Goal: Task Accomplishment & Management: Manage account settings

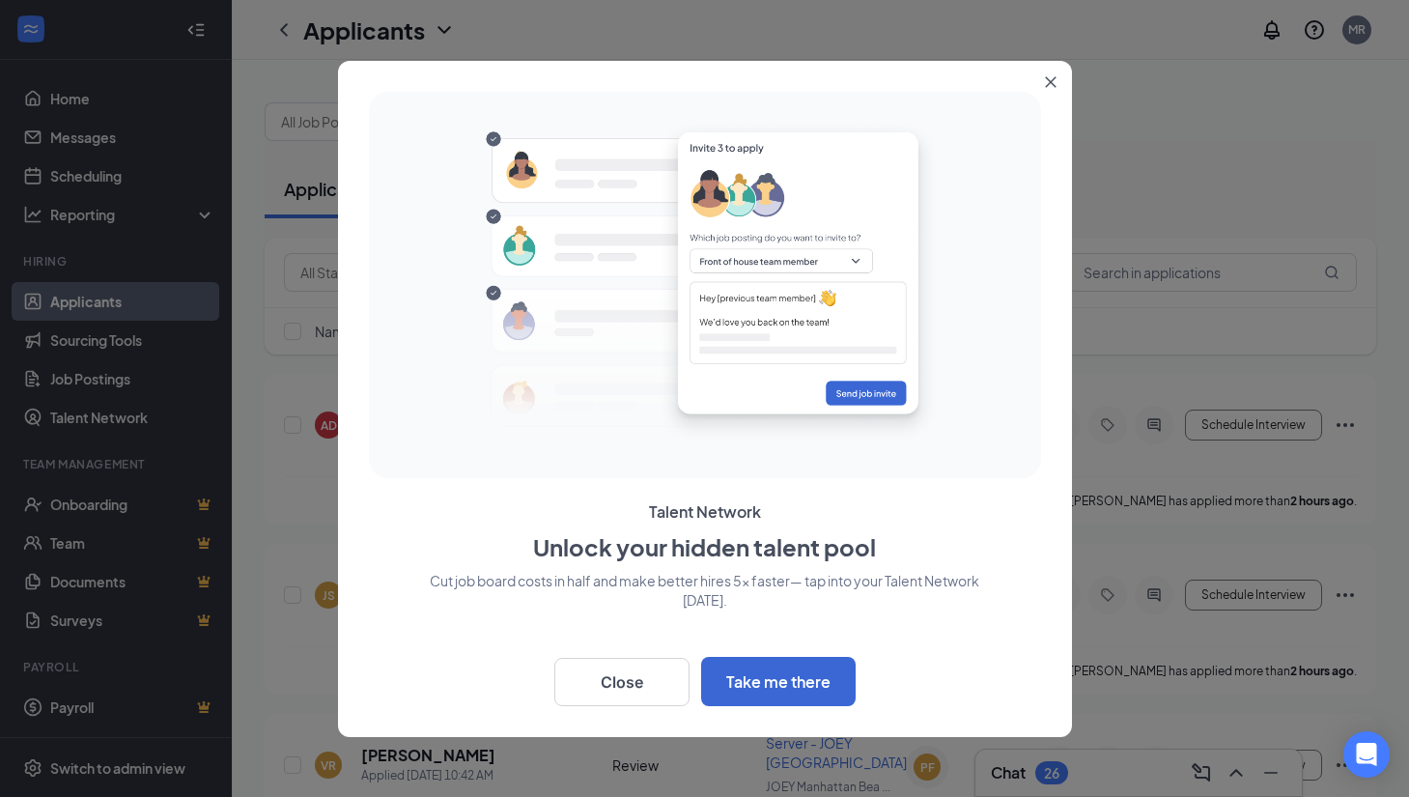
click at [1217, 274] on div at bounding box center [704, 398] width 1409 height 797
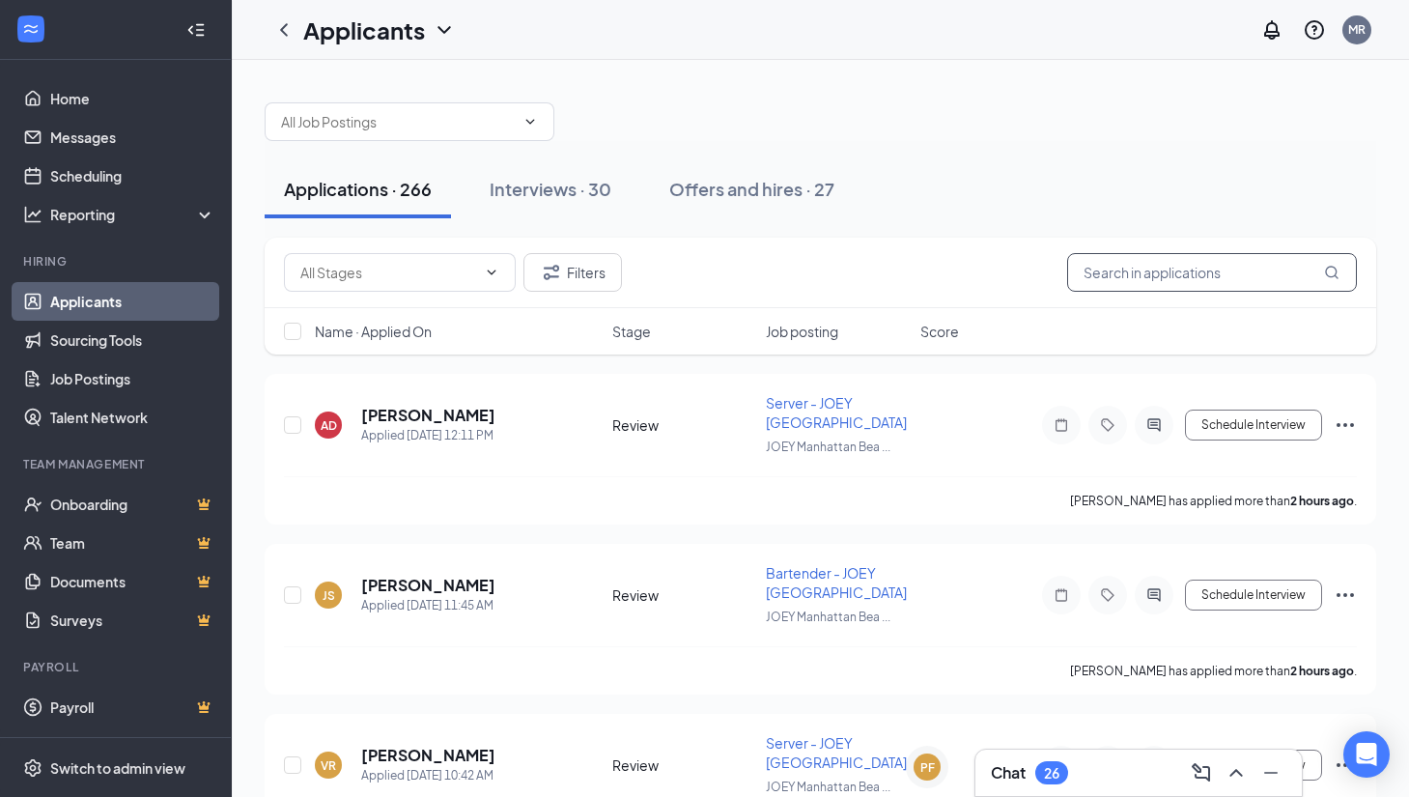
click at [1139, 279] on input "text" at bounding box center [1212, 272] width 290 height 39
type input "[PERSON_NAME]"
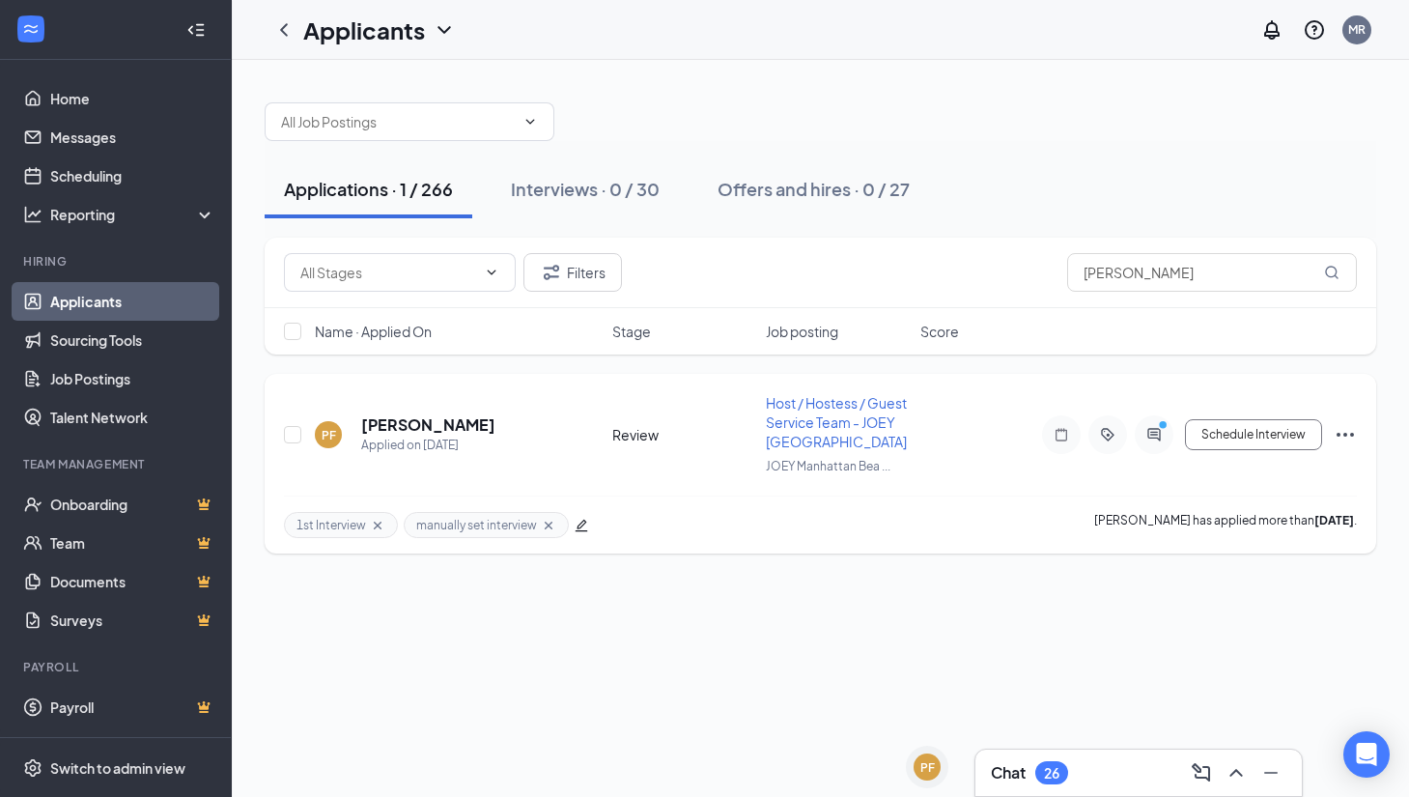
click at [1346, 437] on icon "Ellipses" at bounding box center [1345, 435] width 17 height 4
click at [1066, 177] on div "Applications · 1 / 266 Interviews · 0 / 30 Offers and hires · 0 / 27" at bounding box center [821, 189] width 1112 height 58
click at [1339, 437] on icon "Ellipses" at bounding box center [1345, 435] width 17 height 4
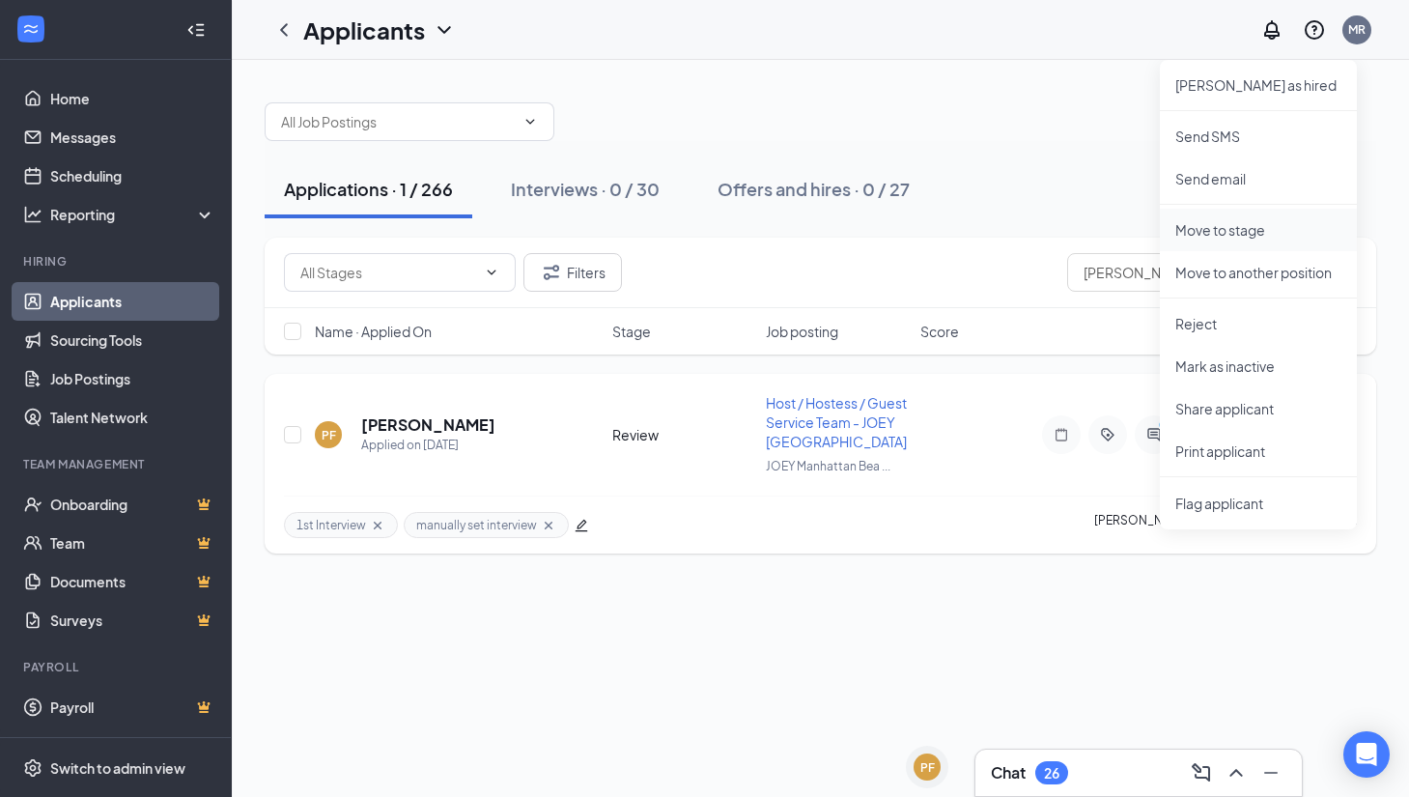
click at [1223, 236] on p "Move to stage" at bounding box center [1258, 229] width 166 height 19
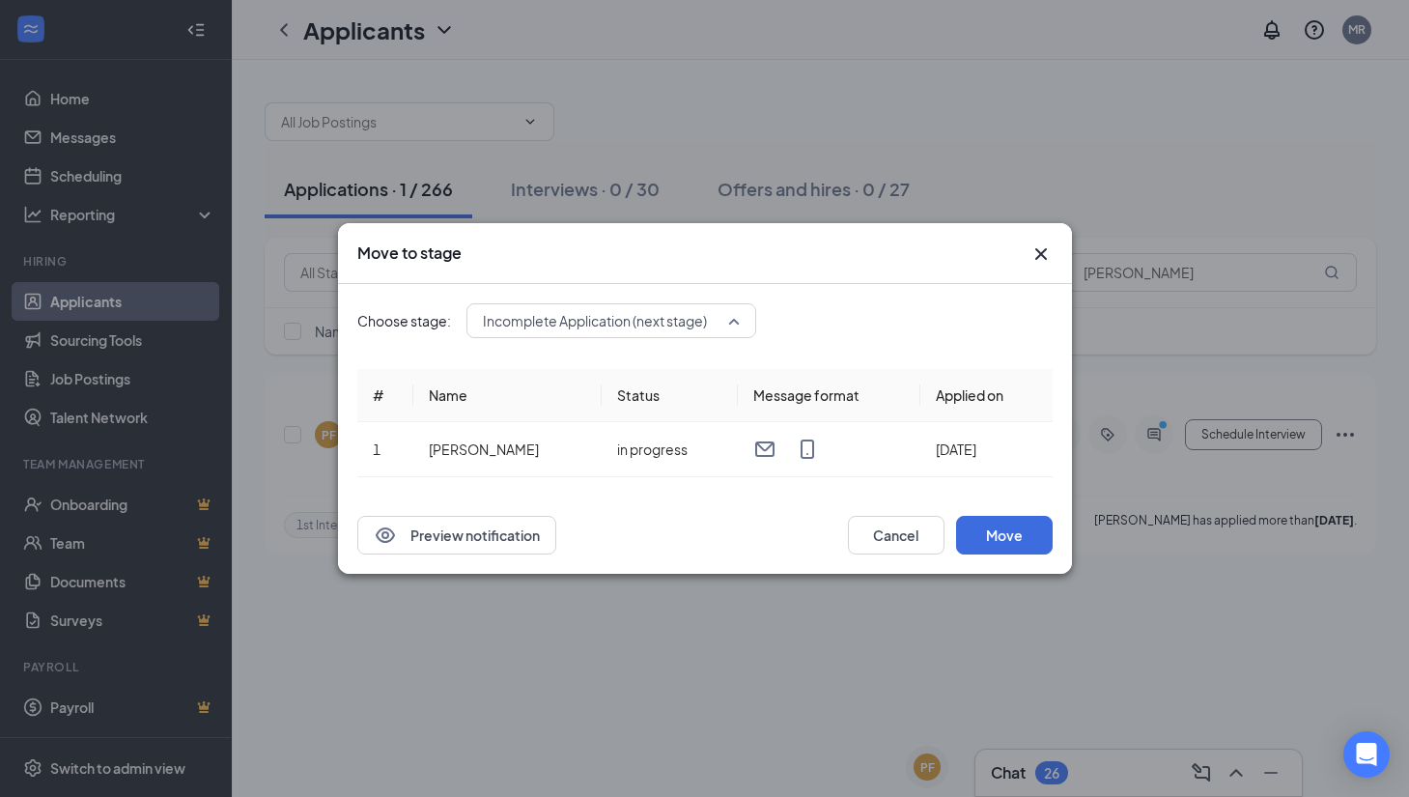
click at [608, 326] on span "Incomplete Application (next stage)" at bounding box center [595, 320] width 224 height 29
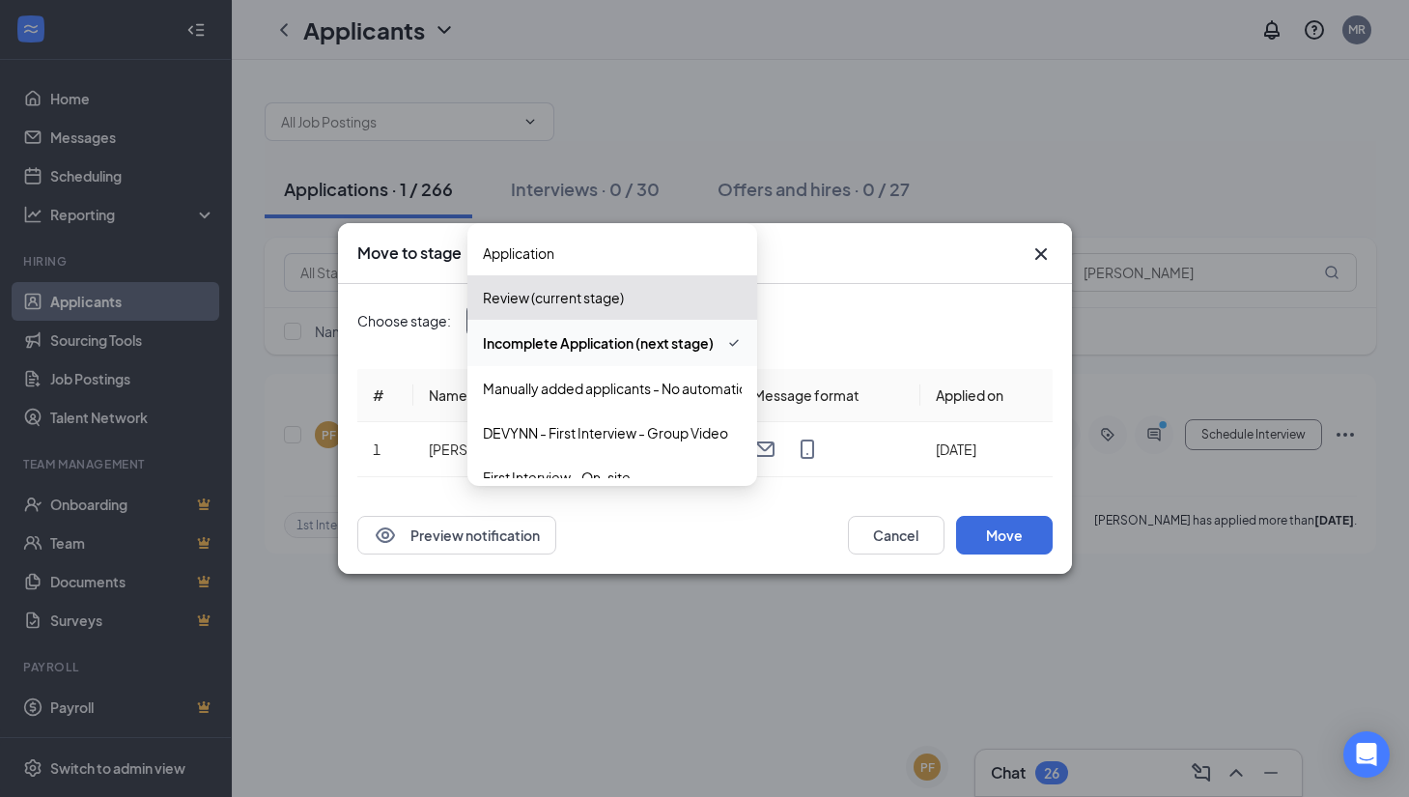
click at [921, 297] on div "Choose stage: Incomplete Application (next stage) 3982812 3982808 3990481 Appli…" at bounding box center [704, 390] width 695 height 212
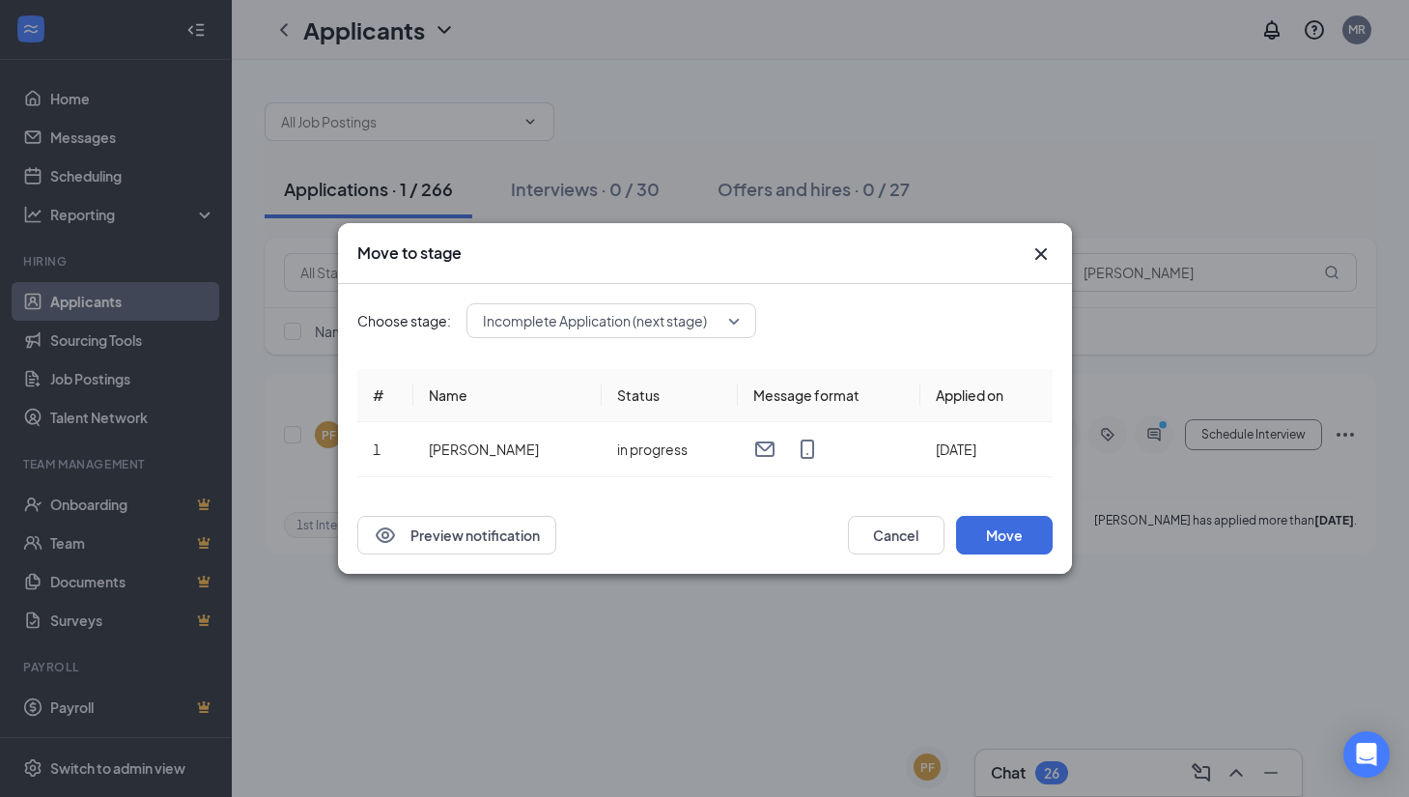
click at [1047, 256] on icon "Cross" at bounding box center [1041, 253] width 23 height 23
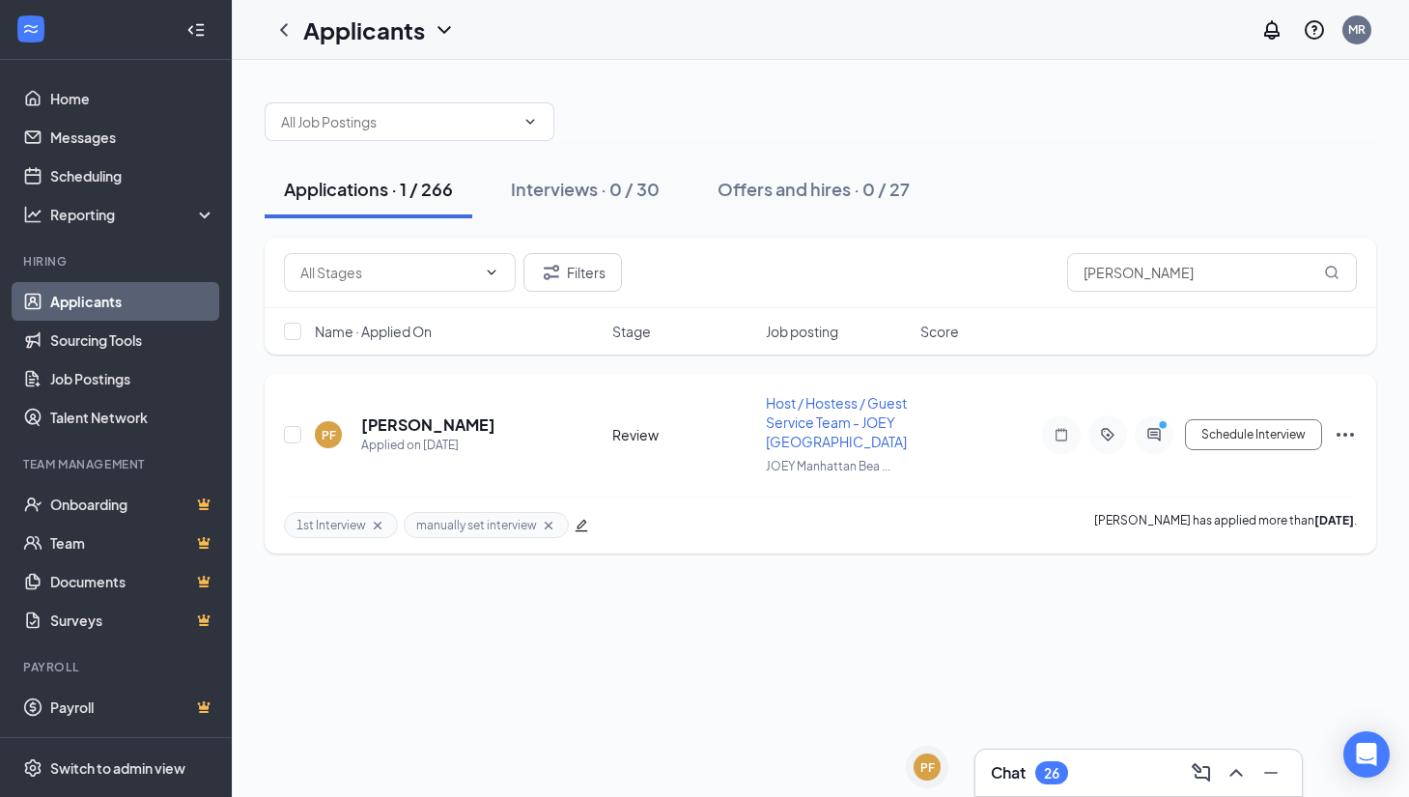
click at [1343, 437] on icon "Ellipses" at bounding box center [1345, 435] width 17 height 4
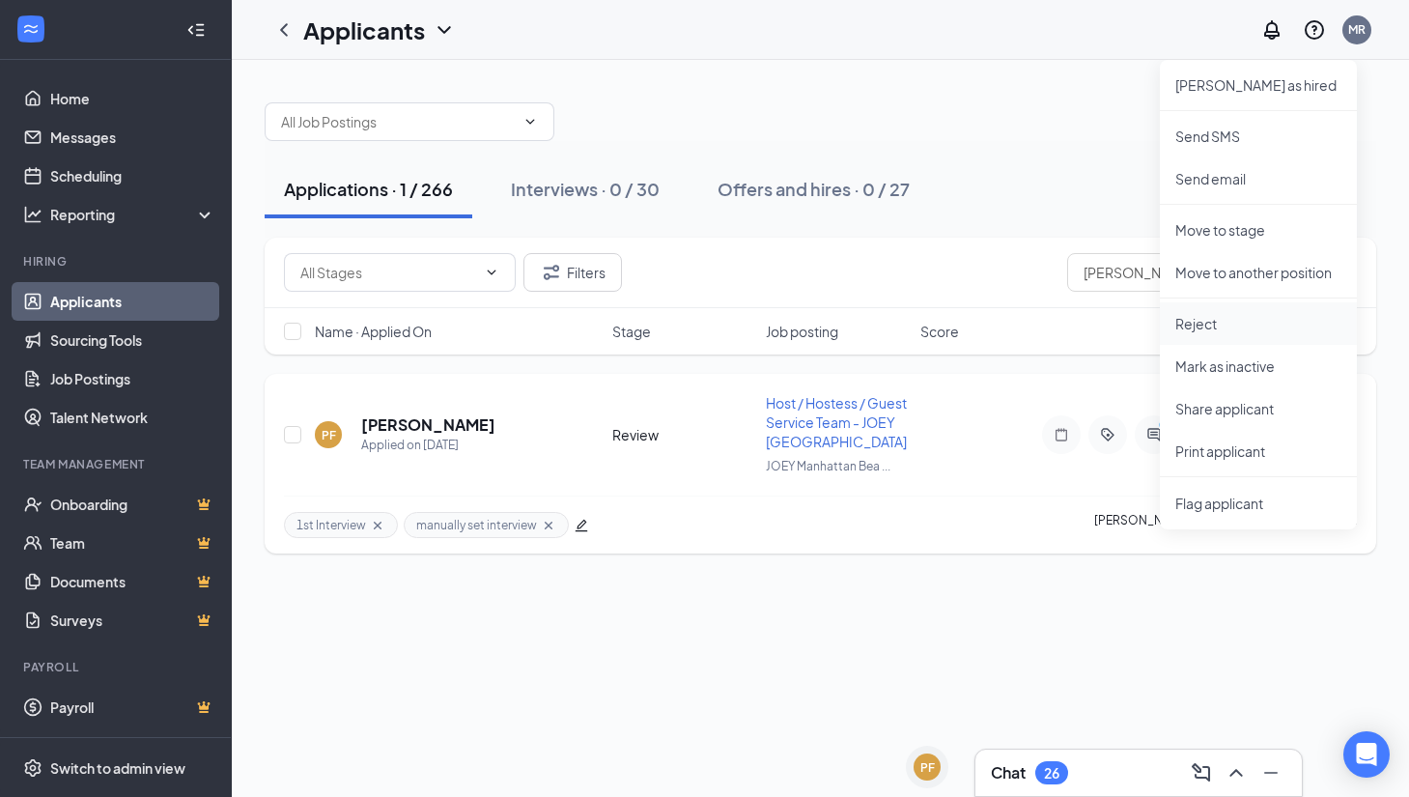
click at [1221, 325] on p "Reject" at bounding box center [1258, 323] width 166 height 19
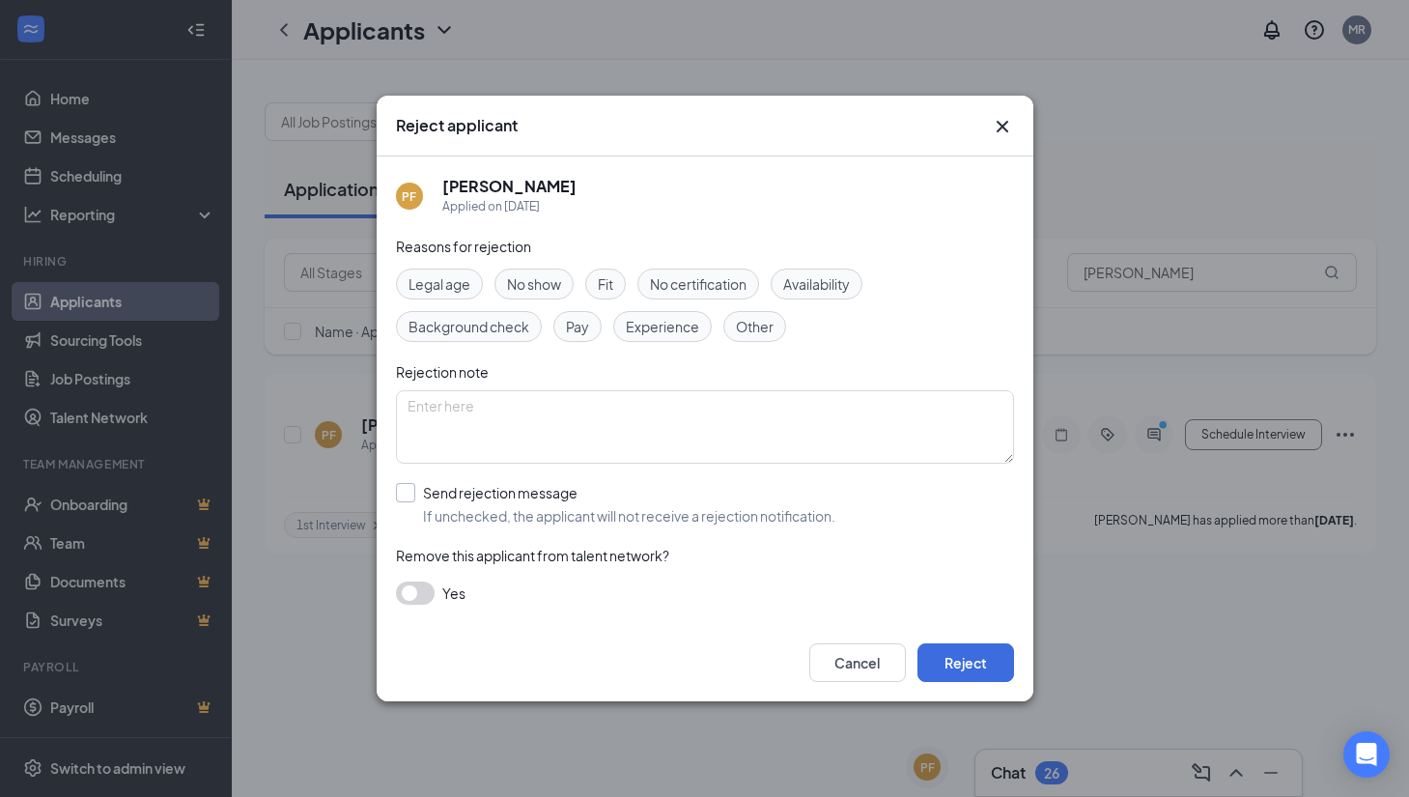
click at [410, 492] on div at bounding box center [405, 492] width 19 height 19
click at [410, 492] on input "Send rejection message If unchecked, the applicant will not receive a rejection…" at bounding box center [615, 504] width 439 height 42
checkbox input "true"
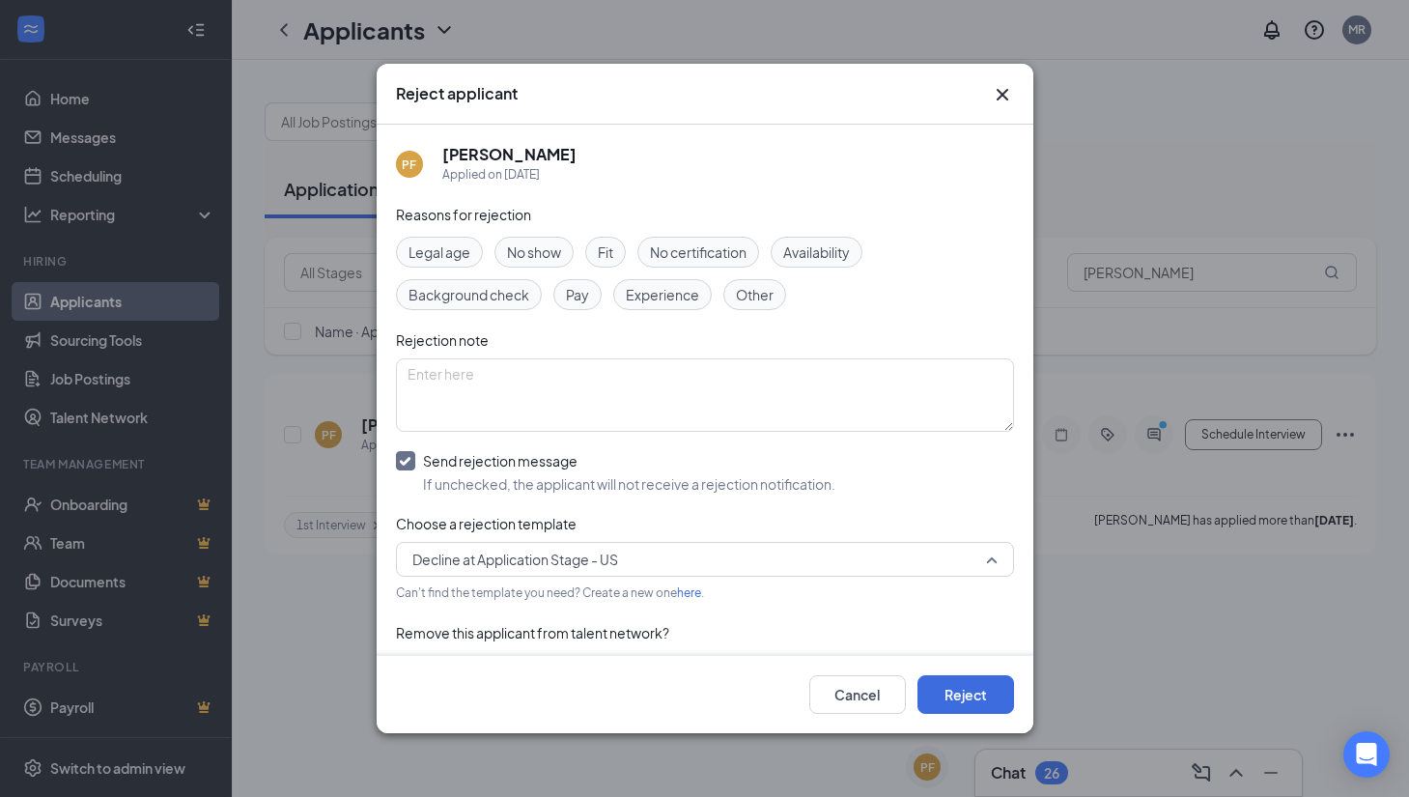
click at [664, 559] on span "Decline at Application Stage - US" at bounding box center [696, 559] width 568 height 29
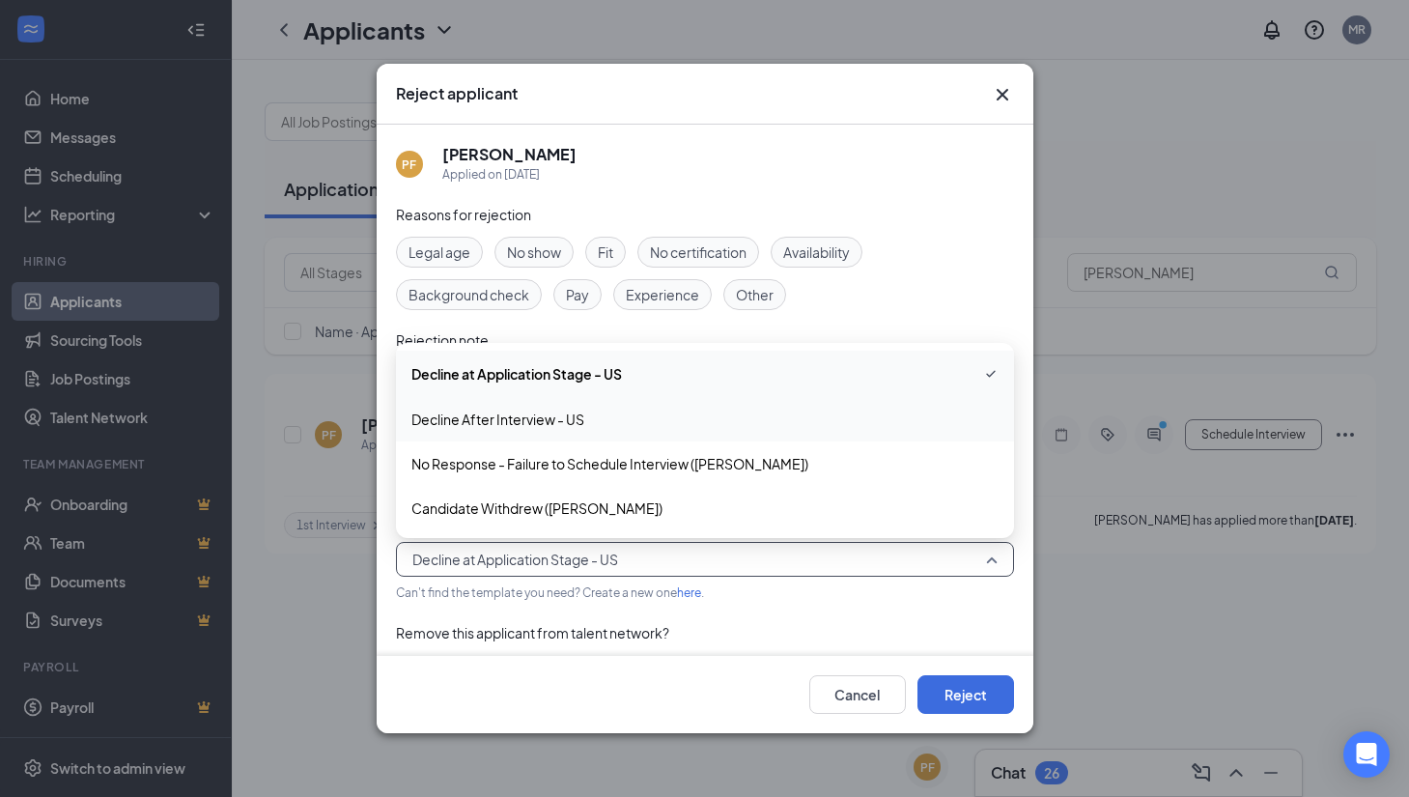
click at [641, 426] on span "Decline After Interview - US" at bounding box center [704, 419] width 587 height 21
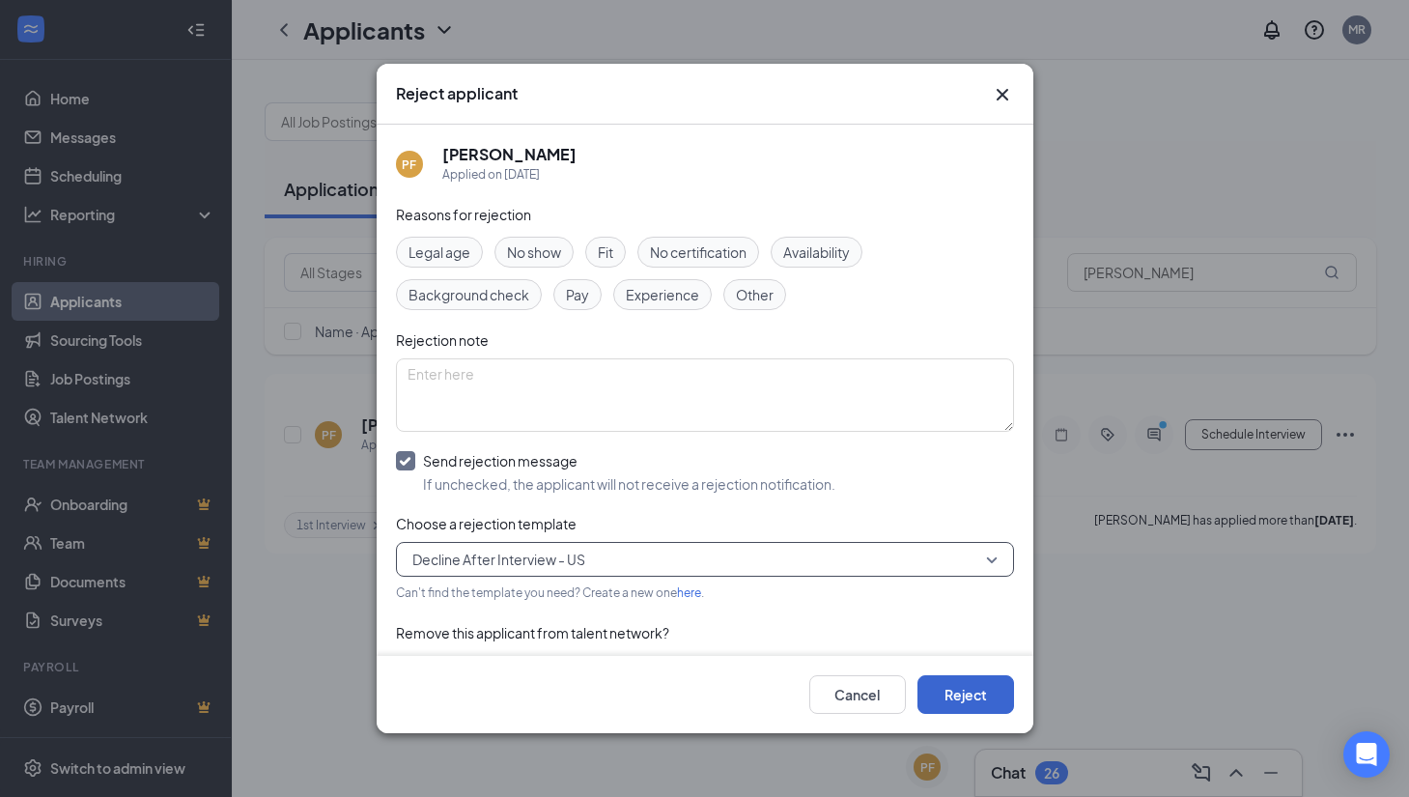
click at [958, 696] on button "Reject" at bounding box center [966, 694] width 97 height 39
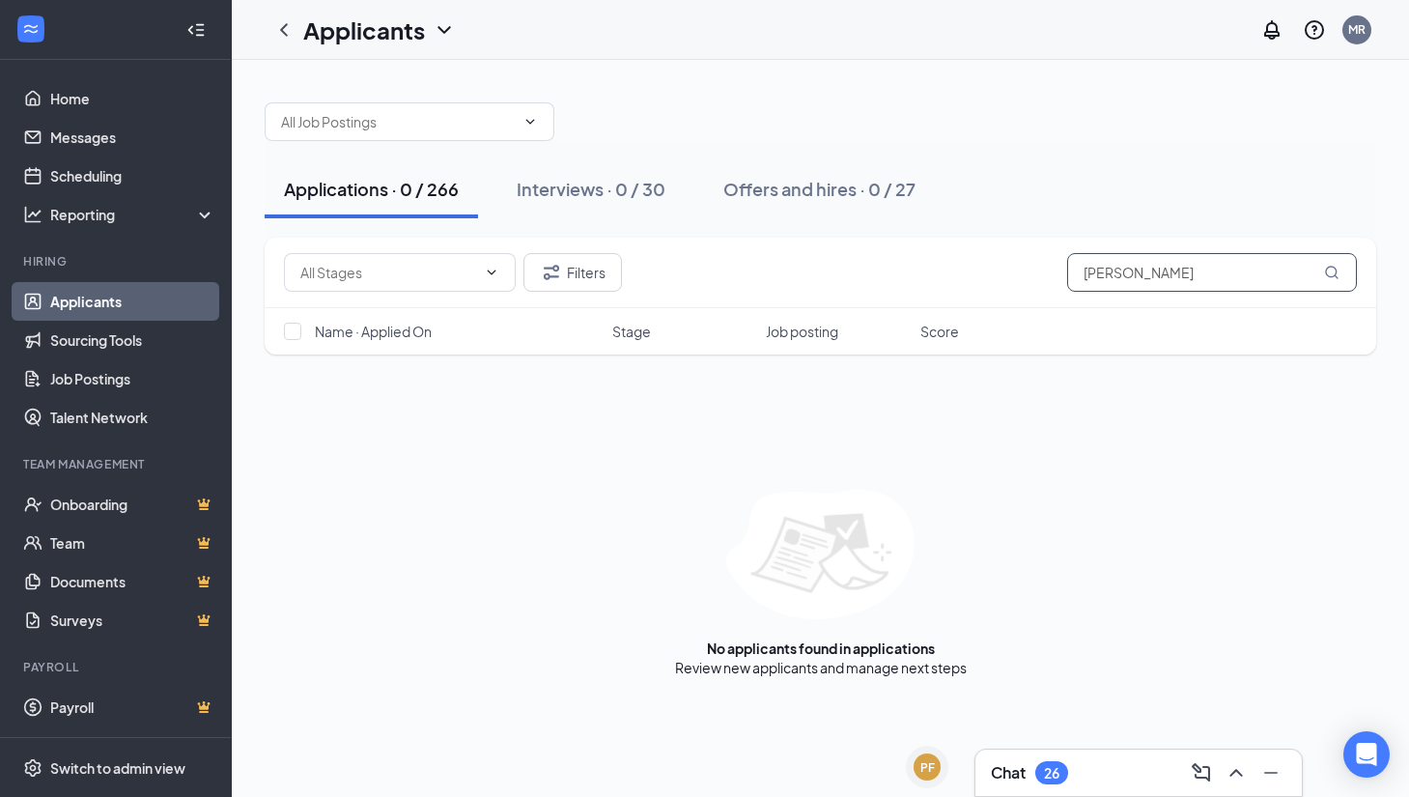
click at [1259, 268] on input "[PERSON_NAME]" at bounding box center [1212, 272] width 290 height 39
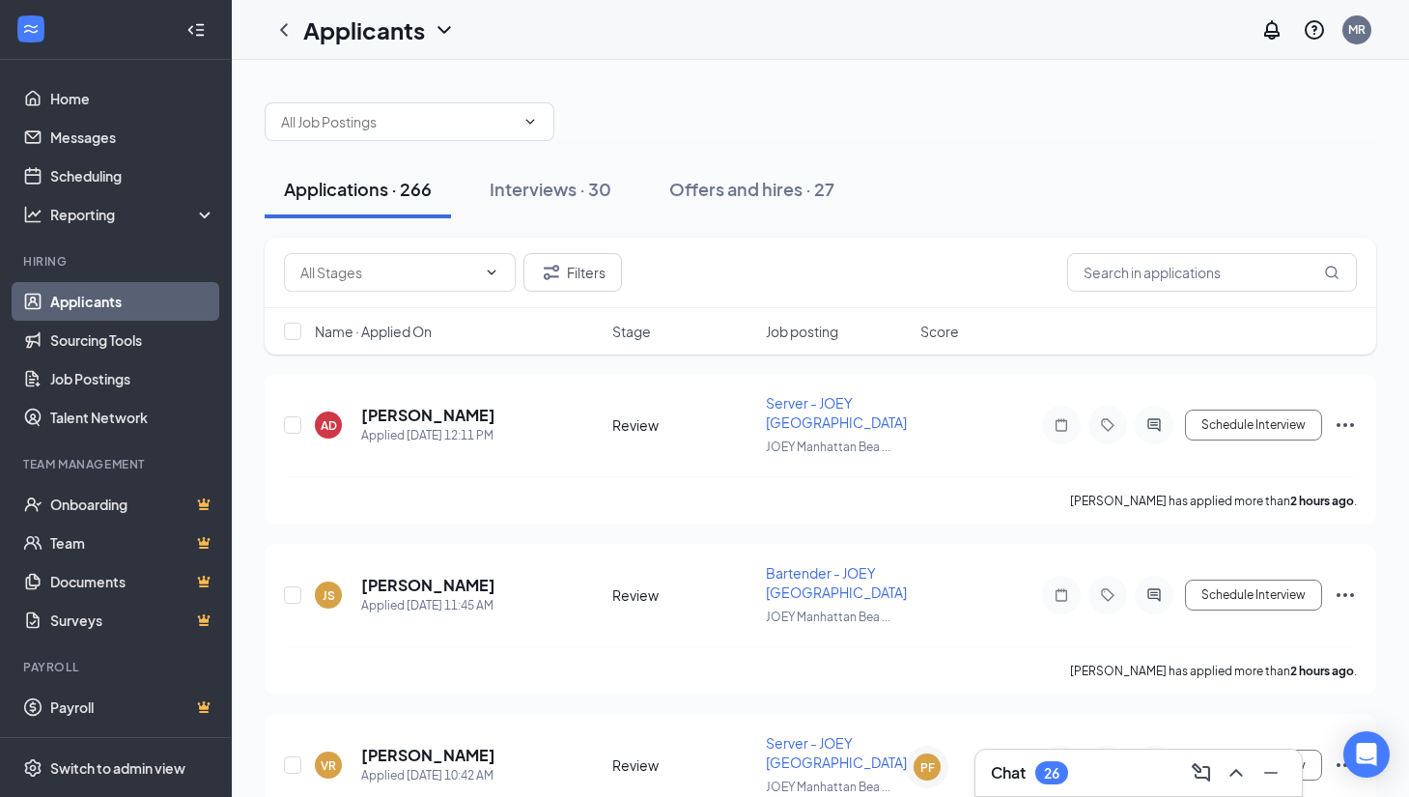
click at [1074, 154] on div "Applications · 266 Interviews · 30 Offers and hires · 27" at bounding box center [821, 189] width 1112 height 97
click at [388, 589] on h5 "[PERSON_NAME]" at bounding box center [428, 585] width 134 height 21
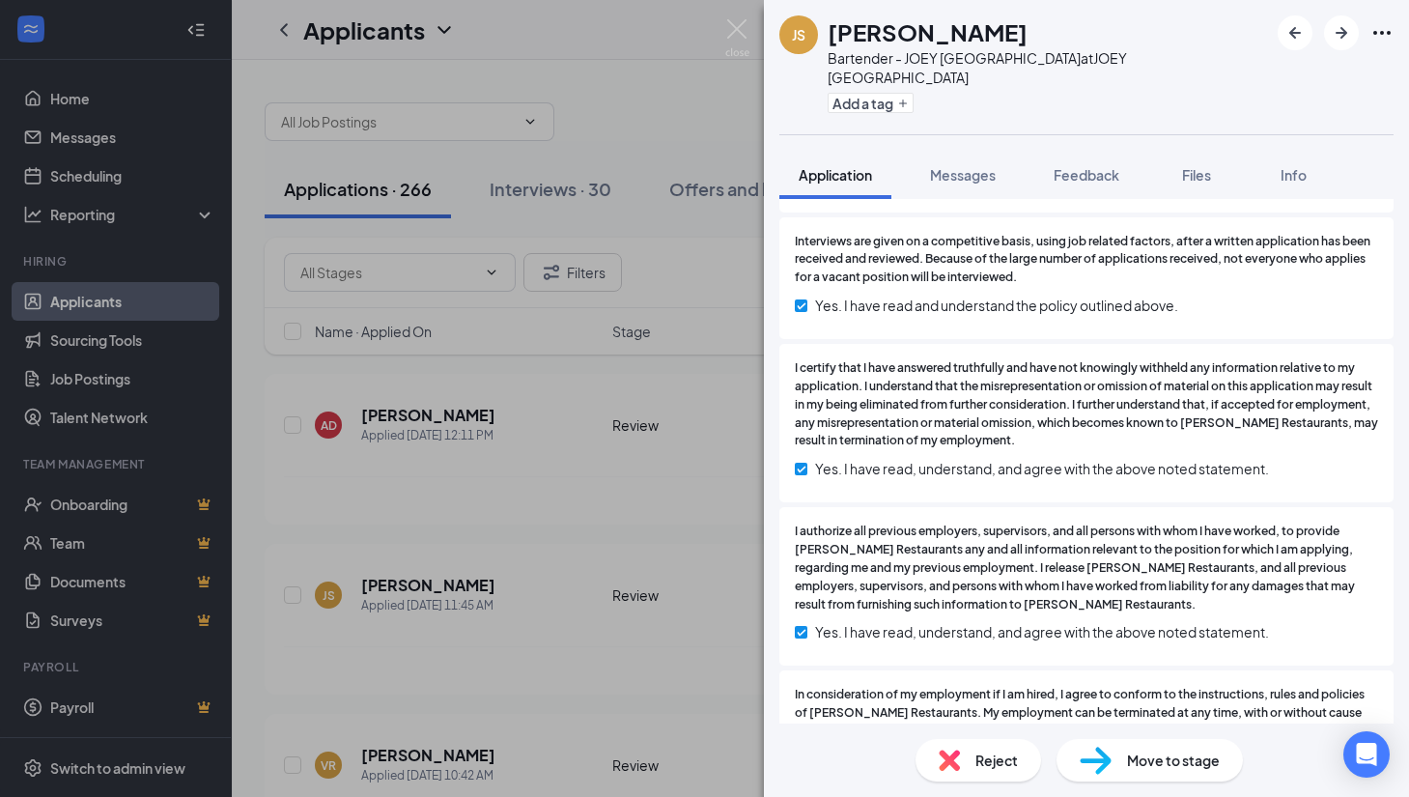
scroll to position [3840, 0]
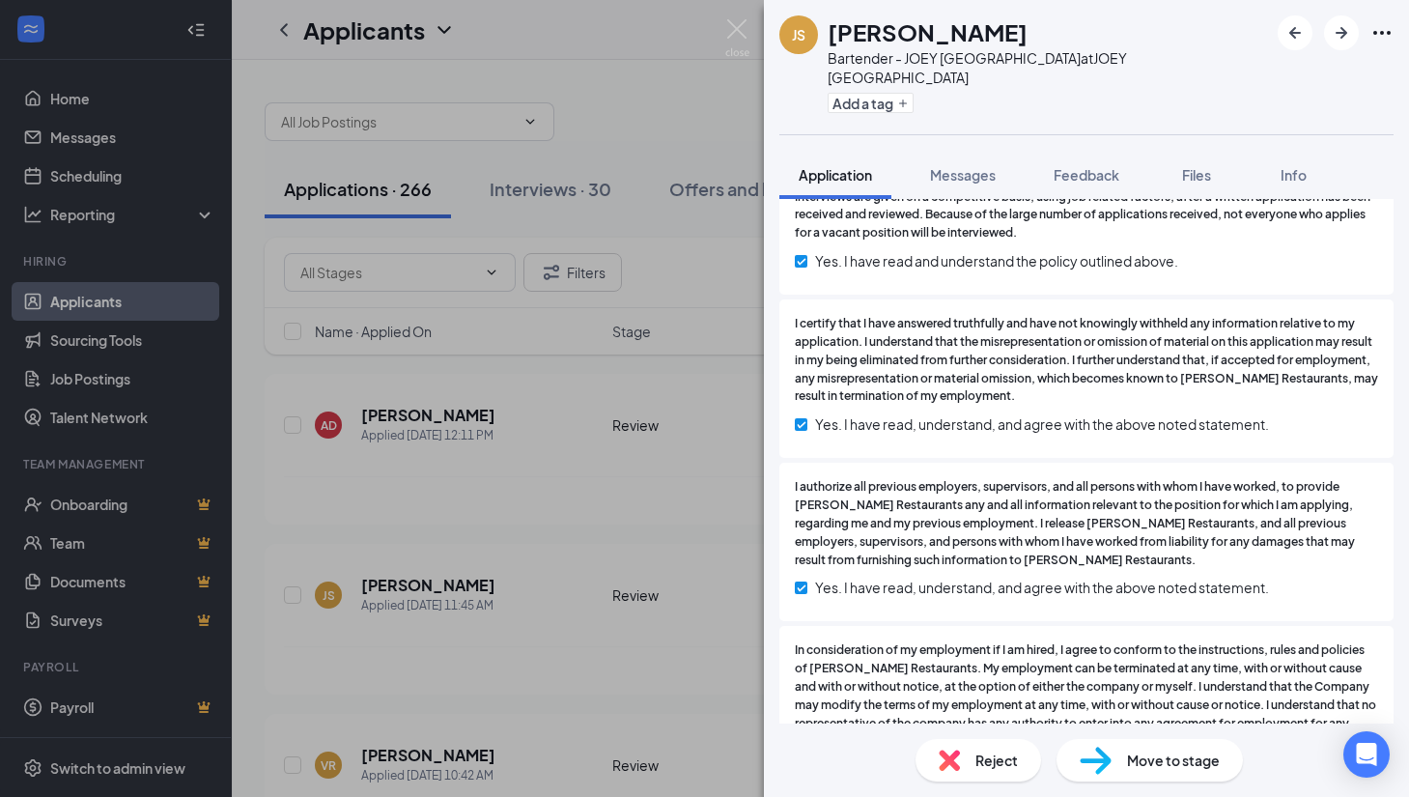
click at [656, 533] on div "JS [PERSON_NAME] Bartender - JOEY Manhattan Beach at JOEY [GEOGRAPHIC_DATA] Add…" at bounding box center [704, 398] width 1409 height 797
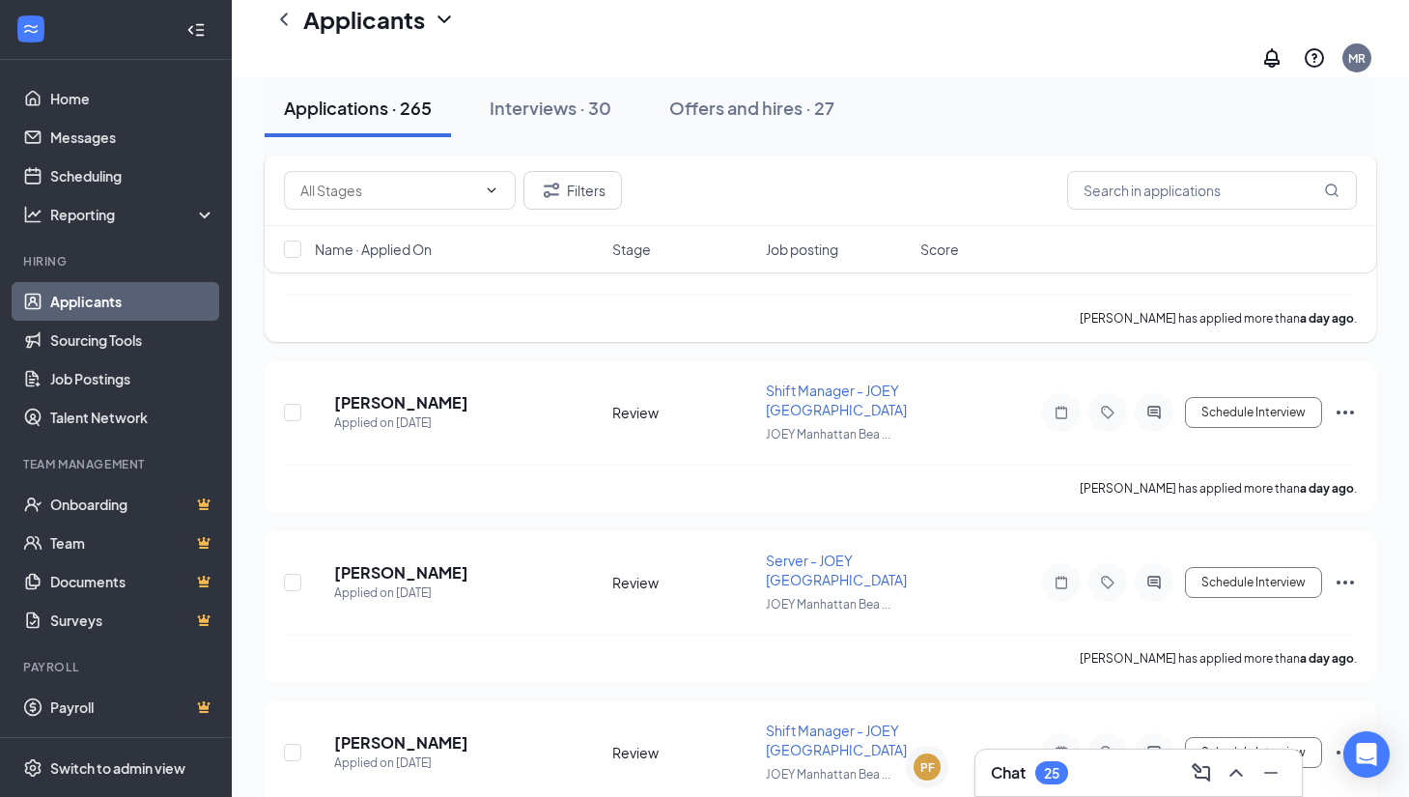
scroll to position [2041, 0]
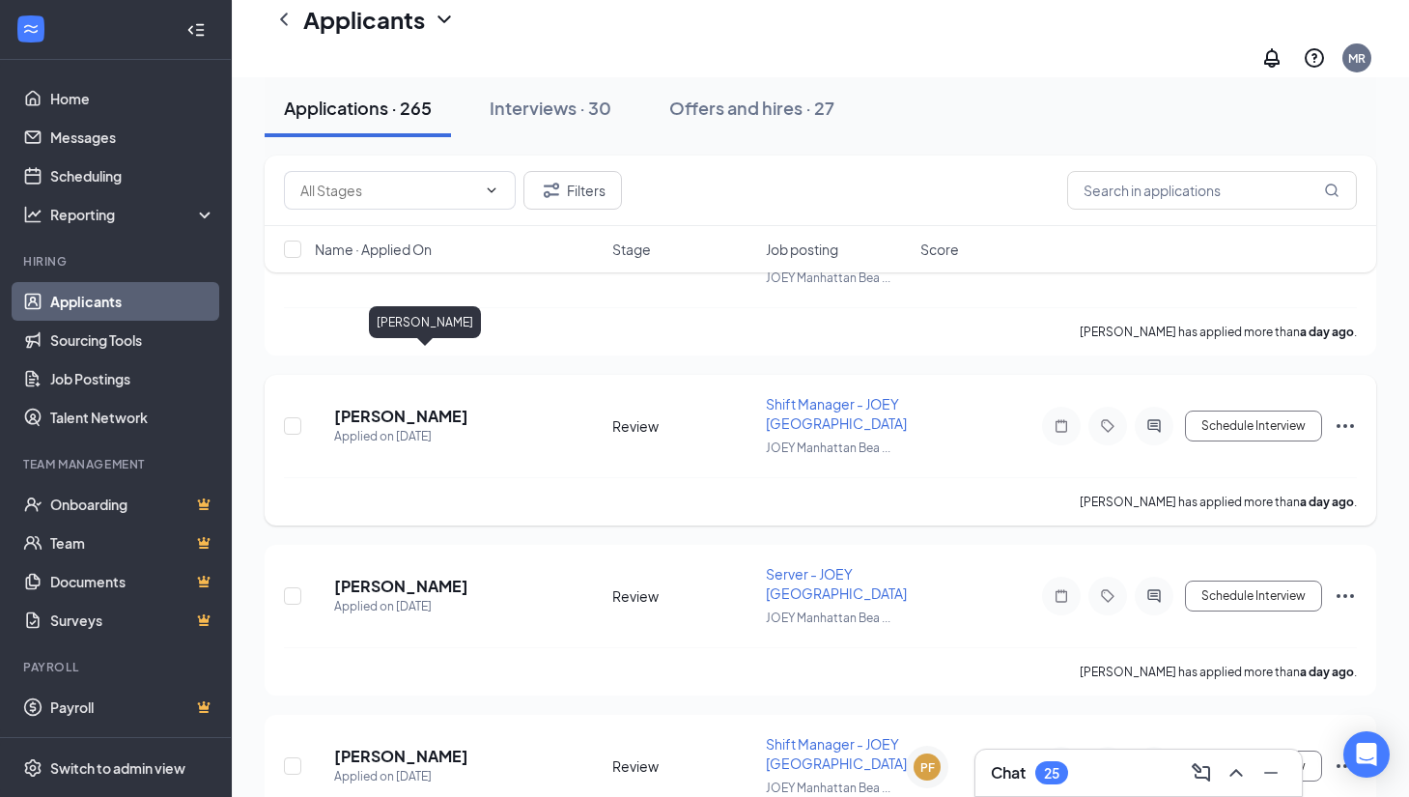
click at [435, 406] on h5 "[PERSON_NAME]" at bounding box center [401, 416] width 134 height 21
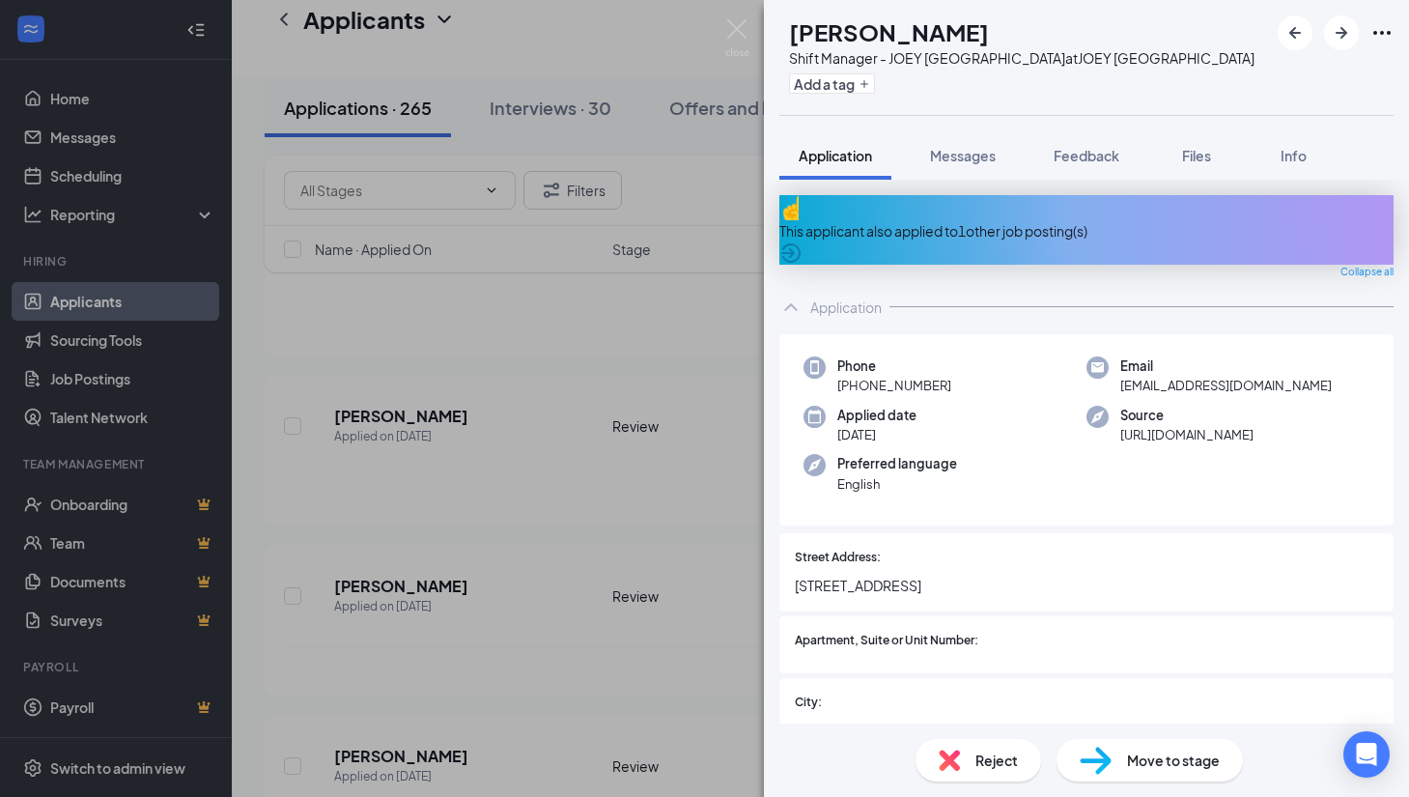
click at [924, 220] on div "This applicant also applied to 1 other job posting(s)" at bounding box center [1086, 230] width 614 height 21
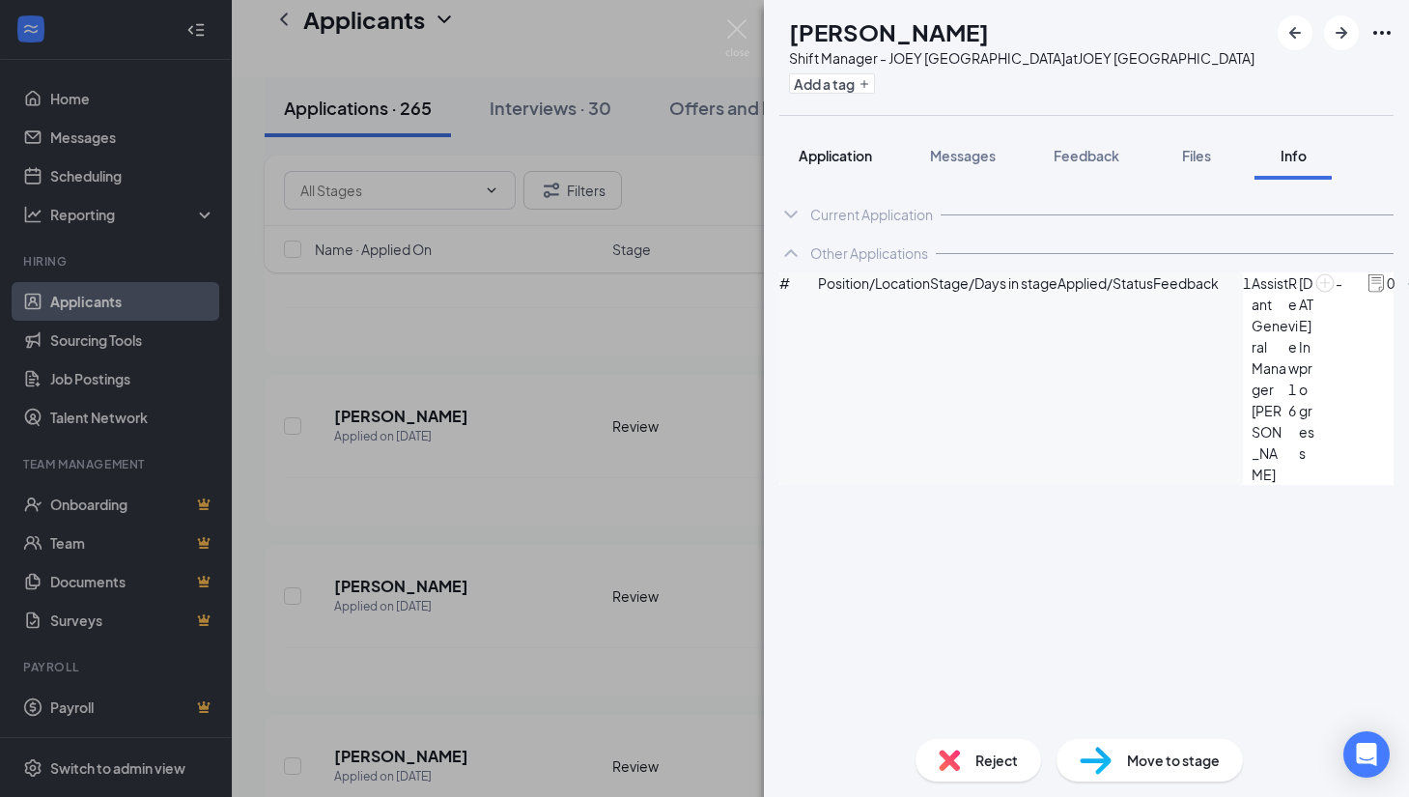
click at [840, 162] on span "Application" at bounding box center [835, 155] width 73 height 17
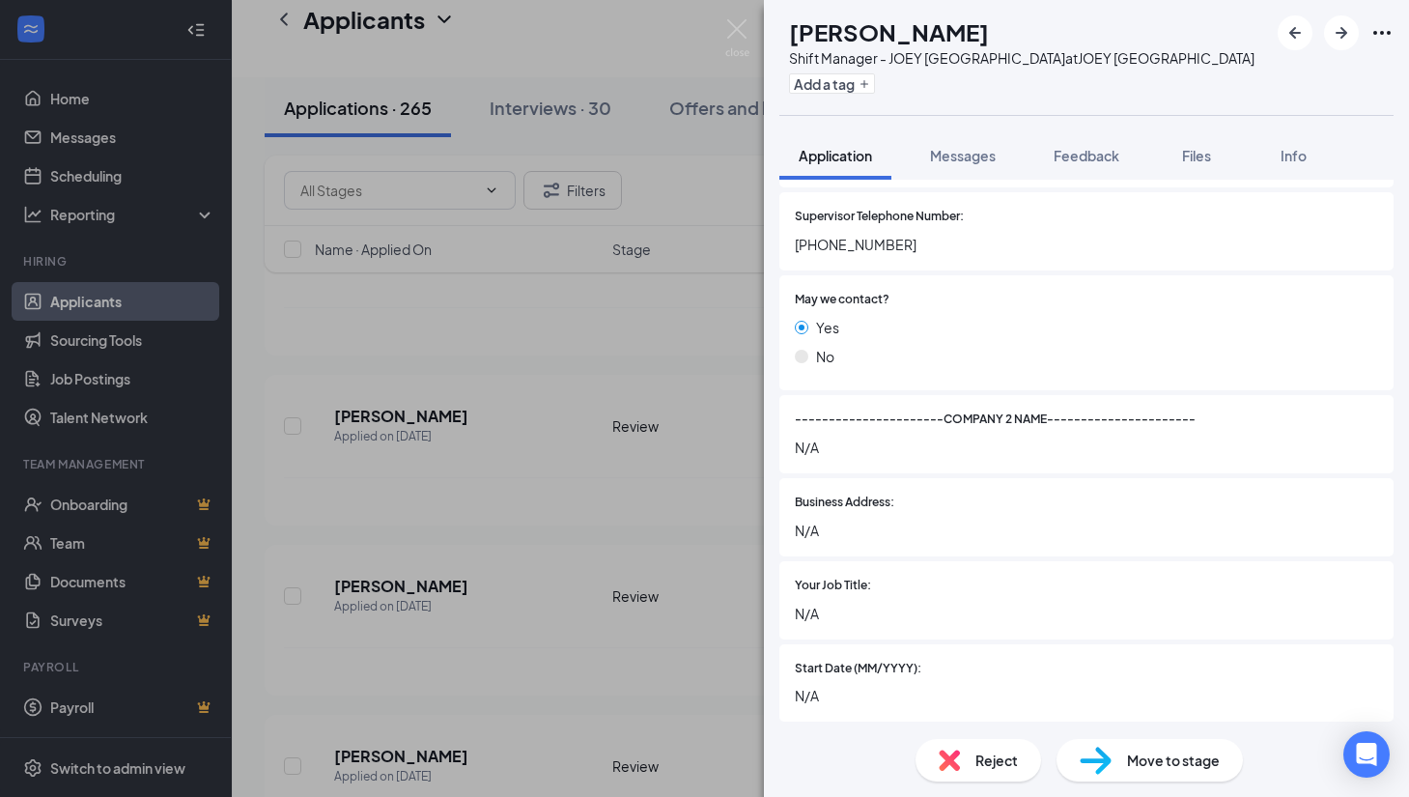
scroll to position [2818, 0]
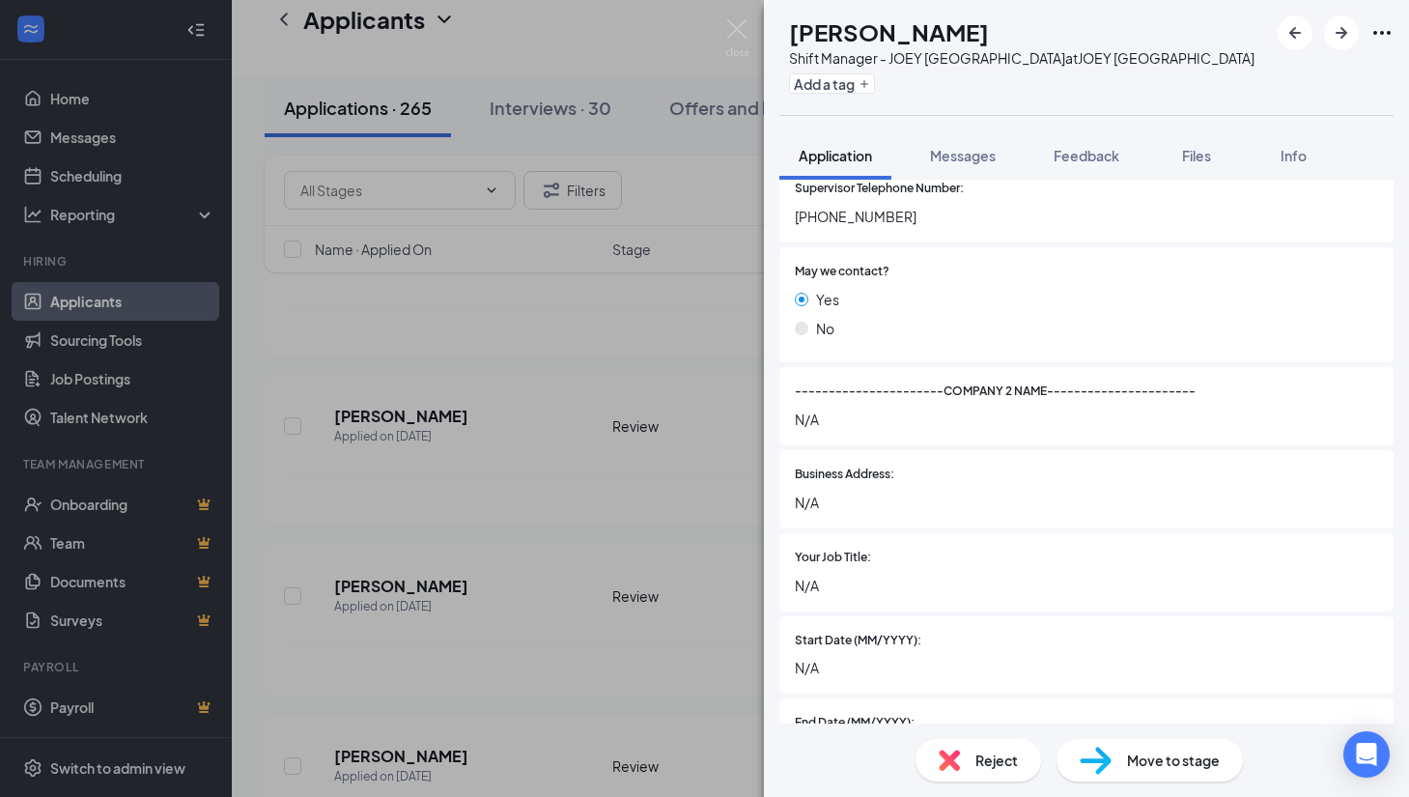
click at [640, 474] on div "RS [PERSON_NAME] Shift Manager - JOEY [GEOGRAPHIC_DATA] at JOEY [GEOGRAPHIC_DAT…" at bounding box center [704, 398] width 1409 height 797
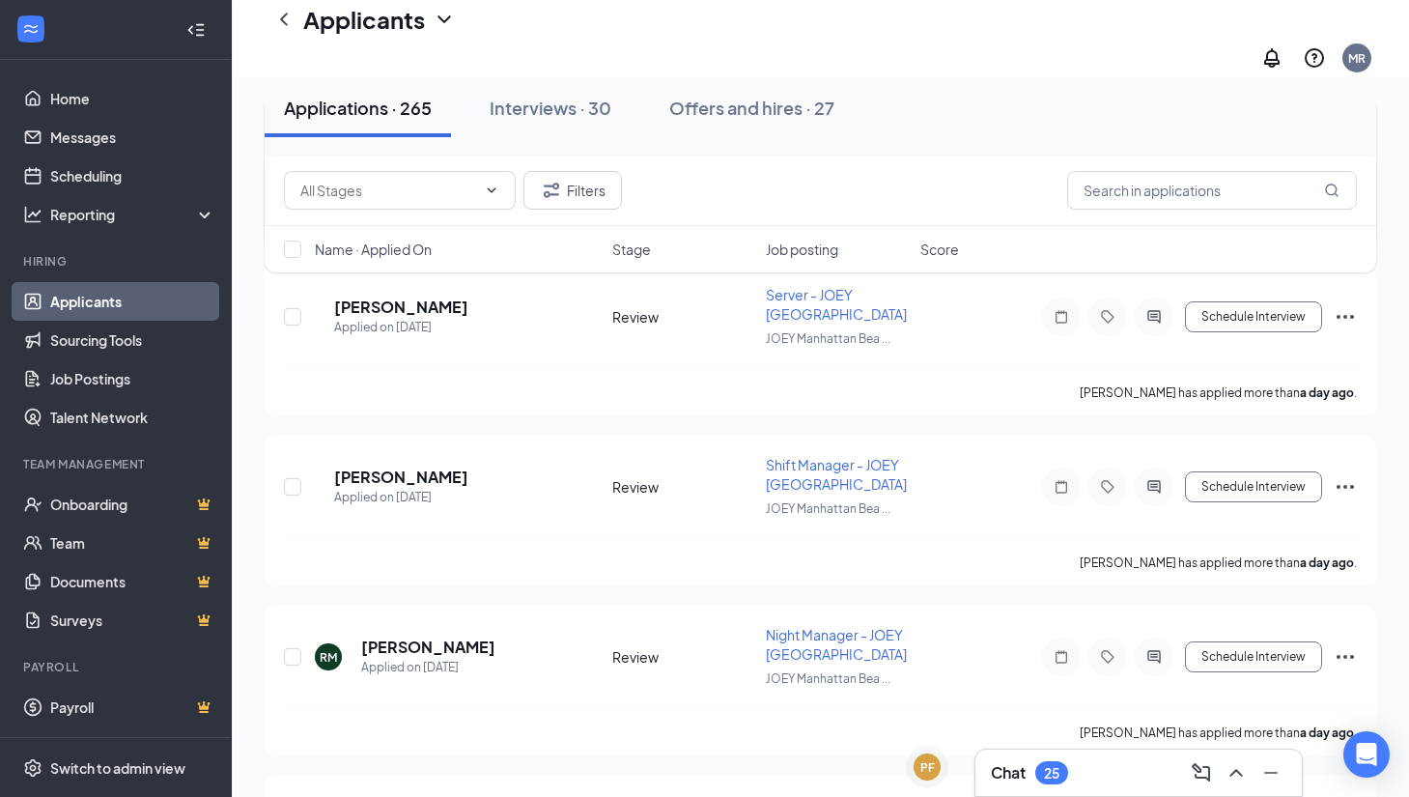
scroll to position [2322, 0]
click at [440, 465] on h5 "[PERSON_NAME]" at bounding box center [401, 475] width 134 height 21
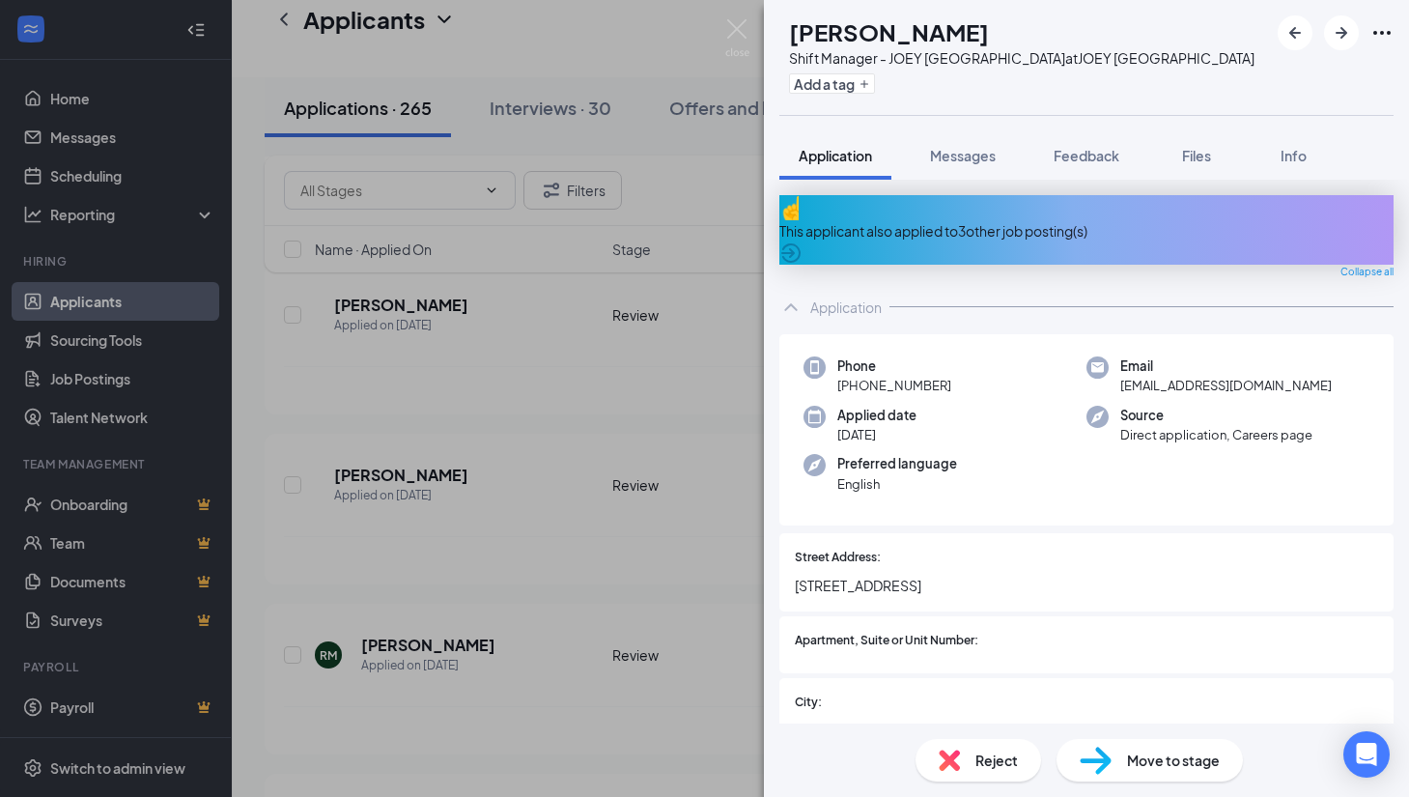
click at [994, 220] on div "This applicant also applied to 3 other job posting(s)" at bounding box center [1086, 230] width 614 height 21
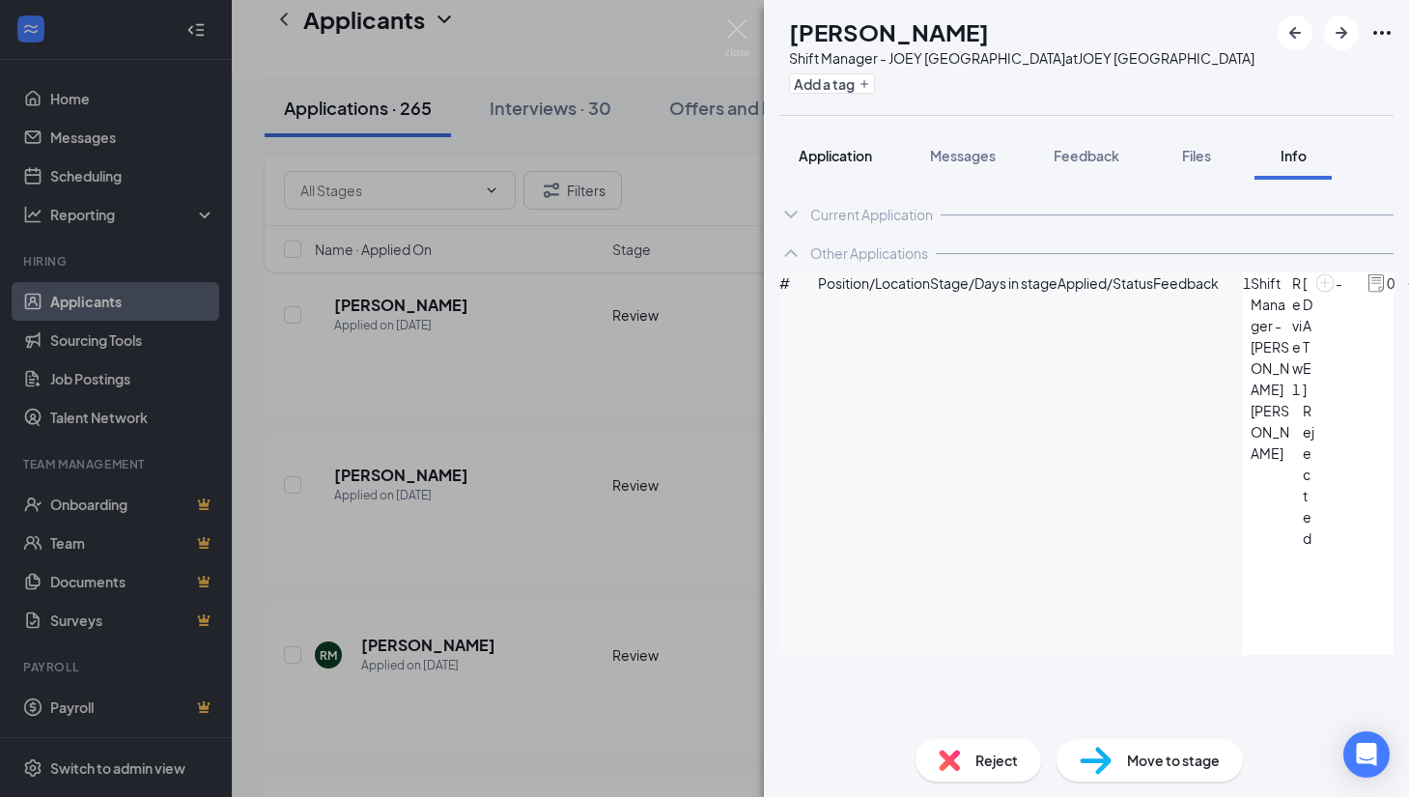
click at [840, 165] on button "Application" at bounding box center [835, 155] width 112 height 48
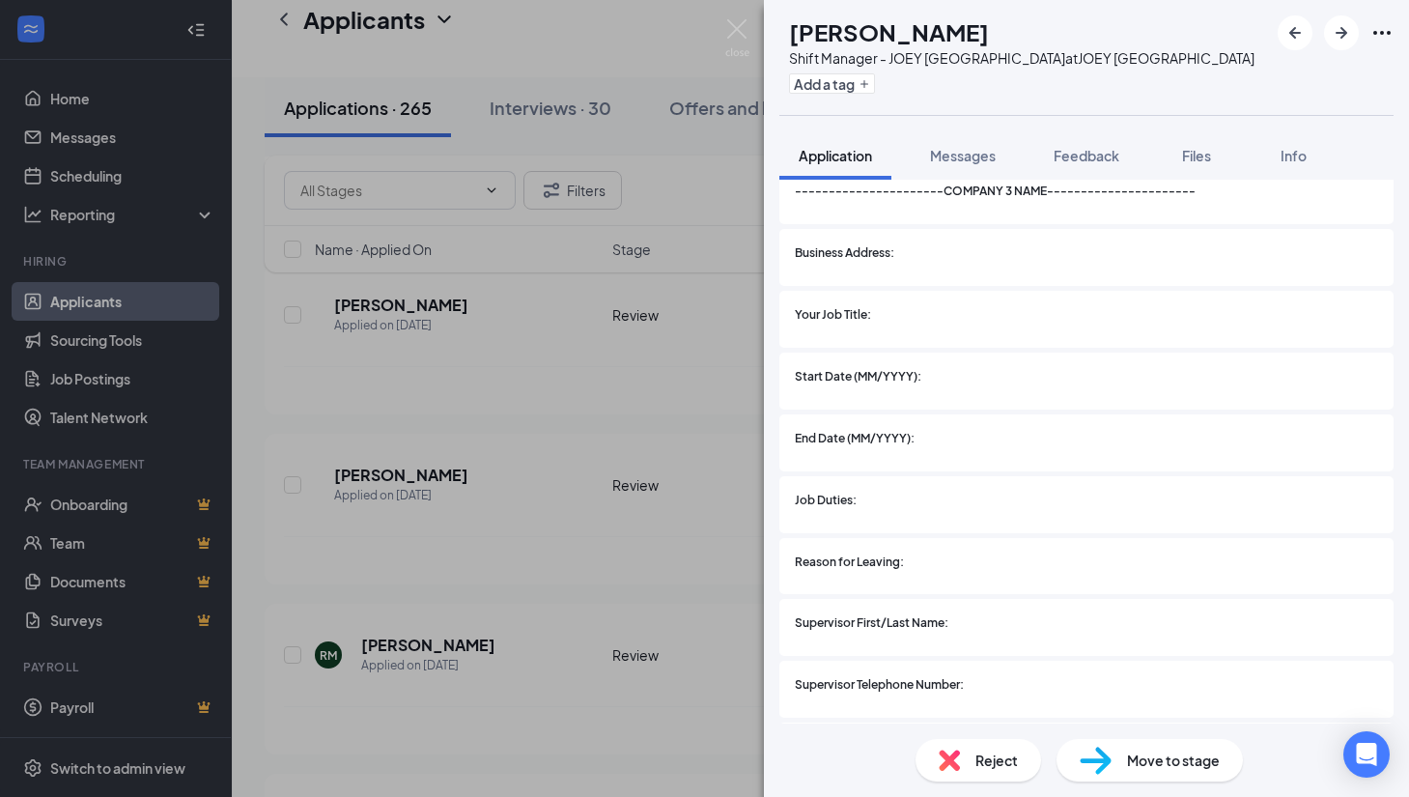
scroll to position [3704, 0]
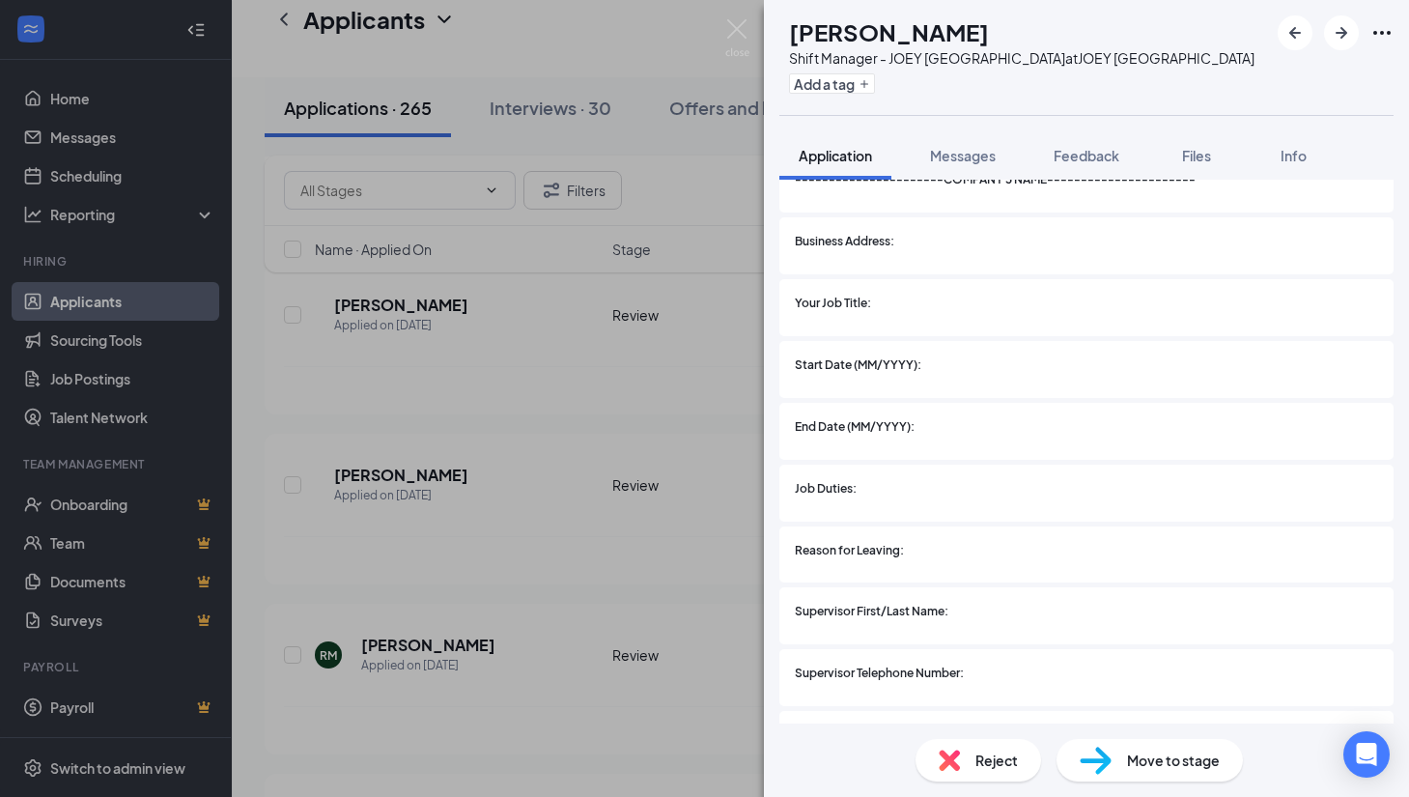
click at [663, 545] on div "RM [PERSON_NAME] Shift Manager - JOEY [GEOGRAPHIC_DATA] at JOEY [GEOGRAPHIC_DAT…" at bounding box center [704, 398] width 1409 height 797
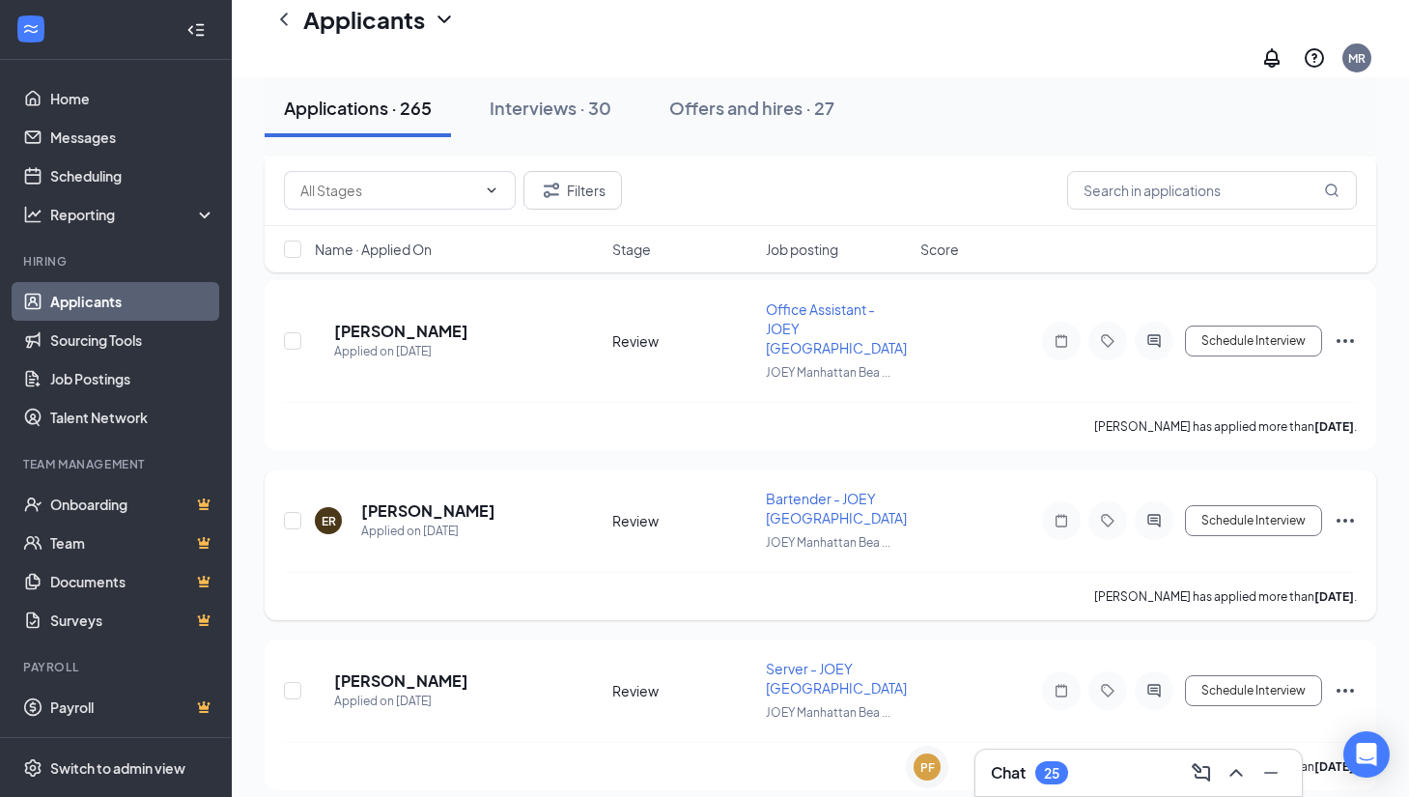
scroll to position [3200, 0]
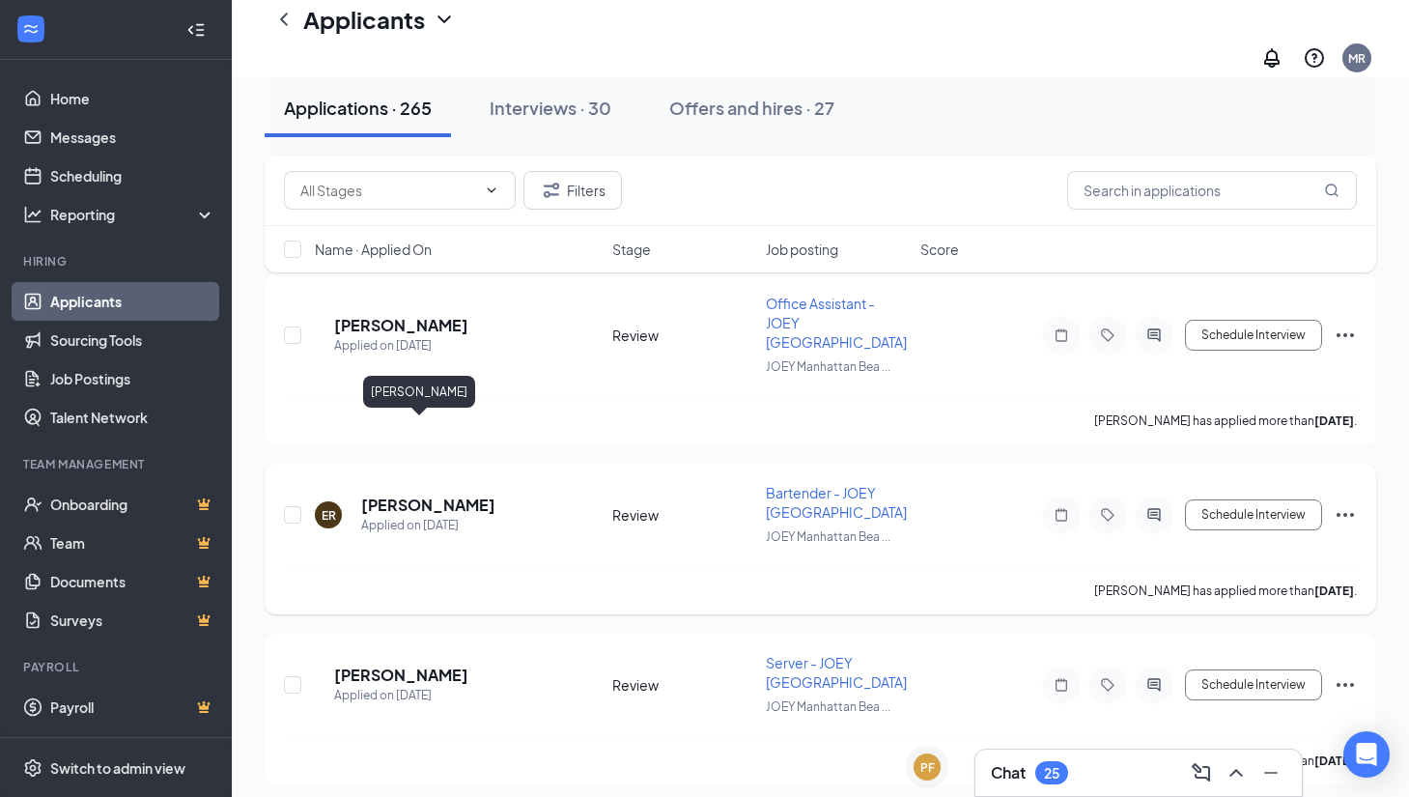
click at [396, 495] on h5 "[PERSON_NAME]" at bounding box center [428, 505] width 134 height 21
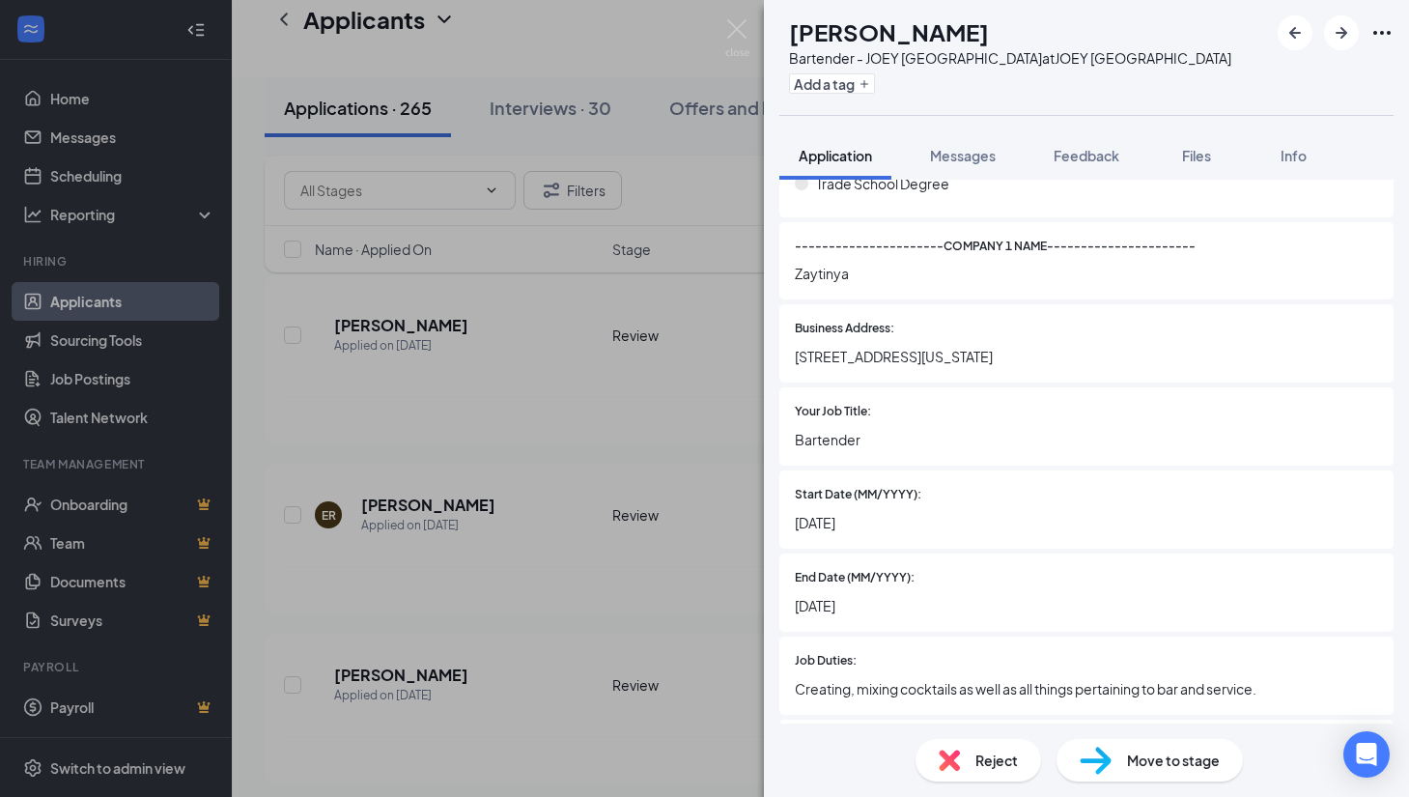
scroll to position [1835, 0]
click at [682, 549] on div "ER [PERSON_NAME] Bartender - JOEY Manhattan Beach at JOEY [GEOGRAPHIC_DATA] Add…" at bounding box center [704, 398] width 1409 height 797
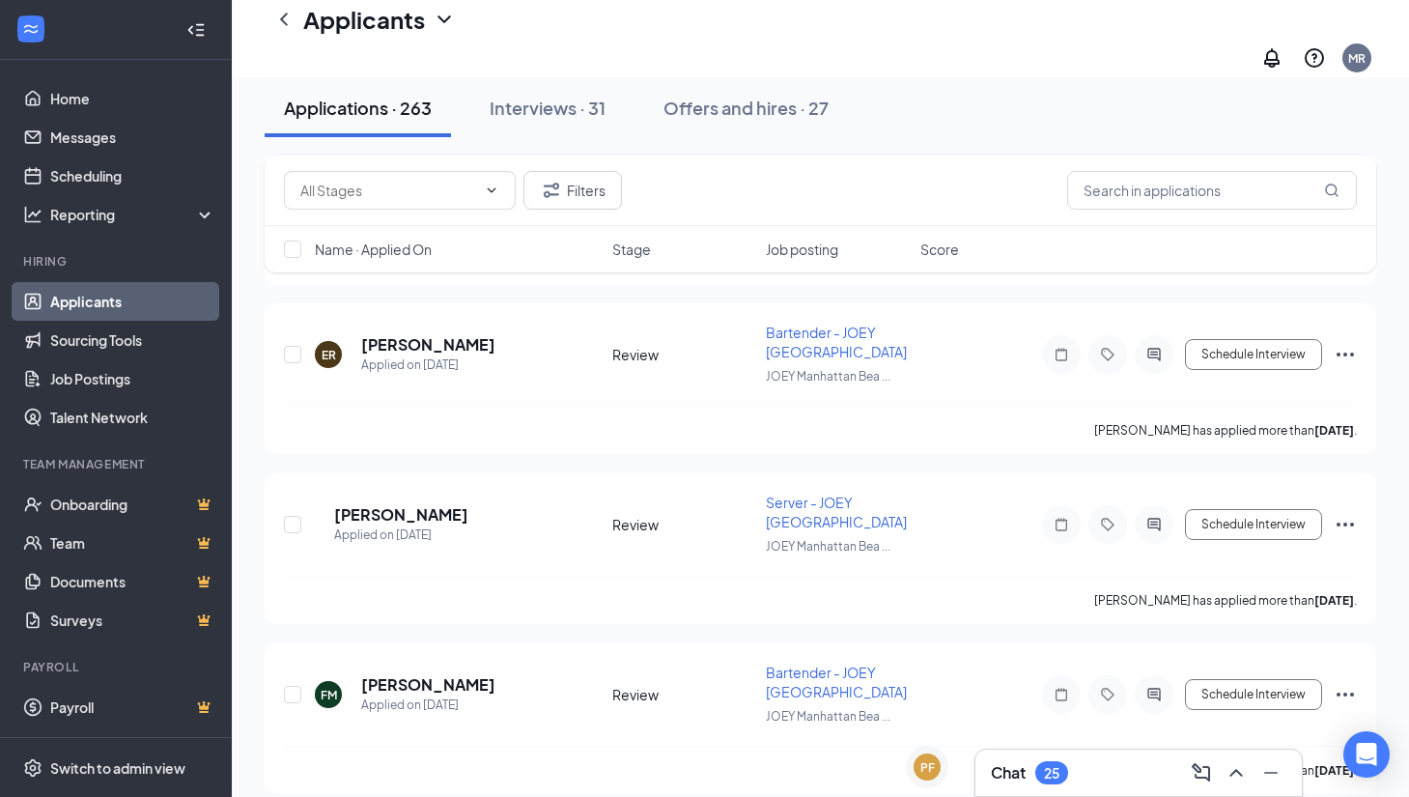
scroll to position [3370, 0]
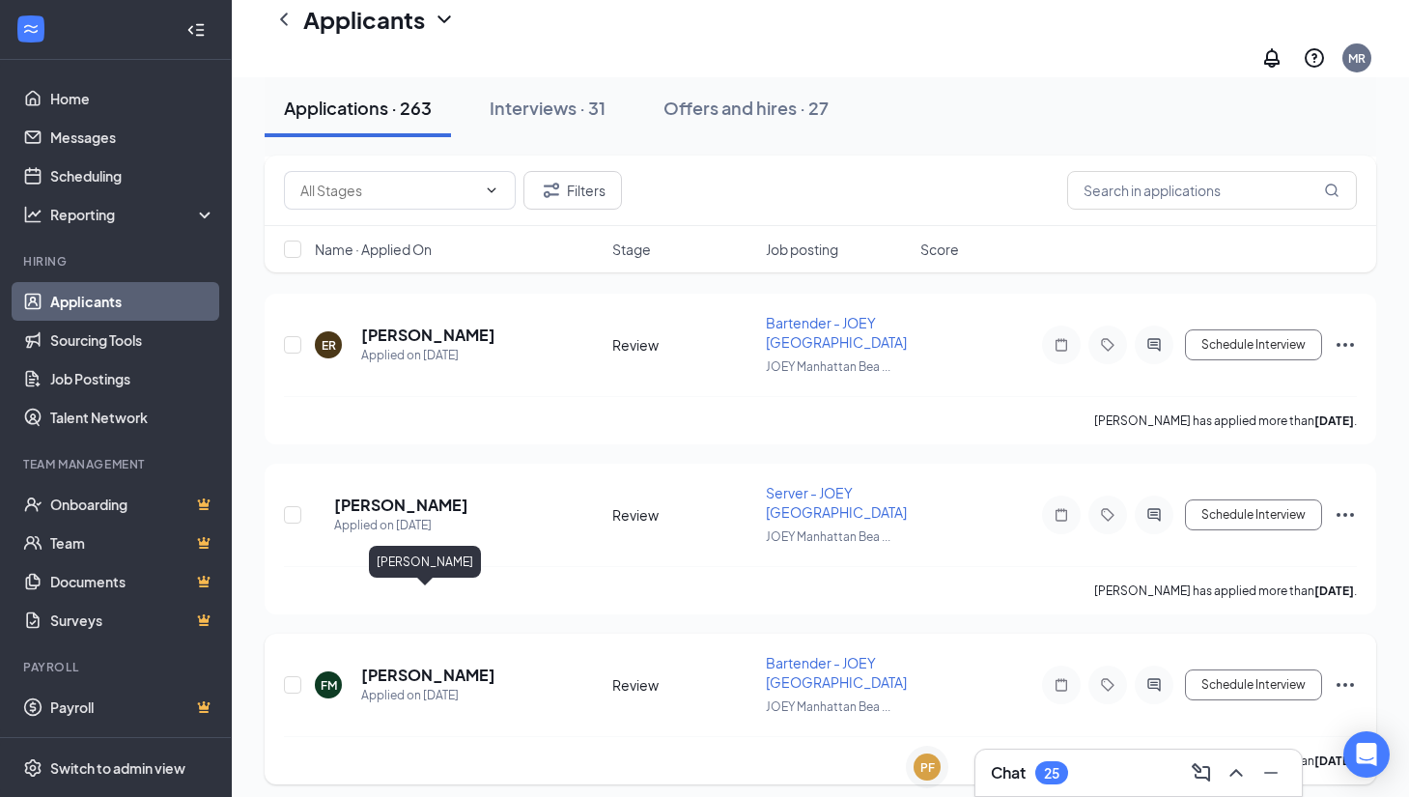
click at [437, 664] on h5 "[PERSON_NAME]" at bounding box center [428, 674] width 134 height 21
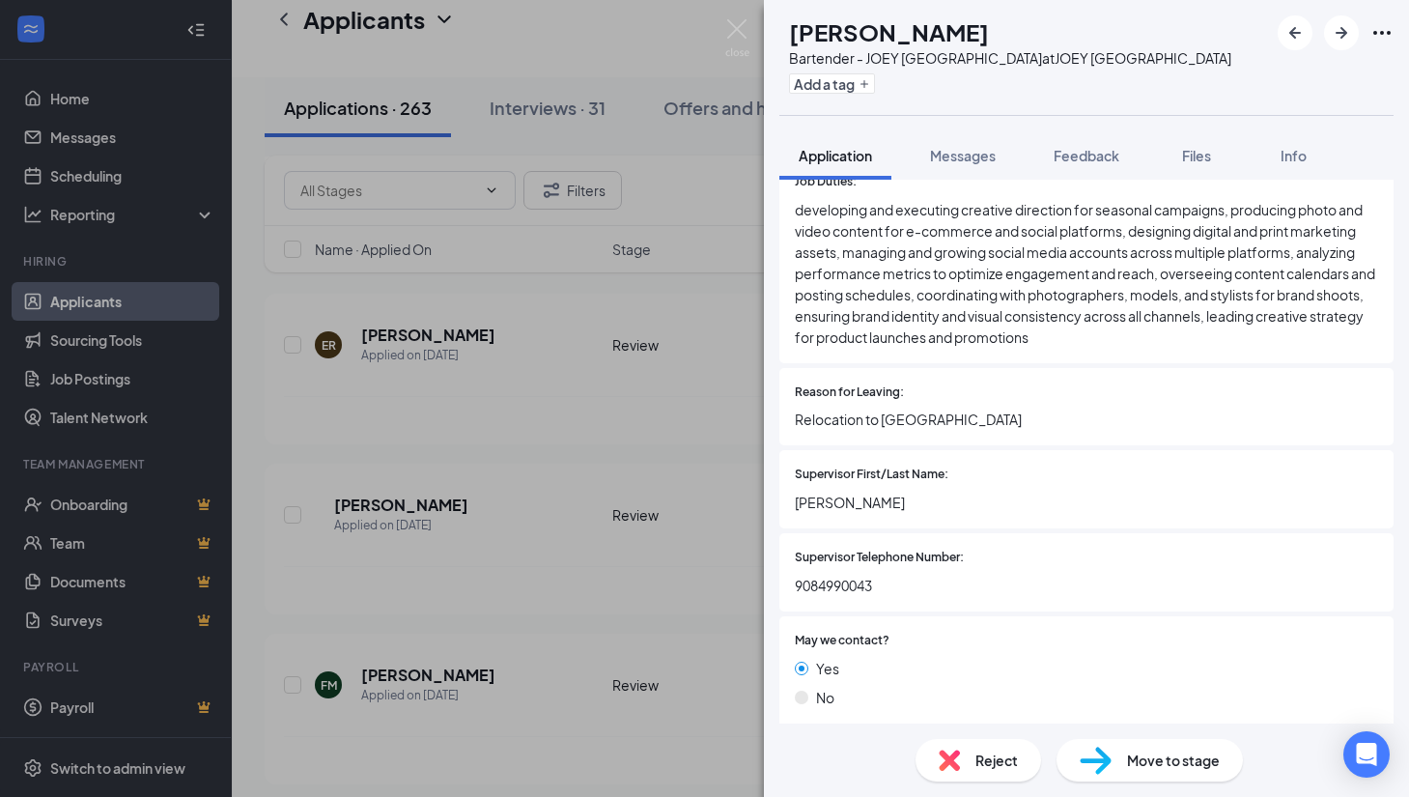
scroll to position [4335, 0]
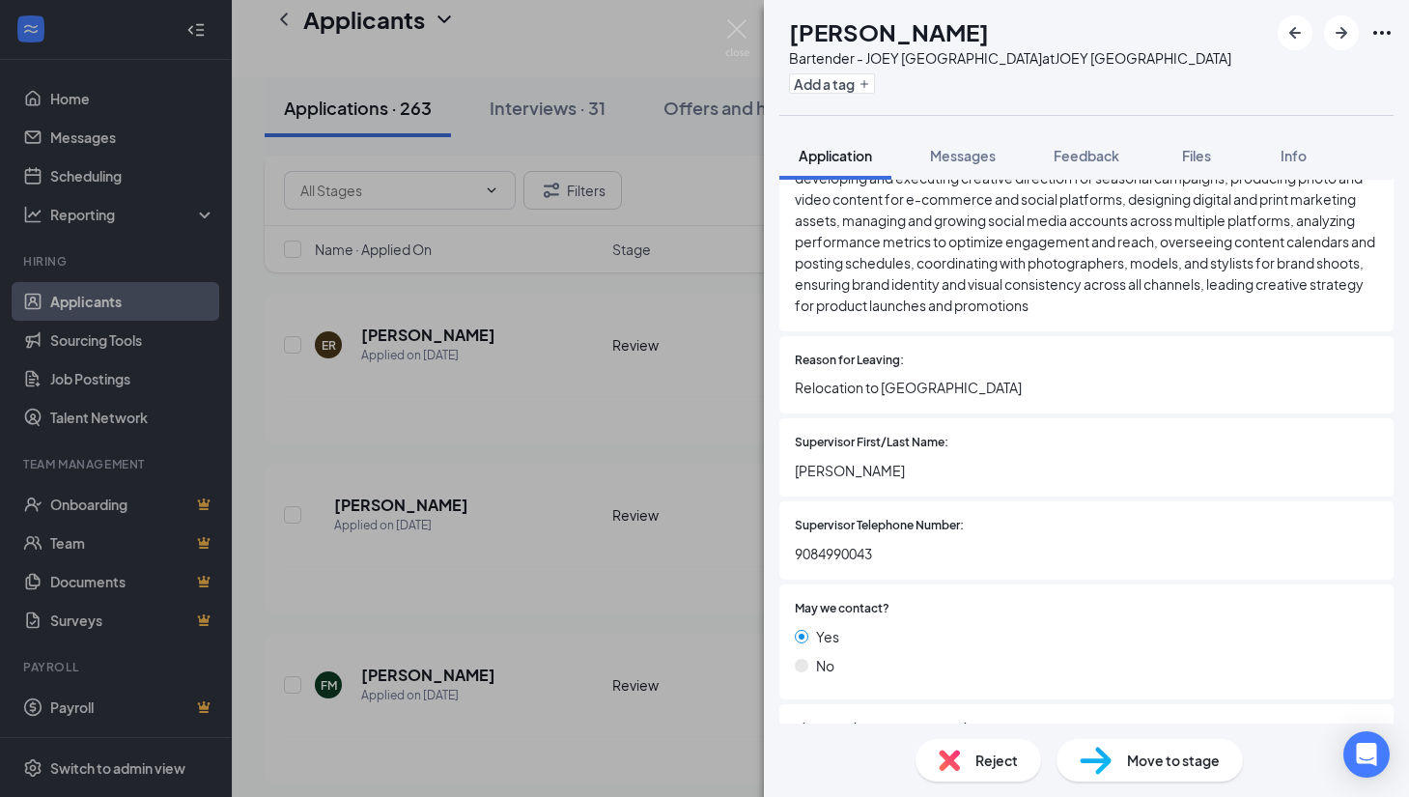
click at [672, 541] on div "[PERSON_NAME] Bartender - JOEY [GEOGRAPHIC_DATA] at JOEY [GEOGRAPHIC_DATA] Add …" at bounding box center [704, 398] width 1409 height 797
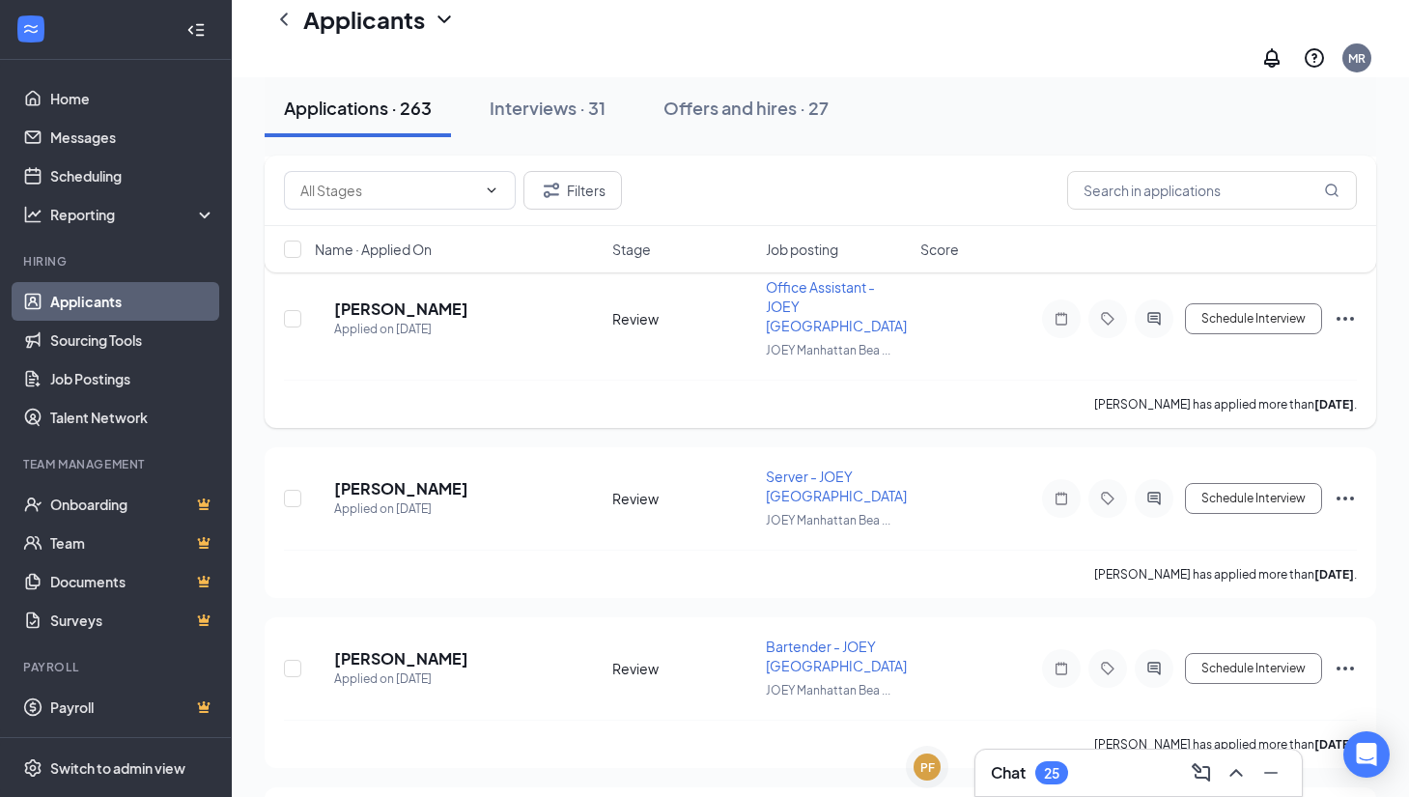
scroll to position [3922, 0]
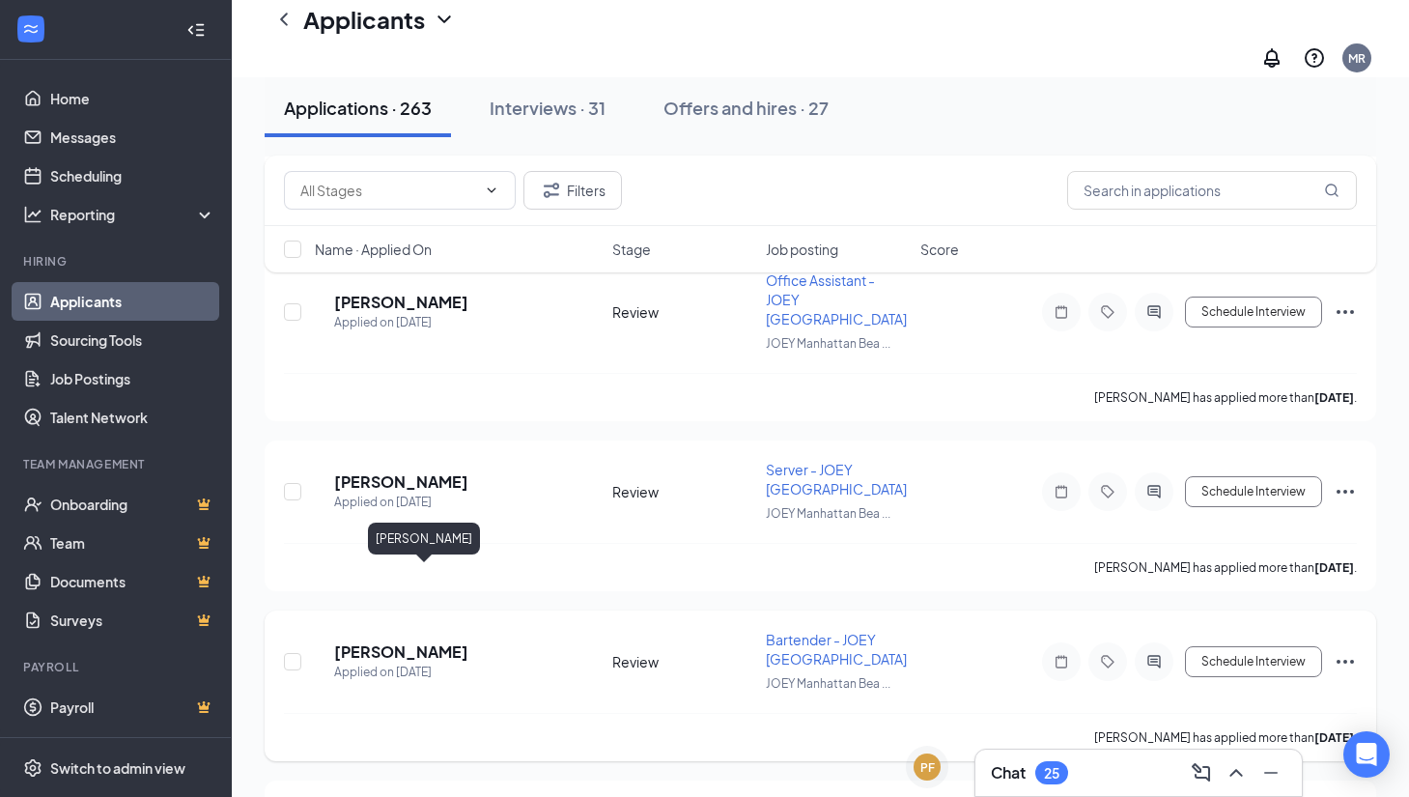
click at [391, 641] on h5 "[PERSON_NAME]" at bounding box center [401, 651] width 134 height 21
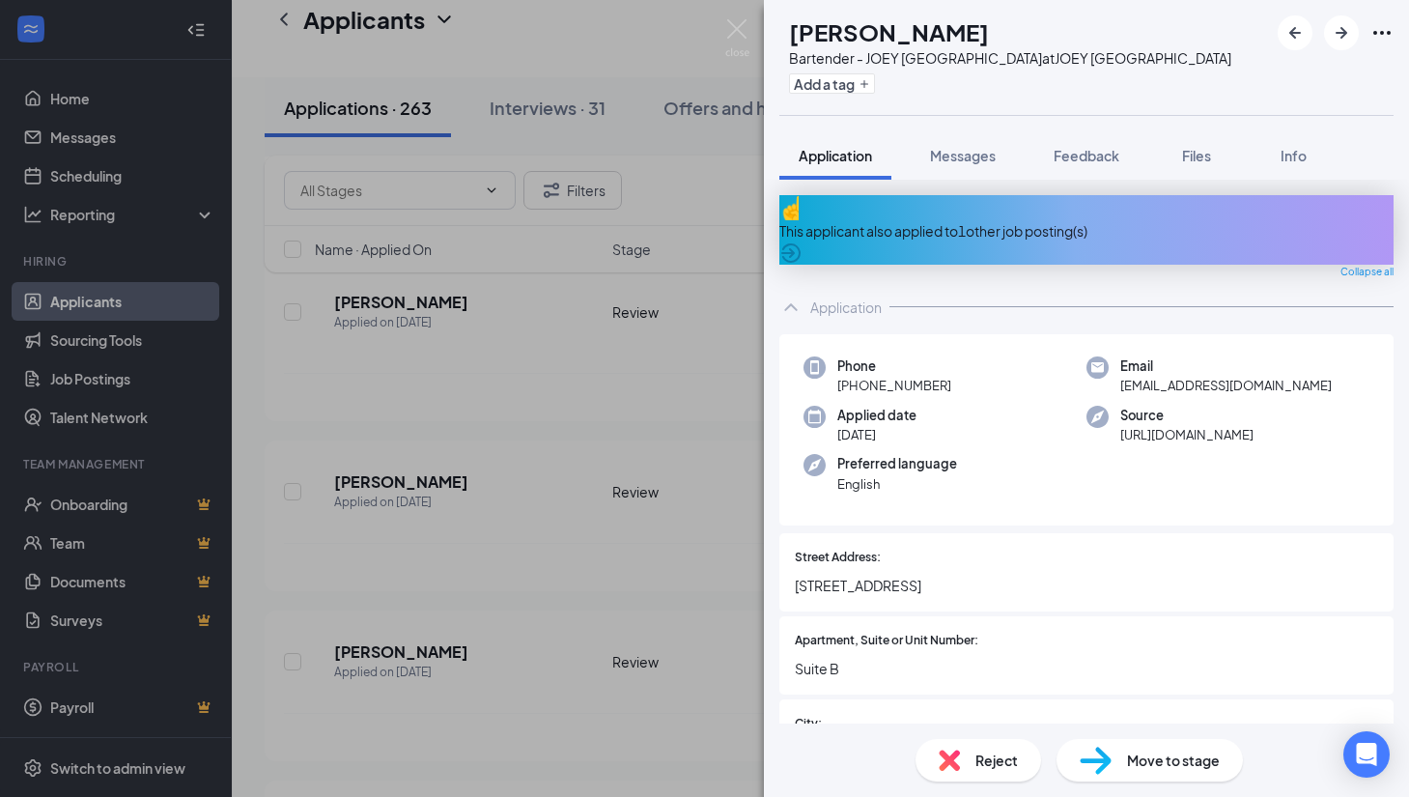
click at [1060, 220] on div "This applicant also applied to 1 other job posting(s)" at bounding box center [1086, 230] width 614 height 21
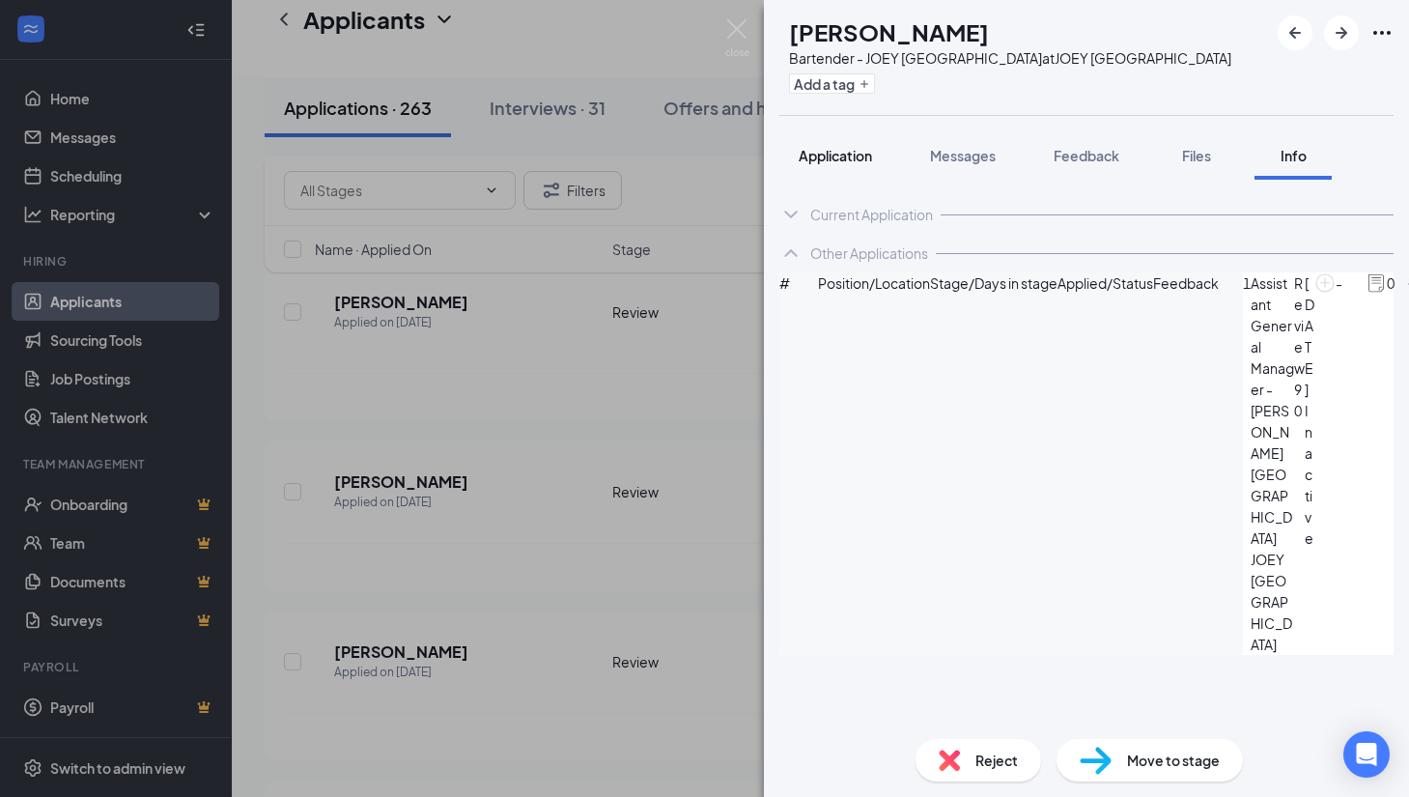
click at [837, 159] on span "Application" at bounding box center [835, 155] width 73 height 17
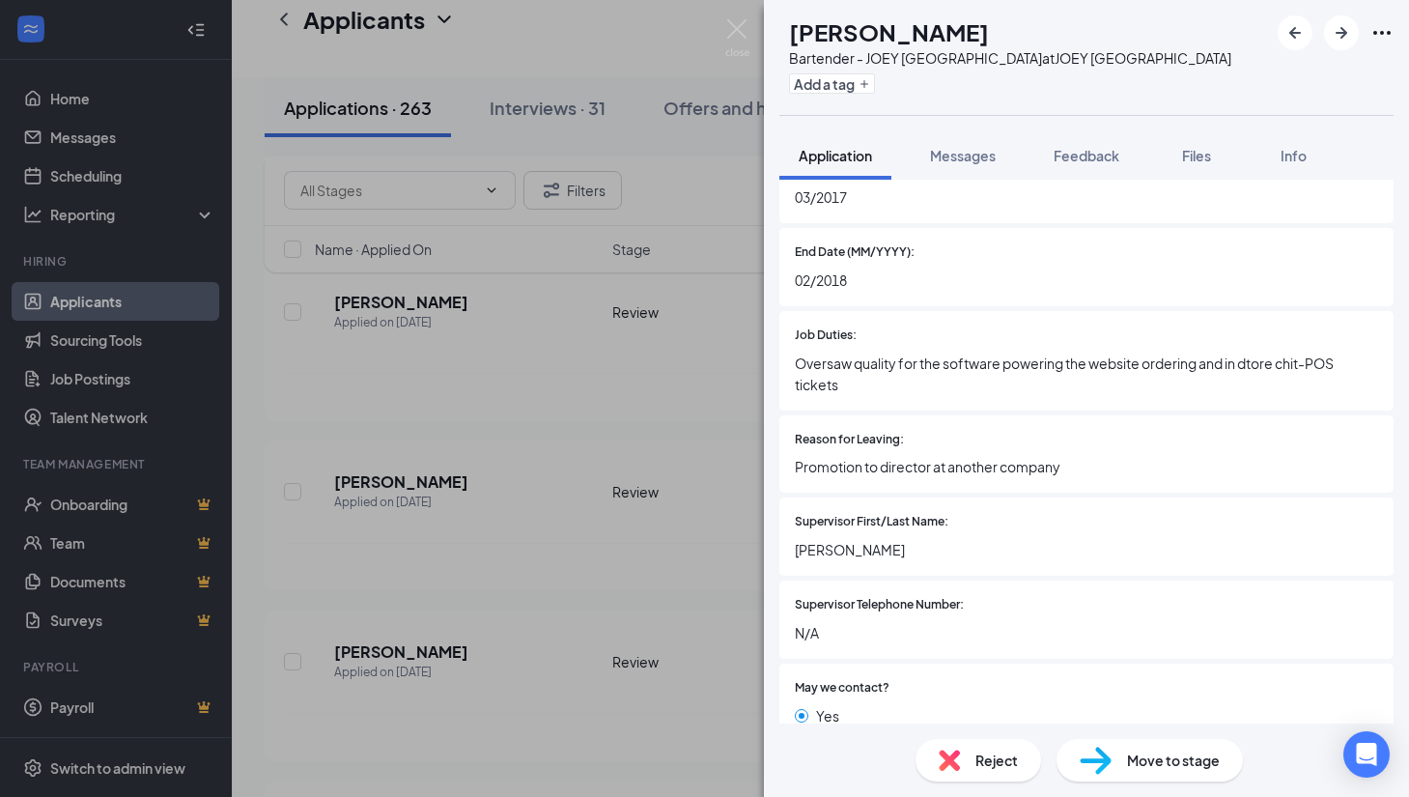
scroll to position [4021, 0]
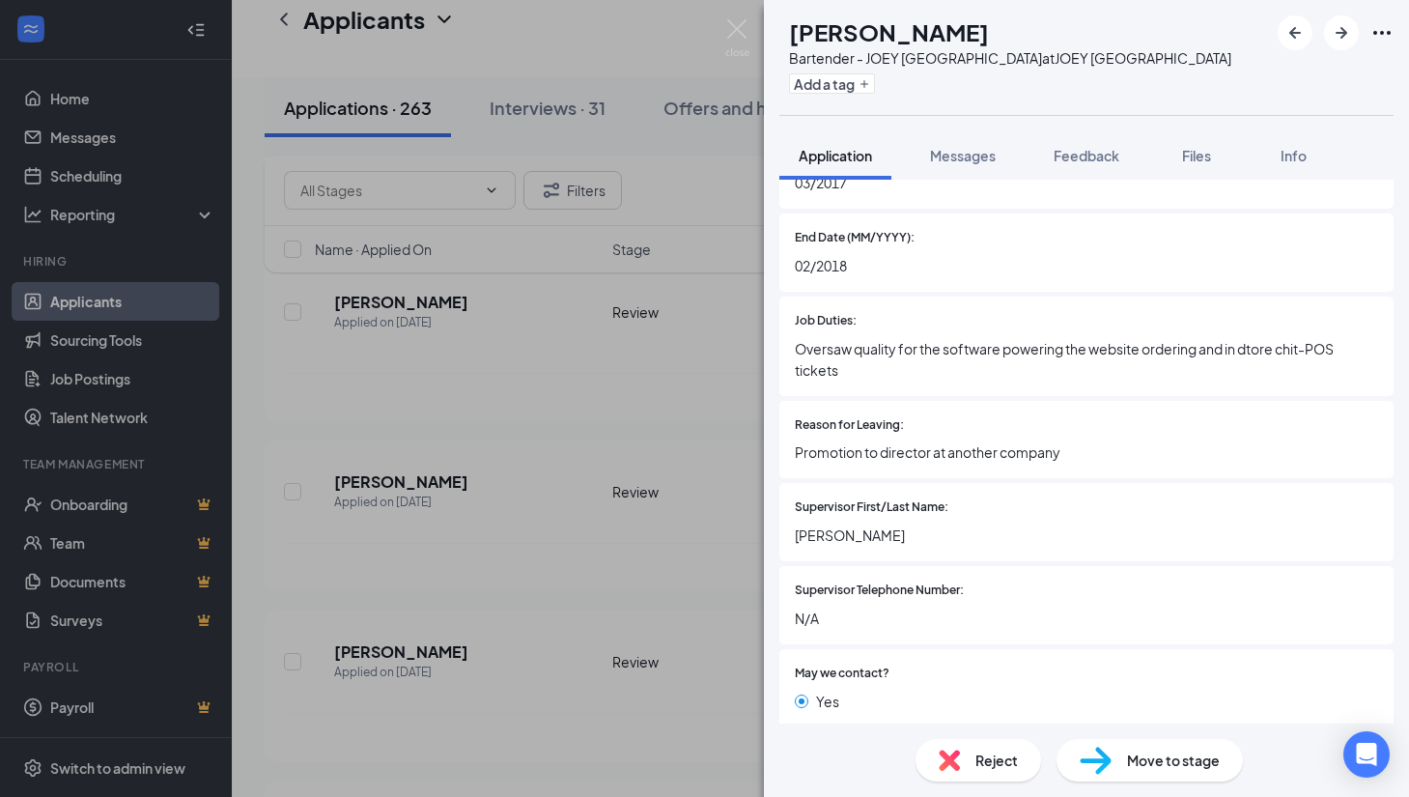
click at [676, 526] on div "LS [PERSON_NAME] Bartender - JOEY [GEOGRAPHIC_DATA] at JOEY [GEOGRAPHIC_DATA] A…" at bounding box center [704, 398] width 1409 height 797
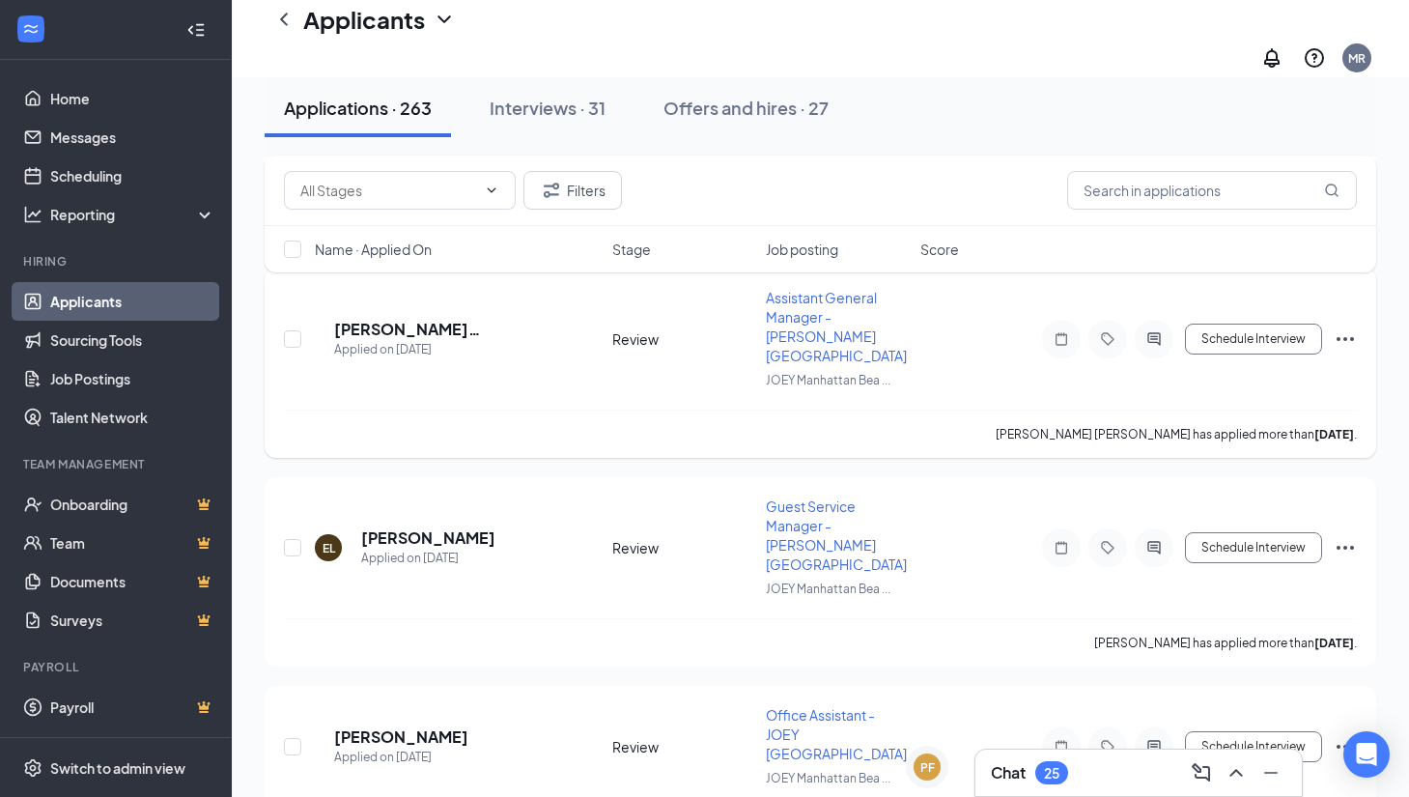
scroll to position [5326, 0]
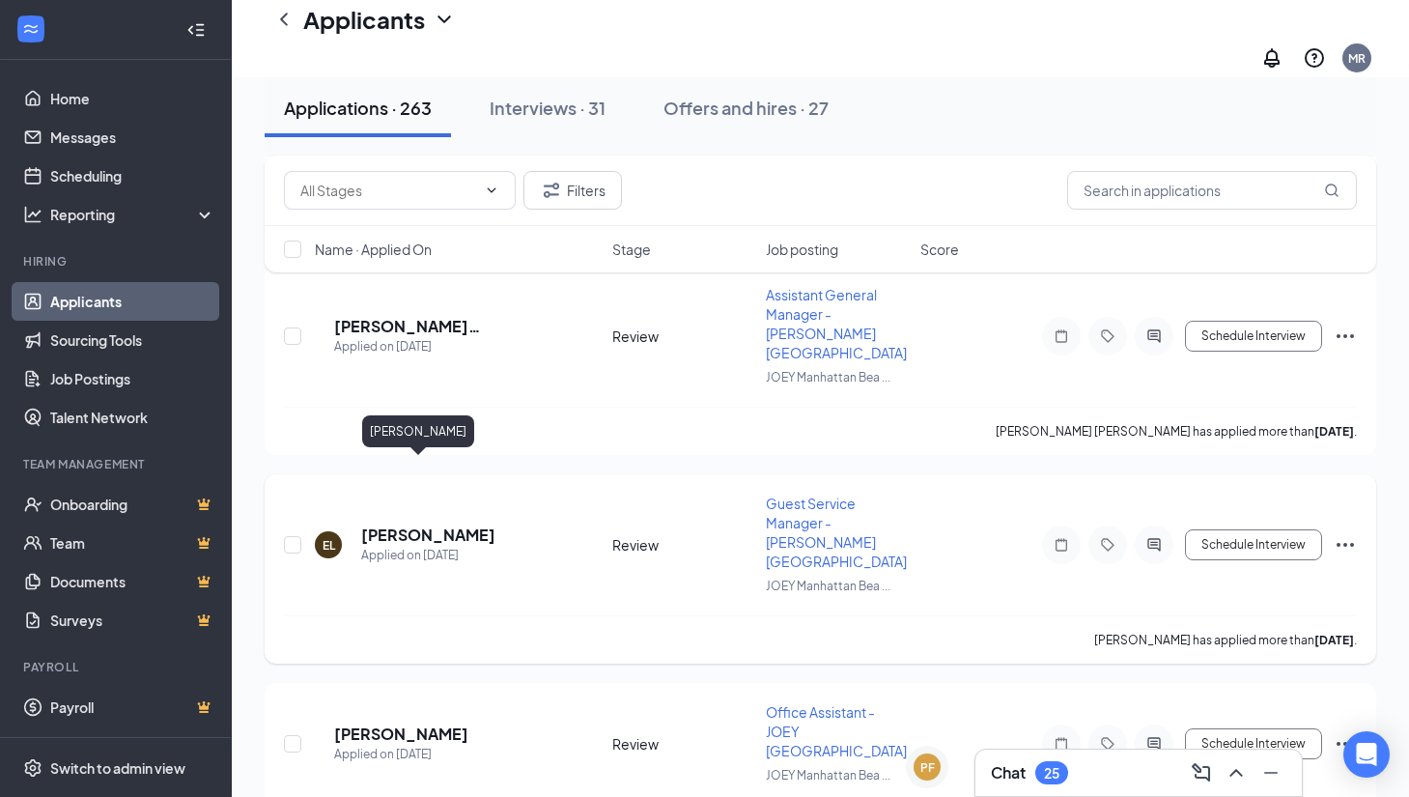
click at [410, 524] on h5 "[PERSON_NAME]" at bounding box center [428, 534] width 134 height 21
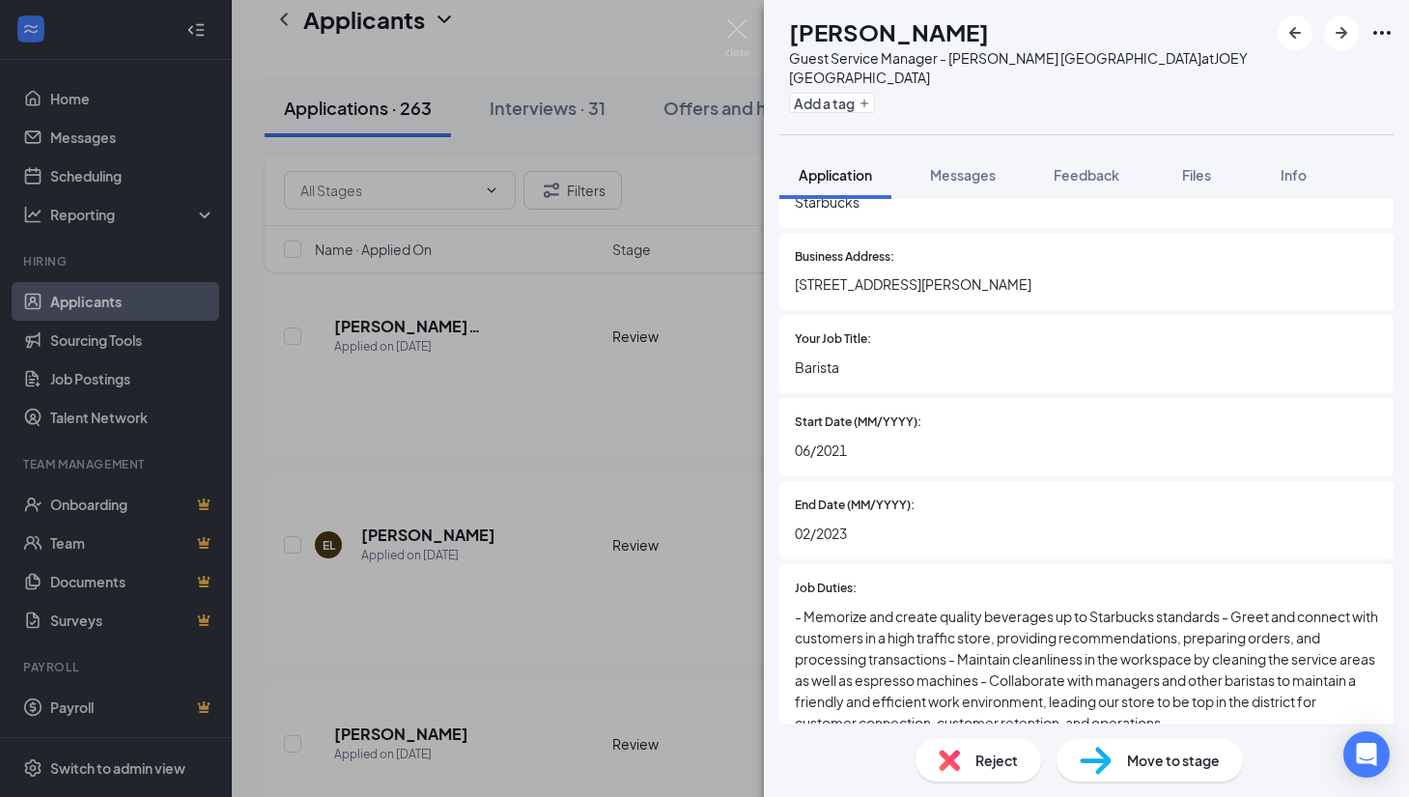
scroll to position [3229, 0]
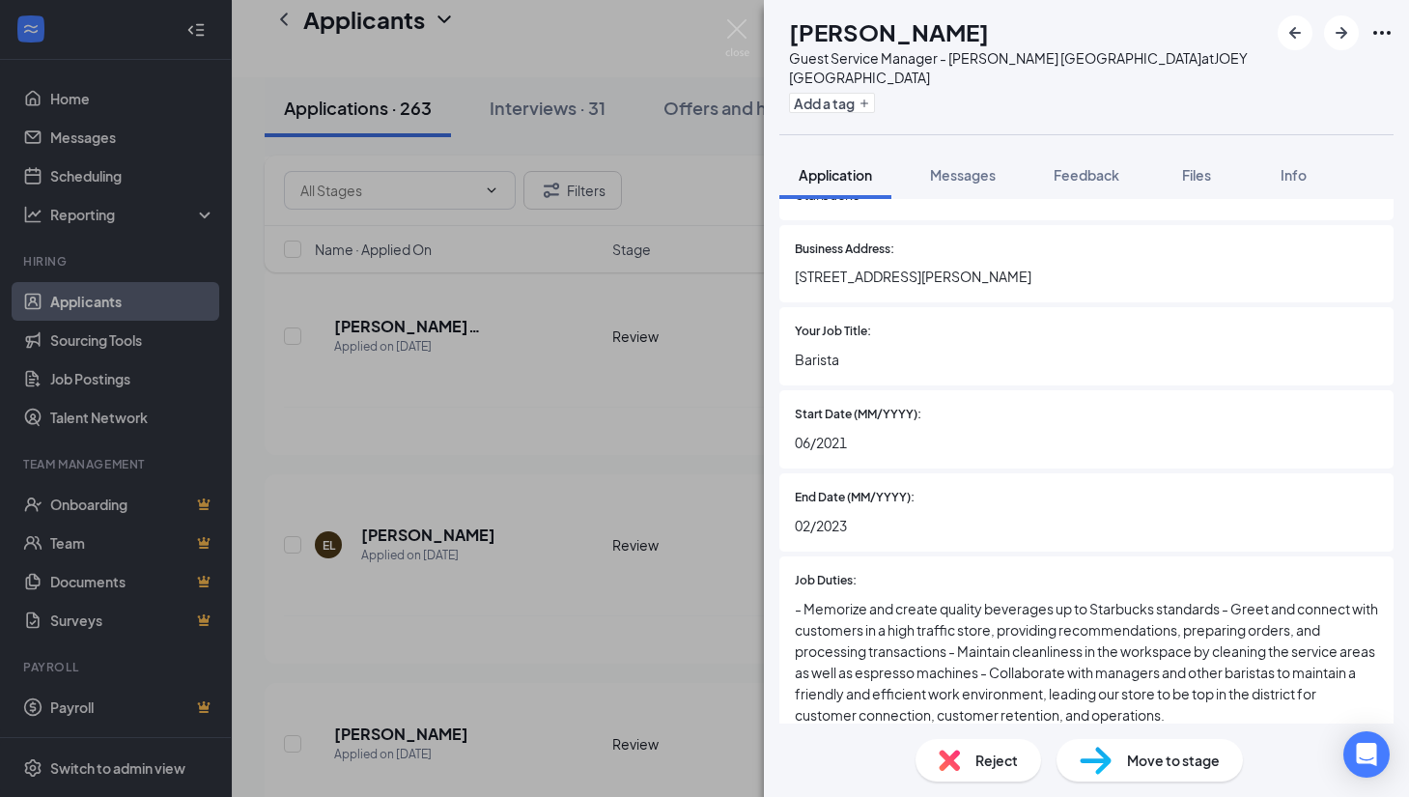
click at [673, 605] on div "EL [PERSON_NAME] Guest Service Manager - JOEY [GEOGRAPHIC_DATA] at JOEY [GEOGRA…" at bounding box center [704, 398] width 1409 height 797
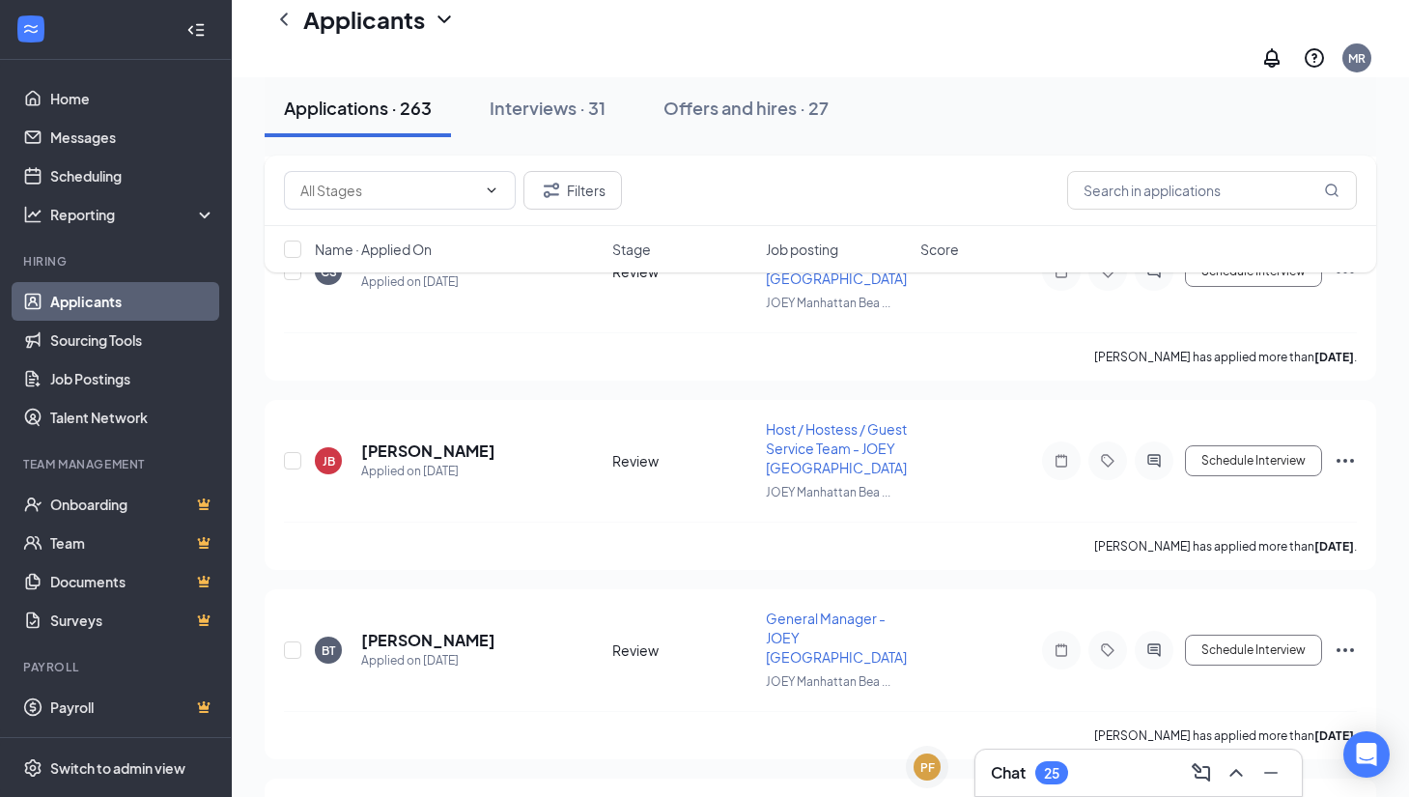
scroll to position [5988, 0]
click at [495, 439] on h5 "[PERSON_NAME]" at bounding box center [428, 449] width 134 height 21
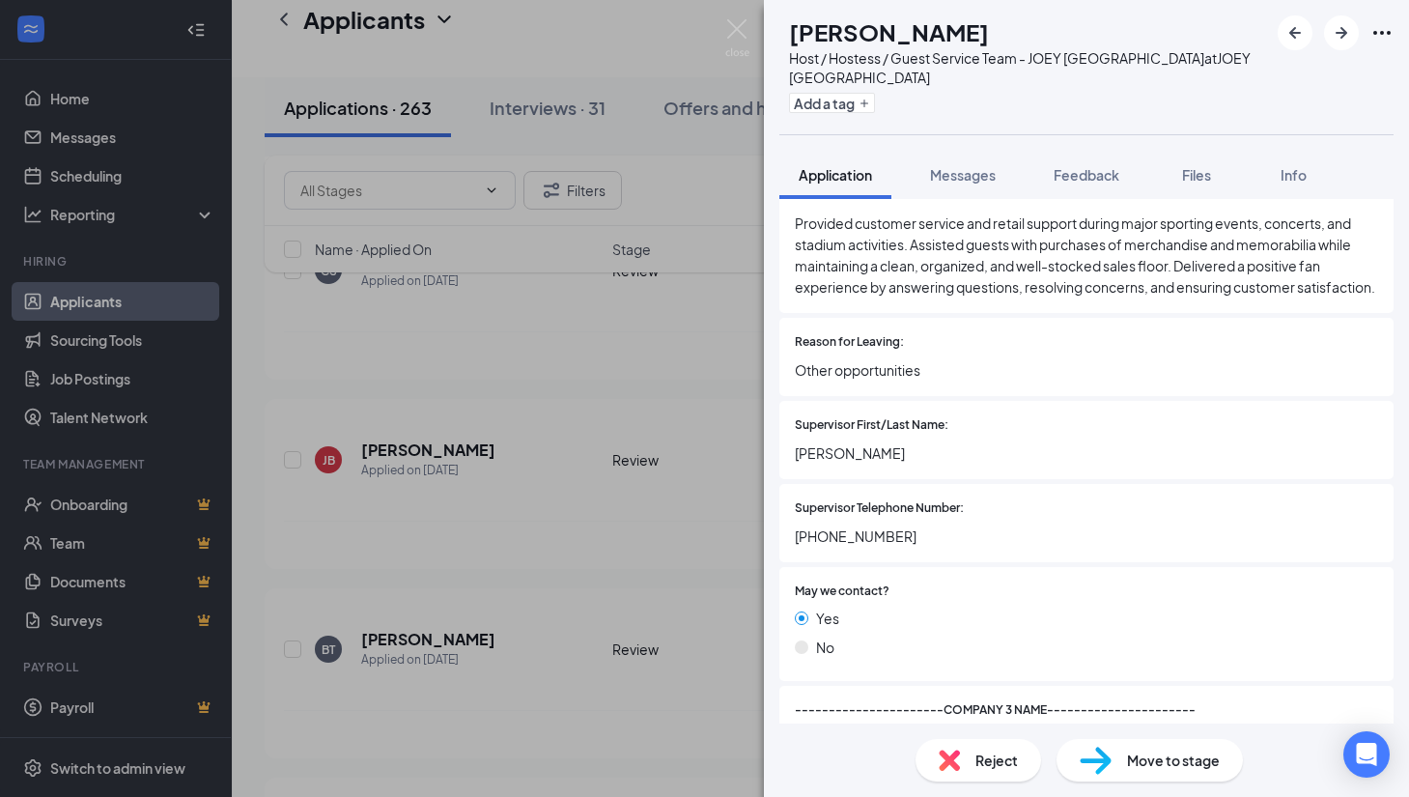
scroll to position [3262, 0]
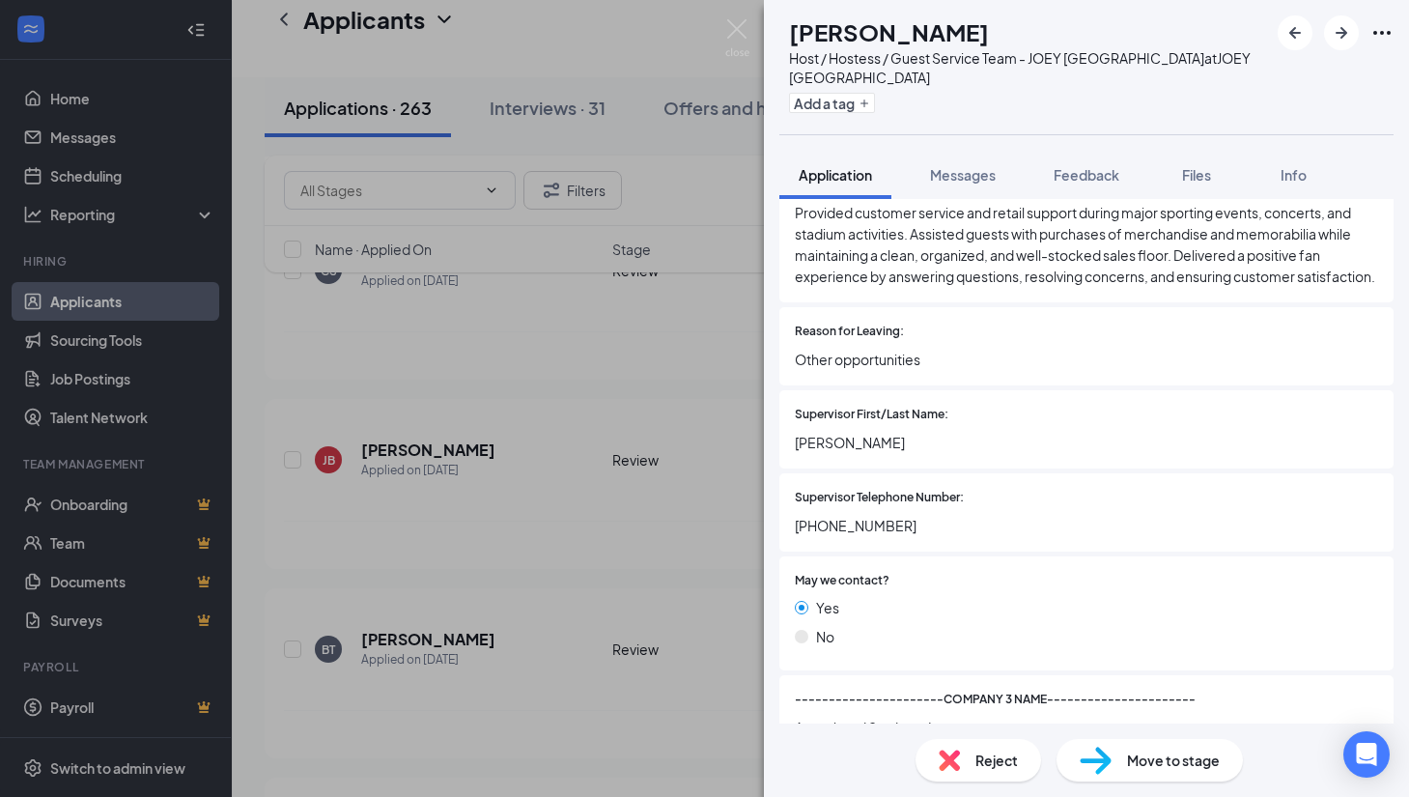
click at [608, 522] on div "JB [PERSON_NAME] Host / Hostess / Guest Service Team - JOEY [GEOGRAPHIC_DATA] a…" at bounding box center [704, 398] width 1409 height 797
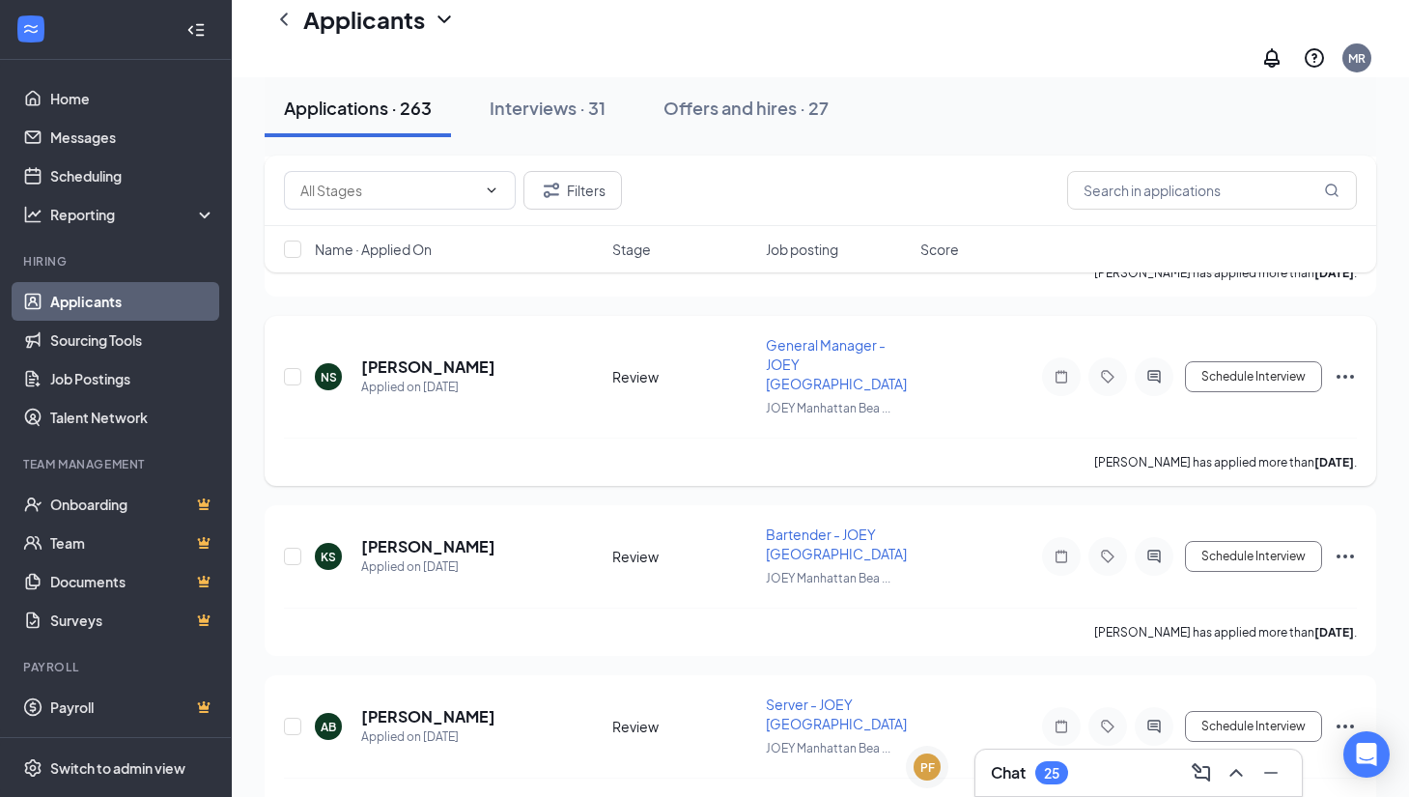
scroll to position [6472, 0]
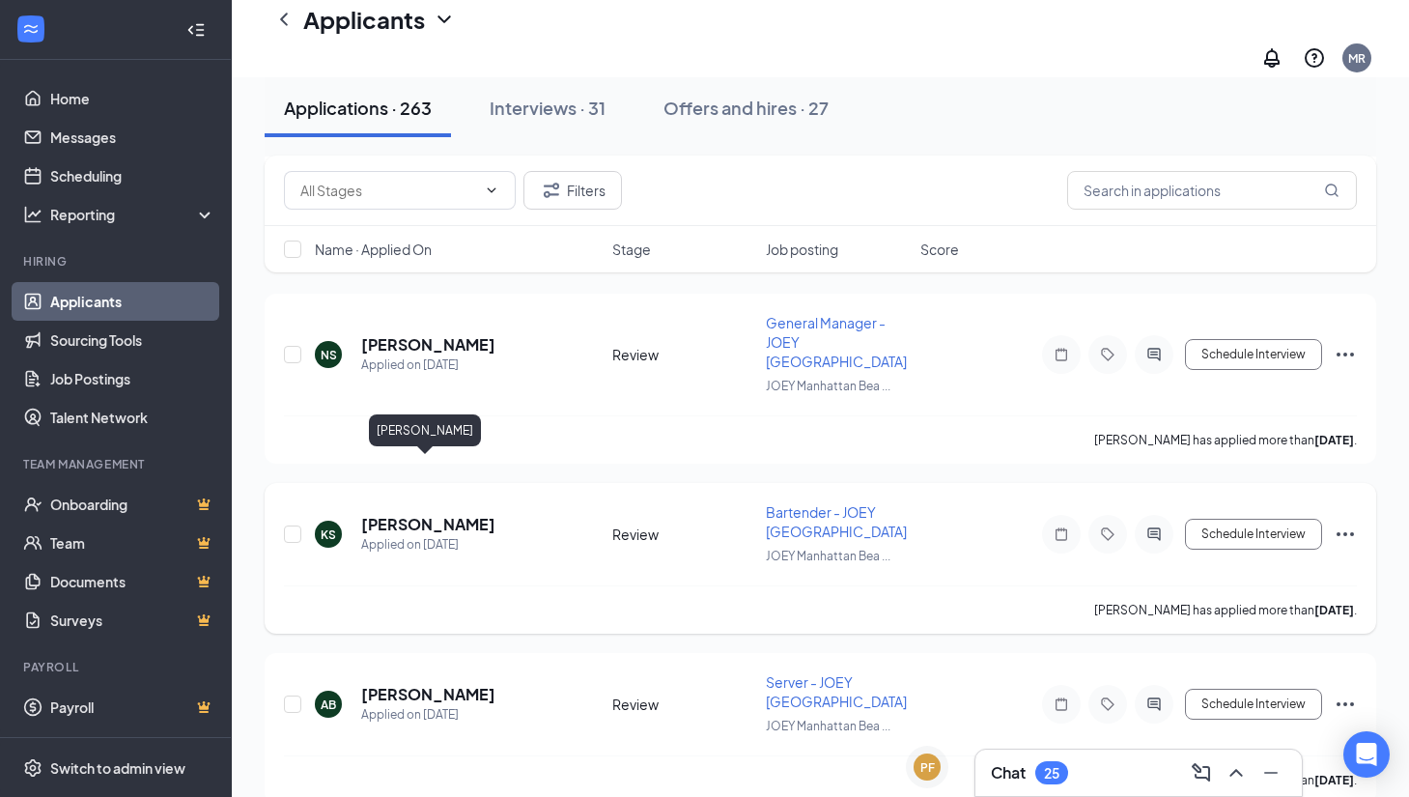
click at [435, 514] on h5 "[PERSON_NAME]" at bounding box center [428, 524] width 134 height 21
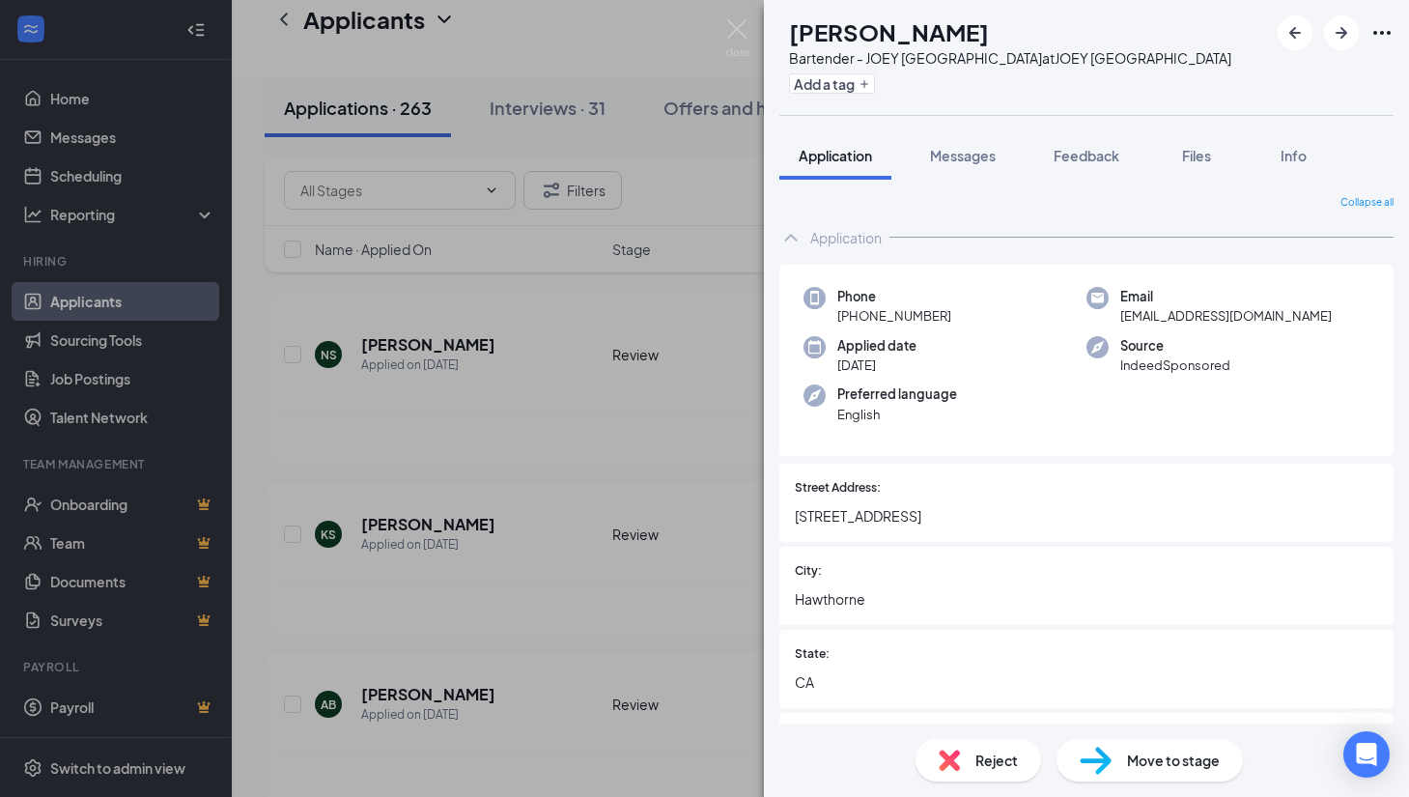
click at [640, 419] on div "KS [PERSON_NAME] Bartender - JOEY [GEOGRAPHIC_DATA] at JOEY [GEOGRAPHIC_DATA] A…" at bounding box center [704, 398] width 1409 height 797
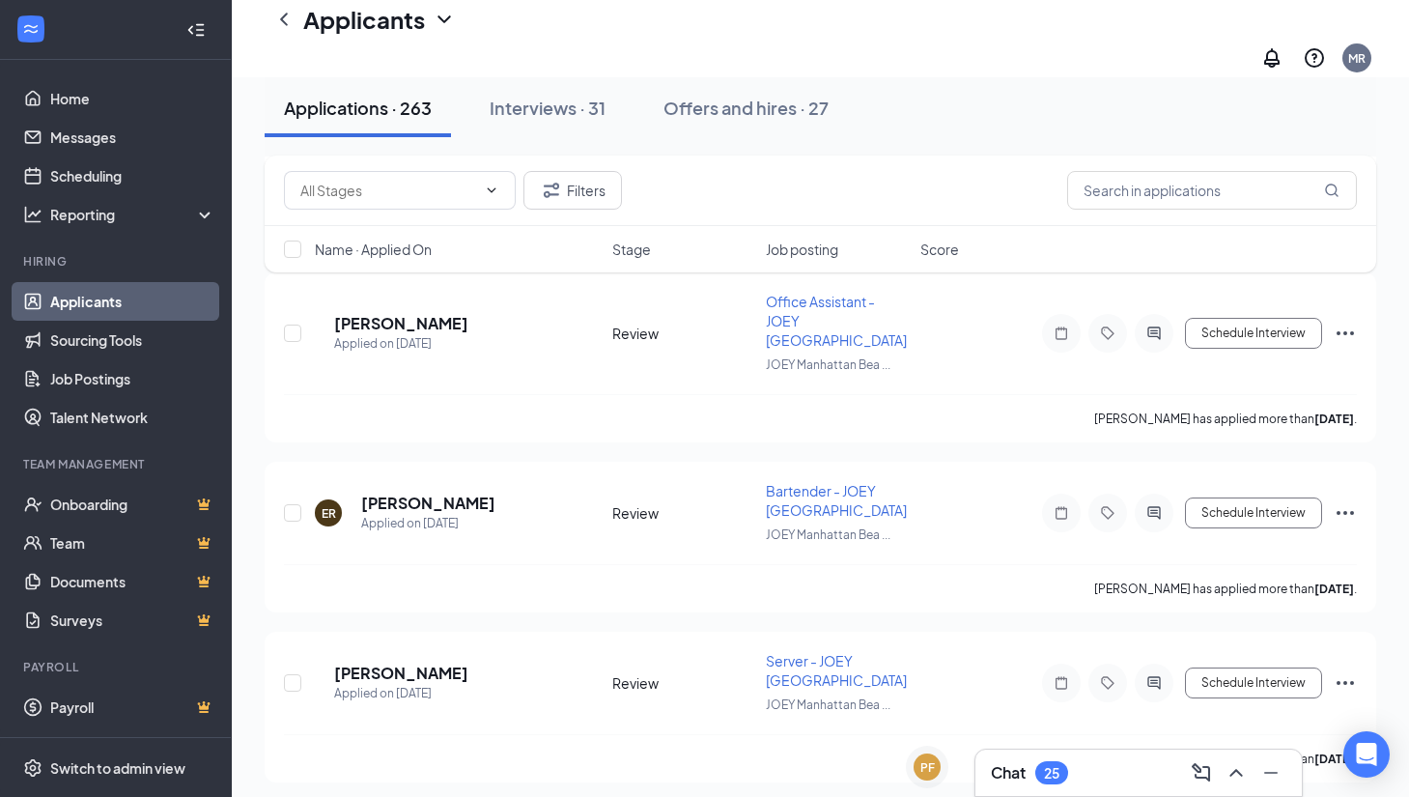
scroll to position [3203, 0]
click at [1151, 505] on icon "ActiveChat" at bounding box center [1153, 511] width 13 height 13
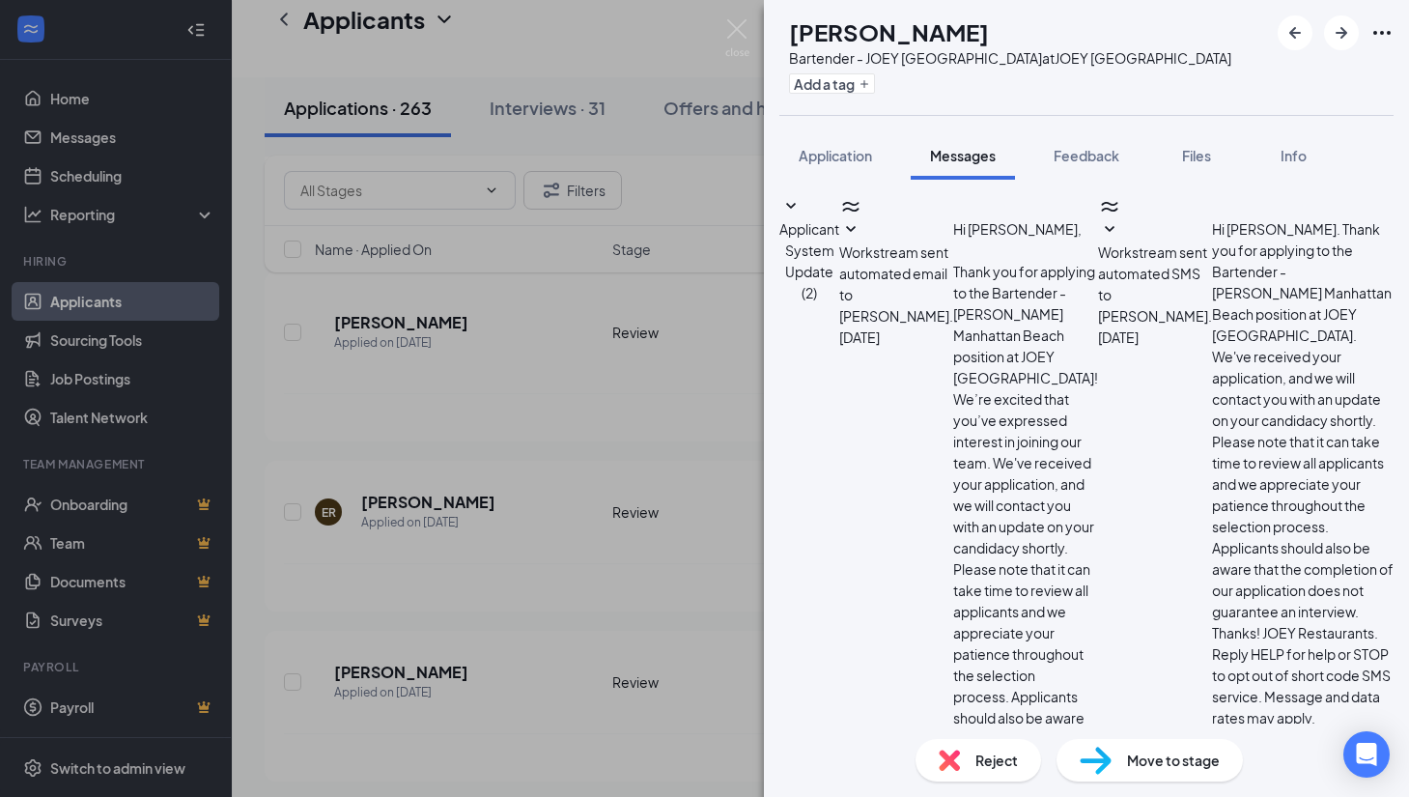
type textarea "Hi, are you available to come in for an interview [DATE] at 3pm?"
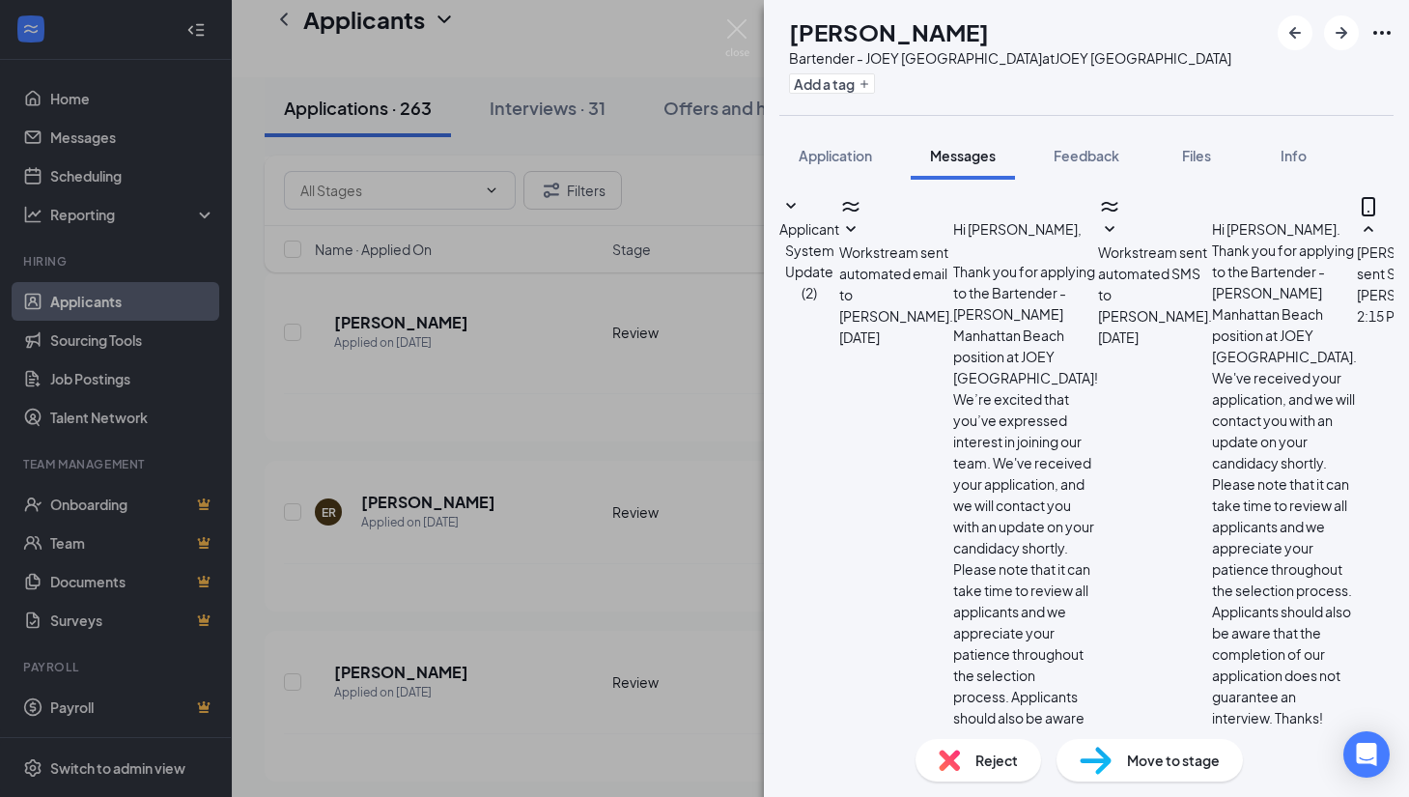
scroll to position [33, 0]
click at [646, 547] on div "ER [PERSON_NAME] Bartender - JOEY Manhattan Beach at JOEY [GEOGRAPHIC_DATA] Add…" at bounding box center [704, 398] width 1409 height 797
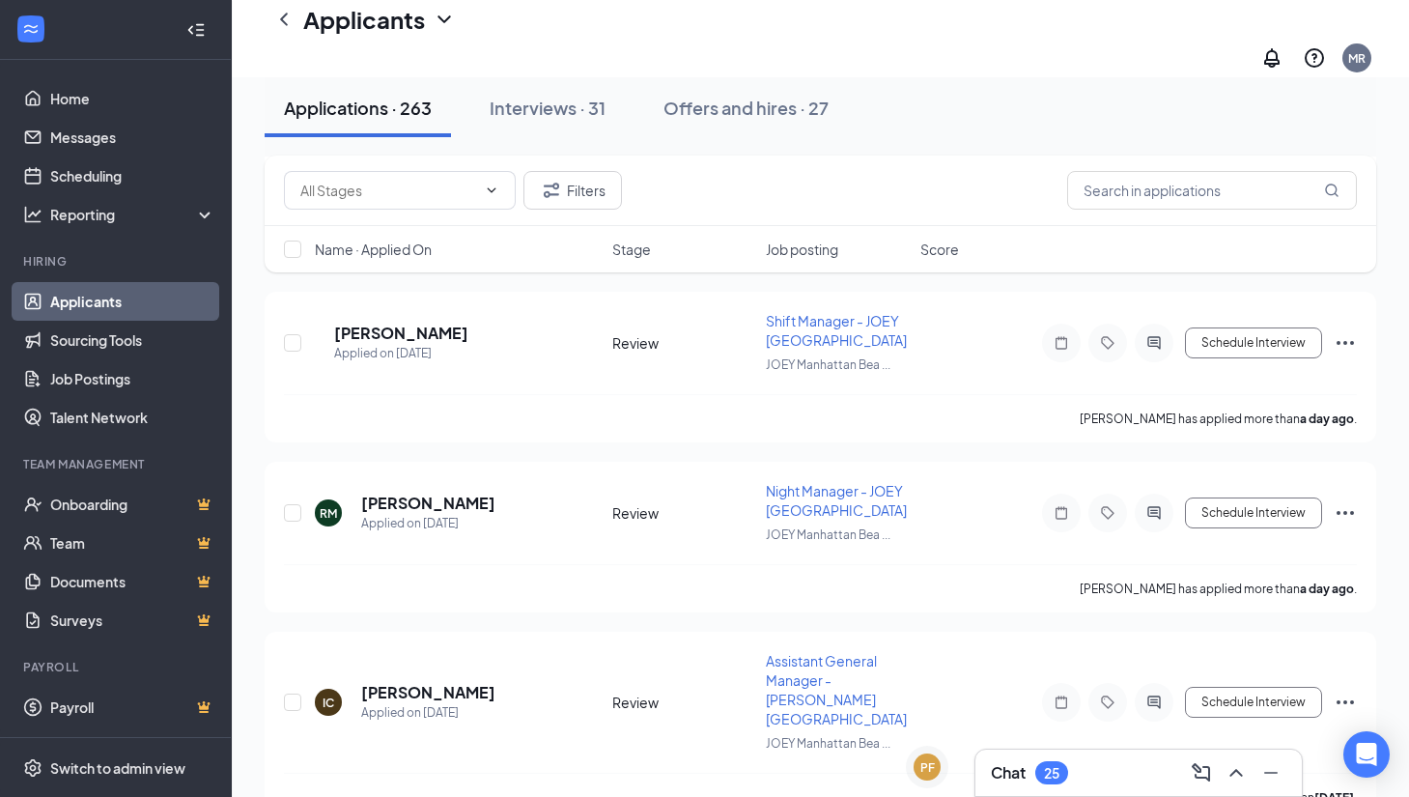
scroll to position [2507, 0]
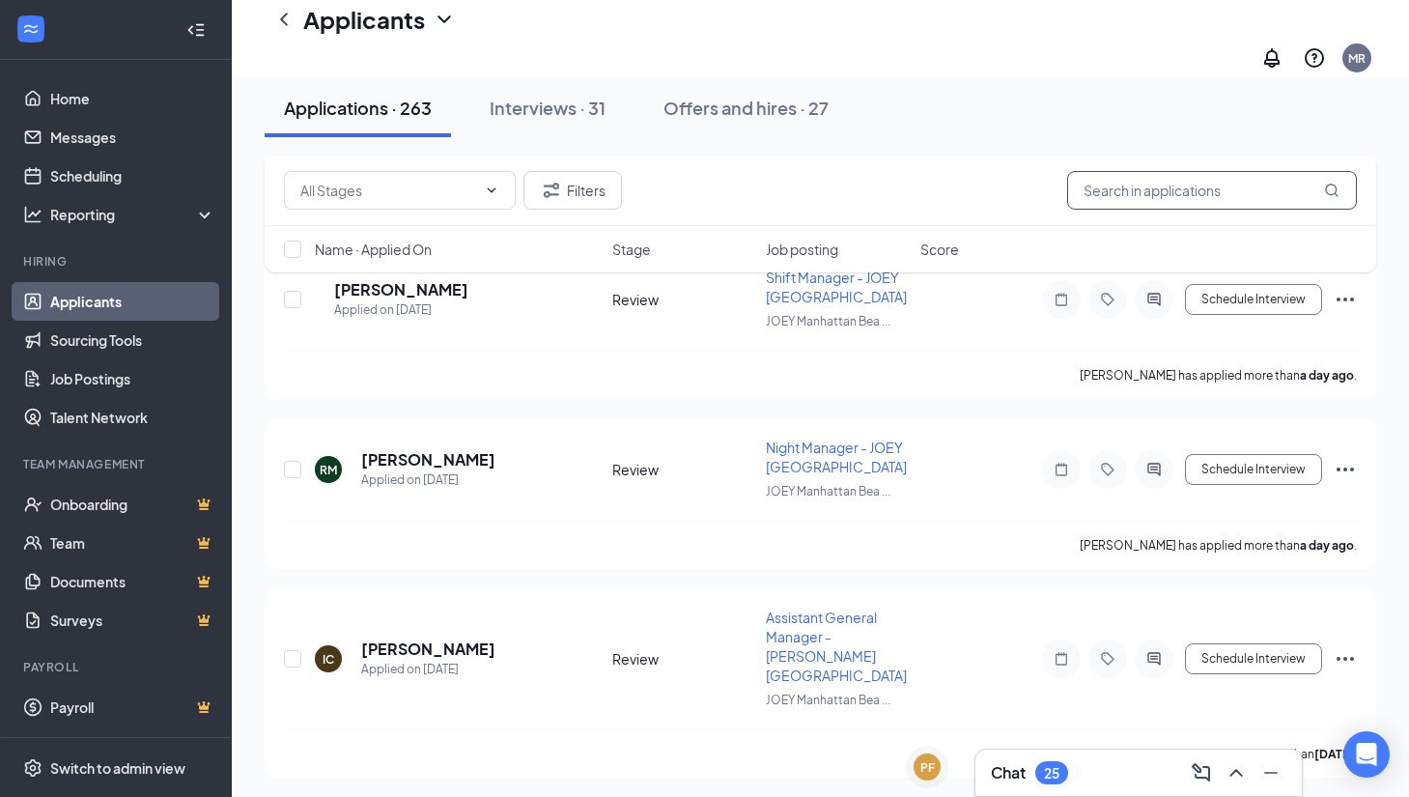
click at [1123, 193] on input "text" at bounding box center [1212, 190] width 290 height 39
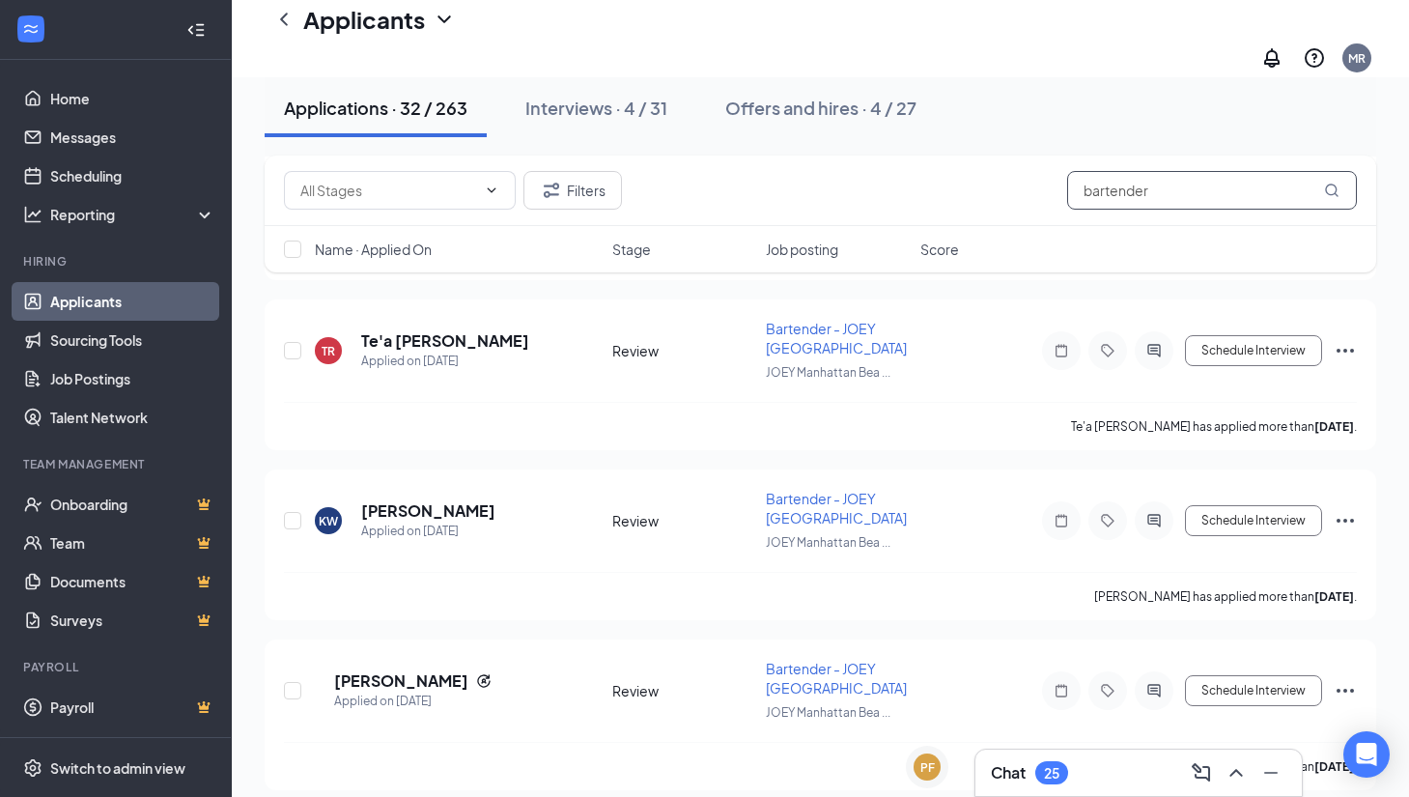
scroll to position [1281, 0]
type input "bartender"
click at [418, 671] on h5 "[PERSON_NAME]" at bounding box center [401, 681] width 134 height 21
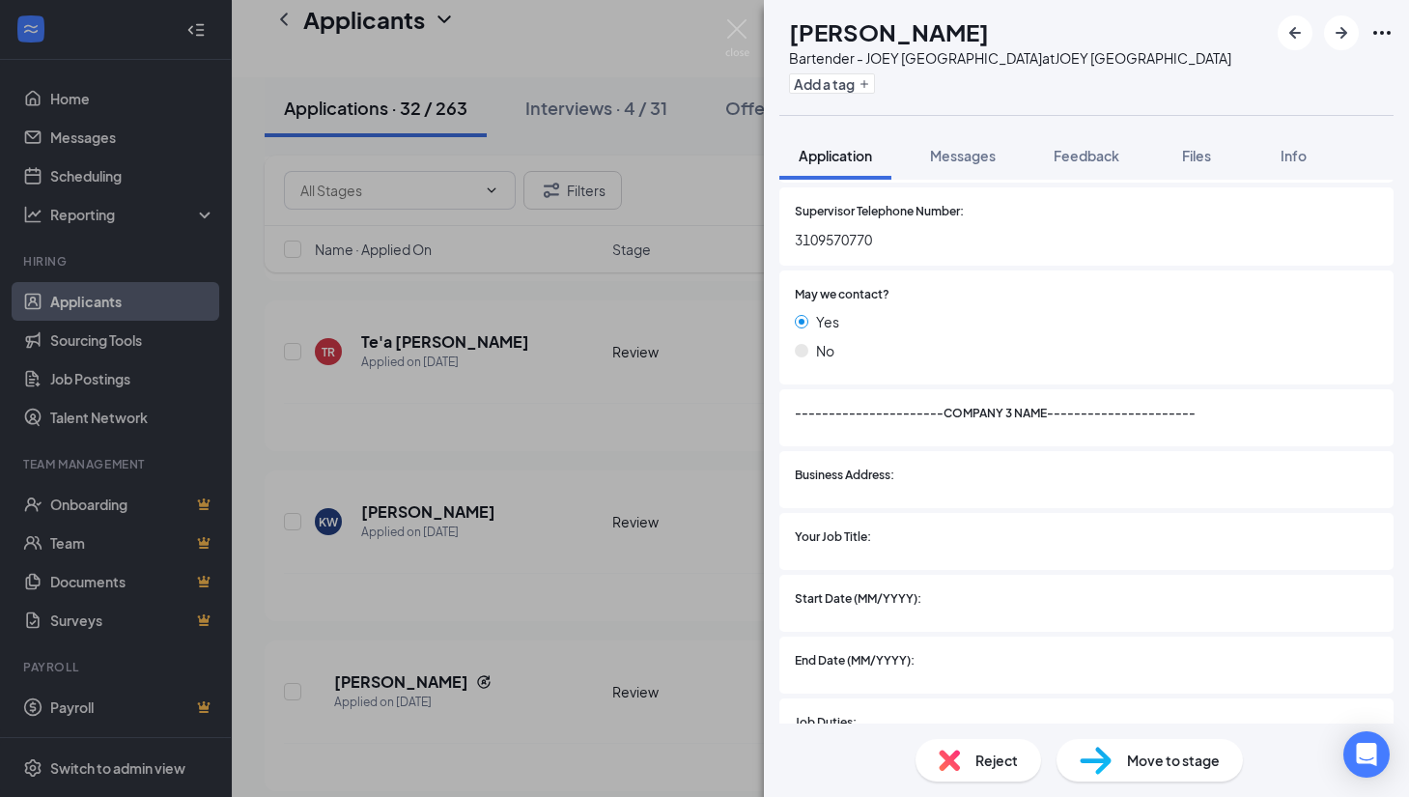
scroll to position [3500, 0]
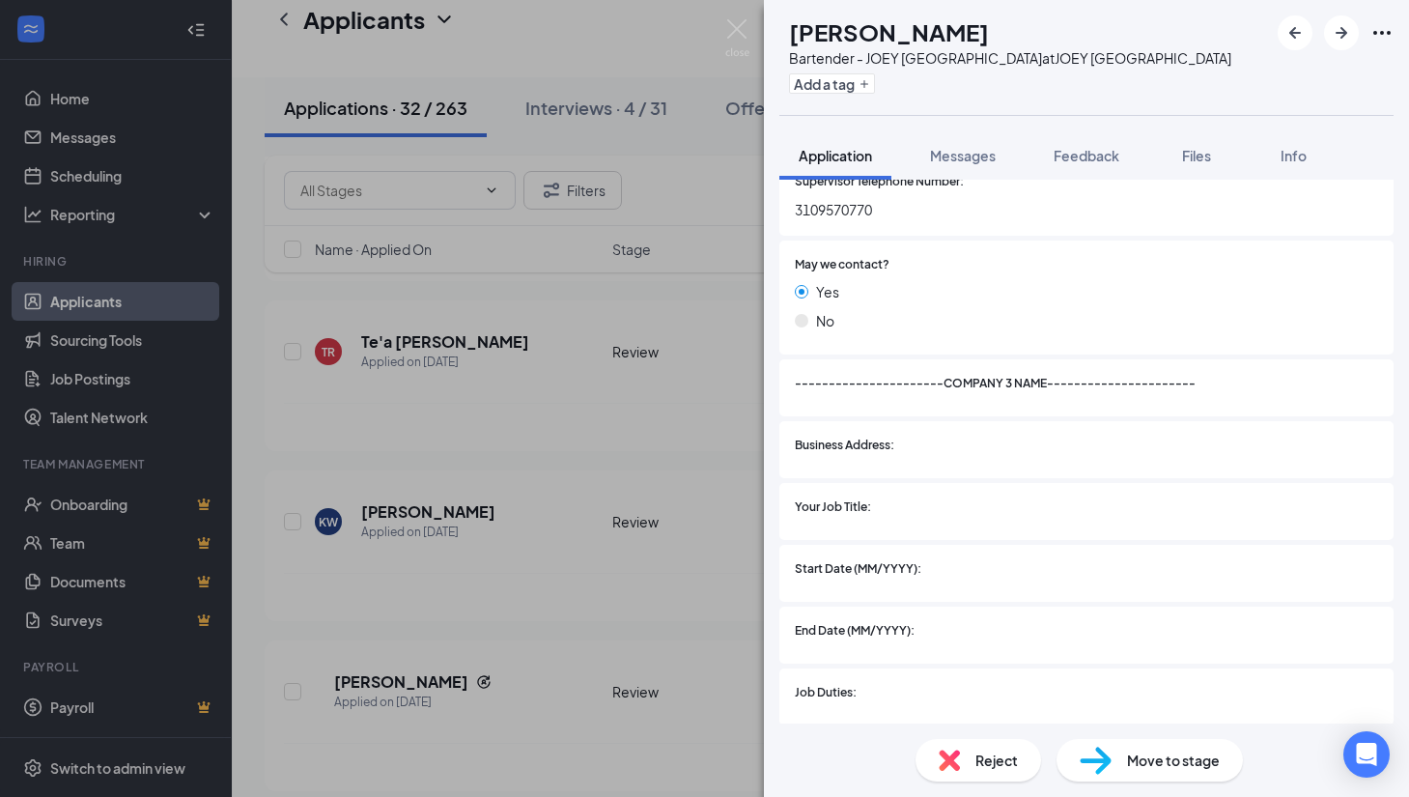
click at [677, 625] on div "LV [PERSON_NAME] Bartender - JOEY [GEOGRAPHIC_DATA] at JOEY [GEOGRAPHIC_DATA] A…" at bounding box center [704, 398] width 1409 height 797
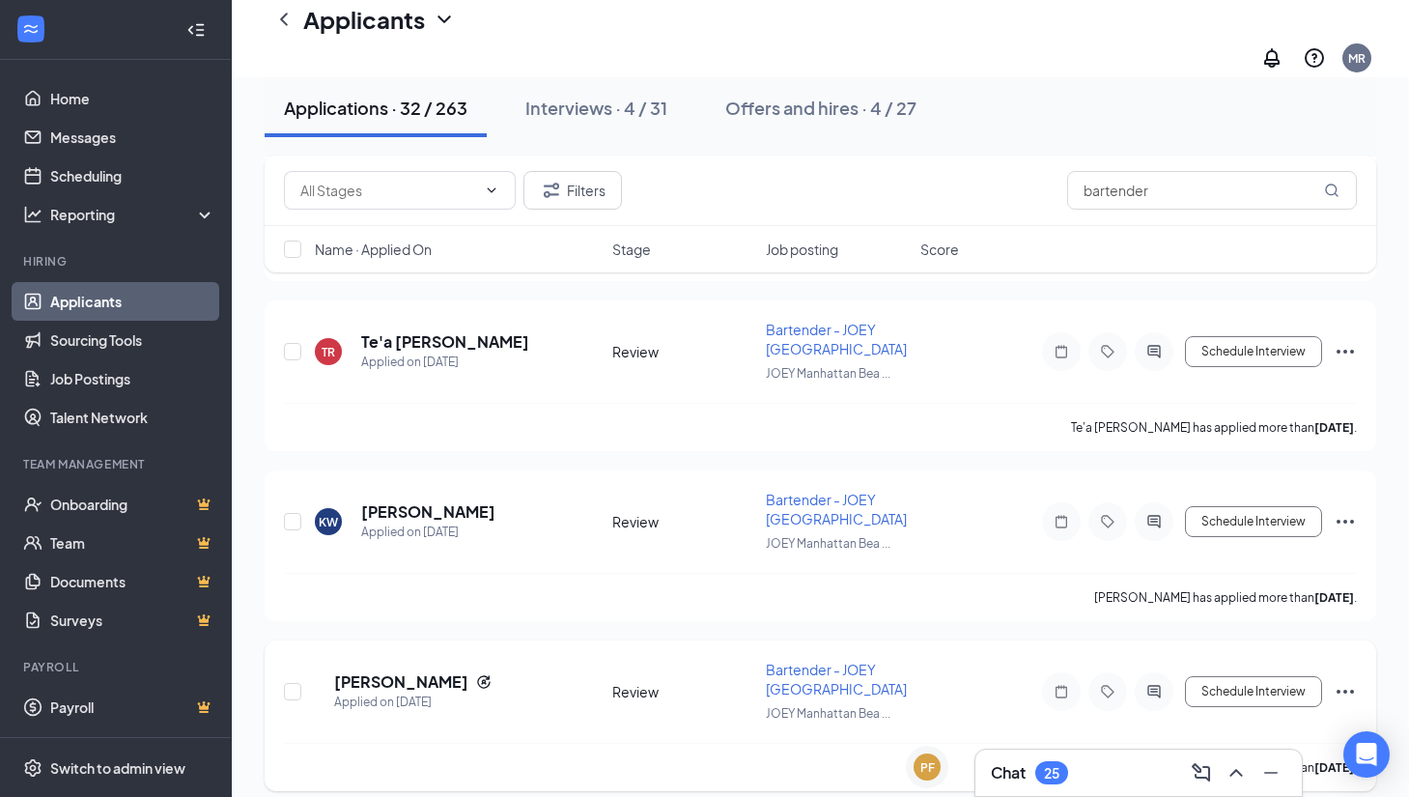
click at [1344, 690] on icon "Ellipses" at bounding box center [1345, 692] width 17 height 4
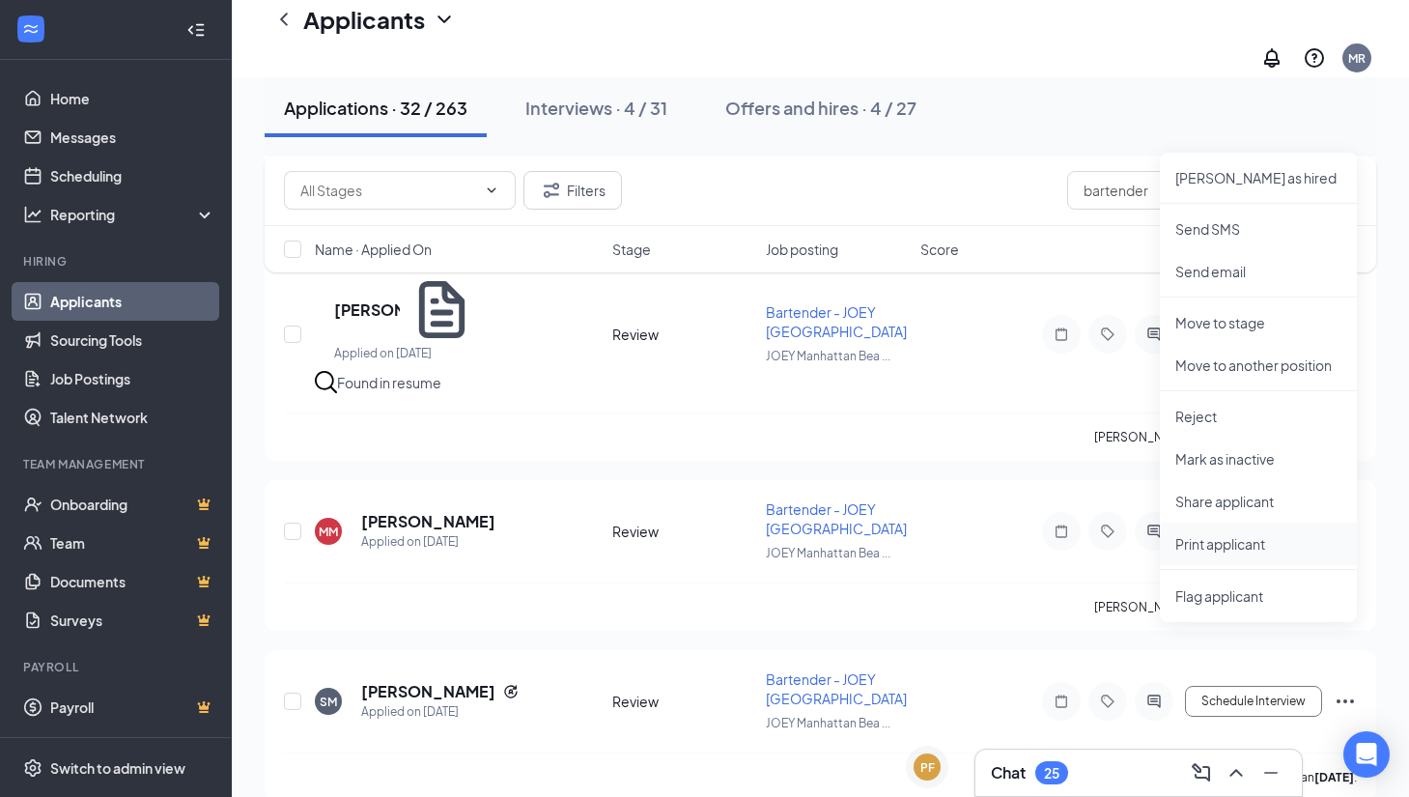
scroll to position [1866, 0]
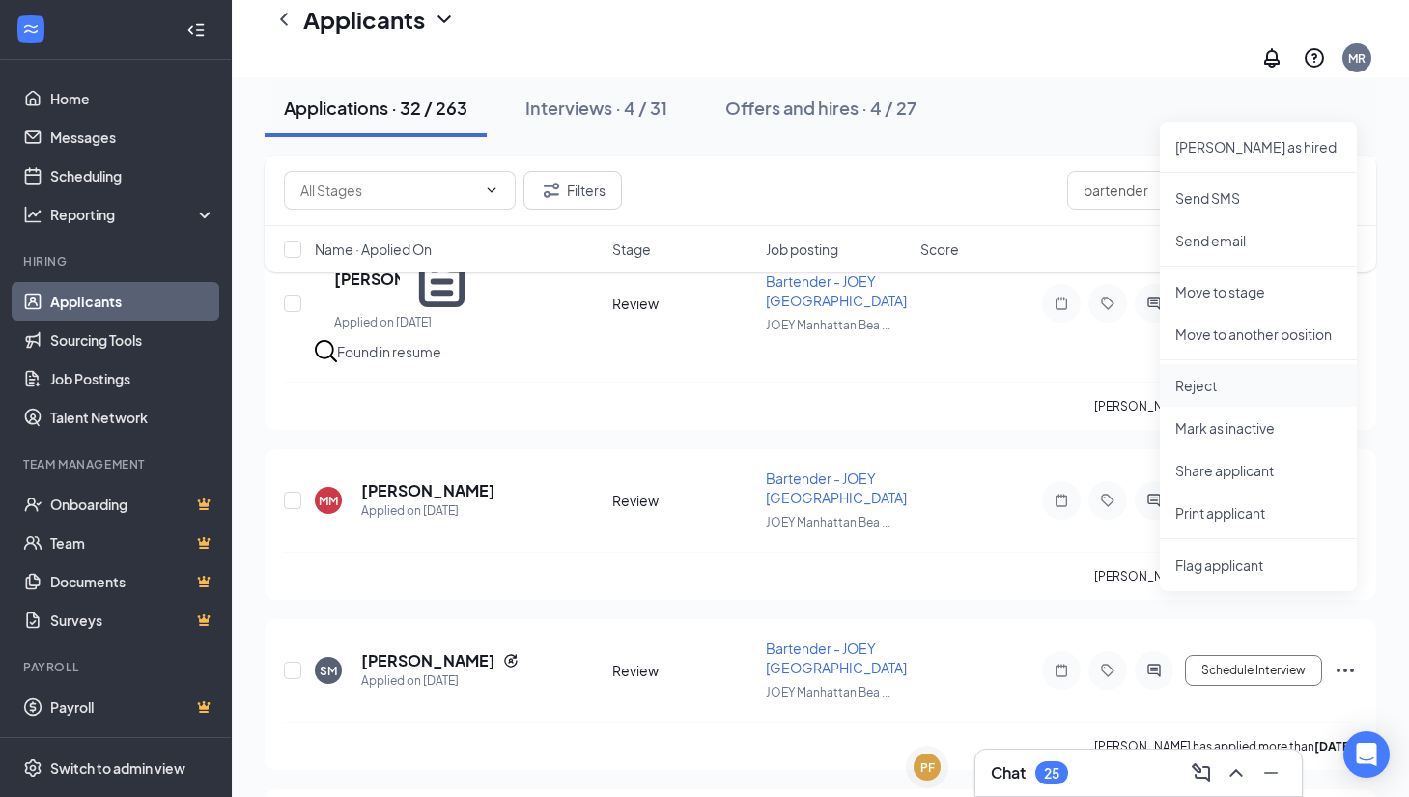
click at [1197, 376] on p "Reject" at bounding box center [1258, 385] width 166 height 19
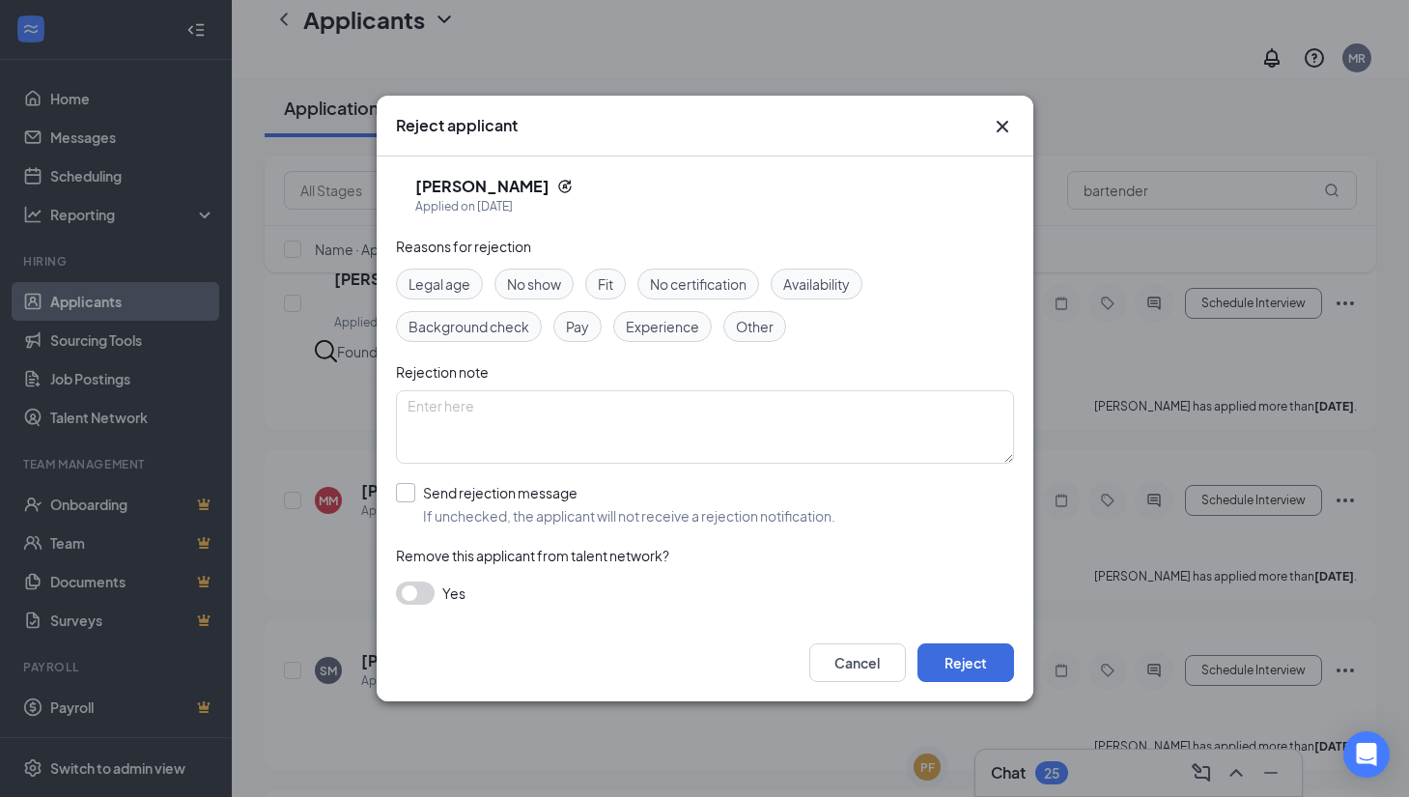
click at [410, 492] on div at bounding box center [405, 492] width 19 height 19
click at [410, 492] on input "Send rejection message If unchecked, the applicant will not receive a rejection…" at bounding box center [615, 504] width 439 height 42
checkbox input "true"
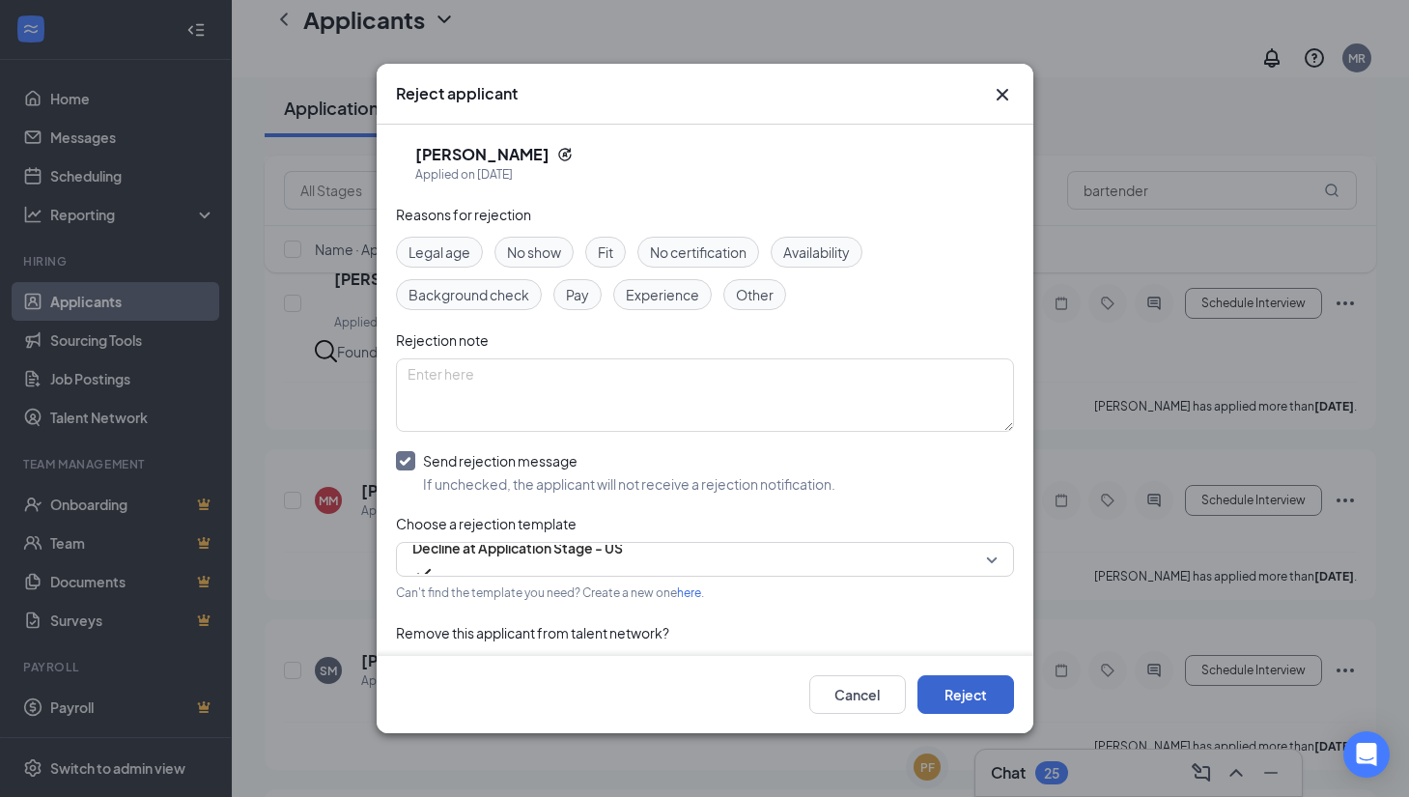
click at [956, 692] on button "Reject" at bounding box center [966, 694] width 97 height 39
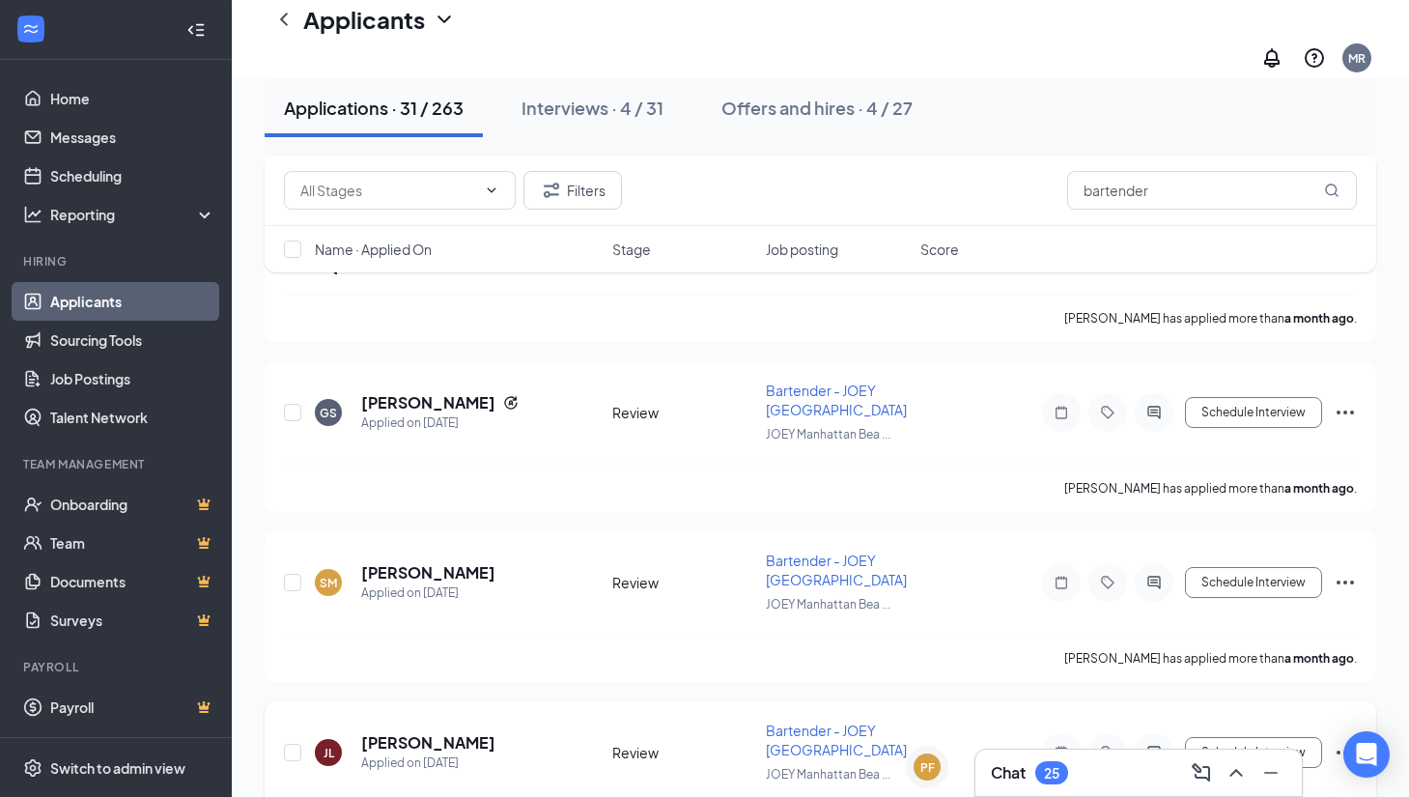
scroll to position [4706, 0]
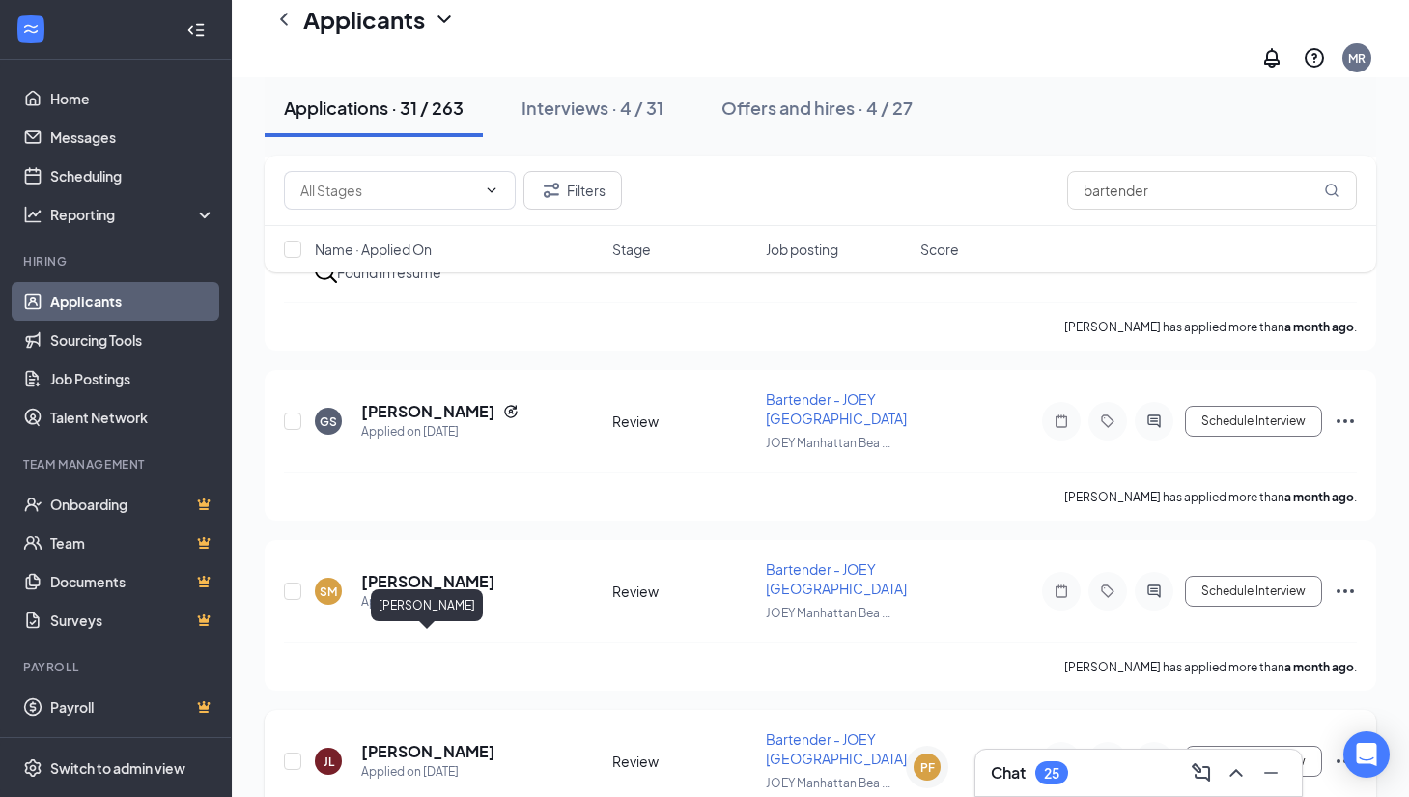
click at [484, 741] on h5 "[PERSON_NAME]" at bounding box center [428, 751] width 134 height 21
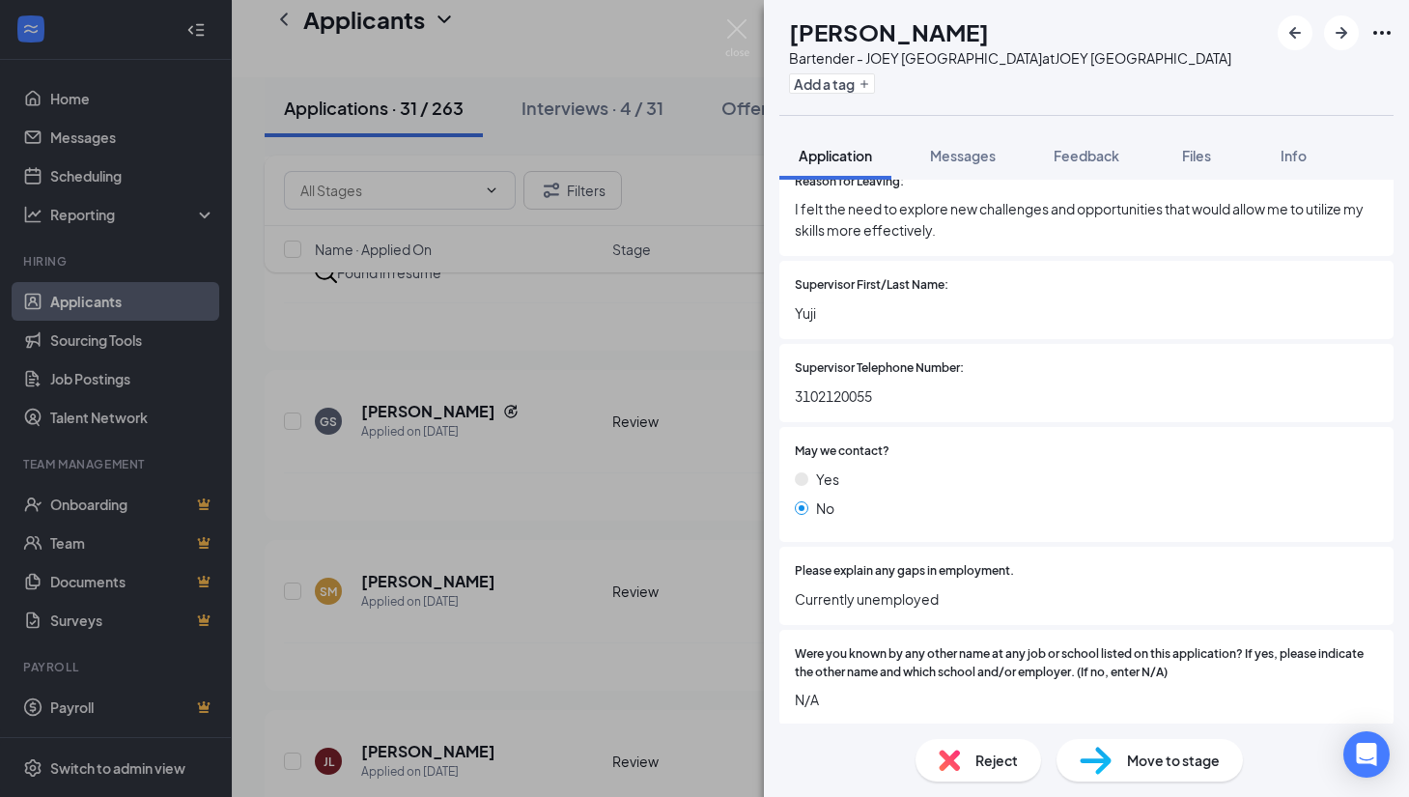
scroll to position [4389, 0]
click at [690, 592] on div "[PERSON_NAME] [PERSON_NAME] Bartender - JOEY [GEOGRAPHIC_DATA] at JOEY [GEOGRAP…" at bounding box center [704, 398] width 1409 height 797
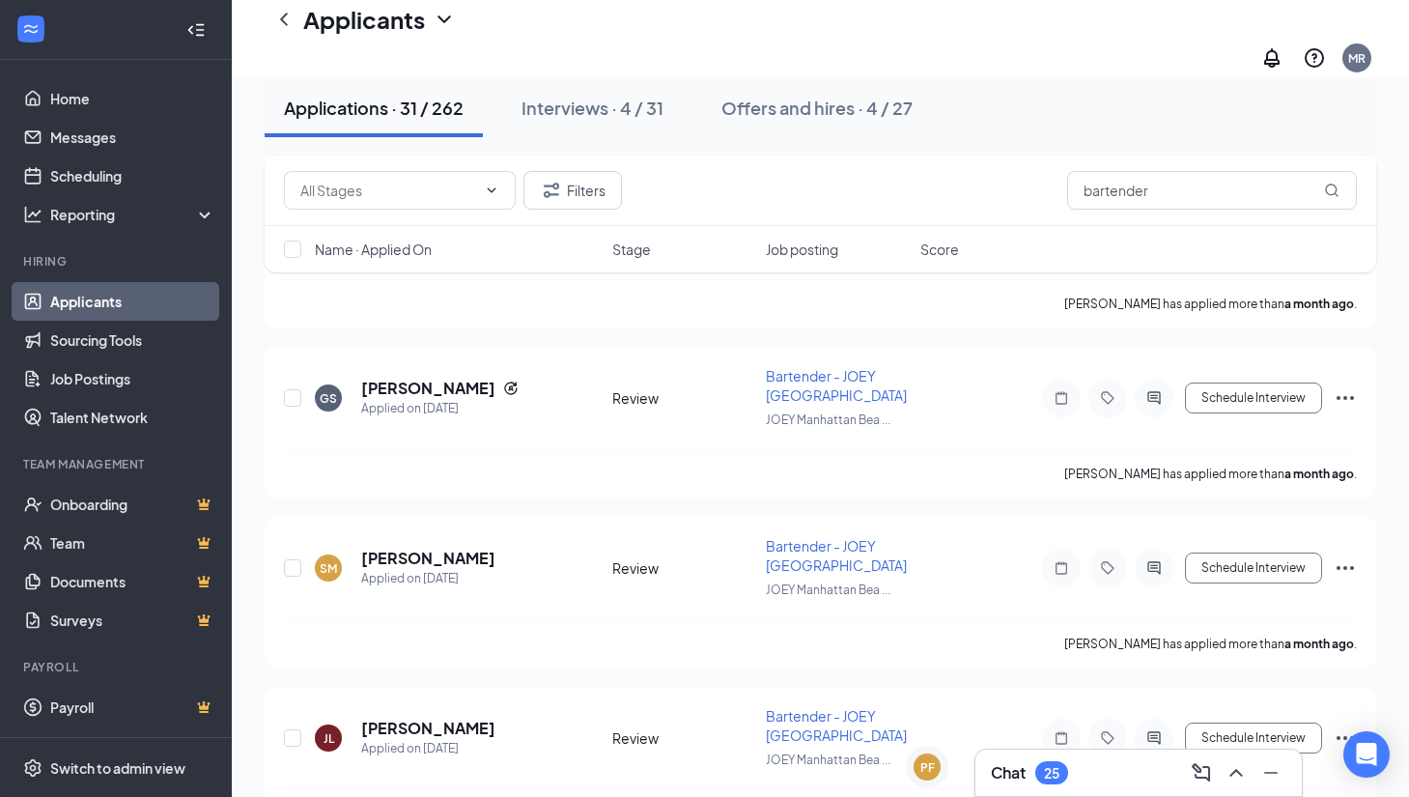
scroll to position [4755, 0]
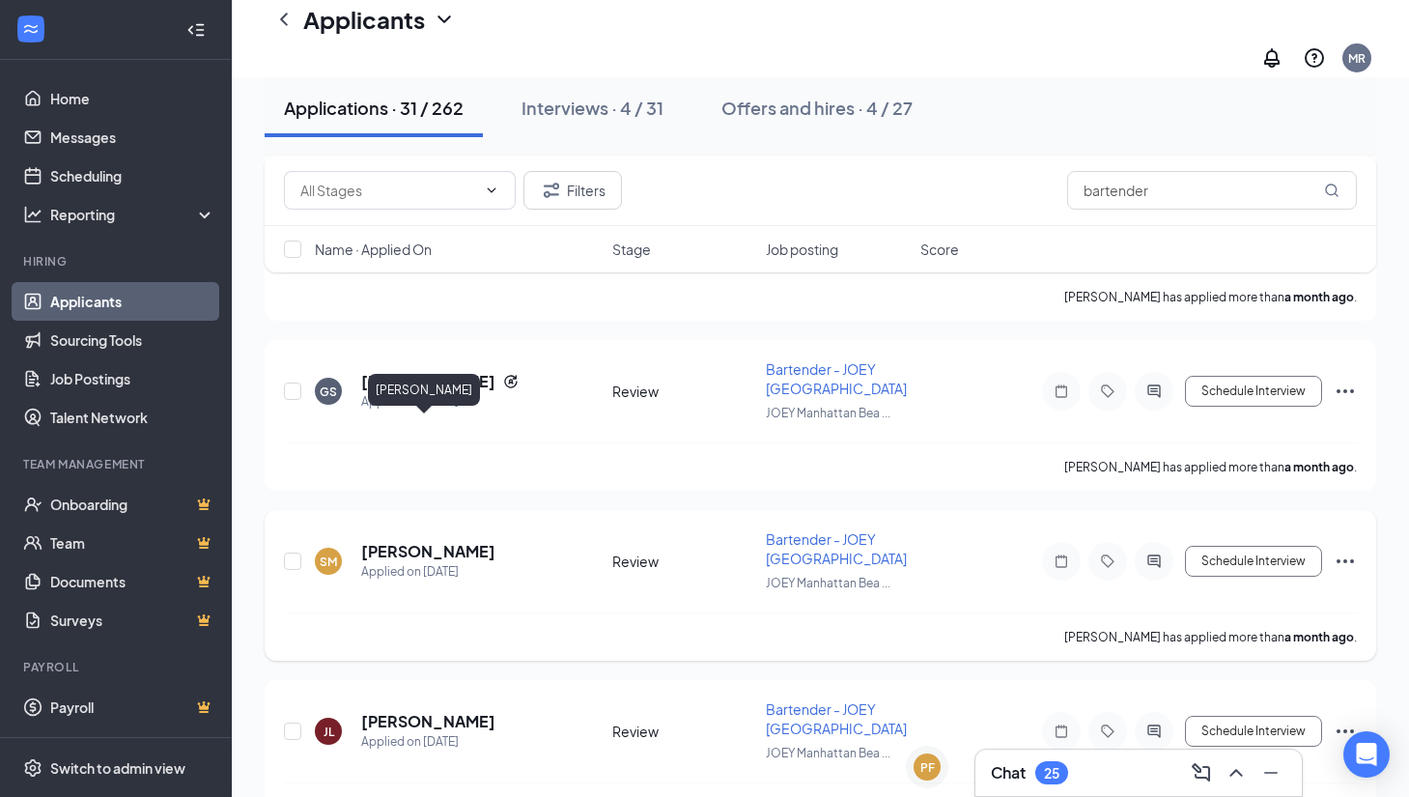
click at [449, 541] on h5 "[PERSON_NAME]" at bounding box center [428, 551] width 134 height 21
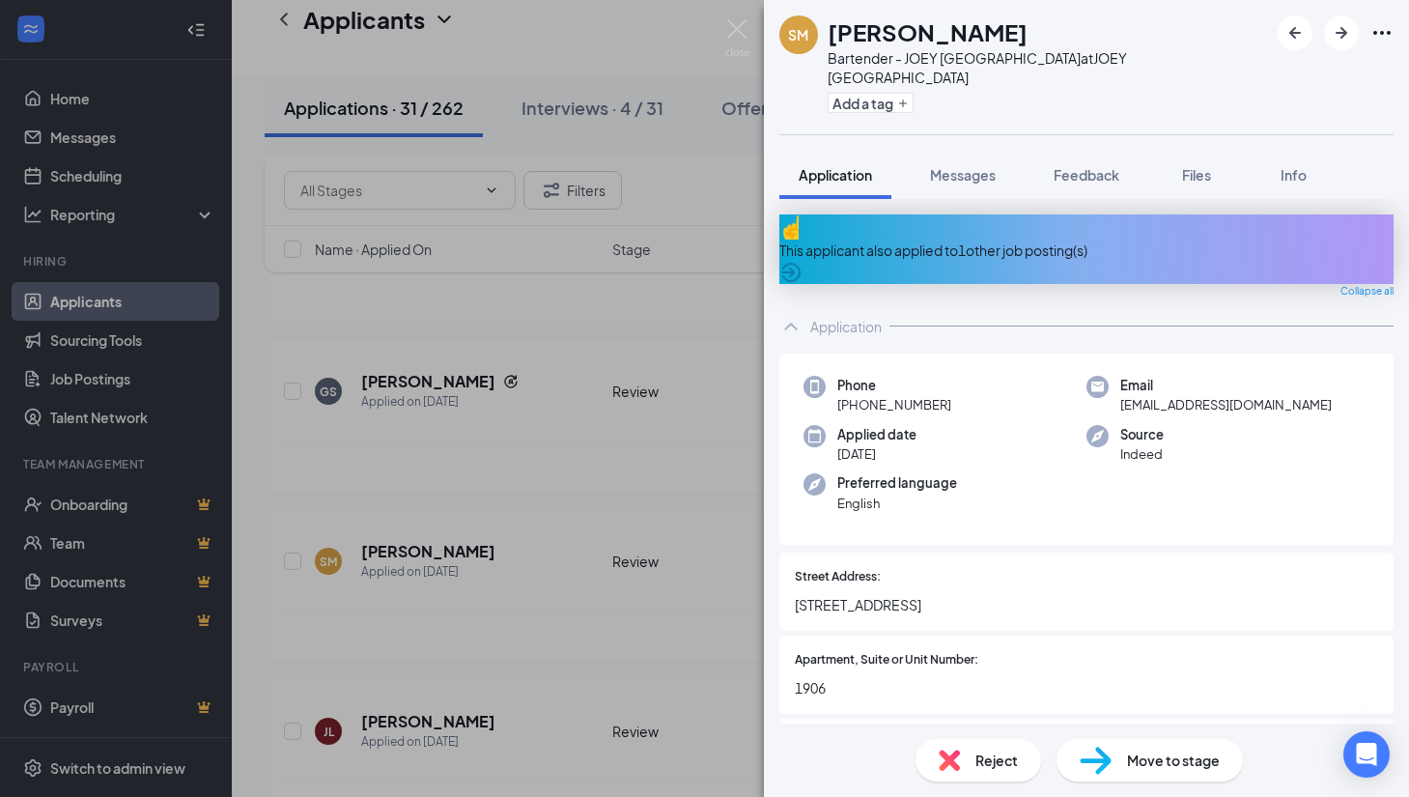
click at [912, 240] on div "This applicant also applied to 1 other job posting(s)" at bounding box center [1086, 250] width 614 height 21
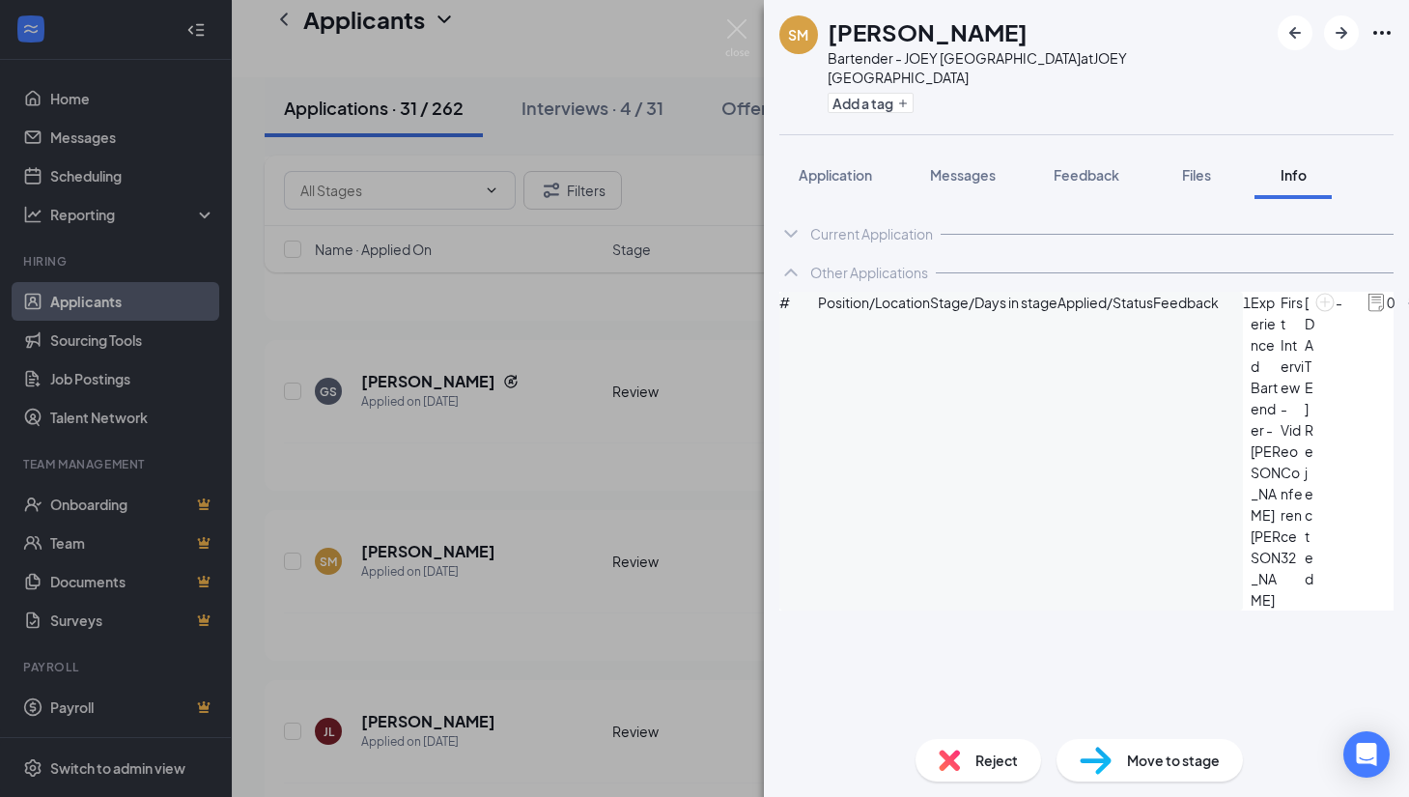
click at [716, 373] on div "SM [PERSON_NAME] Bartender - JOEY [GEOGRAPHIC_DATA] at JOEY [GEOGRAPHIC_DATA] A…" at bounding box center [704, 398] width 1409 height 797
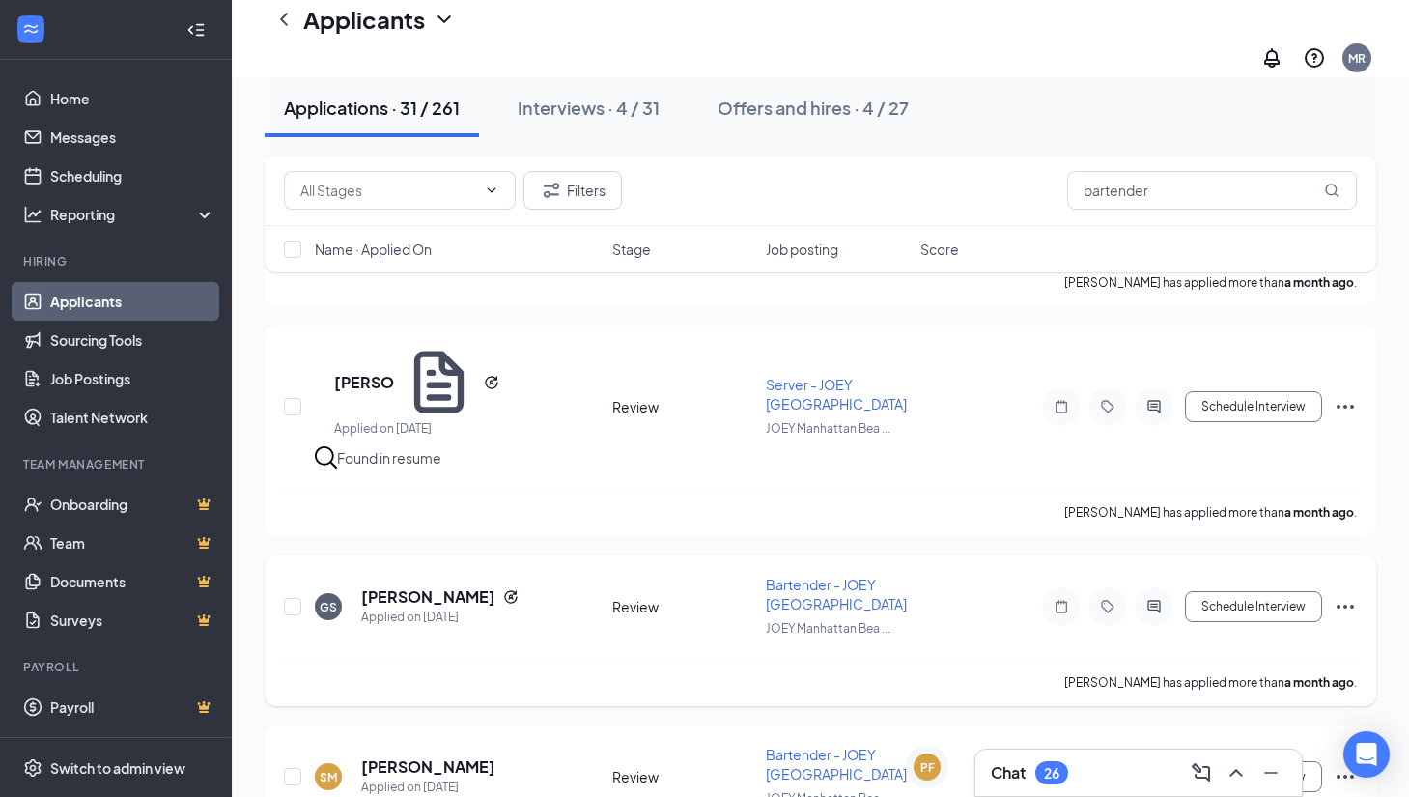
scroll to position [4538, 0]
click at [435, 587] on h5 "[PERSON_NAME]" at bounding box center [428, 597] width 134 height 21
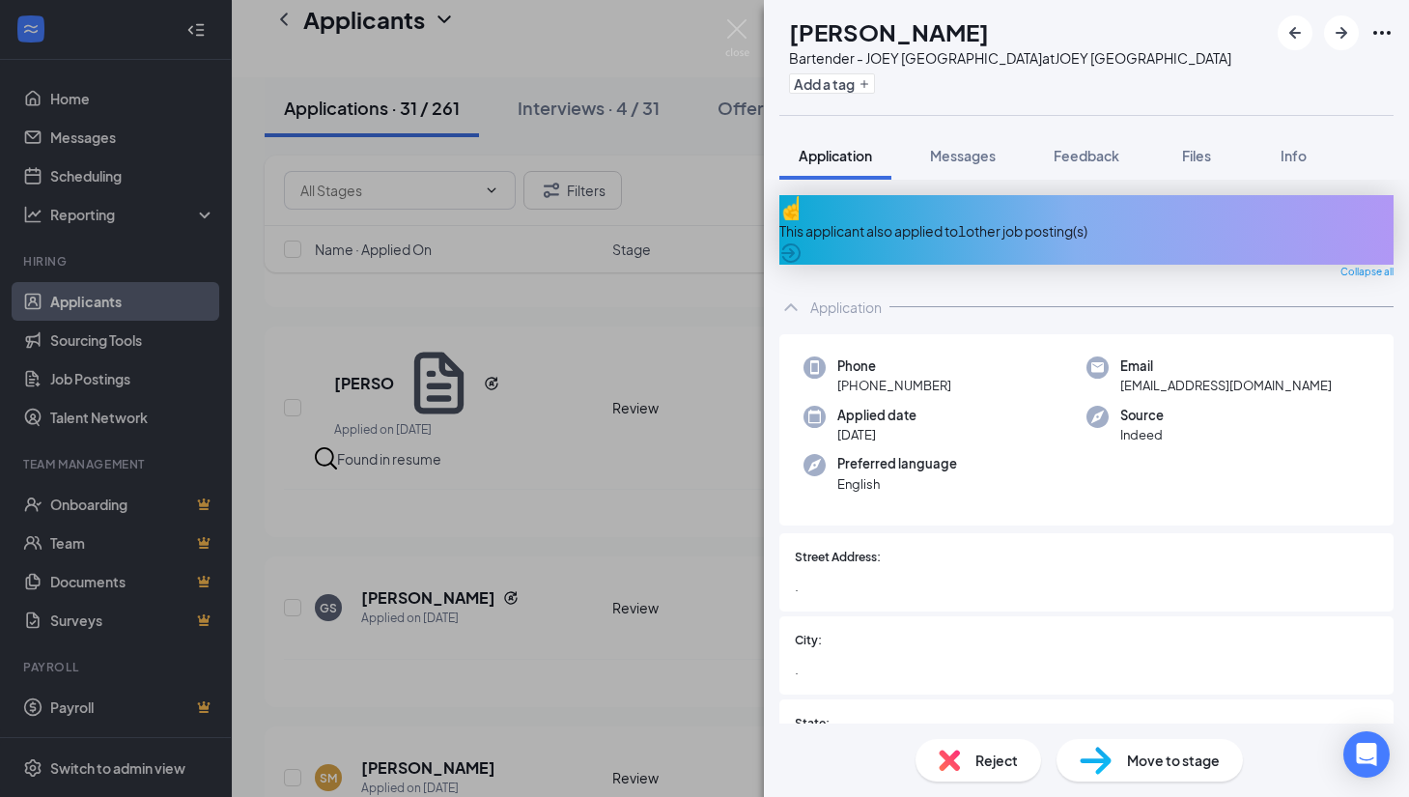
click at [1033, 220] on div "This applicant also applied to 1 other job posting(s)" at bounding box center [1086, 230] width 614 height 21
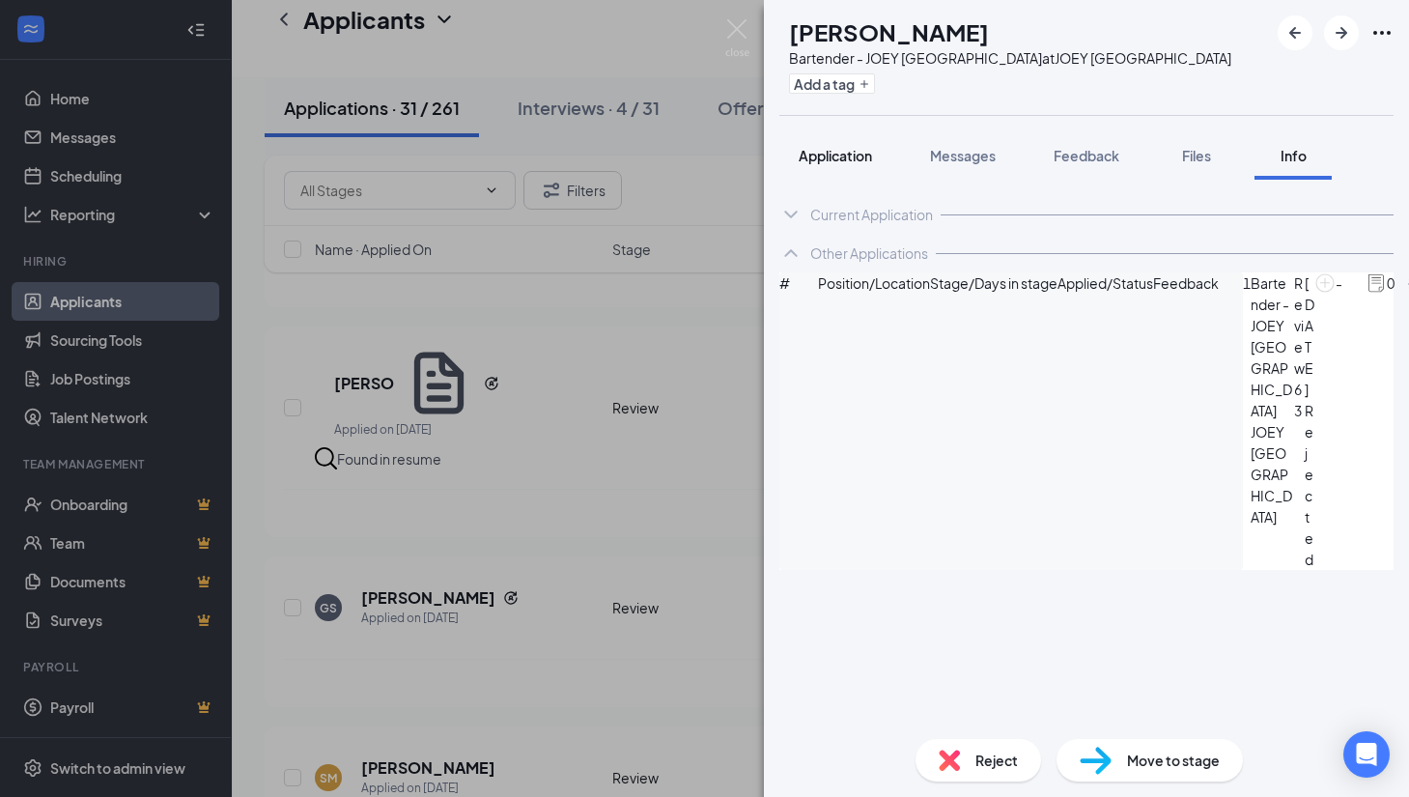
click at [821, 157] on span "Application" at bounding box center [835, 155] width 73 height 17
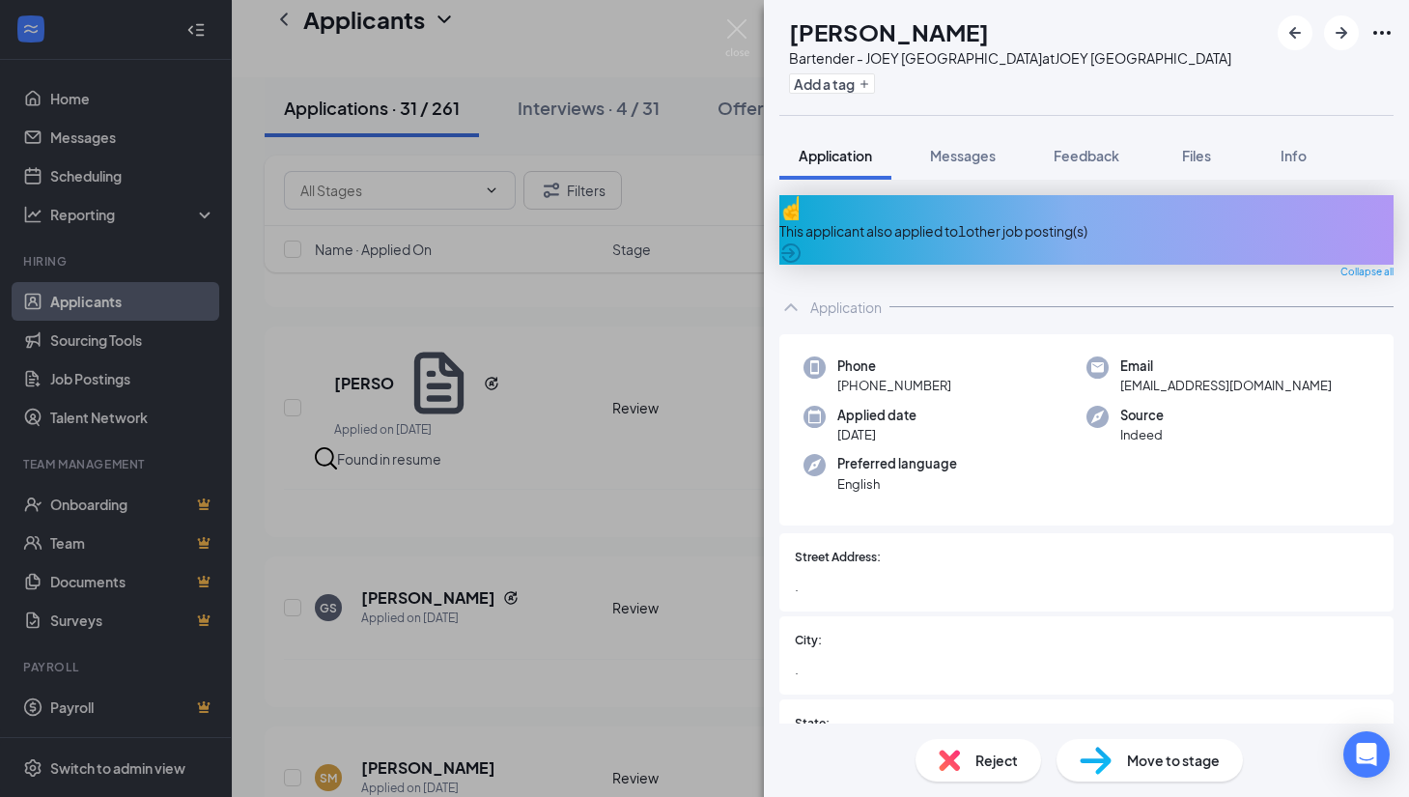
click at [595, 417] on div "GS [PERSON_NAME] Bartender - [PERSON_NAME] Manhattan Beach at JOEY [GEOGRAPHIC_…" at bounding box center [704, 398] width 1409 height 797
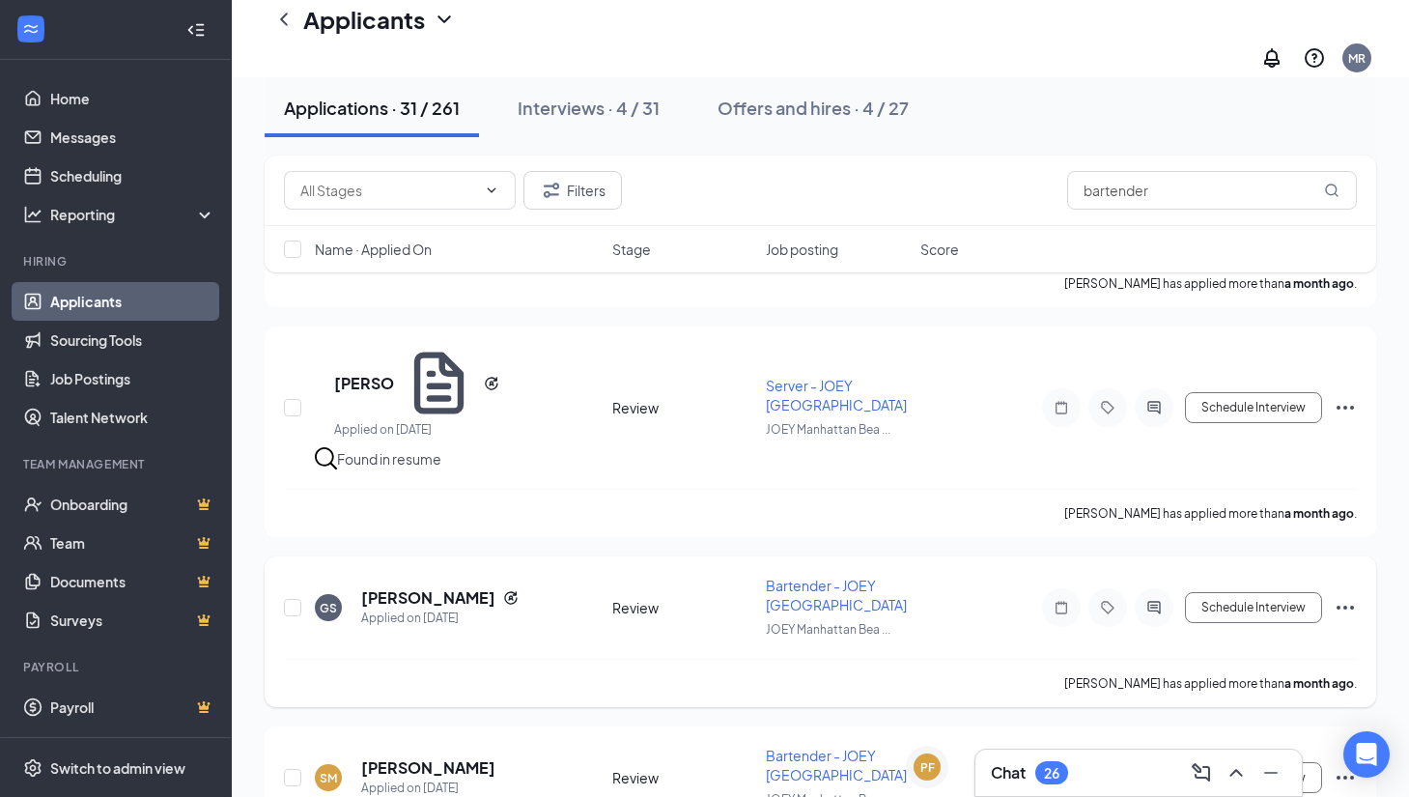
click at [1348, 596] on icon "Ellipses" at bounding box center [1345, 607] width 23 height 23
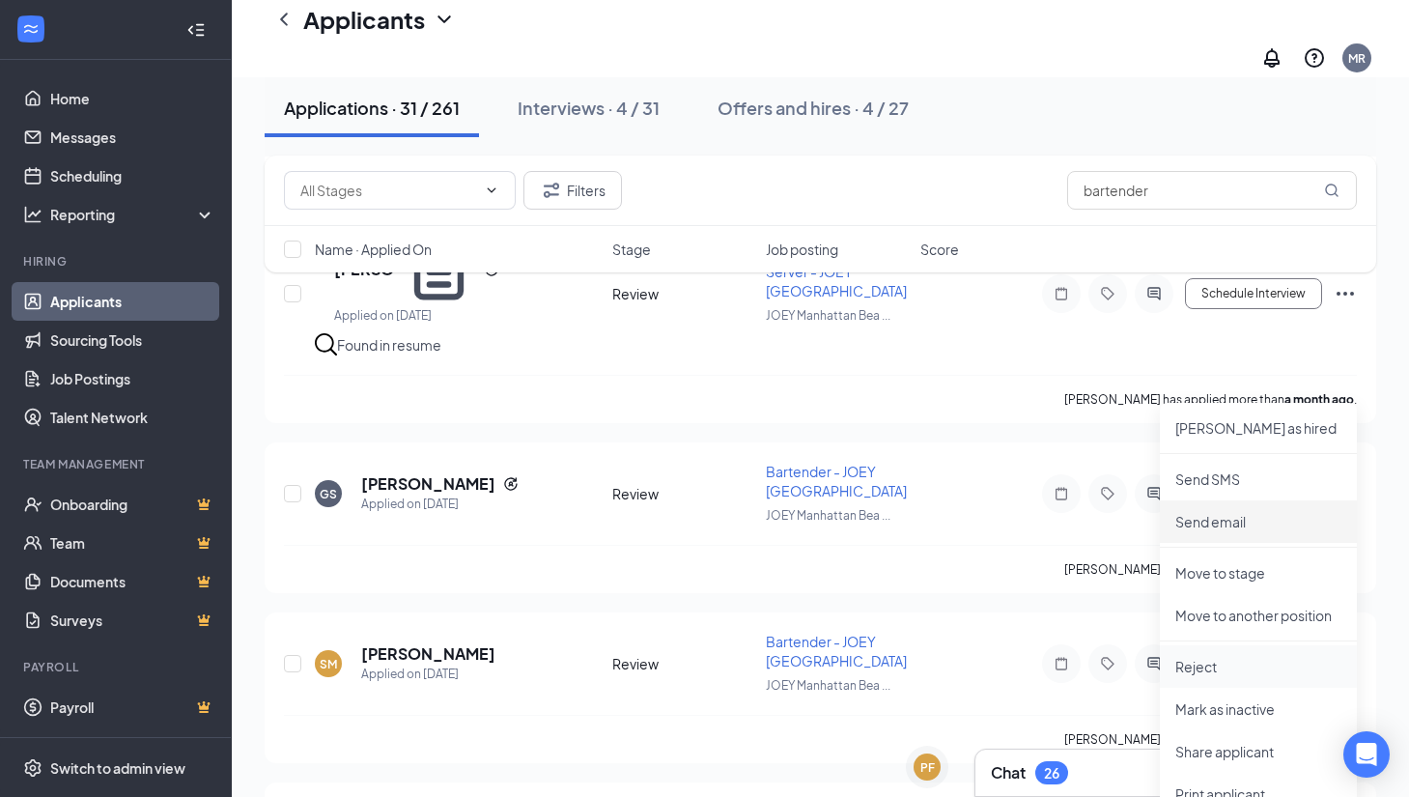
scroll to position [4654, 0]
click at [1195, 655] on p "Reject" at bounding box center [1258, 664] width 166 height 19
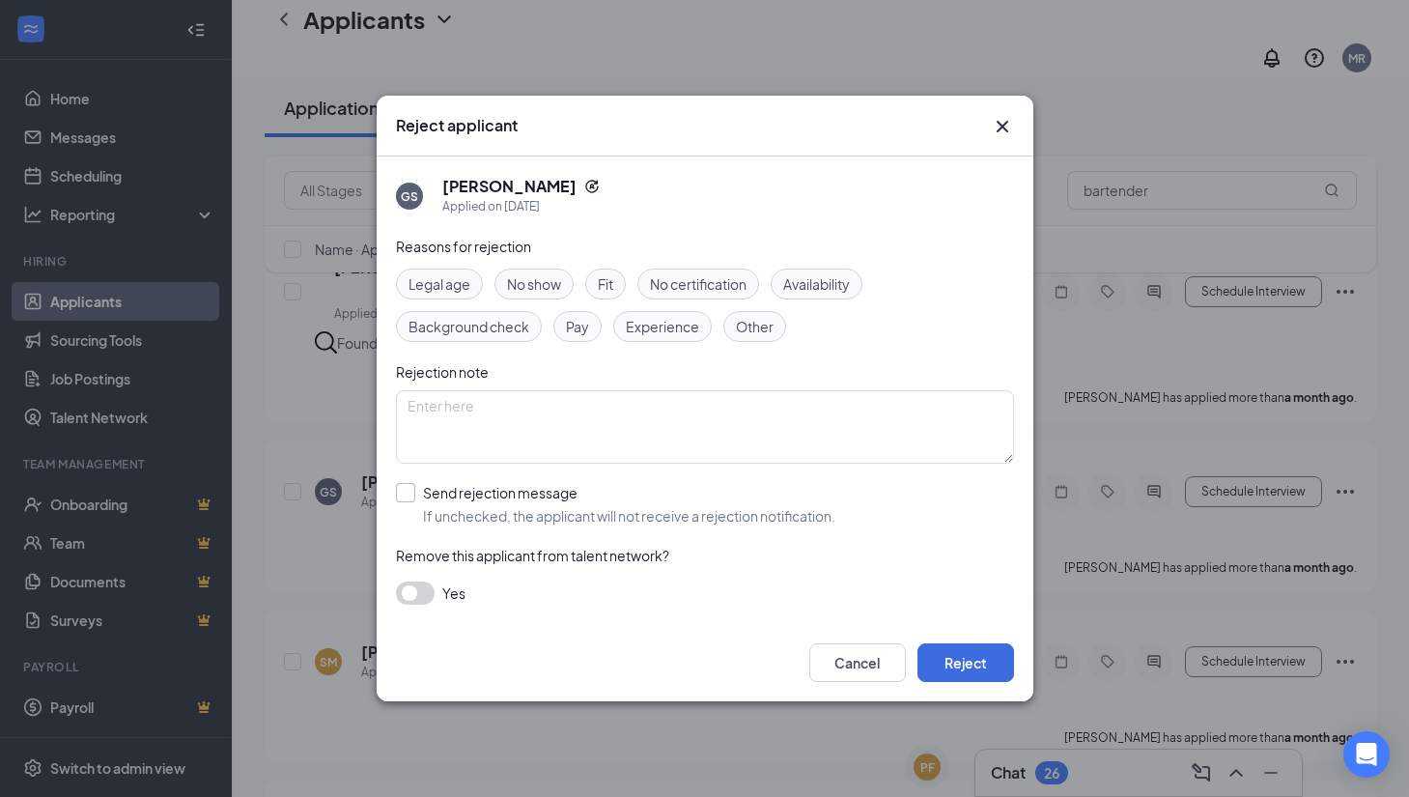
click at [404, 494] on input "Send rejection message If unchecked, the applicant will not receive a rejection…" at bounding box center [615, 504] width 439 height 42
checkbox input "true"
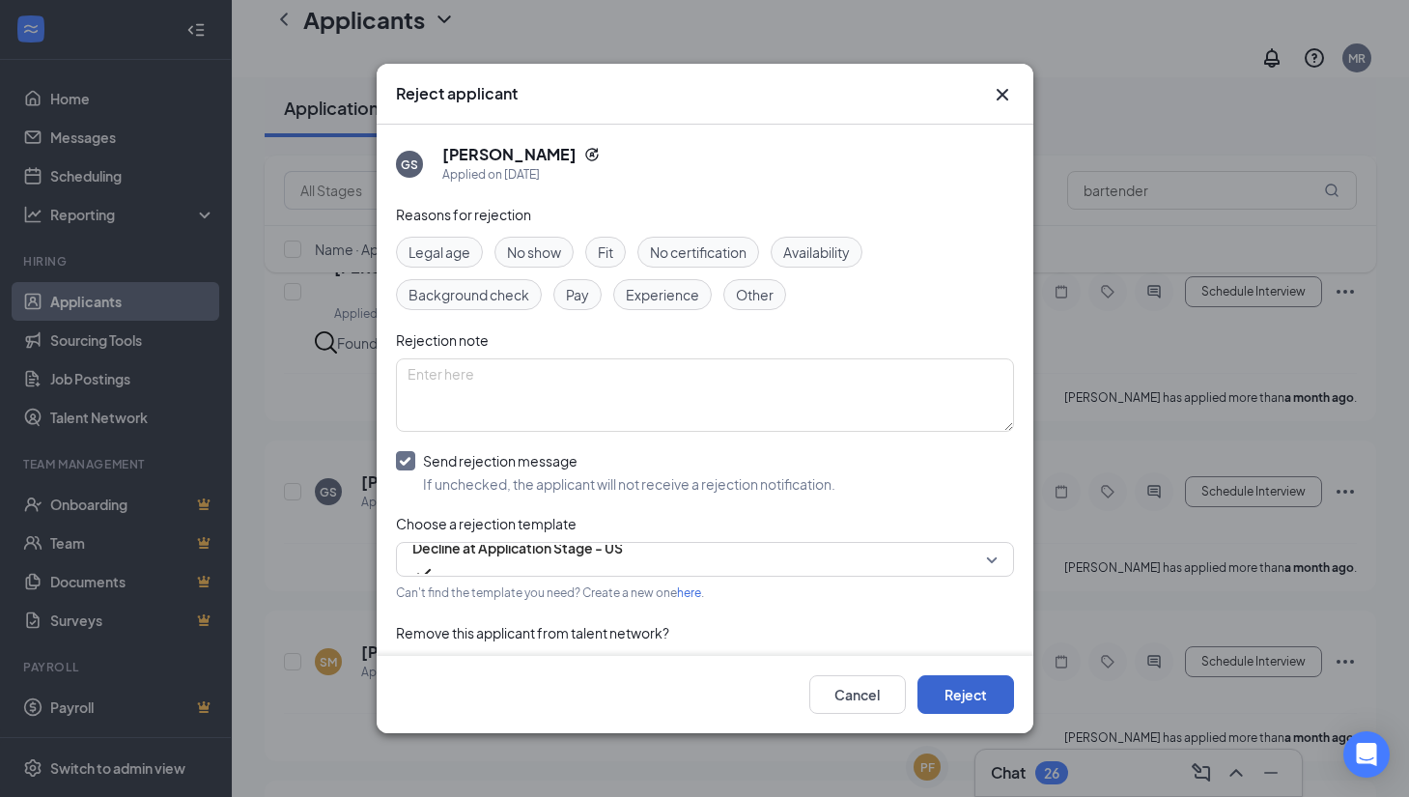
click at [961, 694] on button "Reject" at bounding box center [966, 694] width 97 height 39
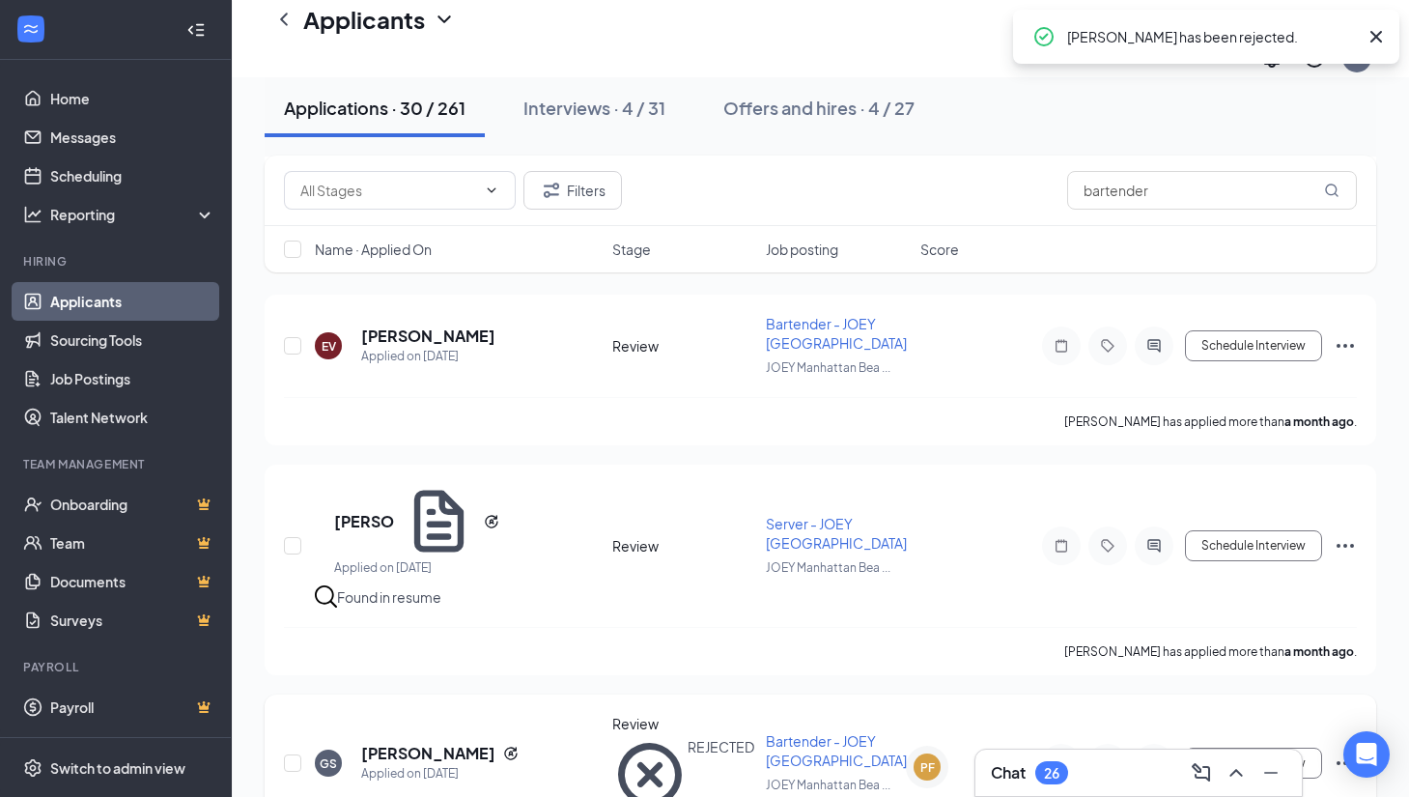
scroll to position [4393, 0]
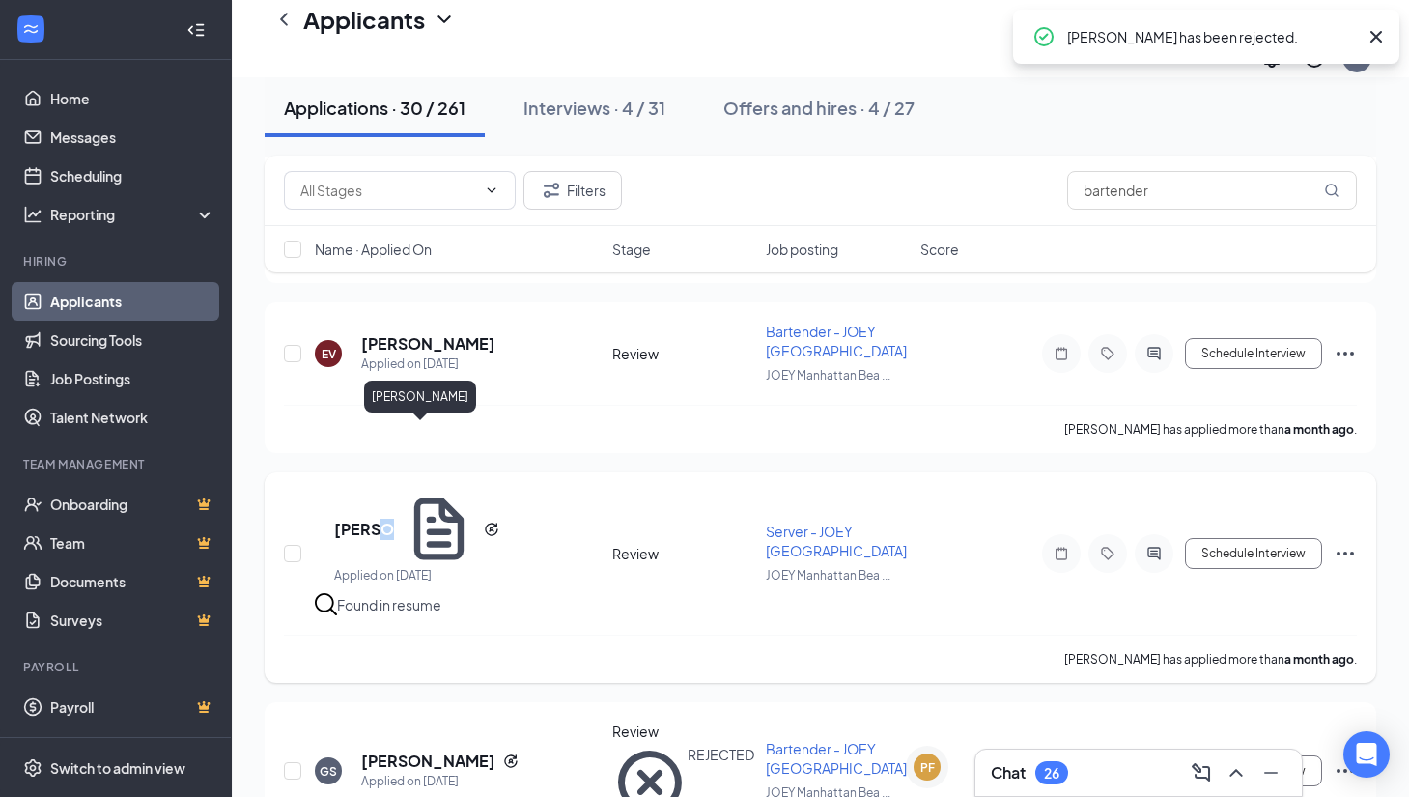
click at [394, 519] on h5 "[PERSON_NAME]" at bounding box center [364, 529] width 60 height 21
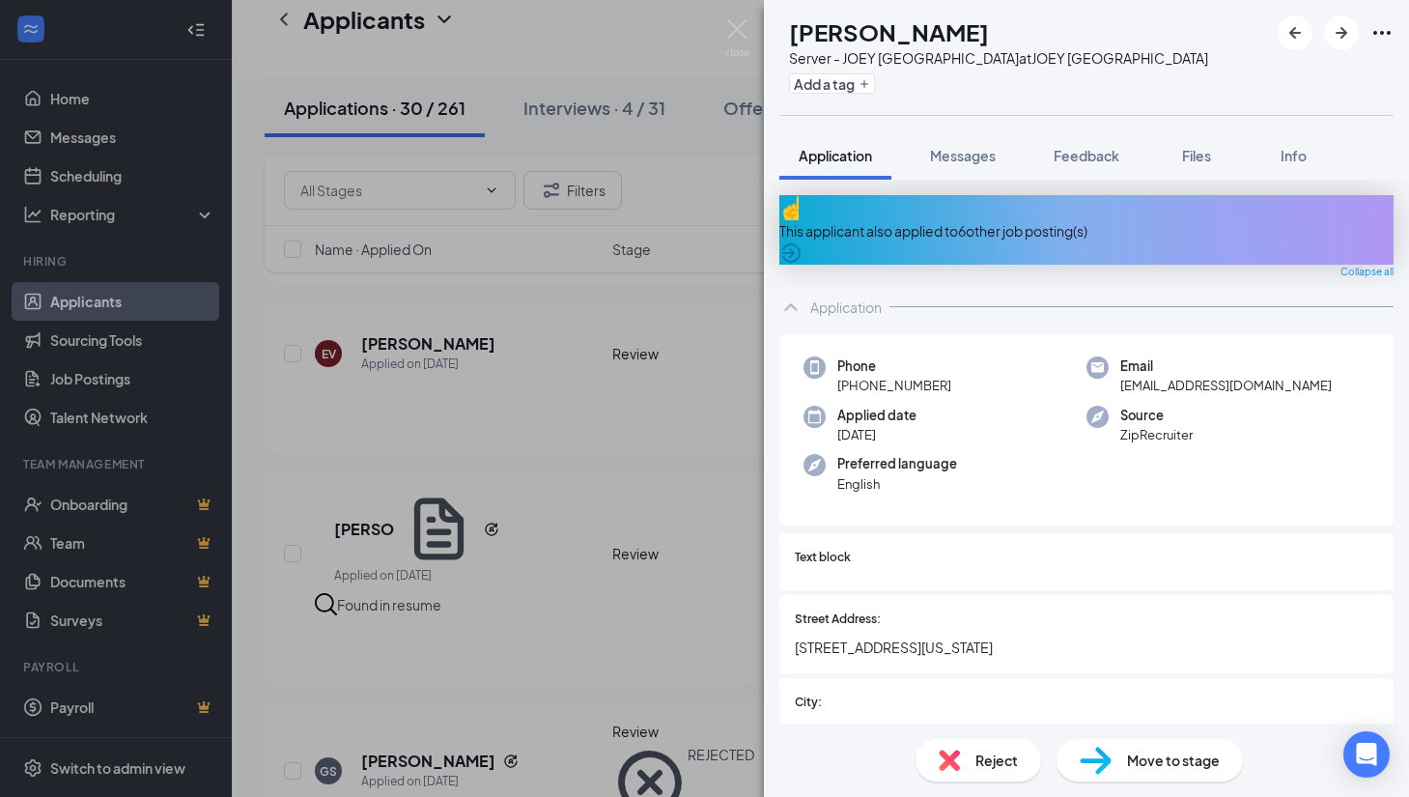
click at [971, 220] on div "This applicant also applied to 6 other job posting(s)" at bounding box center [1086, 230] width 614 height 21
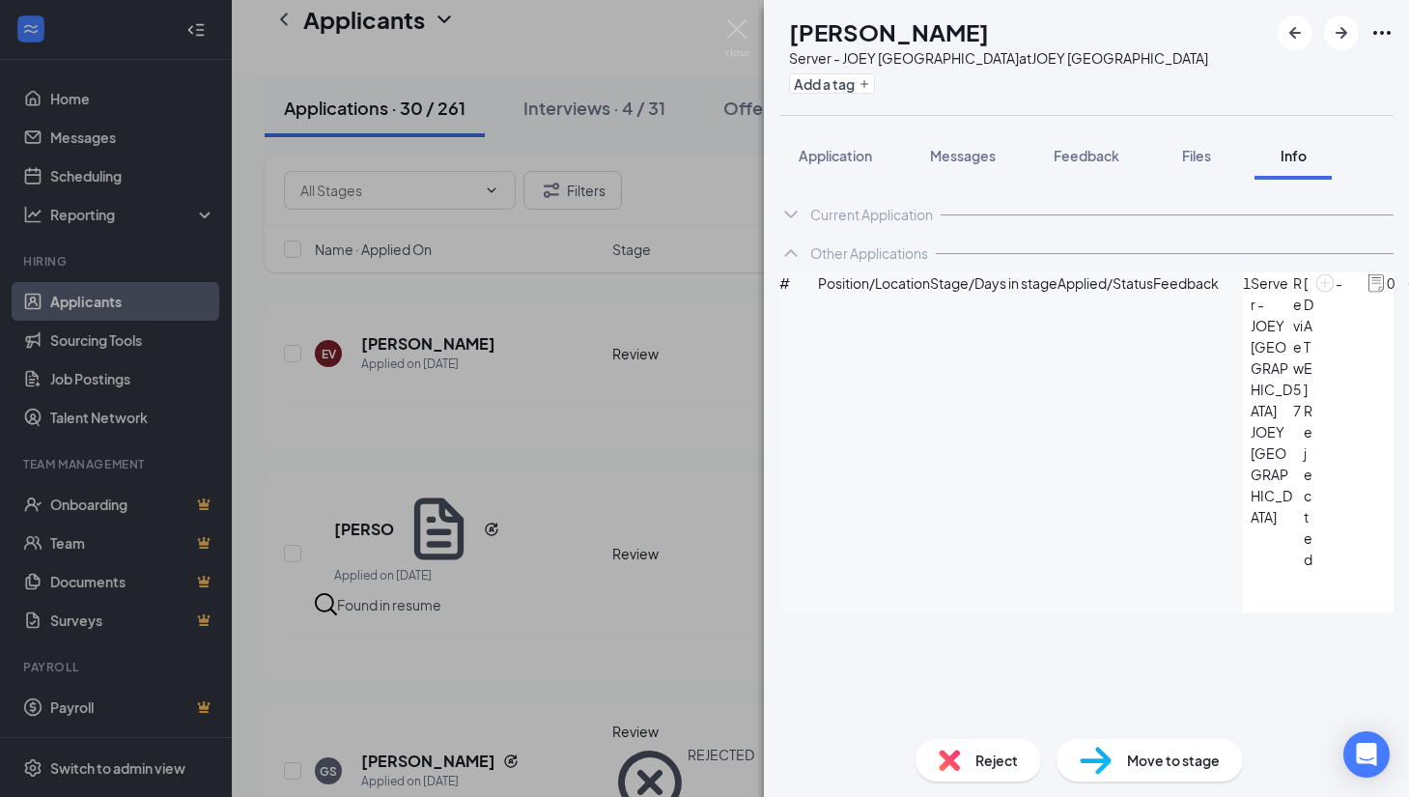
scroll to position [79, 0]
click at [741, 565] on div "KB [PERSON_NAME] Server - JOEY Manhattan Beach at JOEY [GEOGRAPHIC_DATA] Add a …" at bounding box center [704, 398] width 1409 height 797
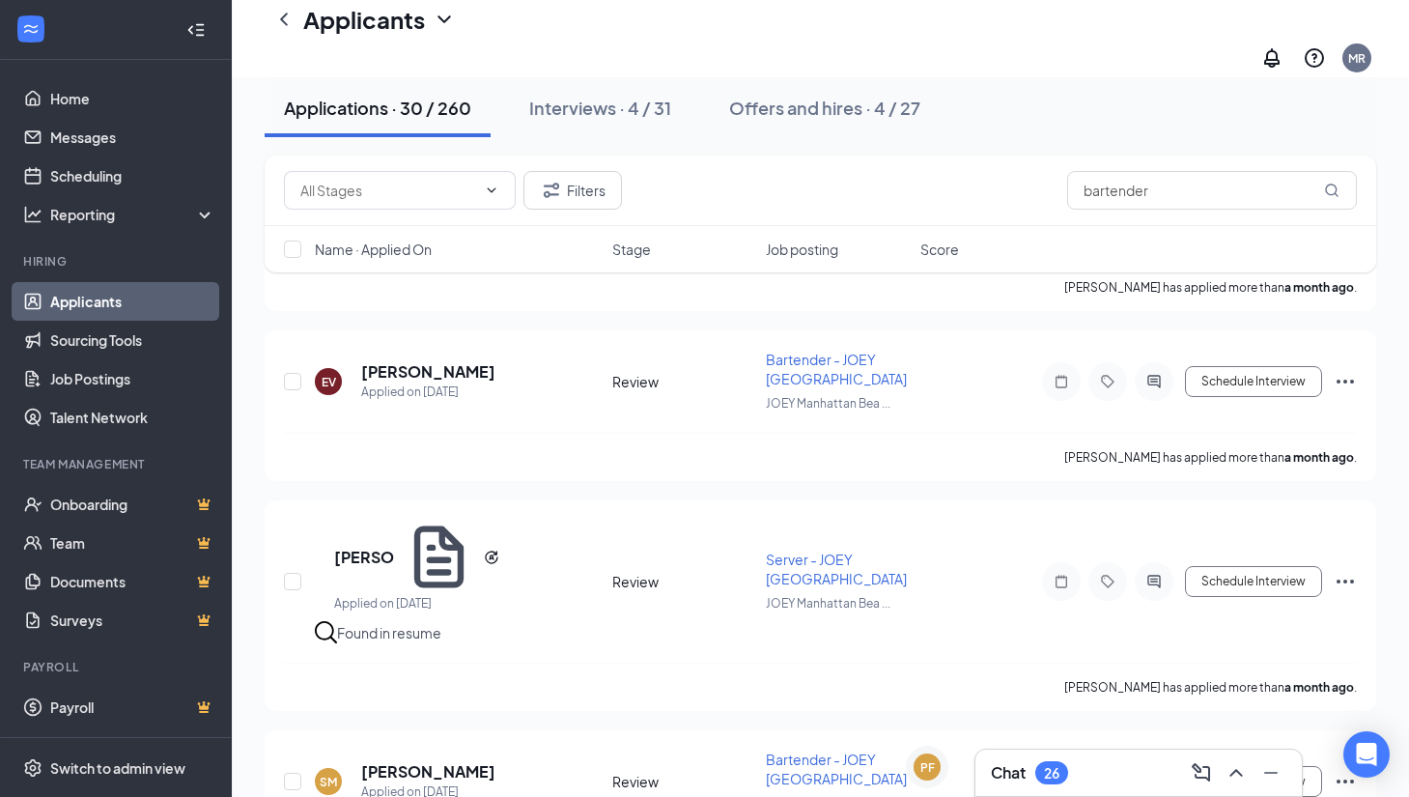
scroll to position [4356, 0]
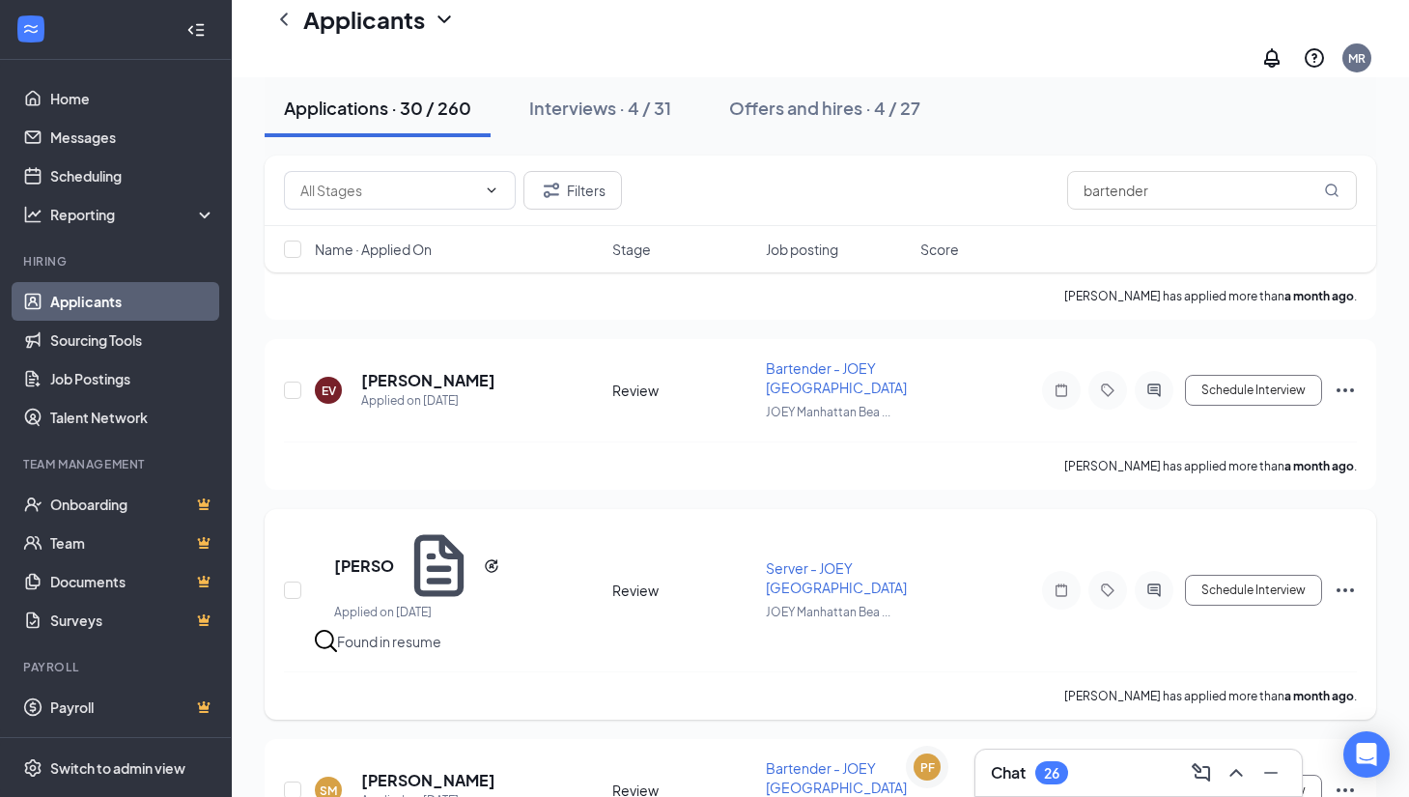
click at [1343, 579] on icon "Ellipses" at bounding box center [1345, 590] width 23 height 23
click at [1198, 781] on p "Reject" at bounding box center [1258, 790] width 166 height 19
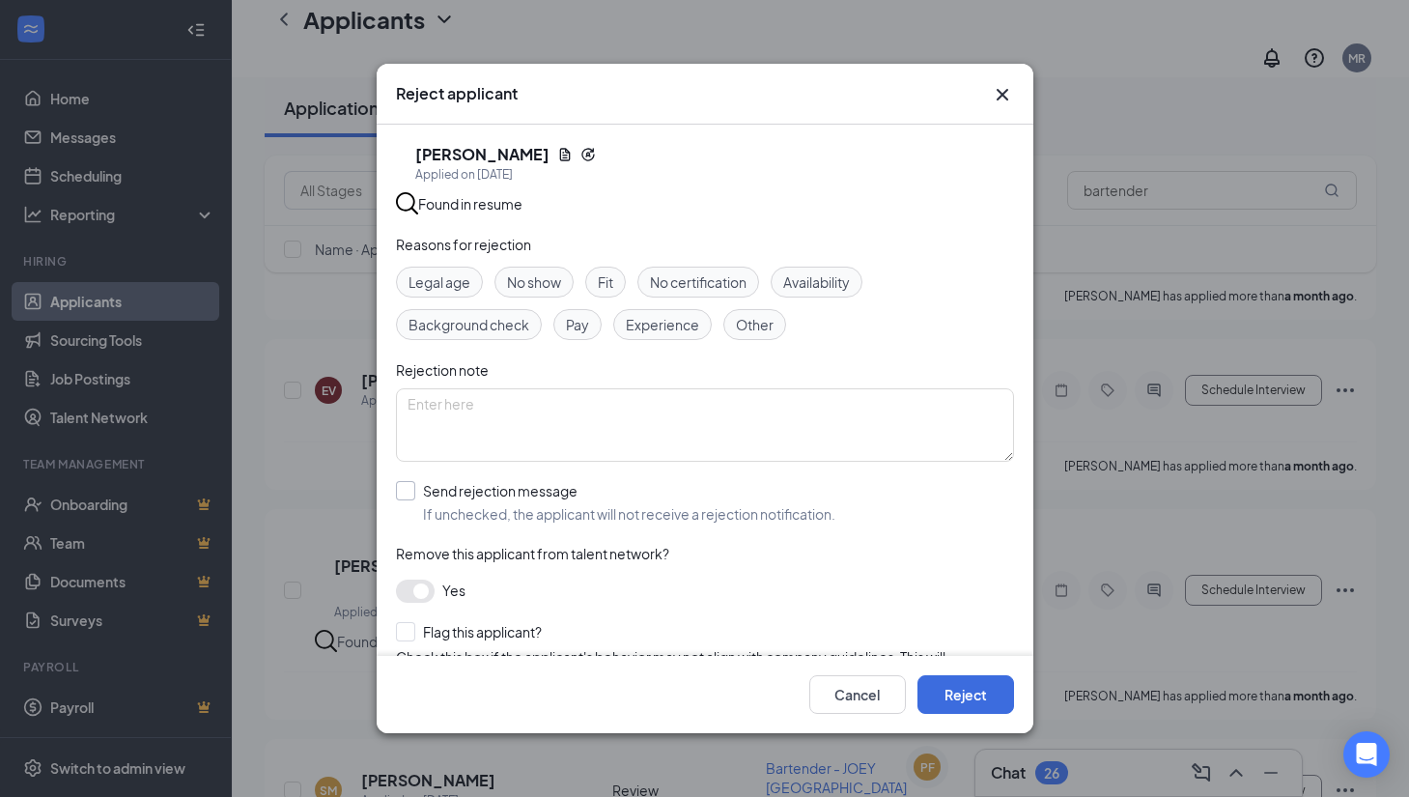
click at [400, 487] on input "Send rejection message If unchecked, the applicant will not receive a rejection…" at bounding box center [615, 502] width 439 height 42
checkbox input "true"
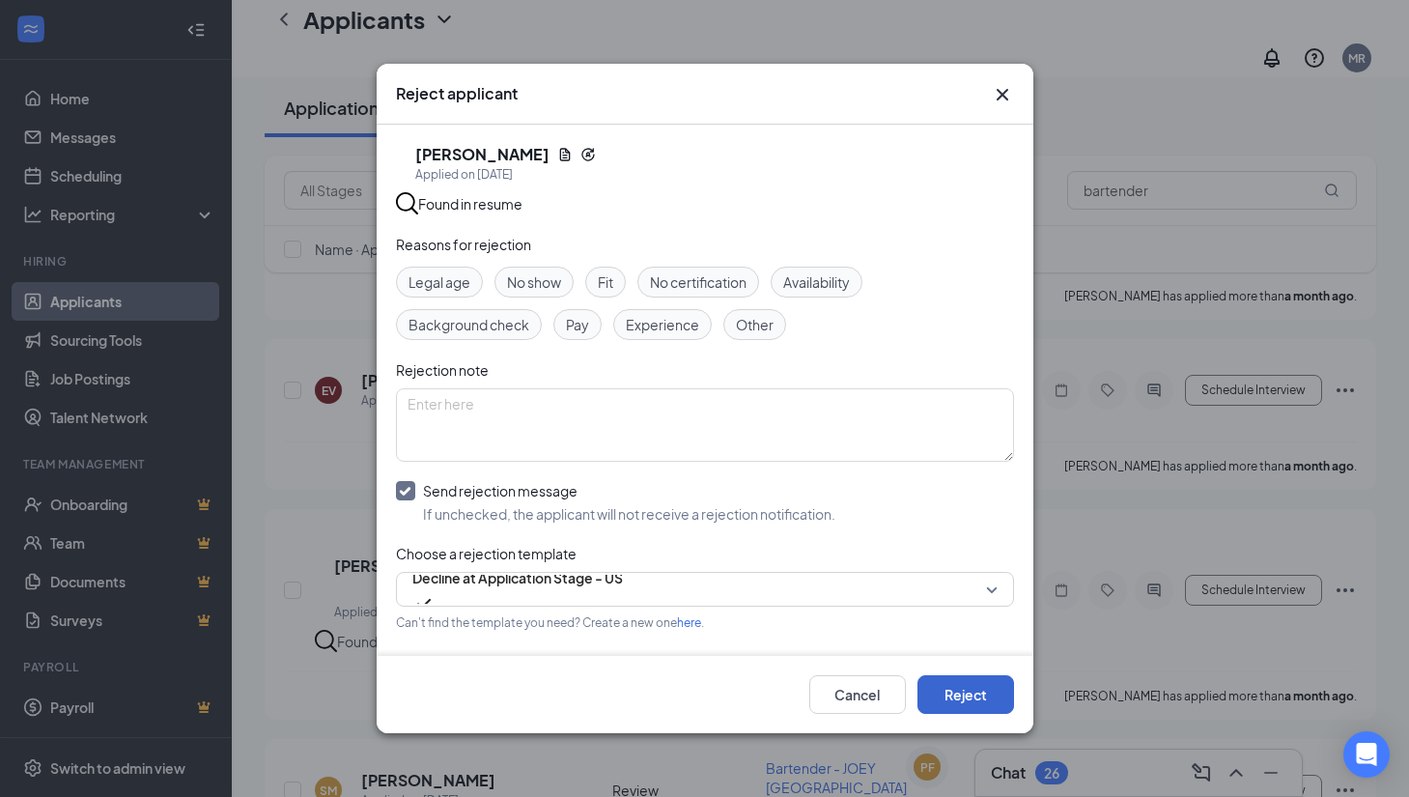
click at [947, 688] on button "Reject" at bounding box center [966, 694] width 97 height 39
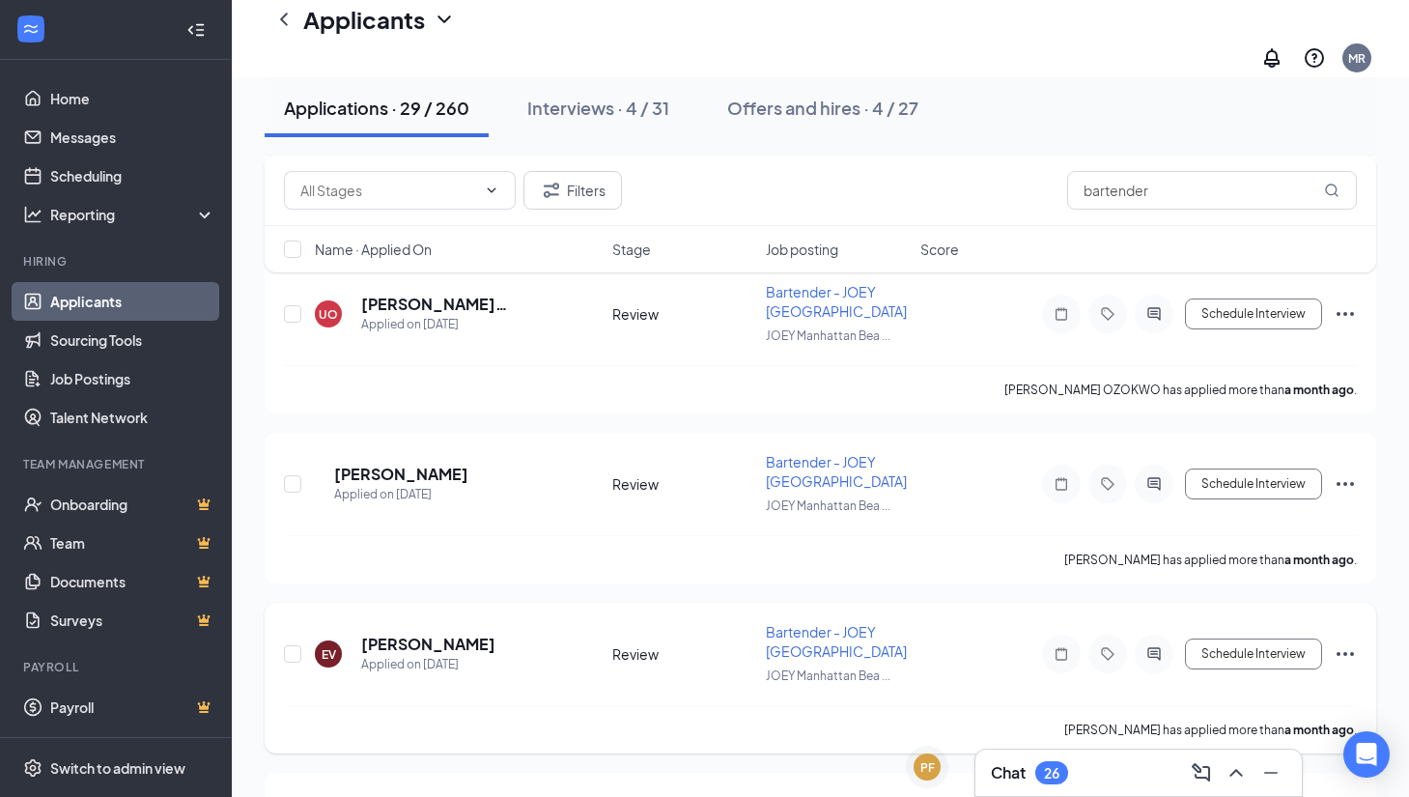
scroll to position [4091, 0]
click at [419, 635] on h5 "[PERSON_NAME]" at bounding box center [428, 645] width 134 height 21
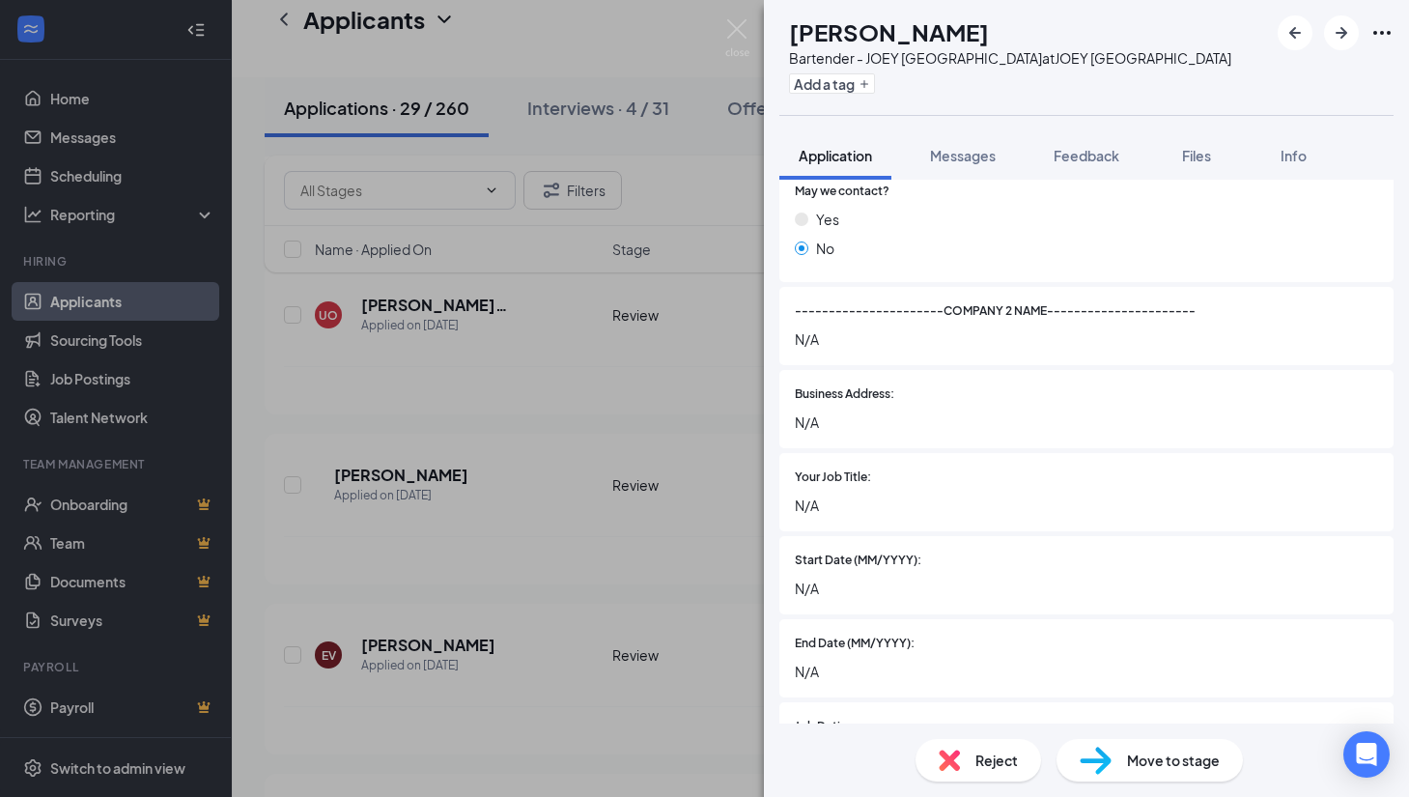
scroll to position [2496, 0]
click at [989, 760] on span "Reject" at bounding box center [996, 759] width 42 height 21
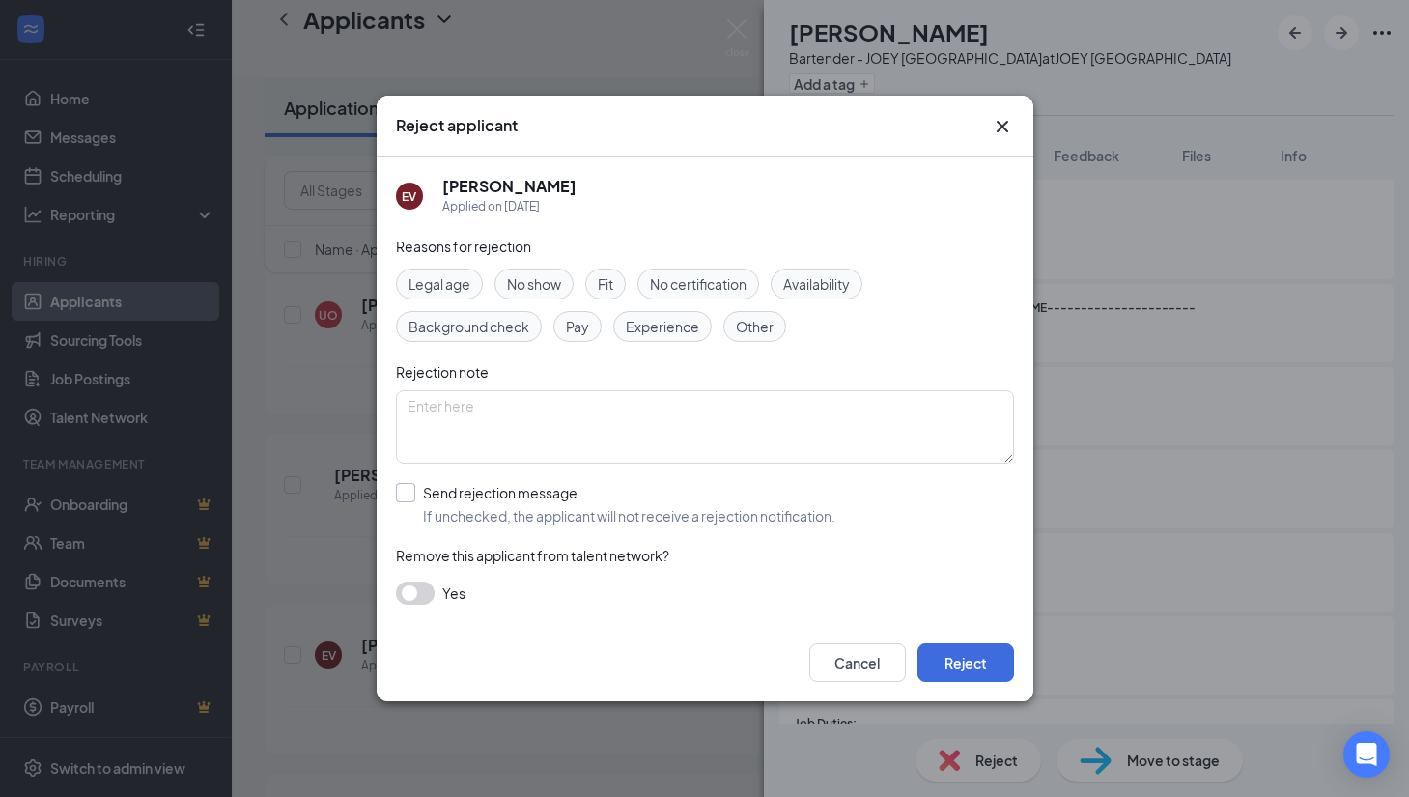
click at [405, 493] on input "Send rejection message If unchecked, the applicant will not receive a rejection…" at bounding box center [615, 504] width 439 height 42
checkbox input "true"
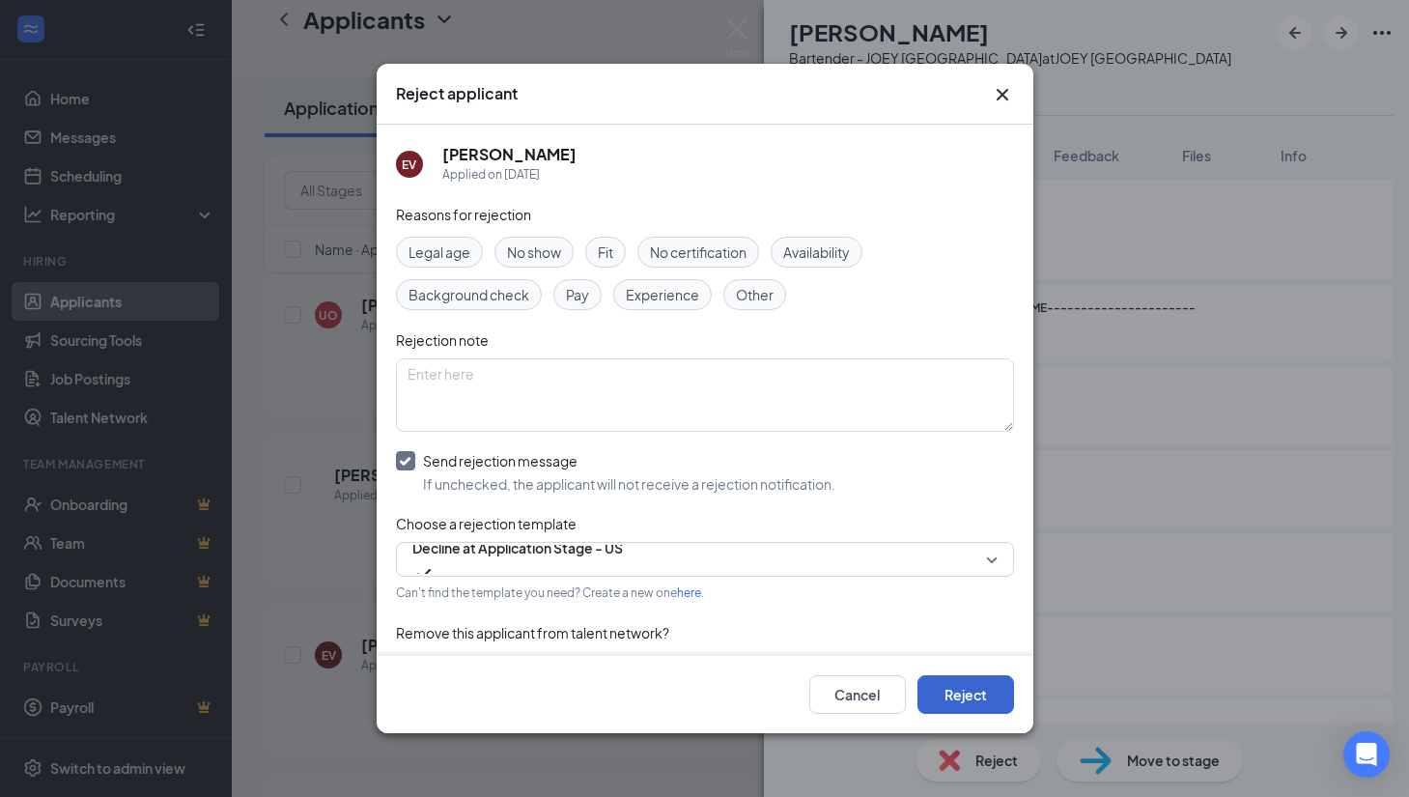
click at [956, 684] on button "Reject" at bounding box center [966, 694] width 97 height 39
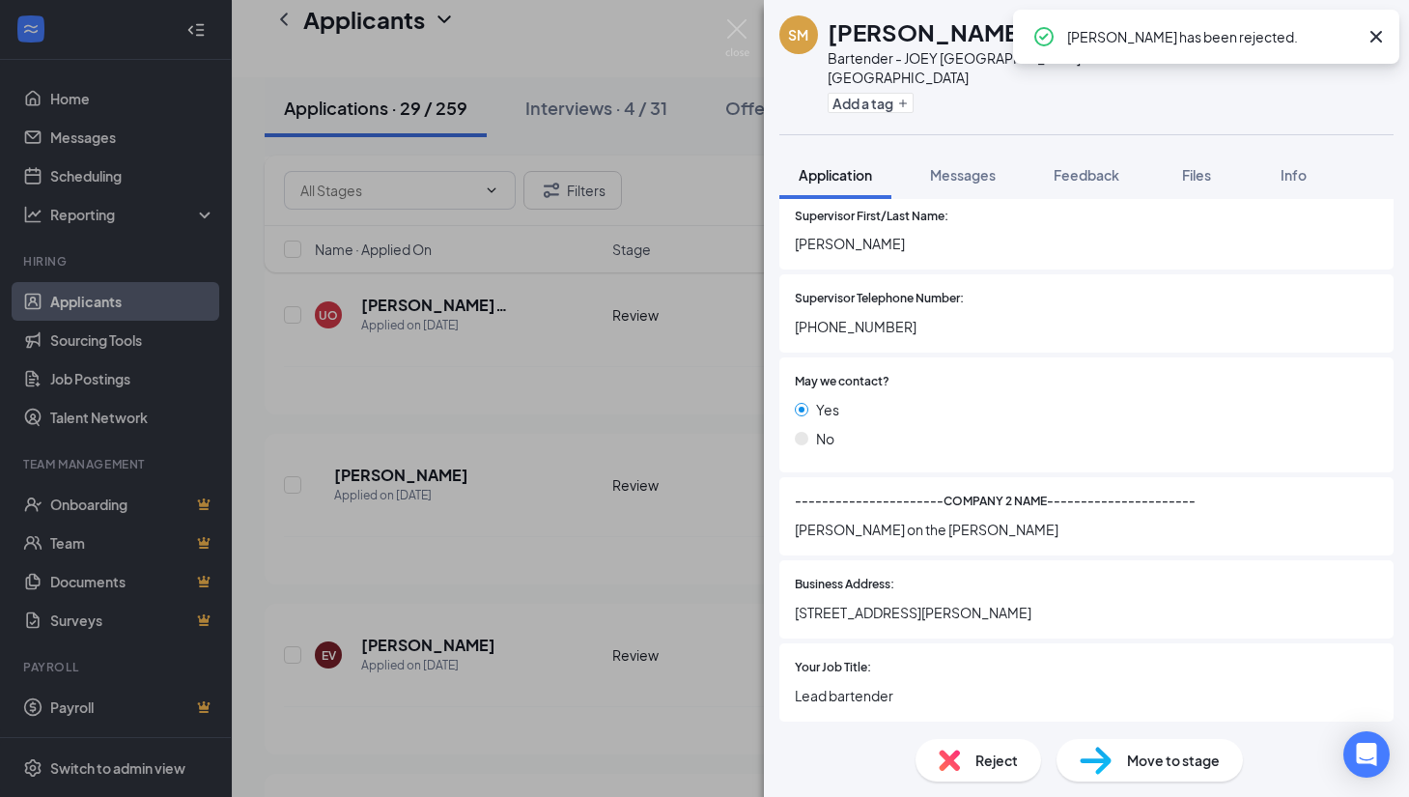
click at [360, 522] on div "SM [PERSON_NAME] Bartender - JOEY [GEOGRAPHIC_DATA] at JOEY [GEOGRAPHIC_DATA] A…" at bounding box center [704, 398] width 1409 height 797
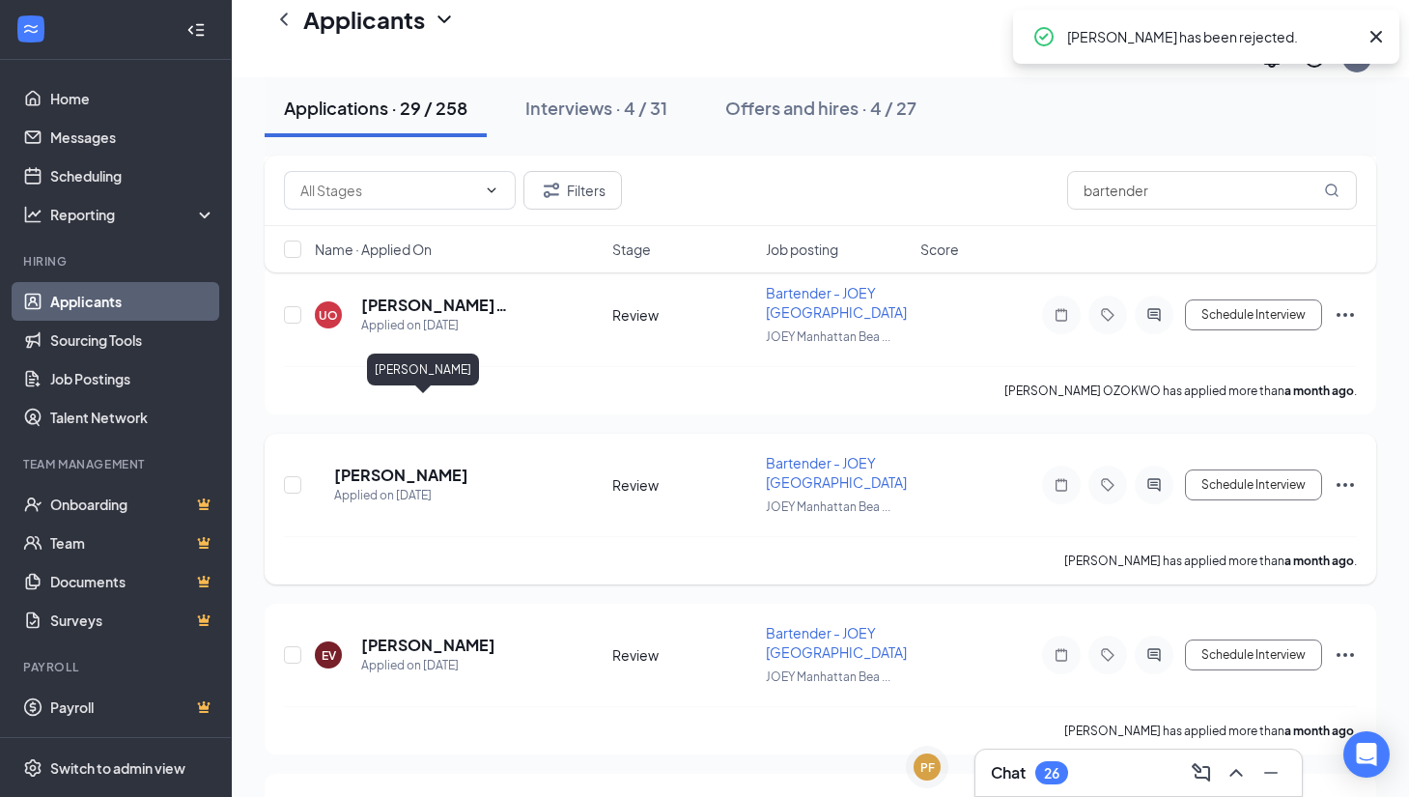
click at [410, 465] on h5 "[PERSON_NAME]" at bounding box center [401, 475] width 134 height 21
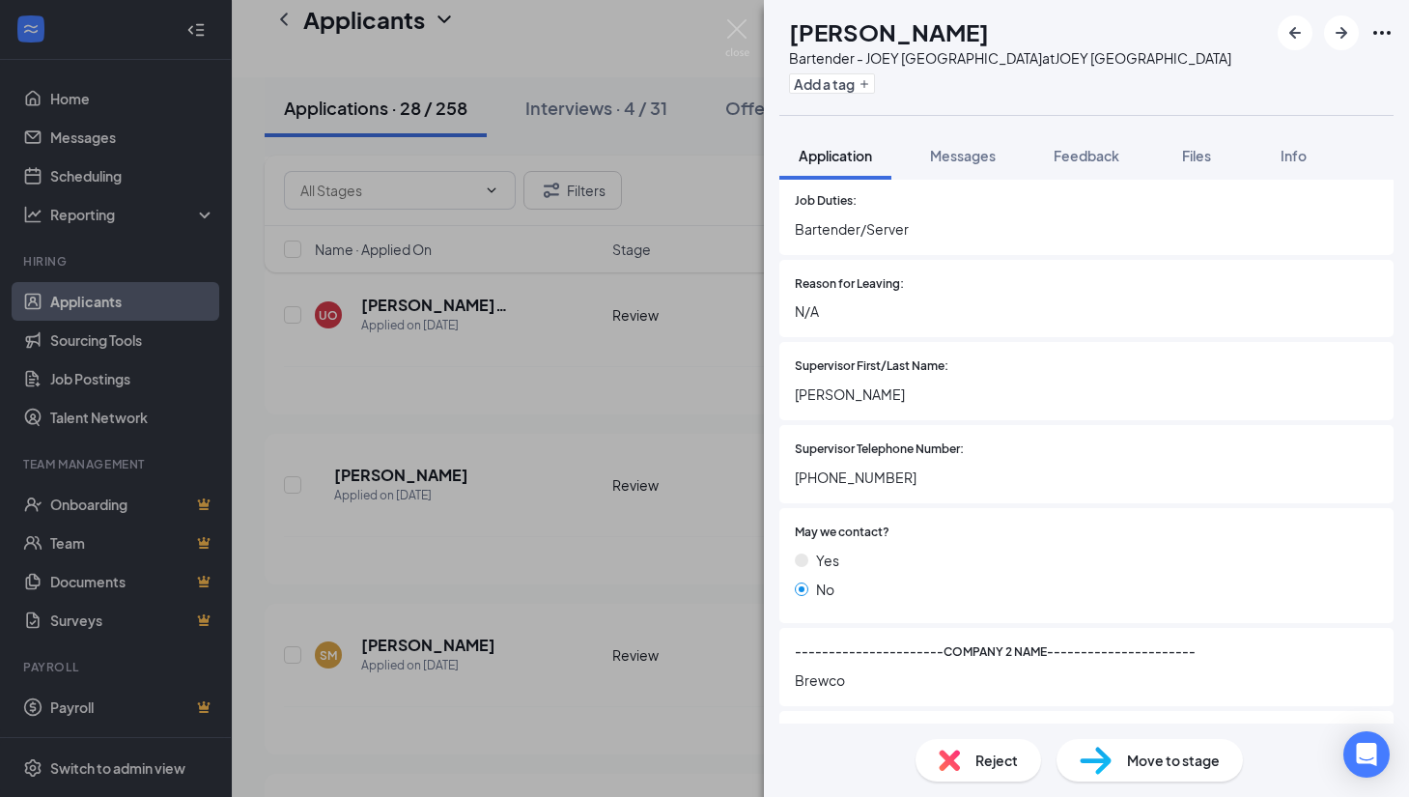
scroll to position [2299, 0]
click at [988, 757] on span "Reject" at bounding box center [996, 759] width 42 height 21
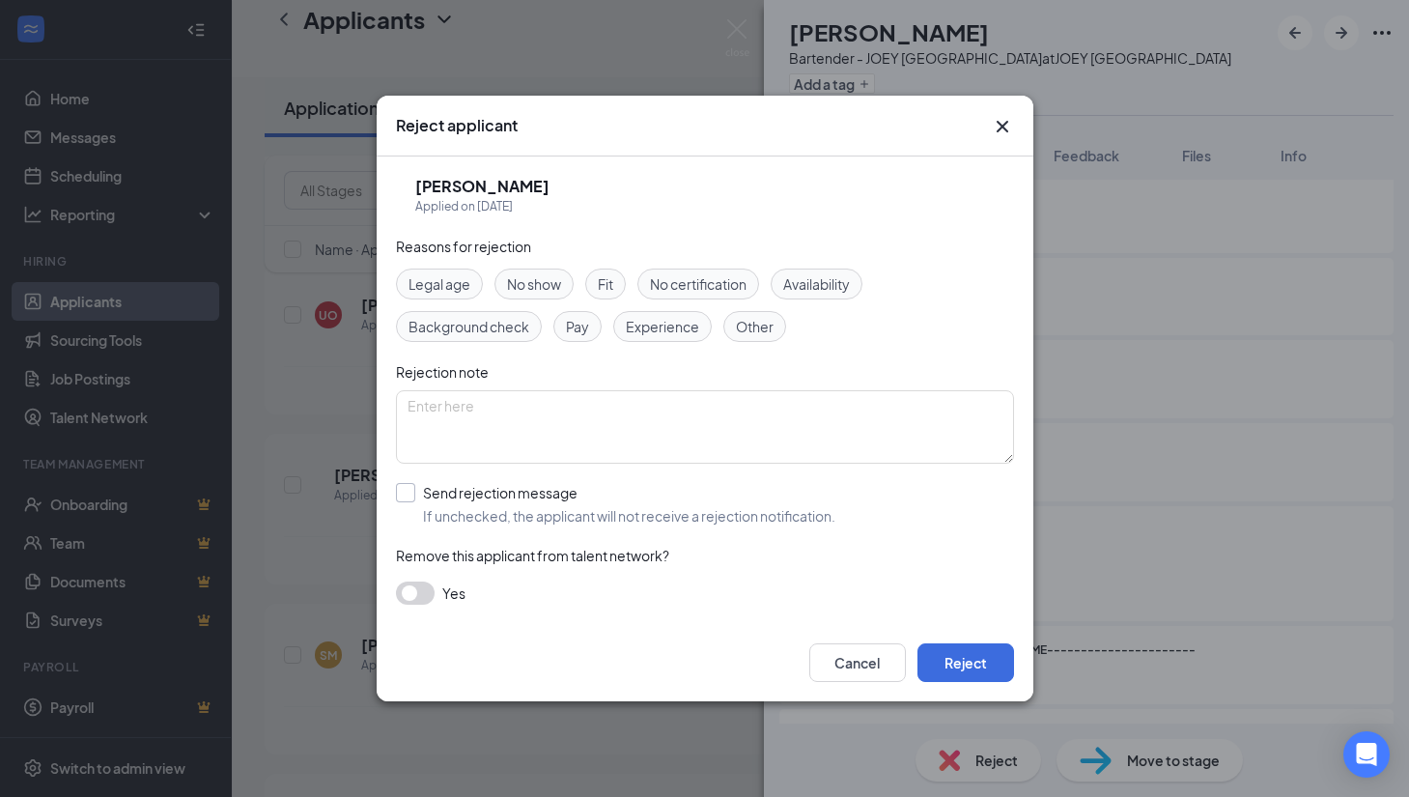
click at [410, 498] on div at bounding box center [405, 492] width 19 height 19
click at [410, 498] on input "Send rejection message If unchecked, the applicant will not receive a rejection…" at bounding box center [615, 504] width 439 height 42
checkbox input "true"
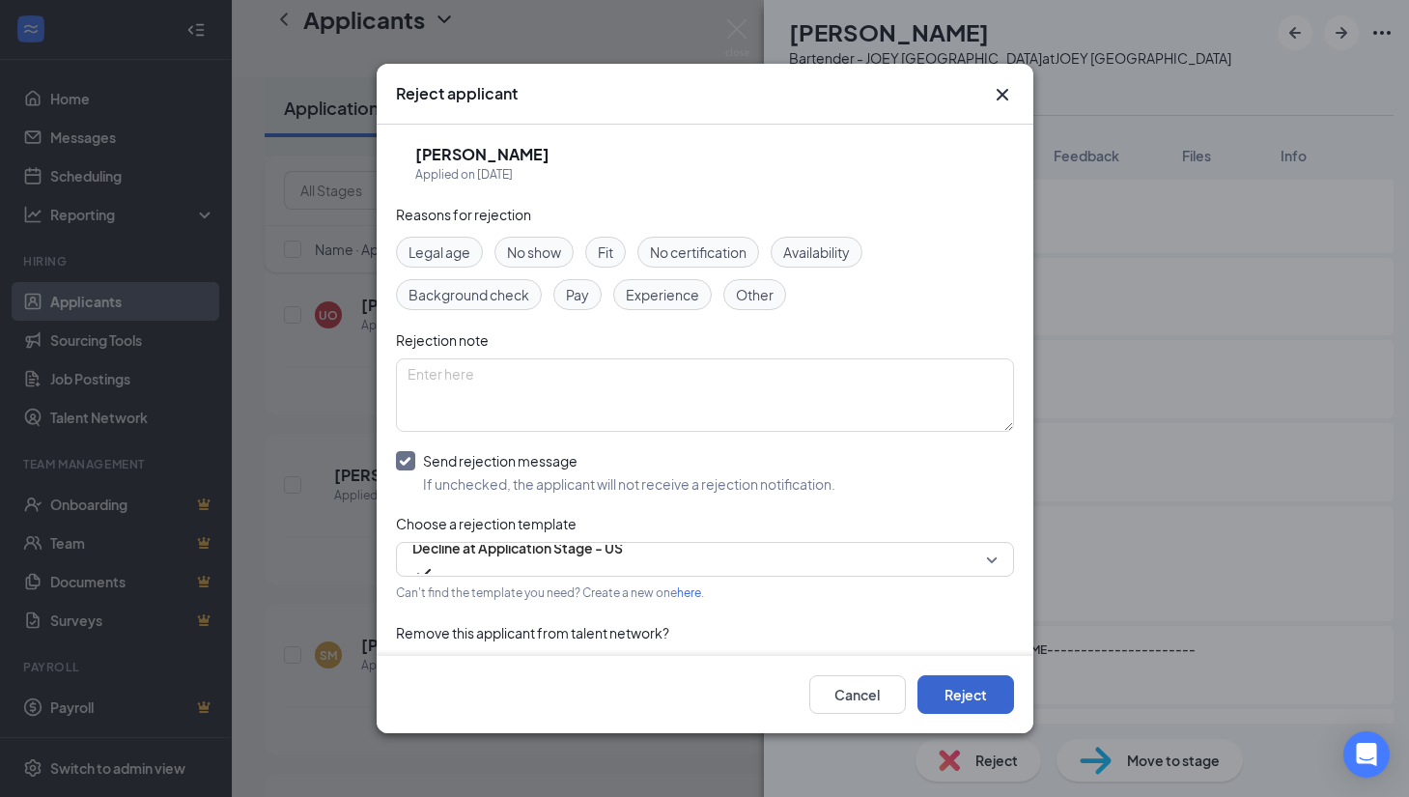
click at [953, 686] on button "Reject" at bounding box center [966, 694] width 97 height 39
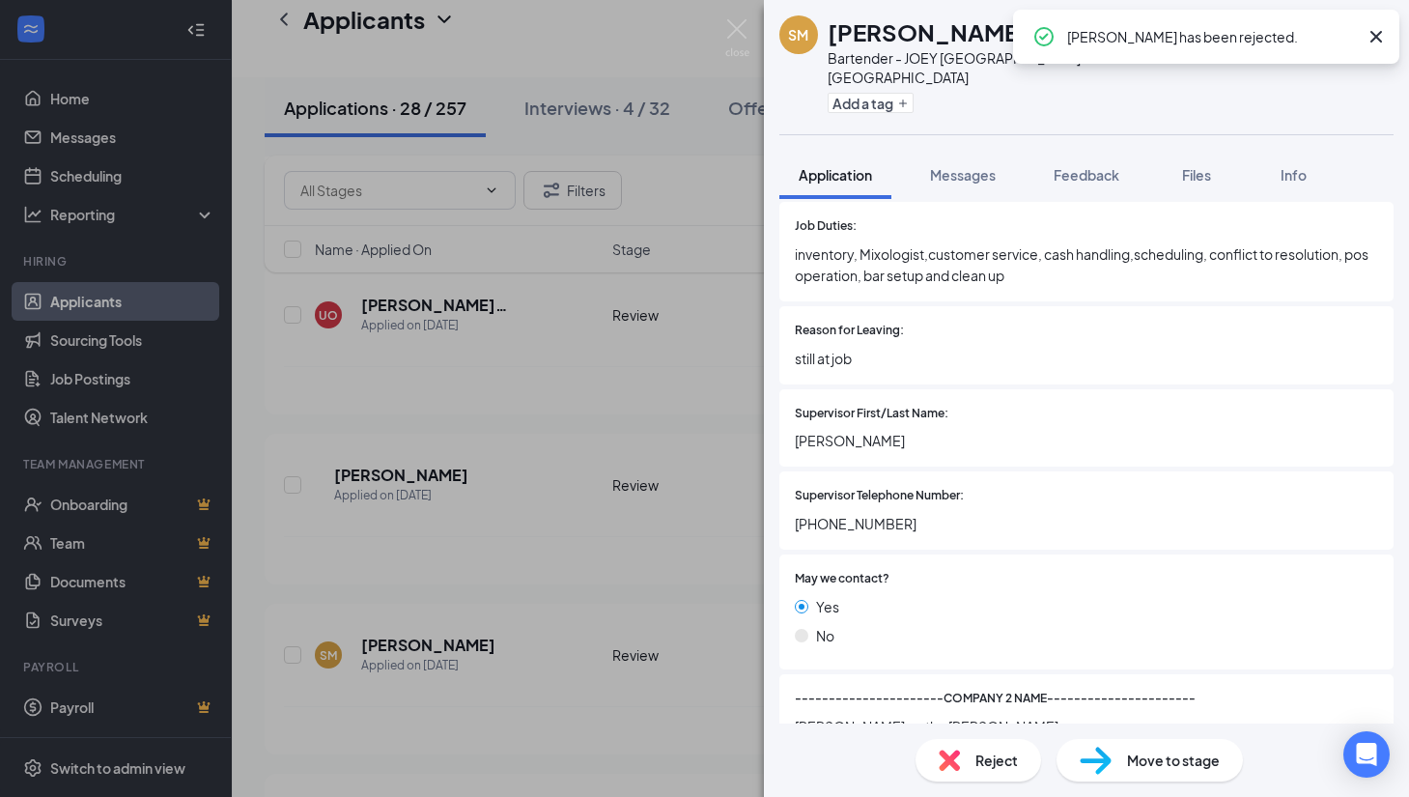
click at [484, 529] on div "SM [PERSON_NAME] Bartender - JOEY [GEOGRAPHIC_DATA] at JOEY [GEOGRAPHIC_DATA] A…" at bounding box center [704, 398] width 1409 height 797
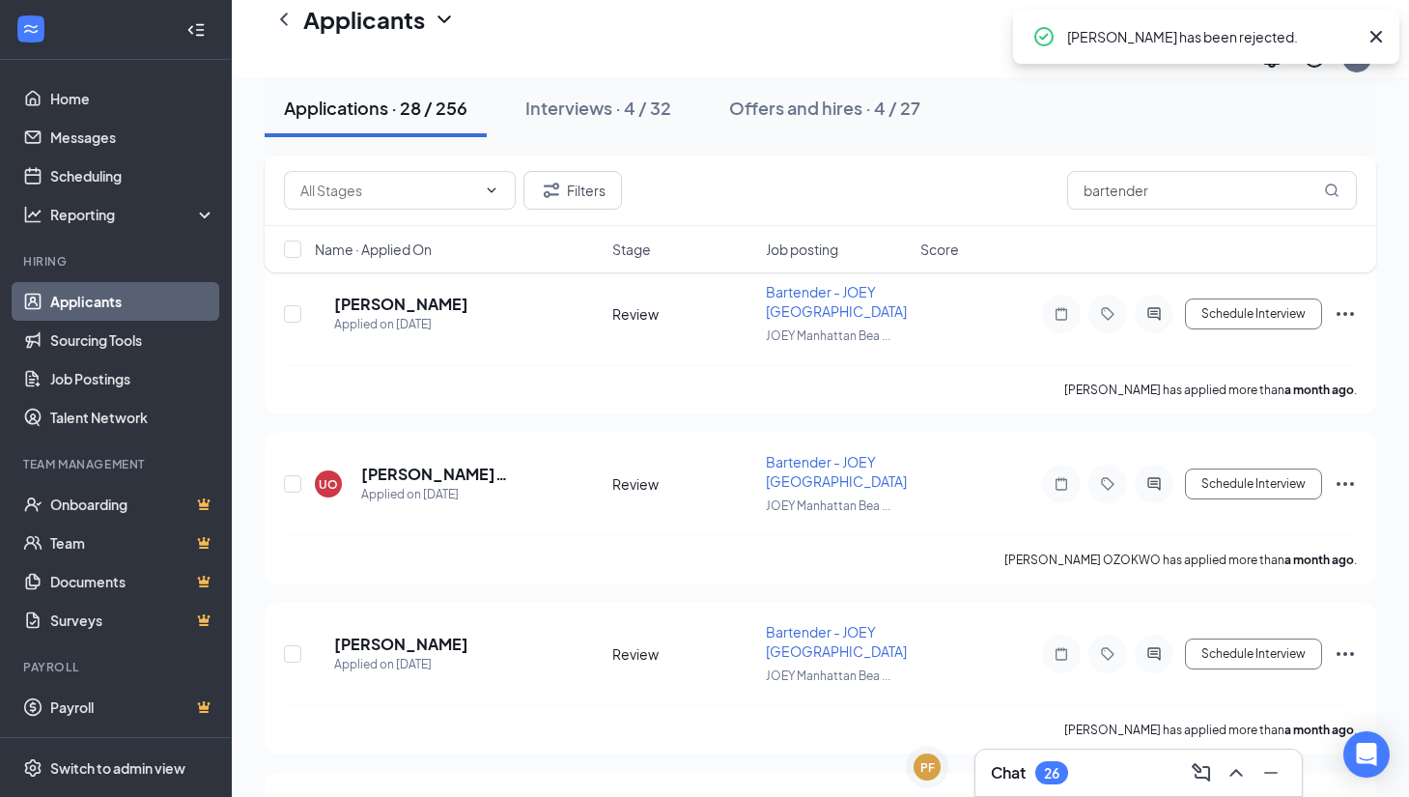
scroll to position [3912, 0]
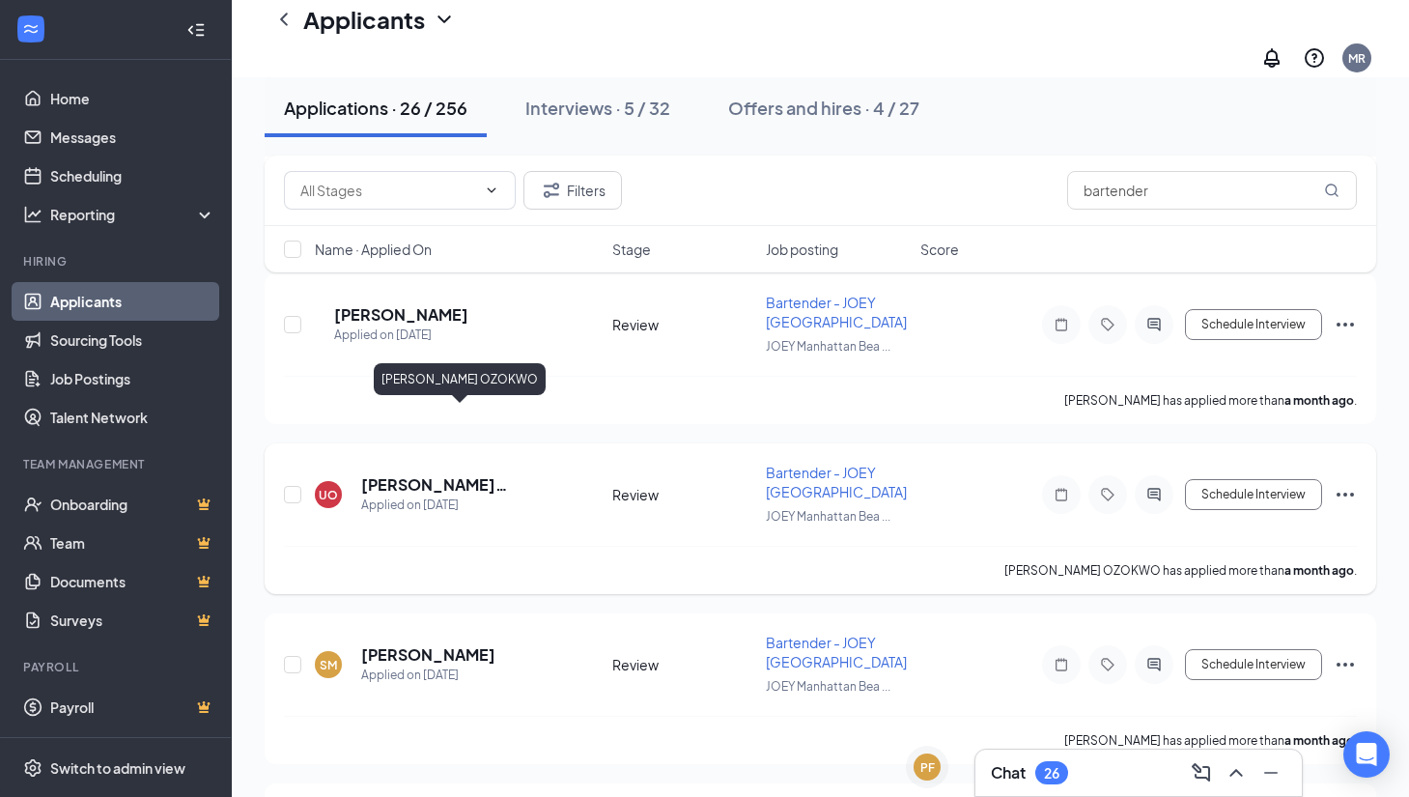
click at [419, 474] on h5 "[PERSON_NAME] OZOKWO" at bounding box center [460, 484] width 199 height 21
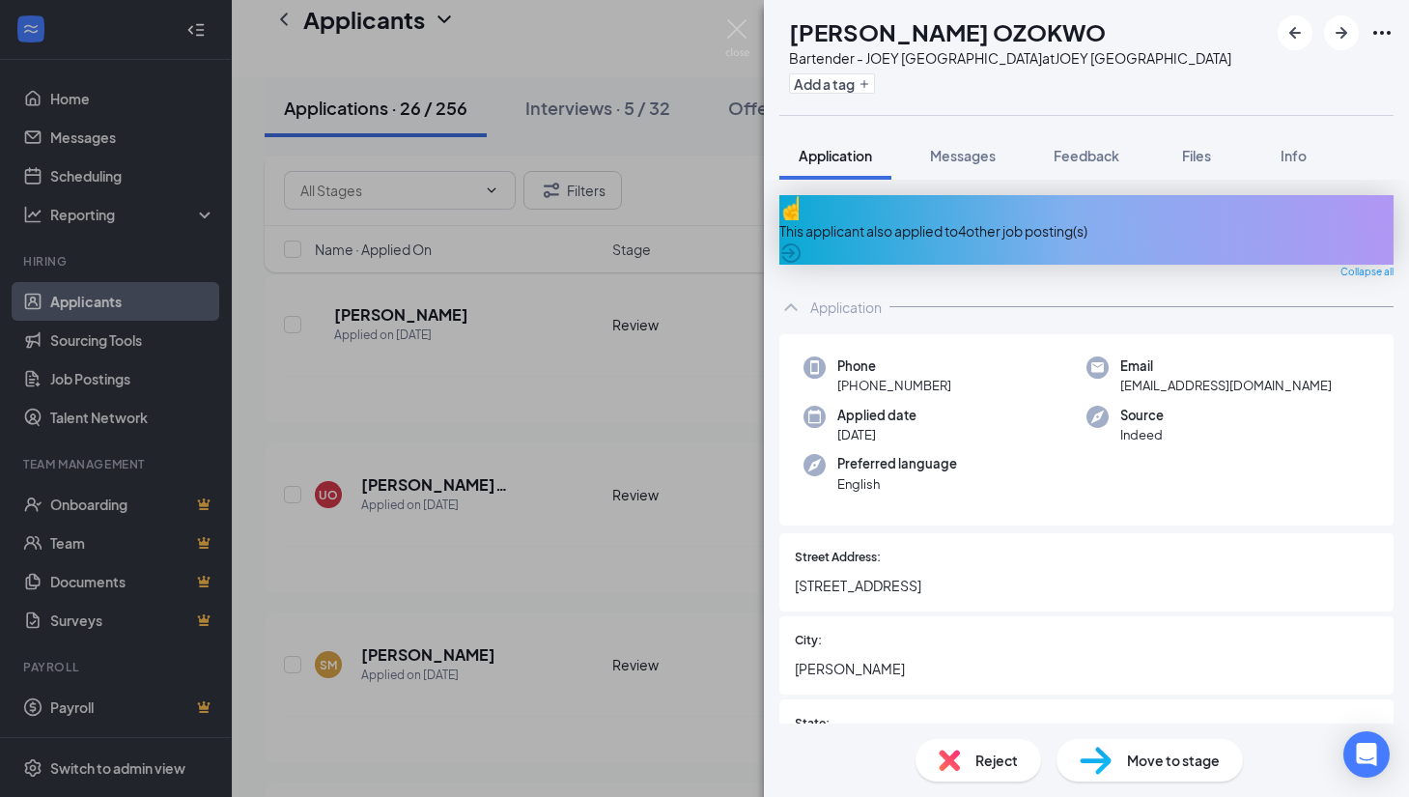
click at [935, 220] on div "This applicant also applied to 4 other job posting(s)" at bounding box center [1086, 230] width 614 height 21
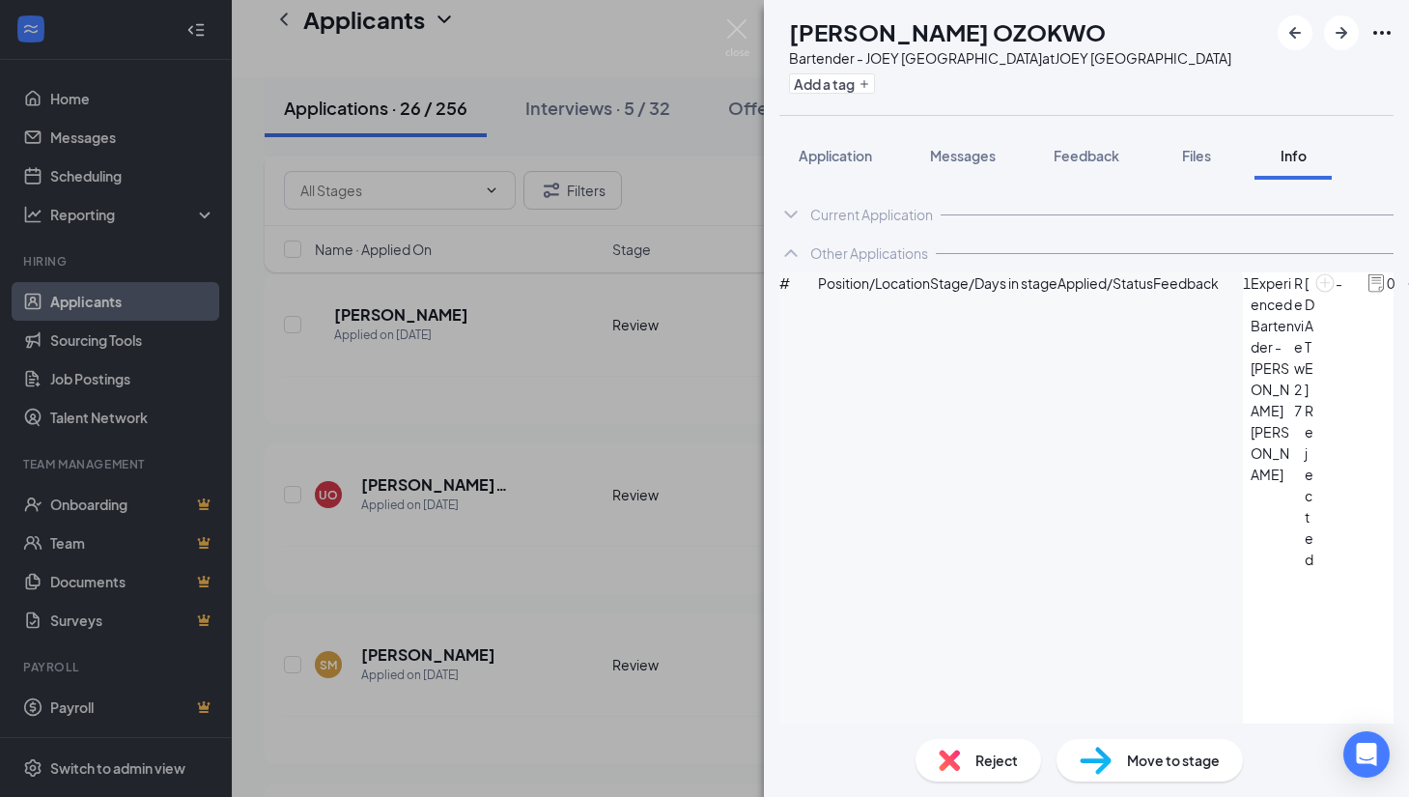
click at [997, 763] on span "Reject" at bounding box center [996, 759] width 42 height 21
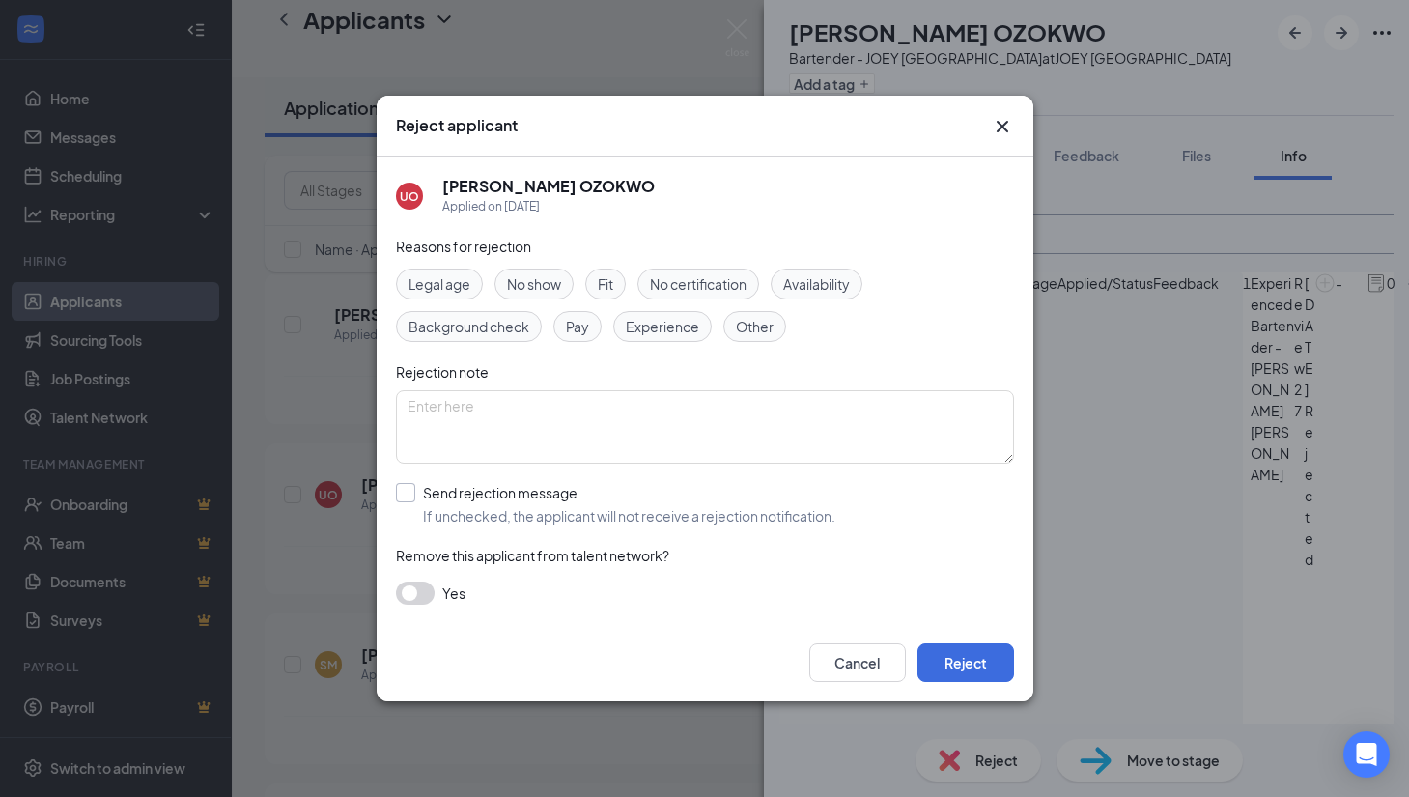
click at [406, 492] on input "Send rejection message If unchecked, the applicant will not receive a rejection…" at bounding box center [615, 504] width 439 height 42
checkbox input "true"
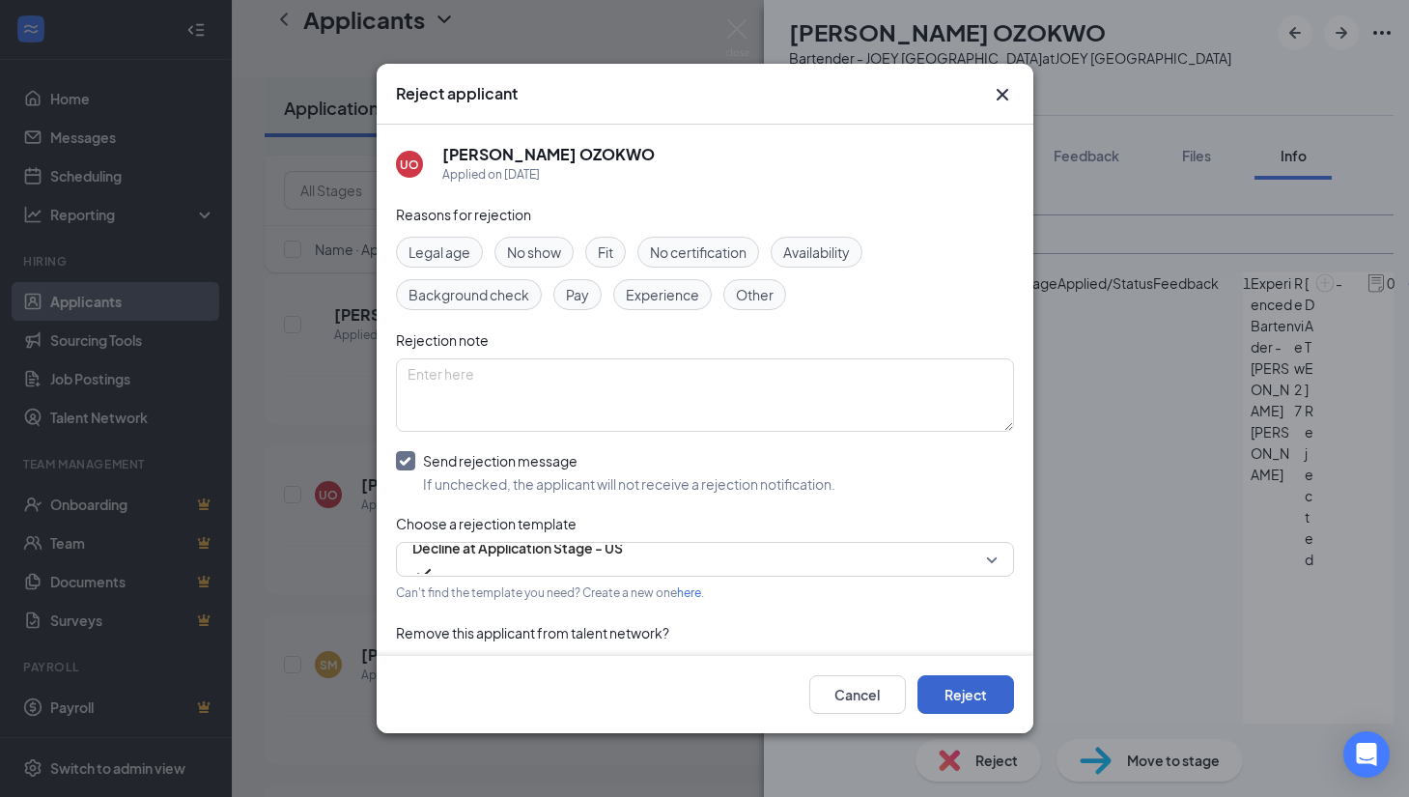
click at [964, 698] on button "Reject" at bounding box center [966, 694] width 97 height 39
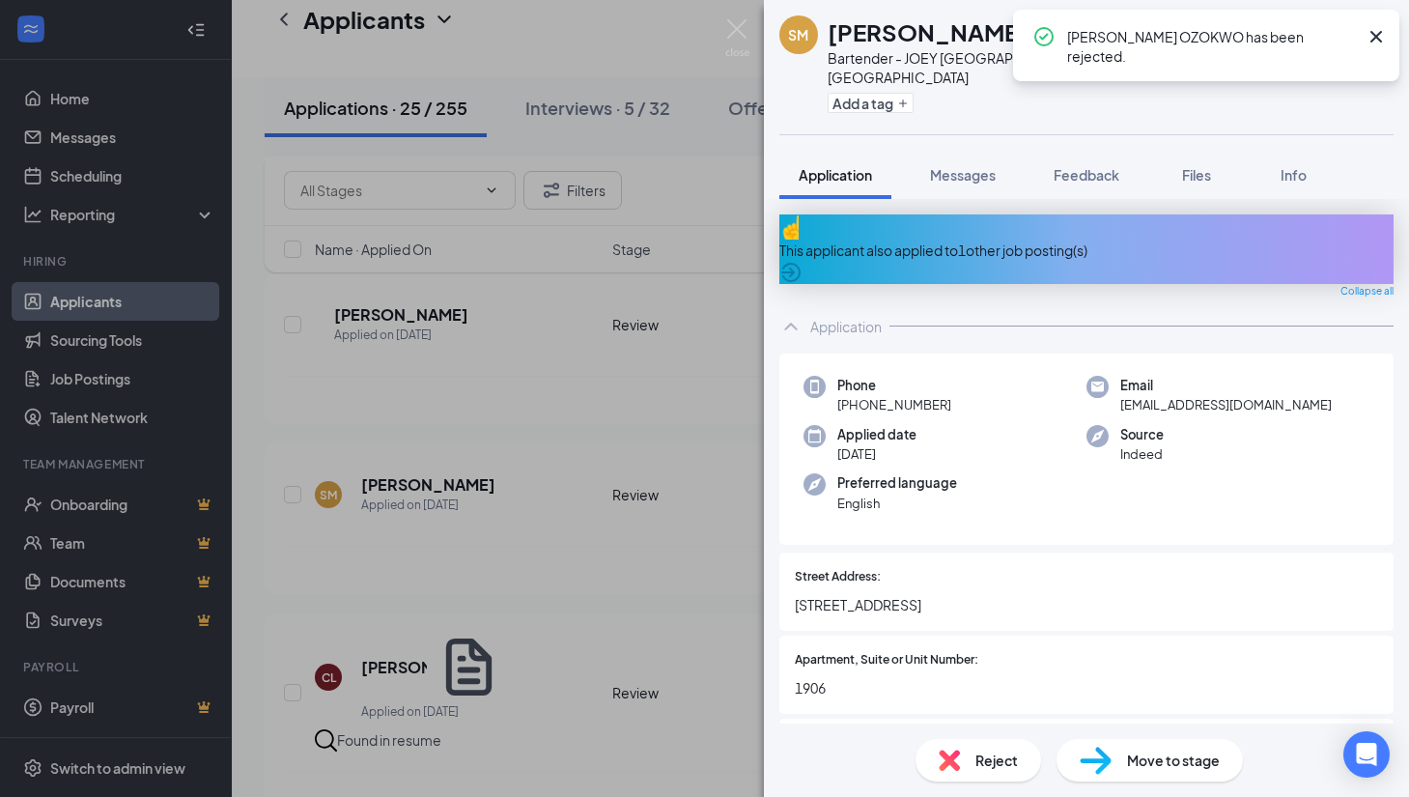
click at [524, 540] on div "SM [PERSON_NAME] Bartender - JOEY [GEOGRAPHIC_DATA] at JOEY [GEOGRAPHIC_DATA] A…" at bounding box center [704, 398] width 1409 height 797
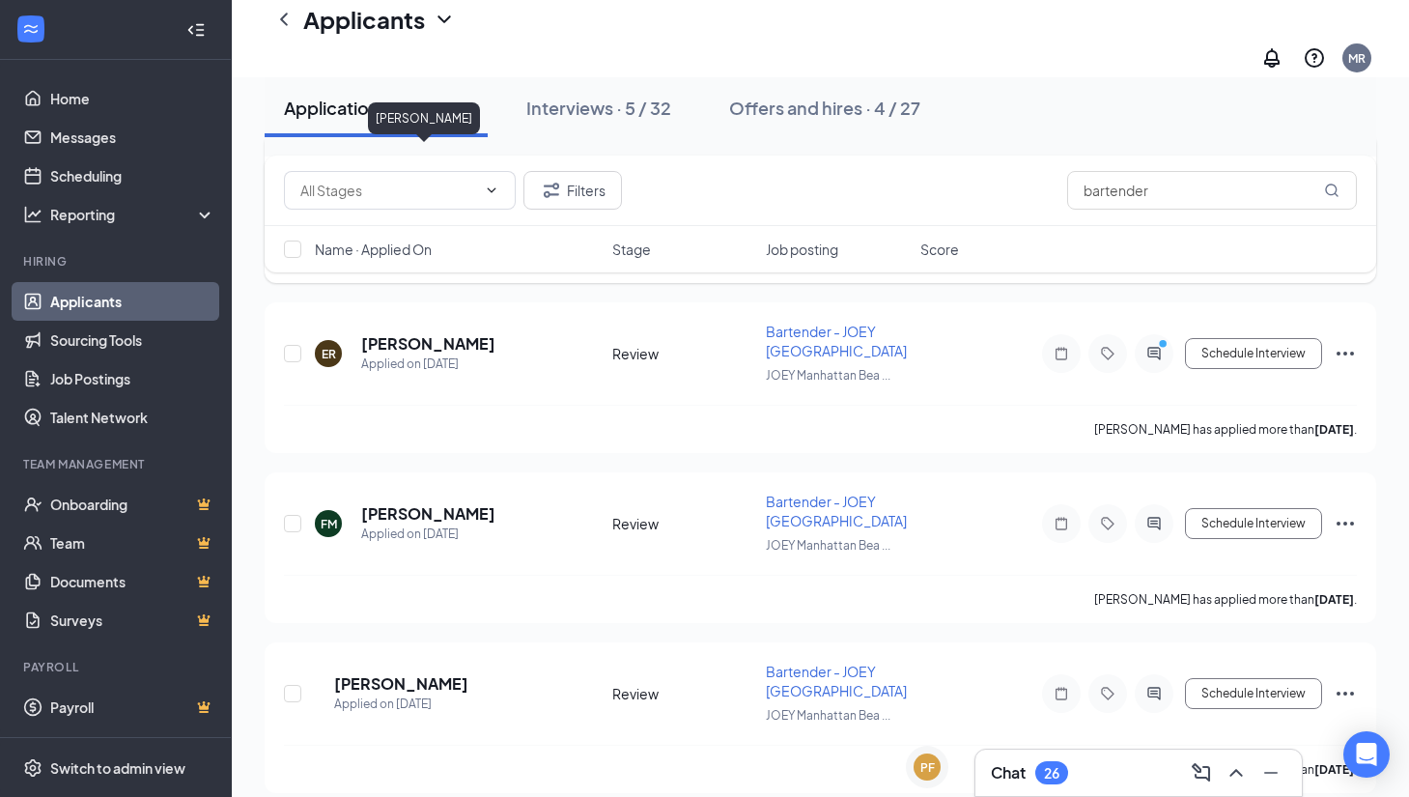
scroll to position [261, 0]
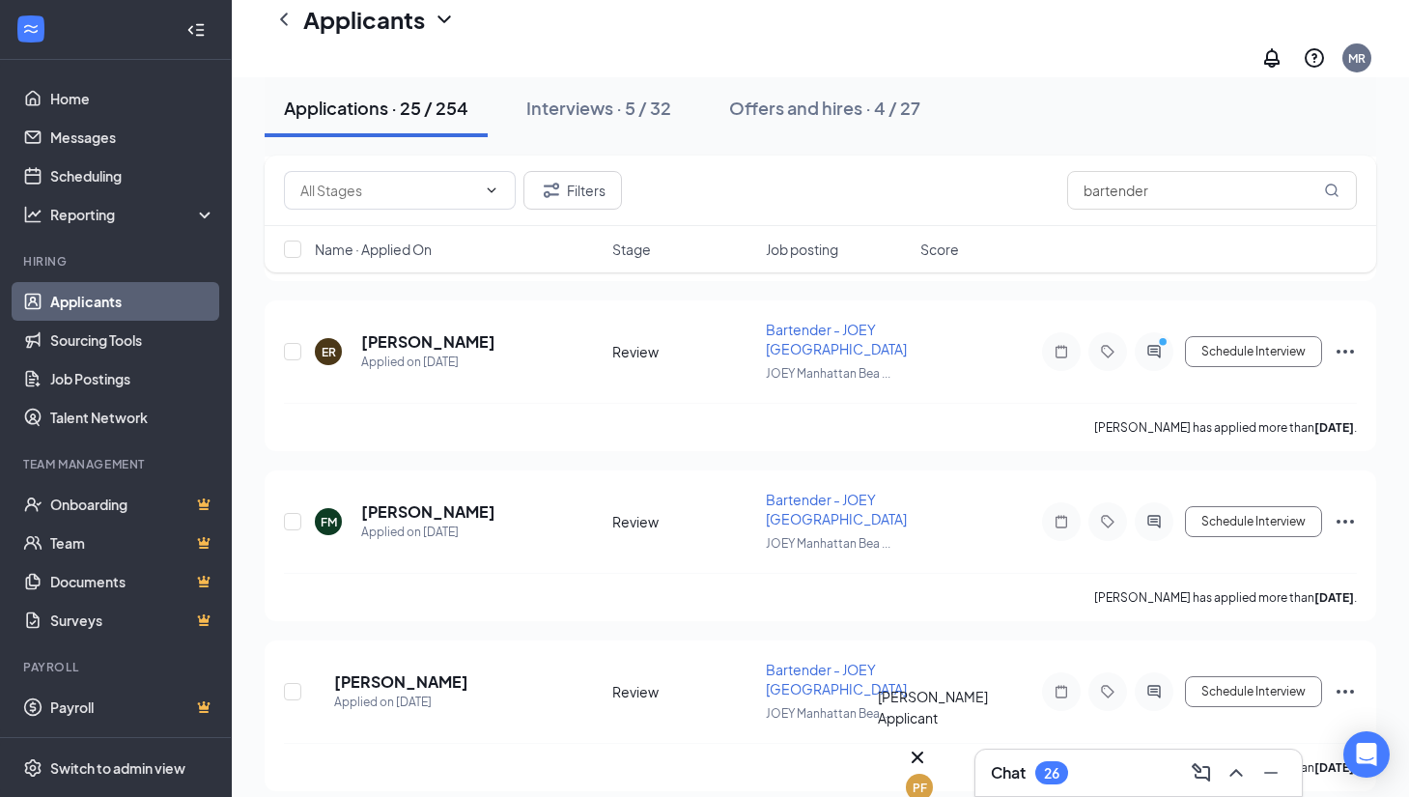
click at [927, 779] on div "PF" at bounding box center [920, 787] width 14 height 16
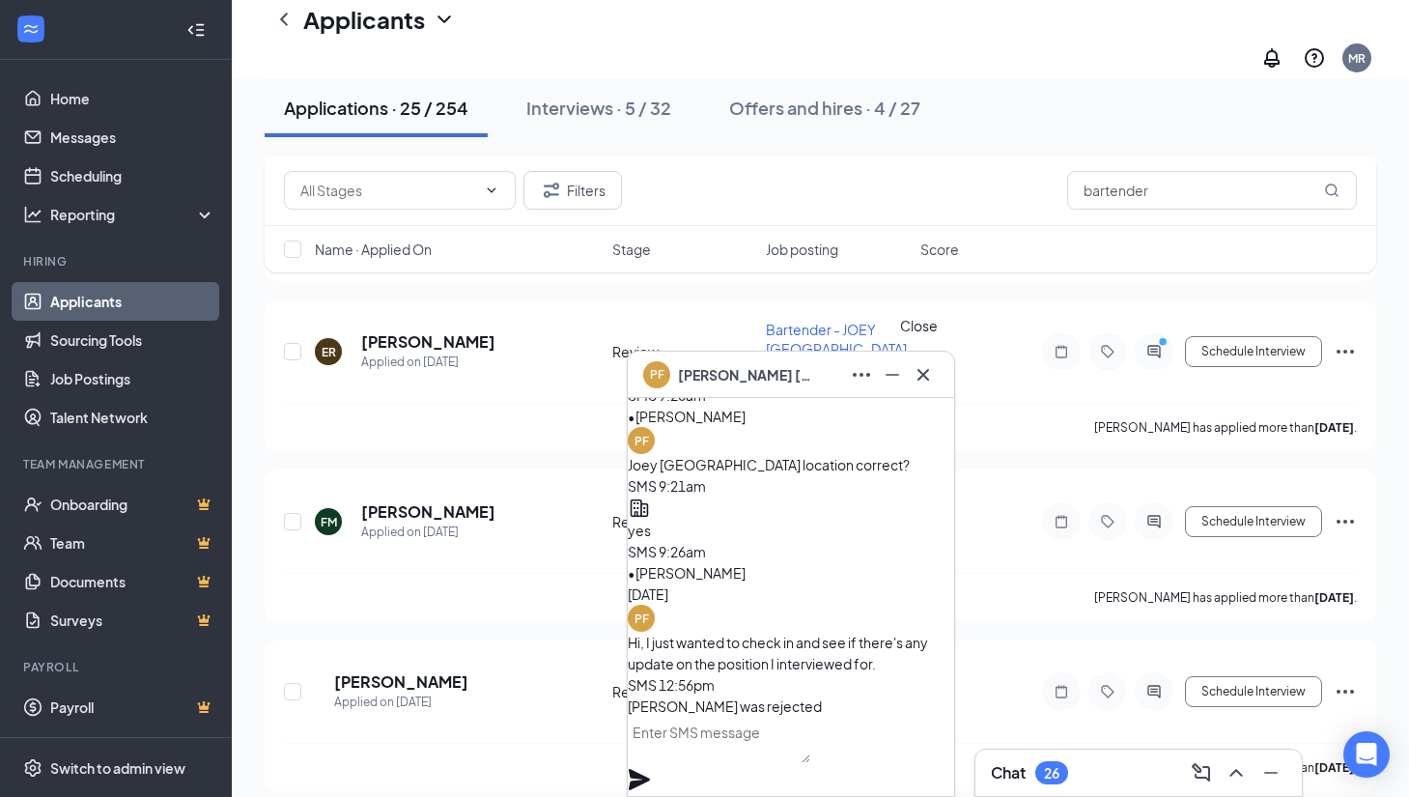
click at [923, 375] on icon "Cross" at bounding box center [924, 374] width 12 height 12
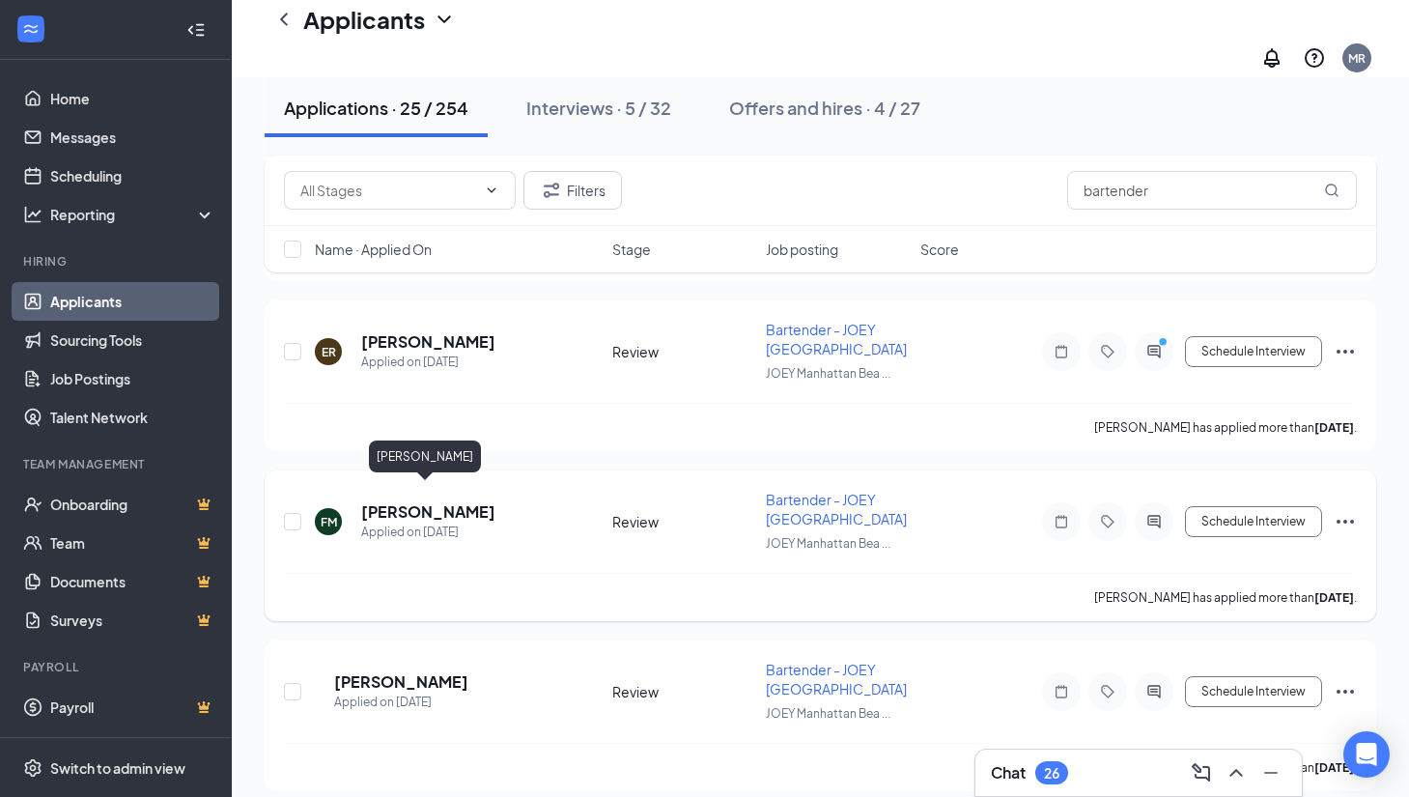
click at [426, 501] on h5 "[PERSON_NAME]" at bounding box center [428, 511] width 134 height 21
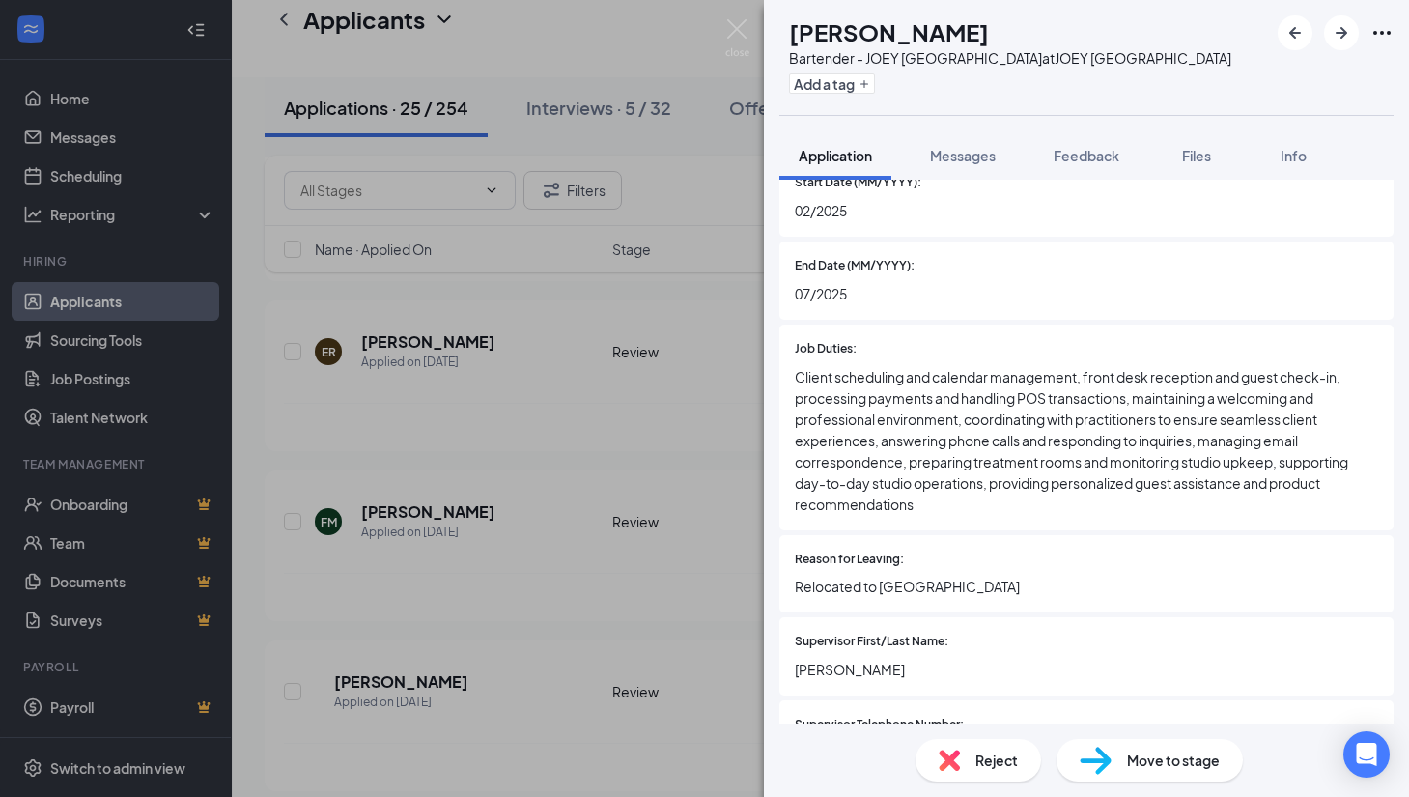
scroll to position [2243, 0]
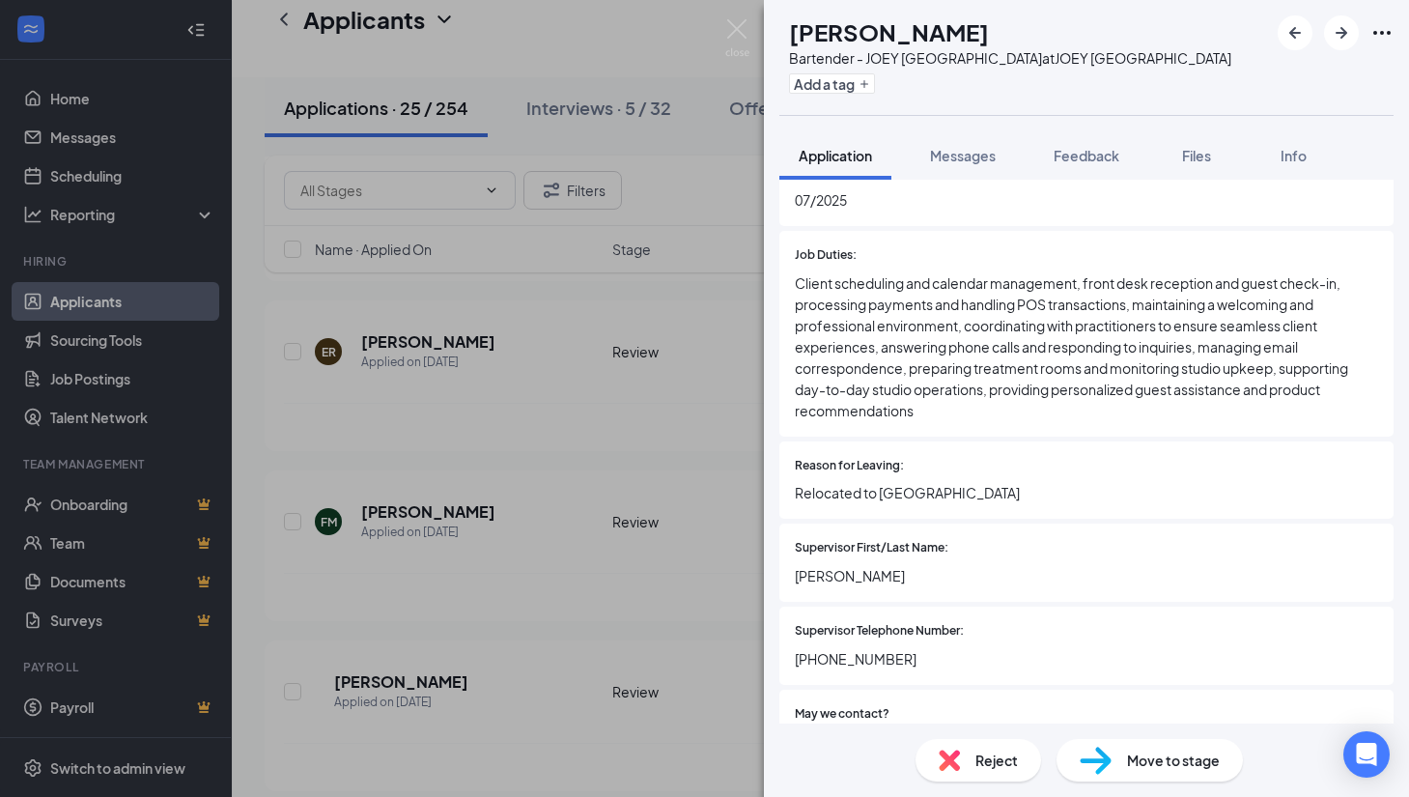
click at [560, 615] on div "[PERSON_NAME] Bartender - JOEY [GEOGRAPHIC_DATA] at JOEY [GEOGRAPHIC_DATA] Add …" at bounding box center [704, 398] width 1409 height 797
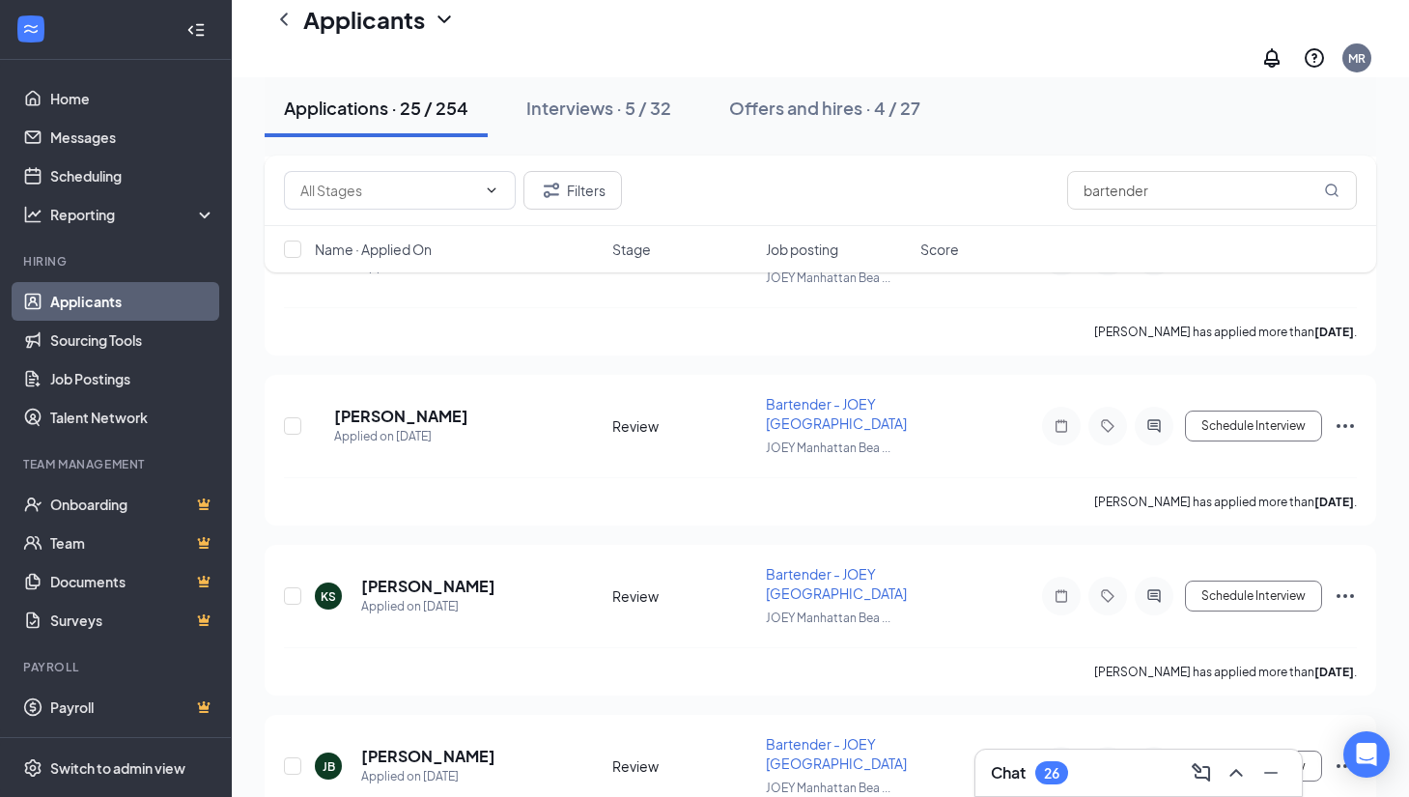
scroll to position [544, 0]
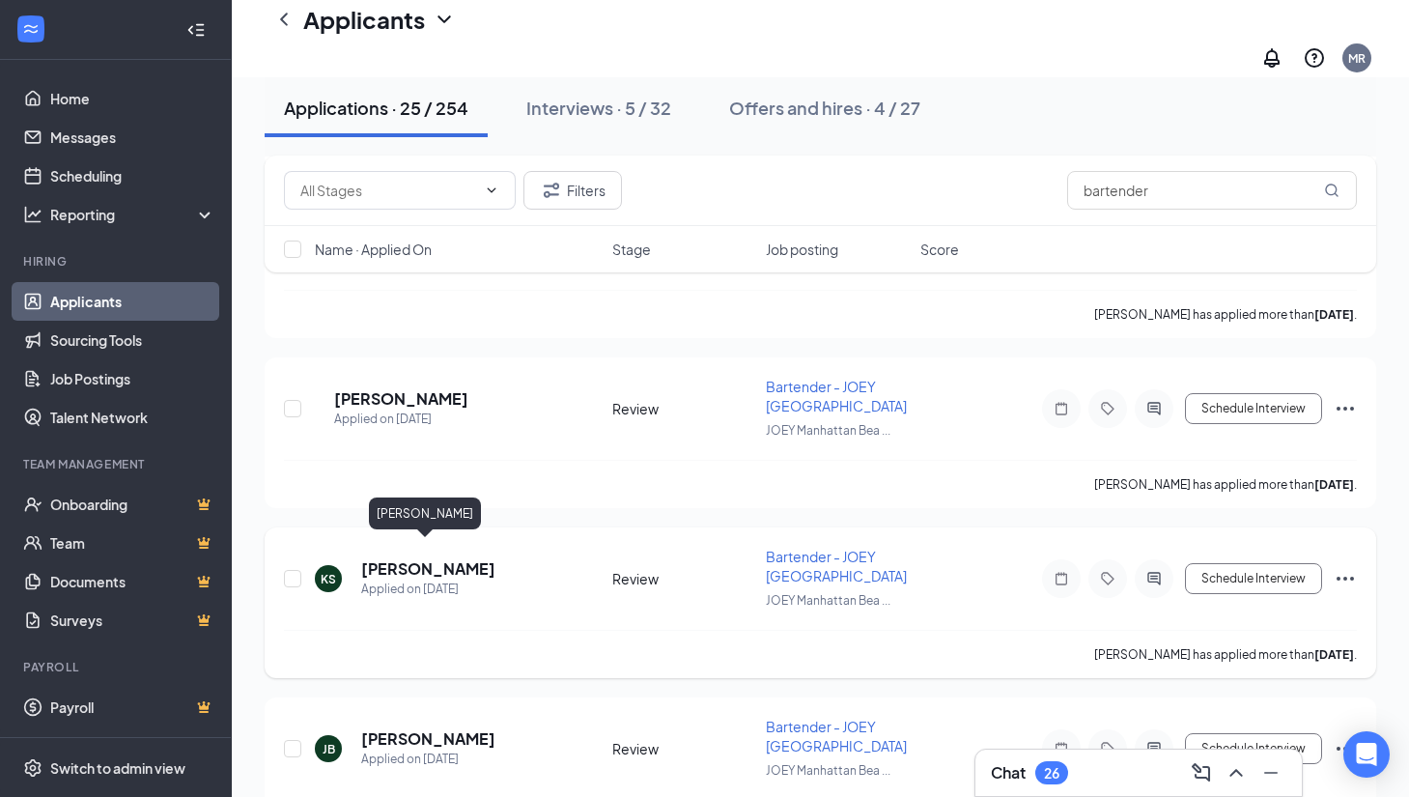
click at [410, 558] on h5 "[PERSON_NAME]" at bounding box center [428, 568] width 134 height 21
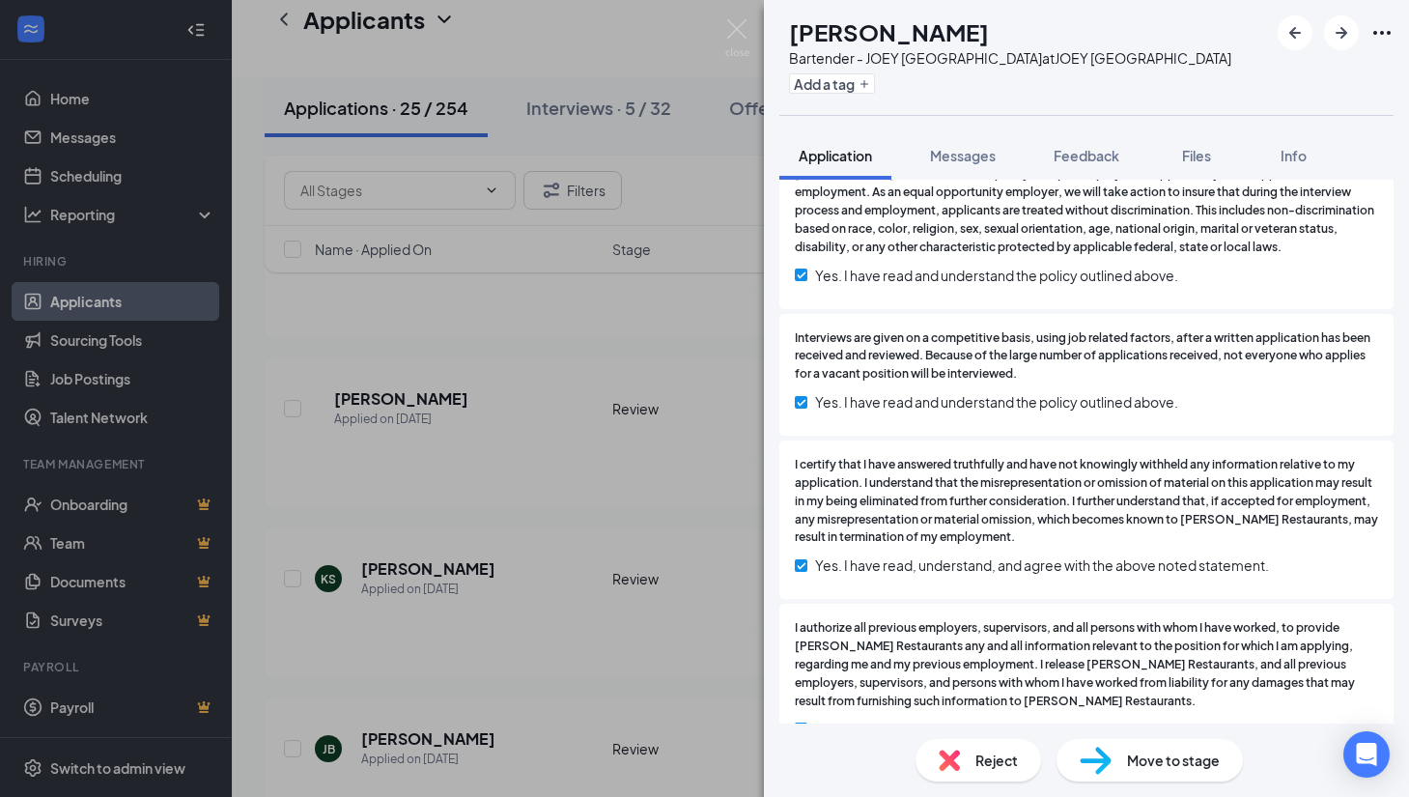
scroll to position [3801, 0]
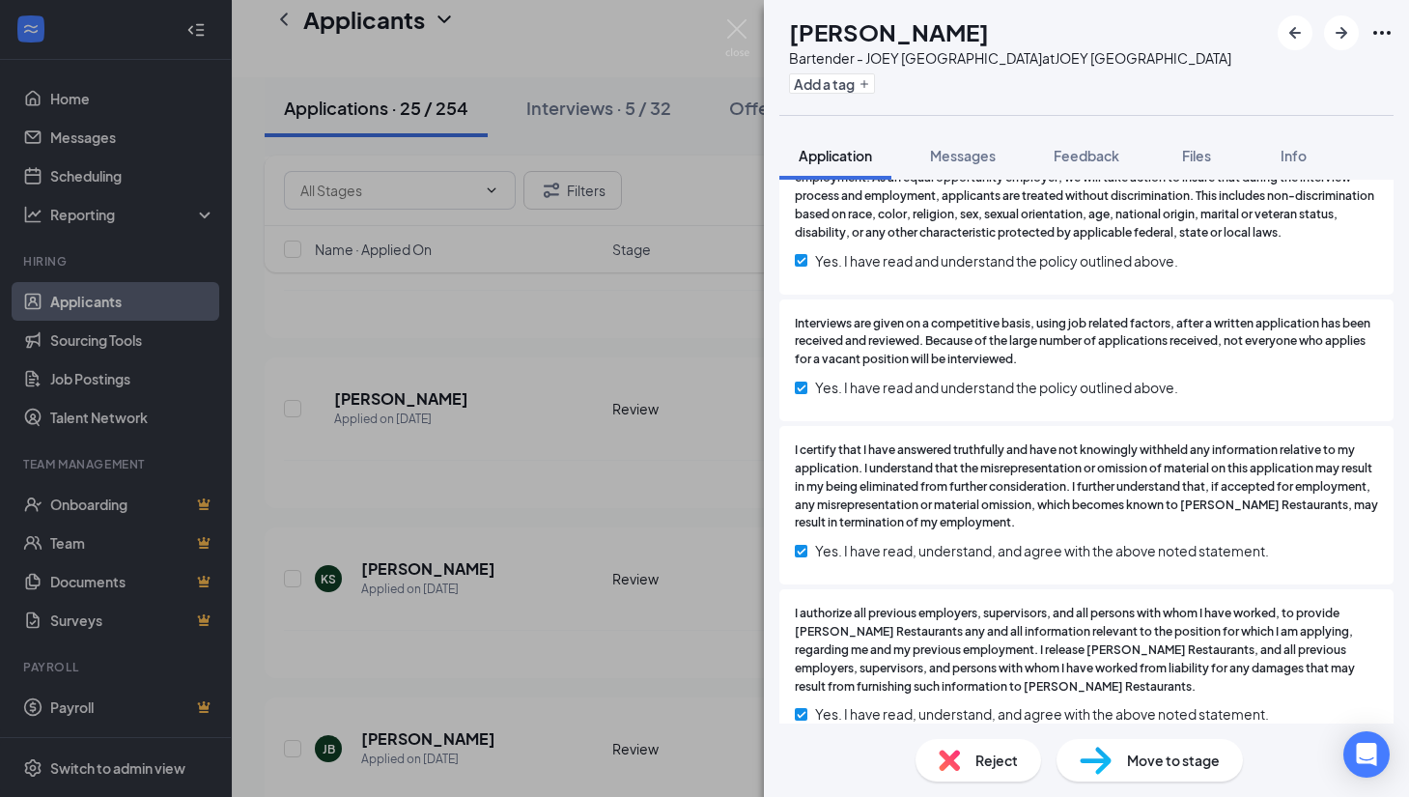
click at [638, 505] on div "KS [PERSON_NAME] Bartender - JOEY [GEOGRAPHIC_DATA] at JOEY [GEOGRAPHIC_DATA] A…" at bounding box center [704, 398] width 1409 height 797
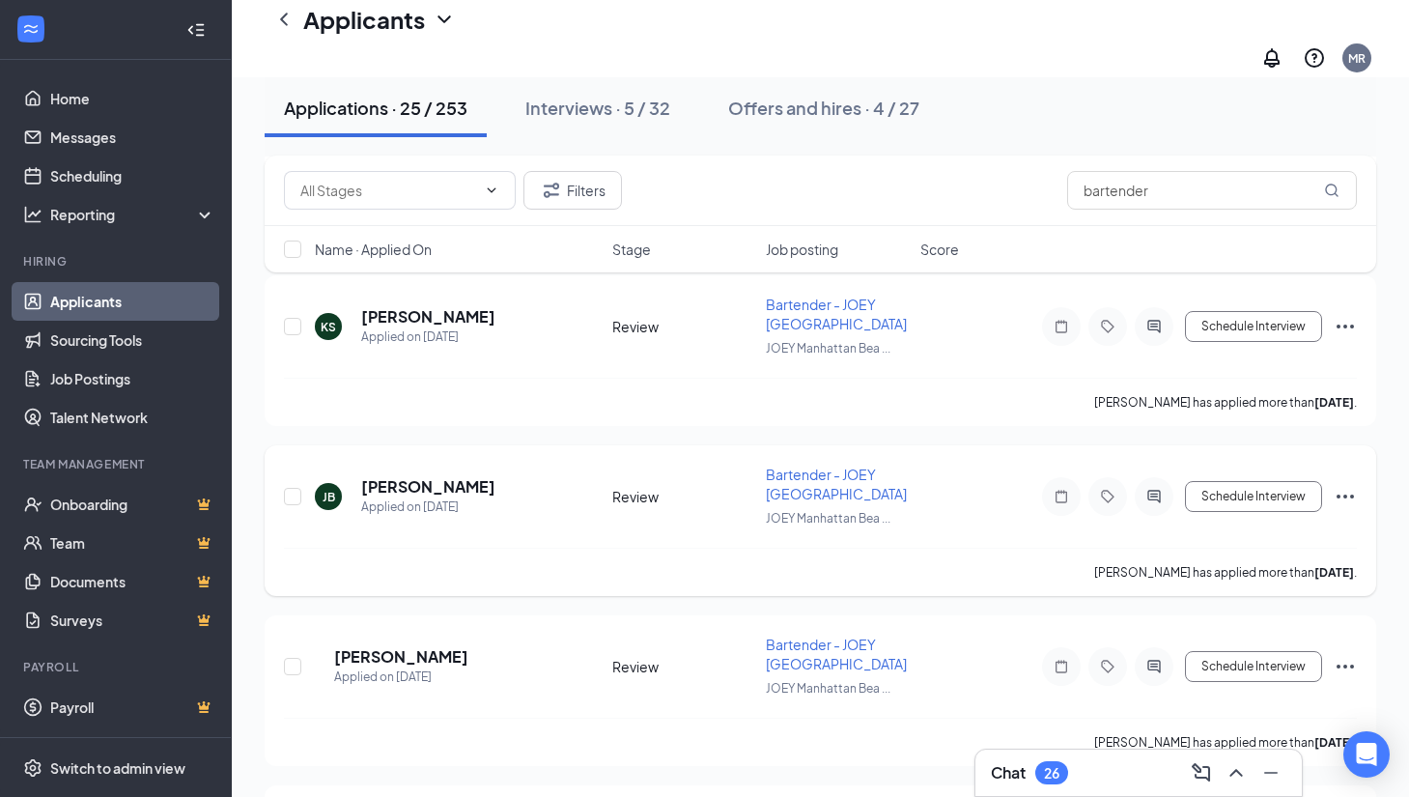
scroll to position [824, 0]
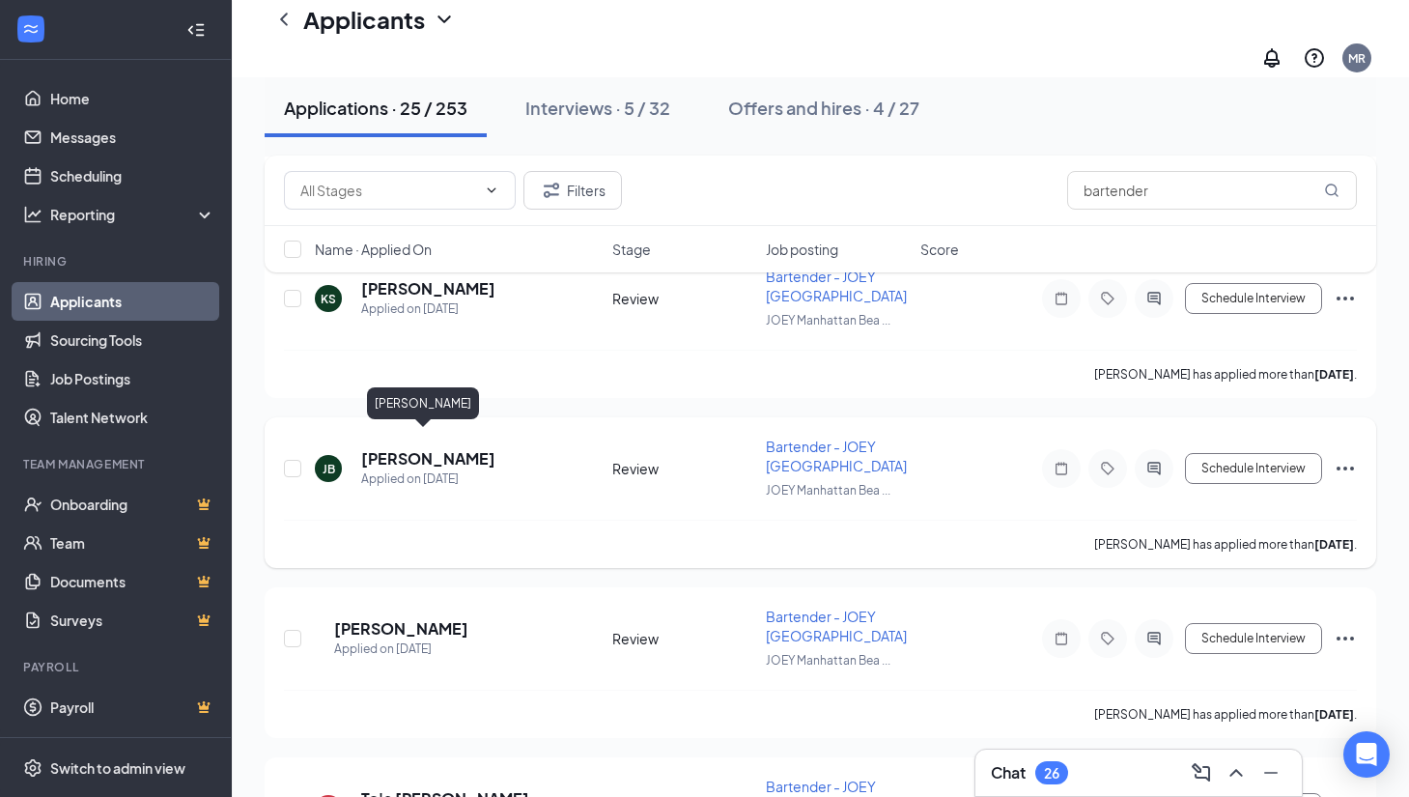
click at [427, 448] on h5 "[PERSON_NAME]" at bounding box center [428, 458] width 134 height 21
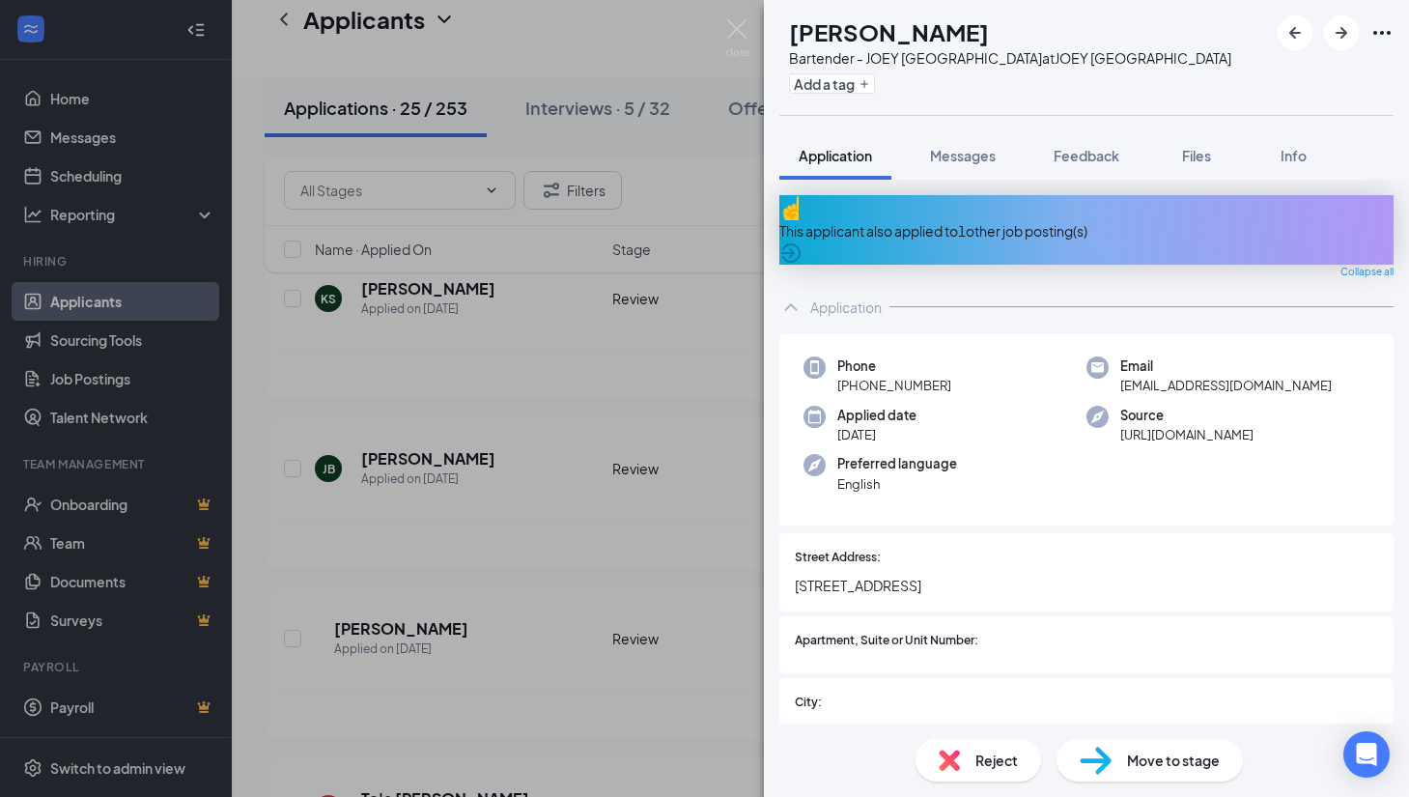
click at [919, 221] on div "This applicant also applied to 1 other job posting(s)" at bounding box center [1086, 230] width 614 height 21
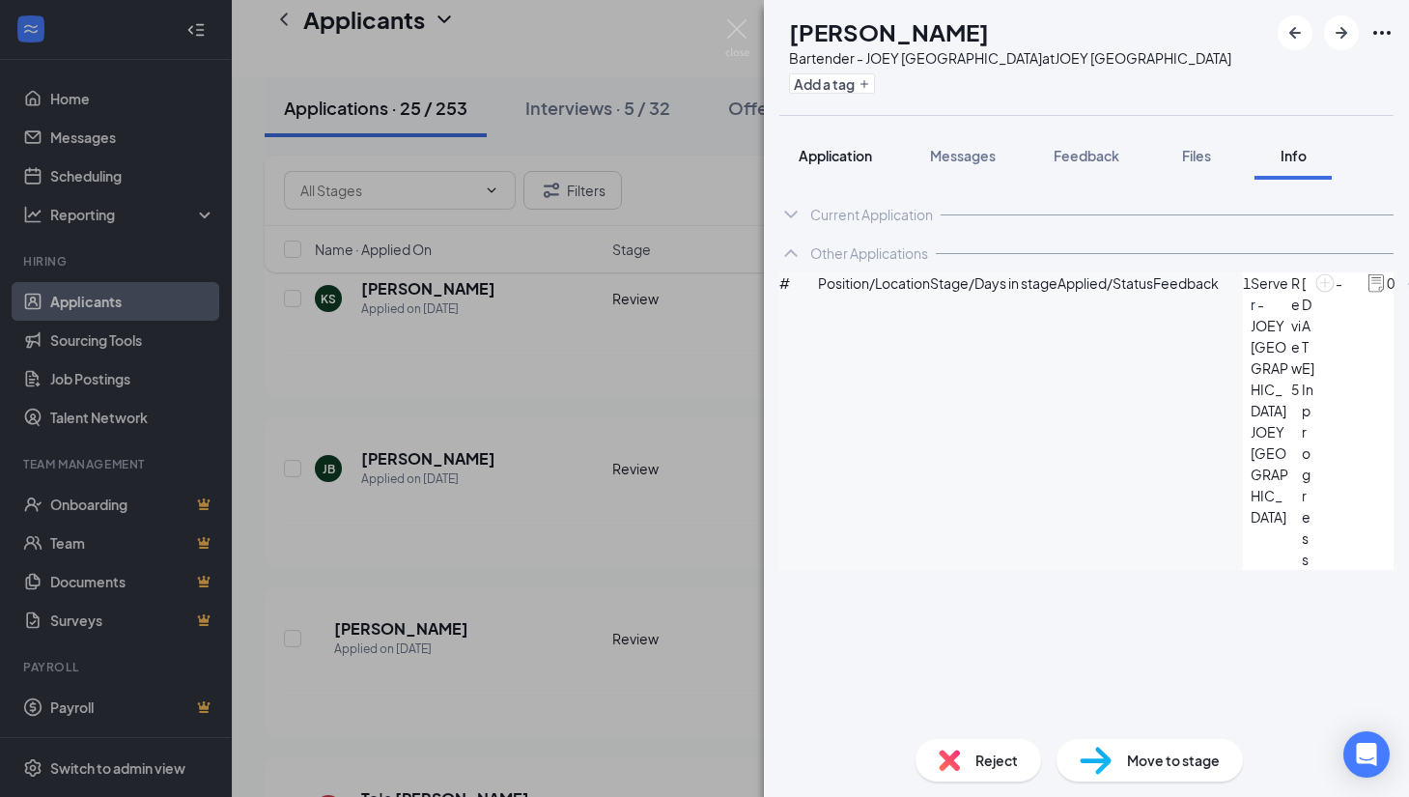
click at [851, 165] on button "Application" at bounding box center [835, 155] width 112 height 48
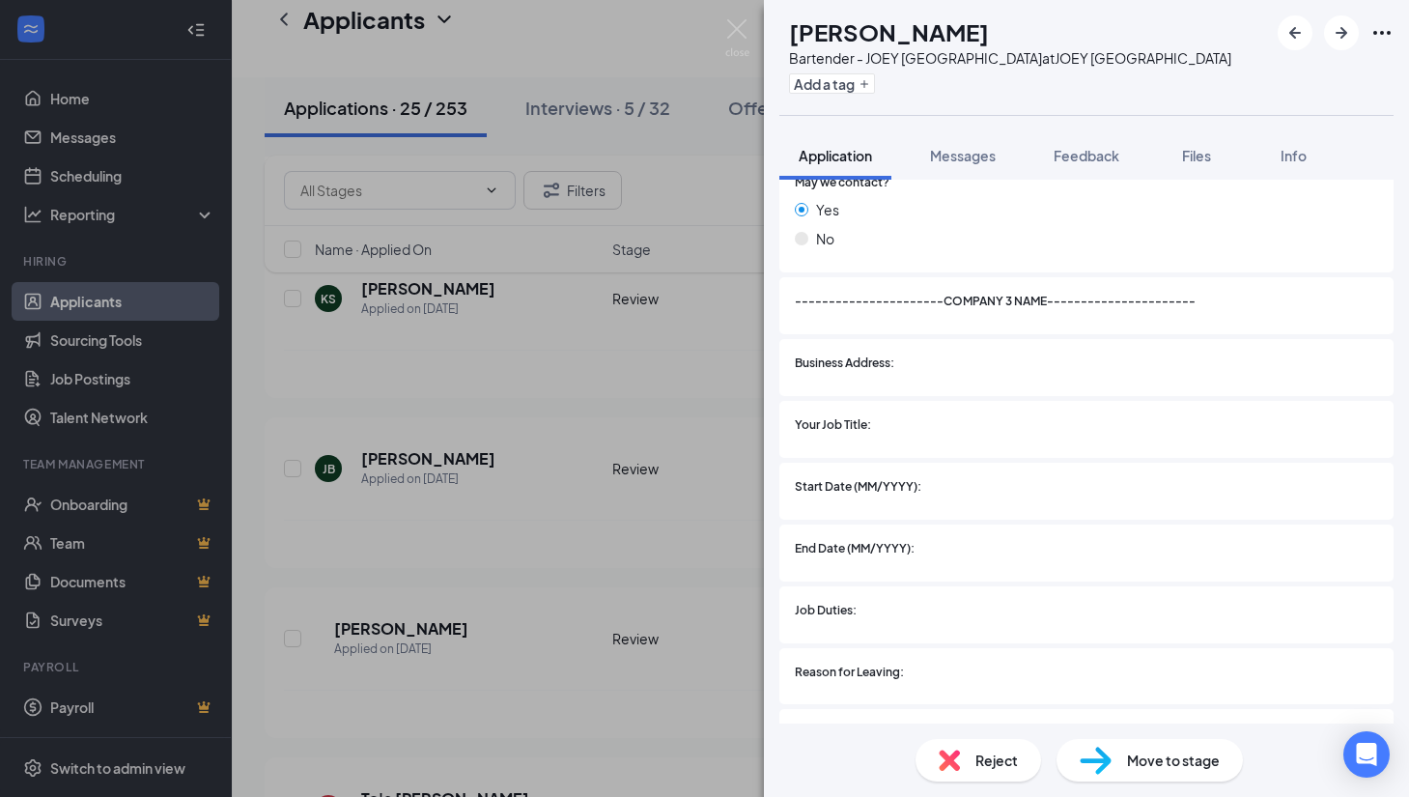
scroll to position [3589, 0]
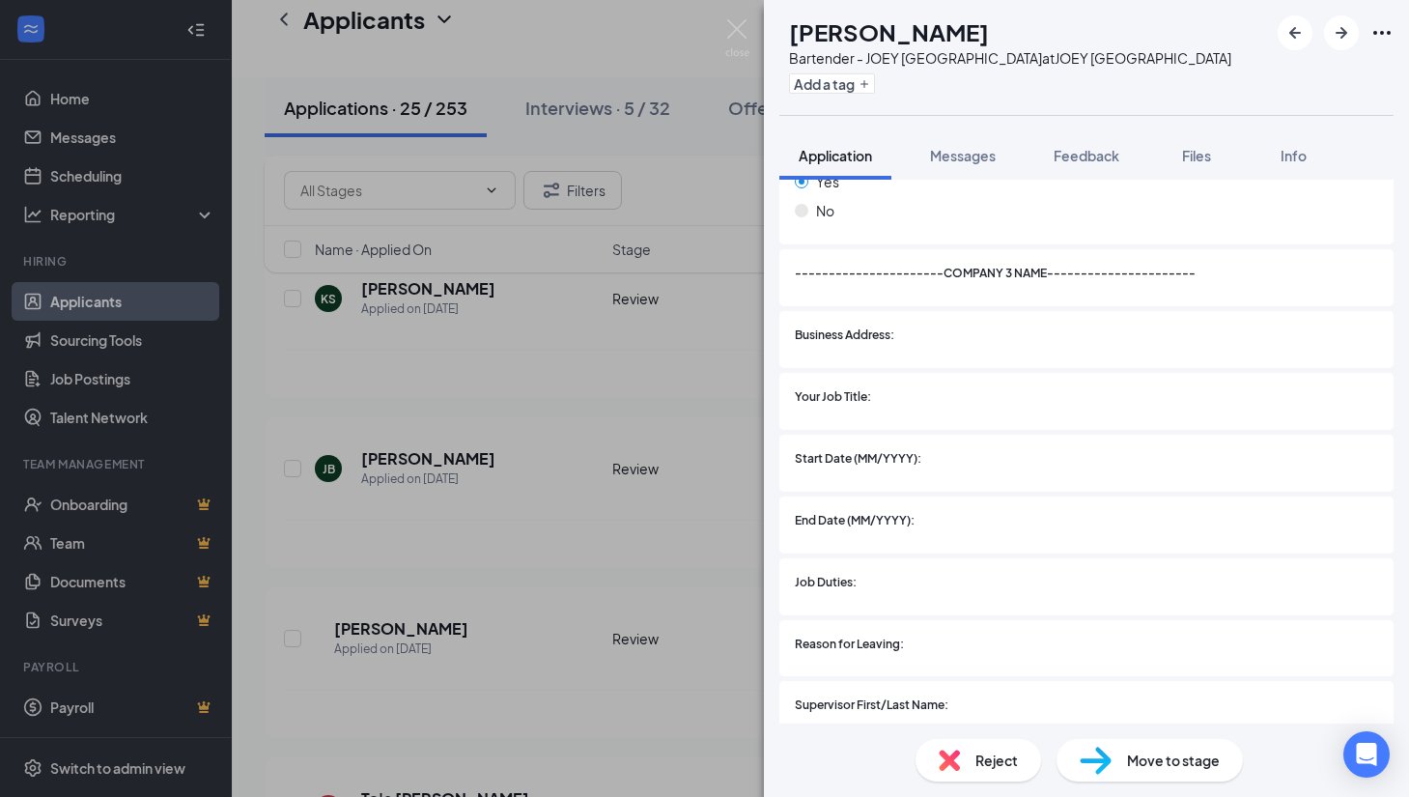
click at [685, 560] on div "[PERSON_NAME] Bartender - JOEY [GEOGRAPHIC_DATA] at JOEY [GEOGRAPHIC_DATA] Add …" at bounding box center [704, 398] width 1409 height 797
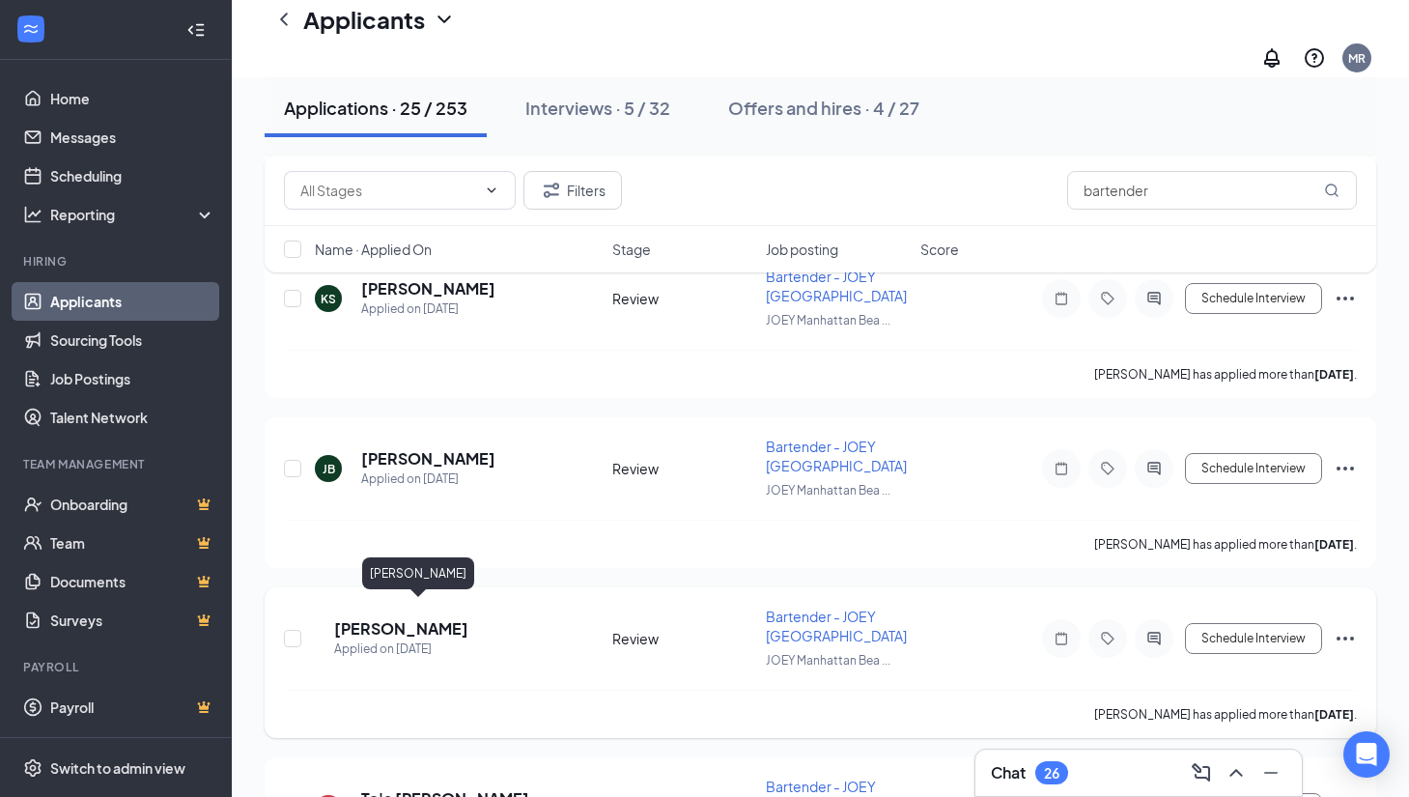
click at [406, 618] on h5 "[PERSON_NAME]" at bounding box center [401, 628] width 134 height 21
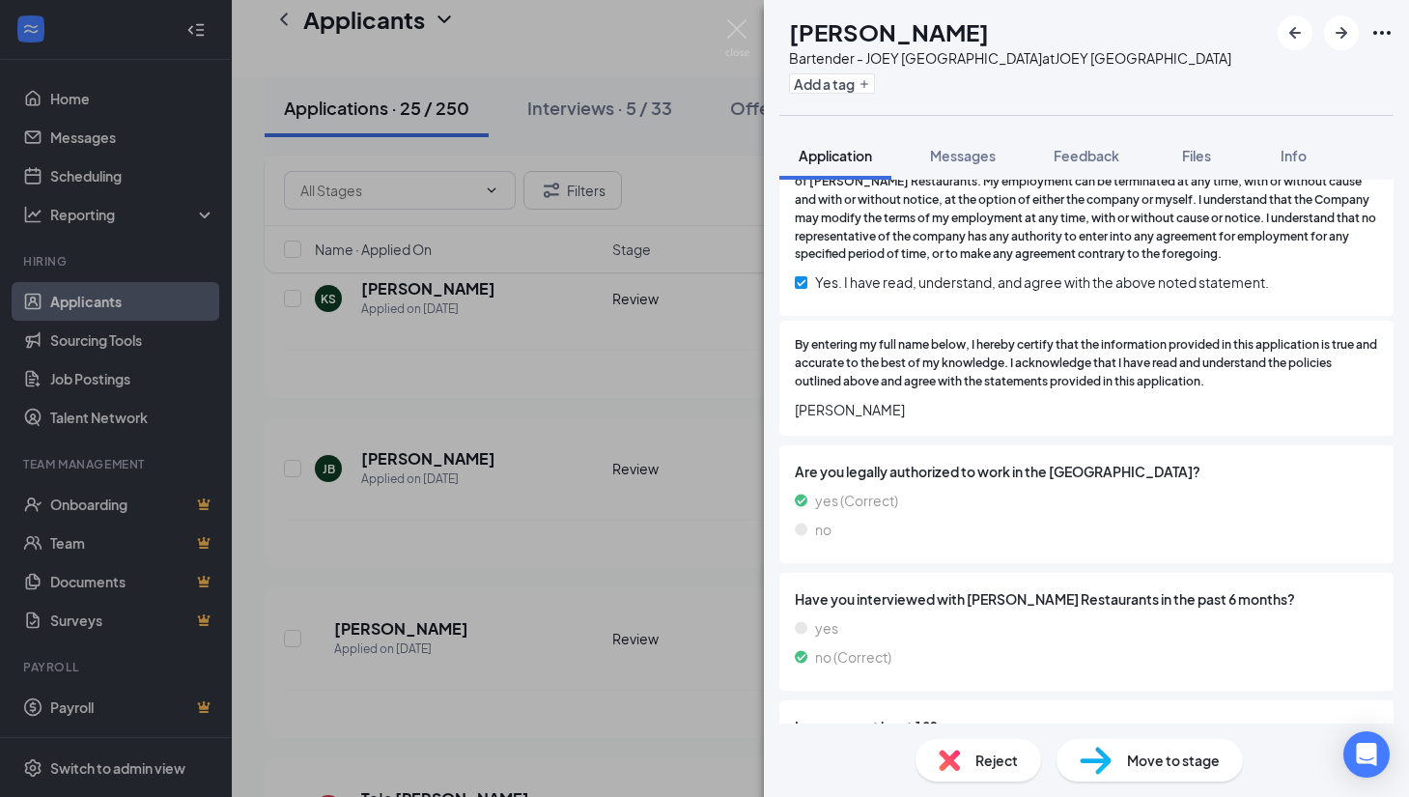
scroll to position [5096, 0]
click at [583, 562] on div "UL [PERSON_NAME] Bartender - JOEY [GEOGRAPHIC_DATA] at JOEY [GEOGRAPHIC_DATA] A…" at bounding box center [704, 398] width 1409 height 797
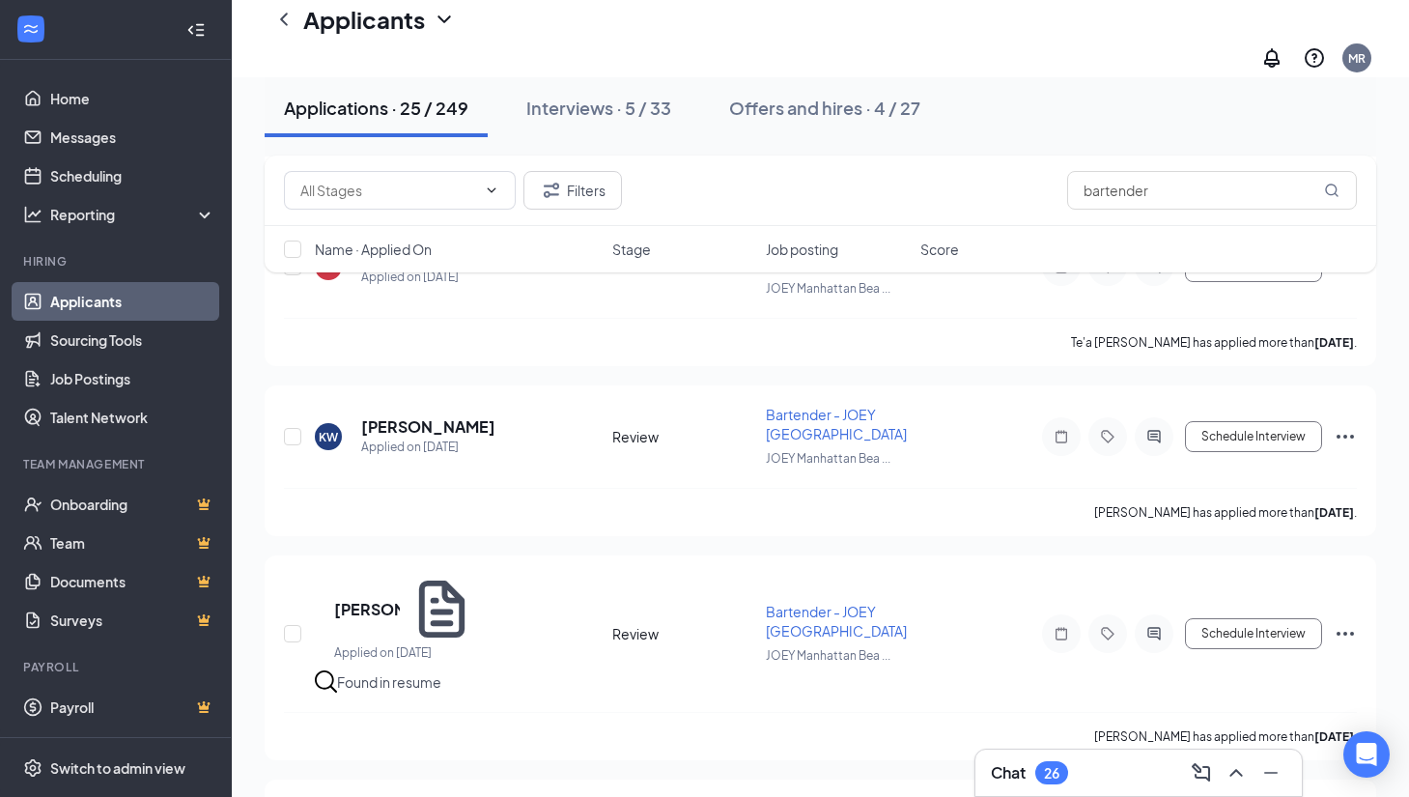
scroll to position [1368, 0]
click at [444, 414] on h5 "[PERSON_NAME]" at bounding box center [428, 424] width 134 height 21
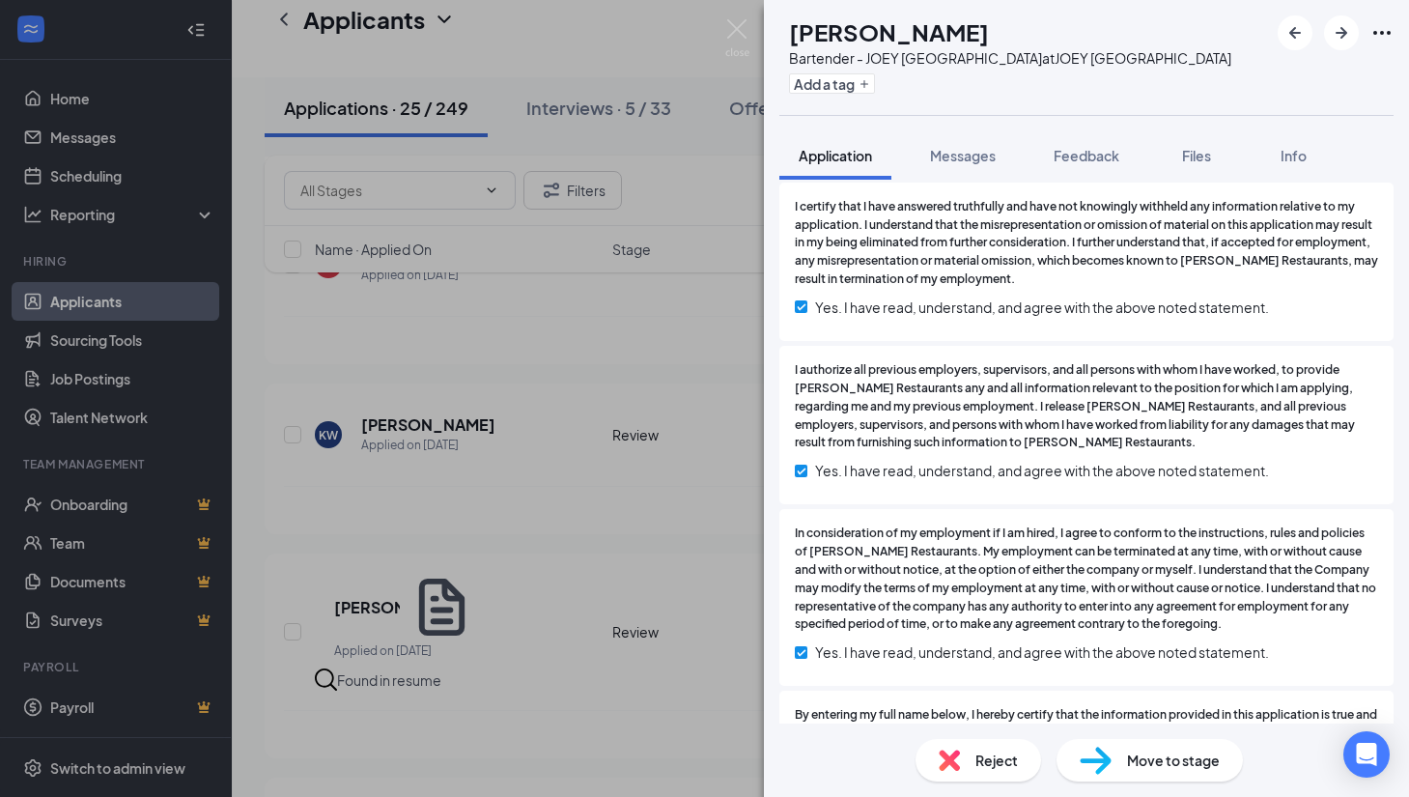
scroll to position [5224, 0]
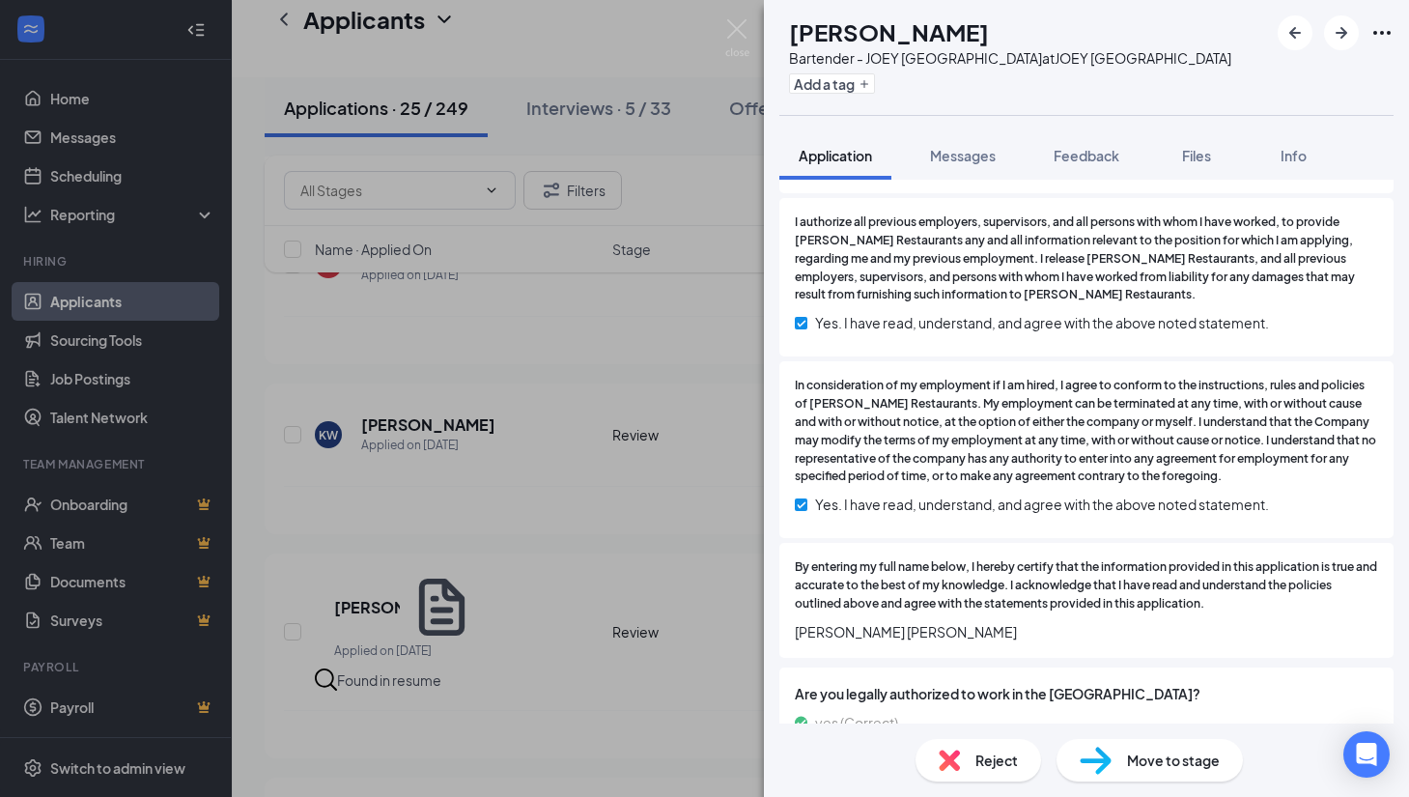
click at [991, 760] on span "Reject" at bounding box center [996, 759] width 42 height 21
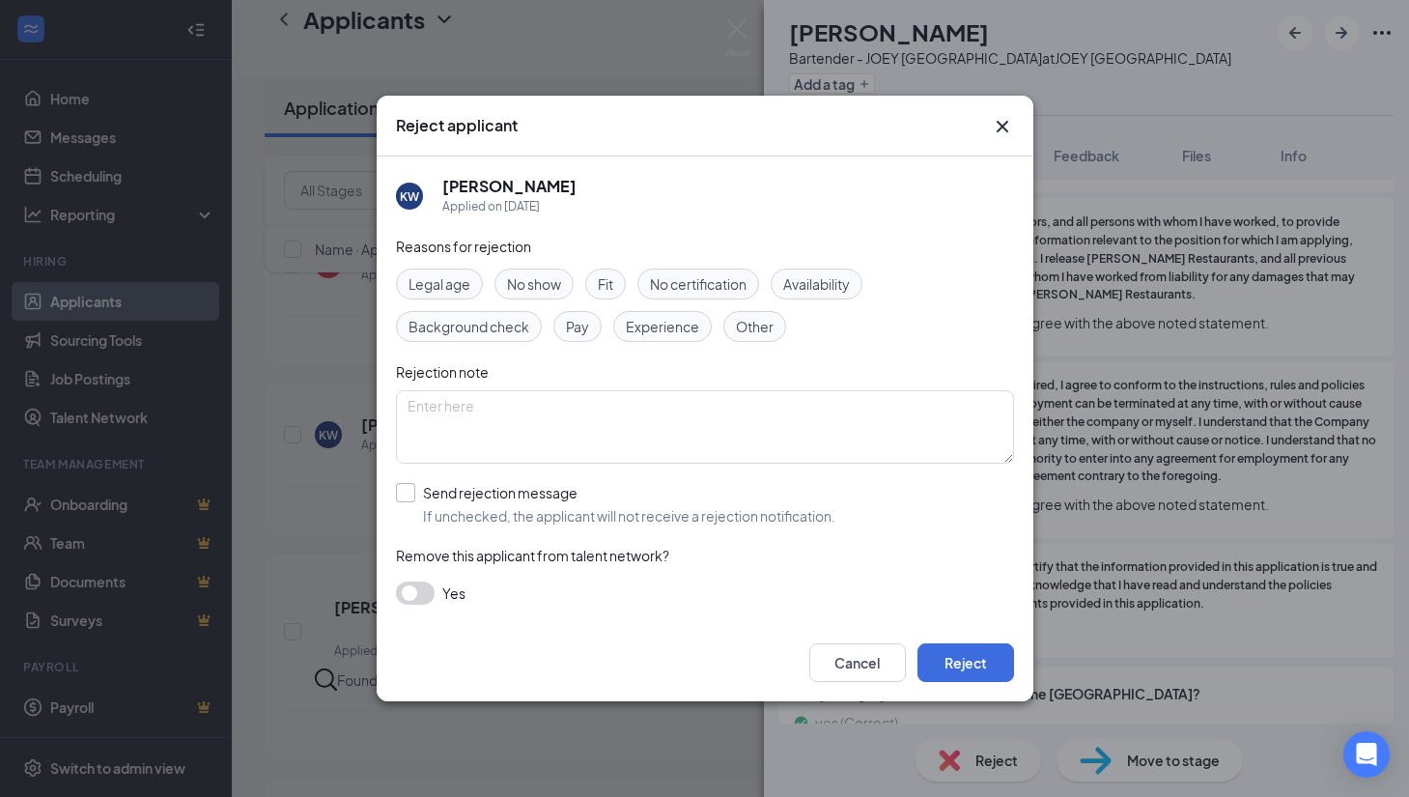
click at [406, 488] on input "Send rejection message If unchecked, the applicant will not receive a rejection…" at bounding box center [615, 504] width 439 height 42
checkbox input "true"
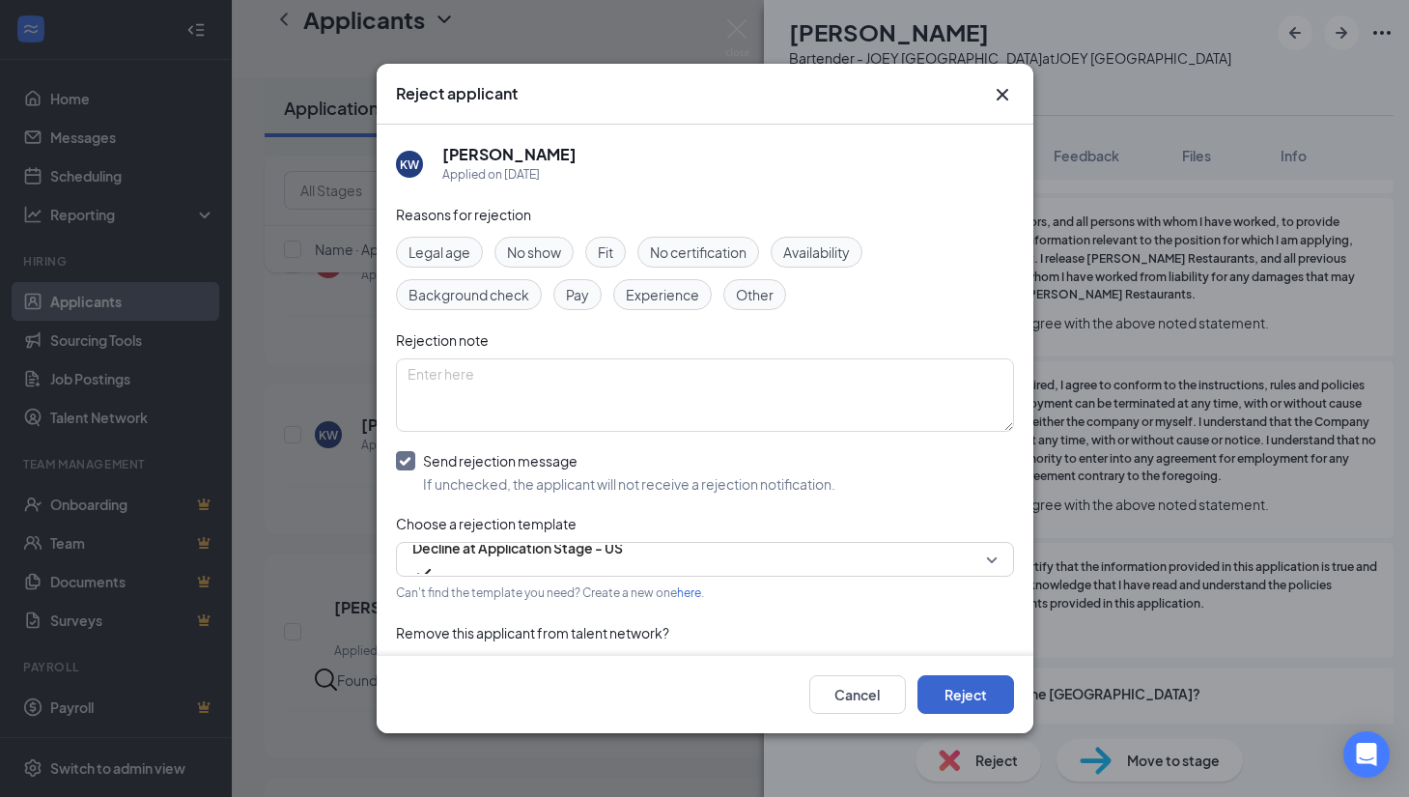
click at [979, 694] on button "Reject" at bounding box center [966, 694] width 97 height 39
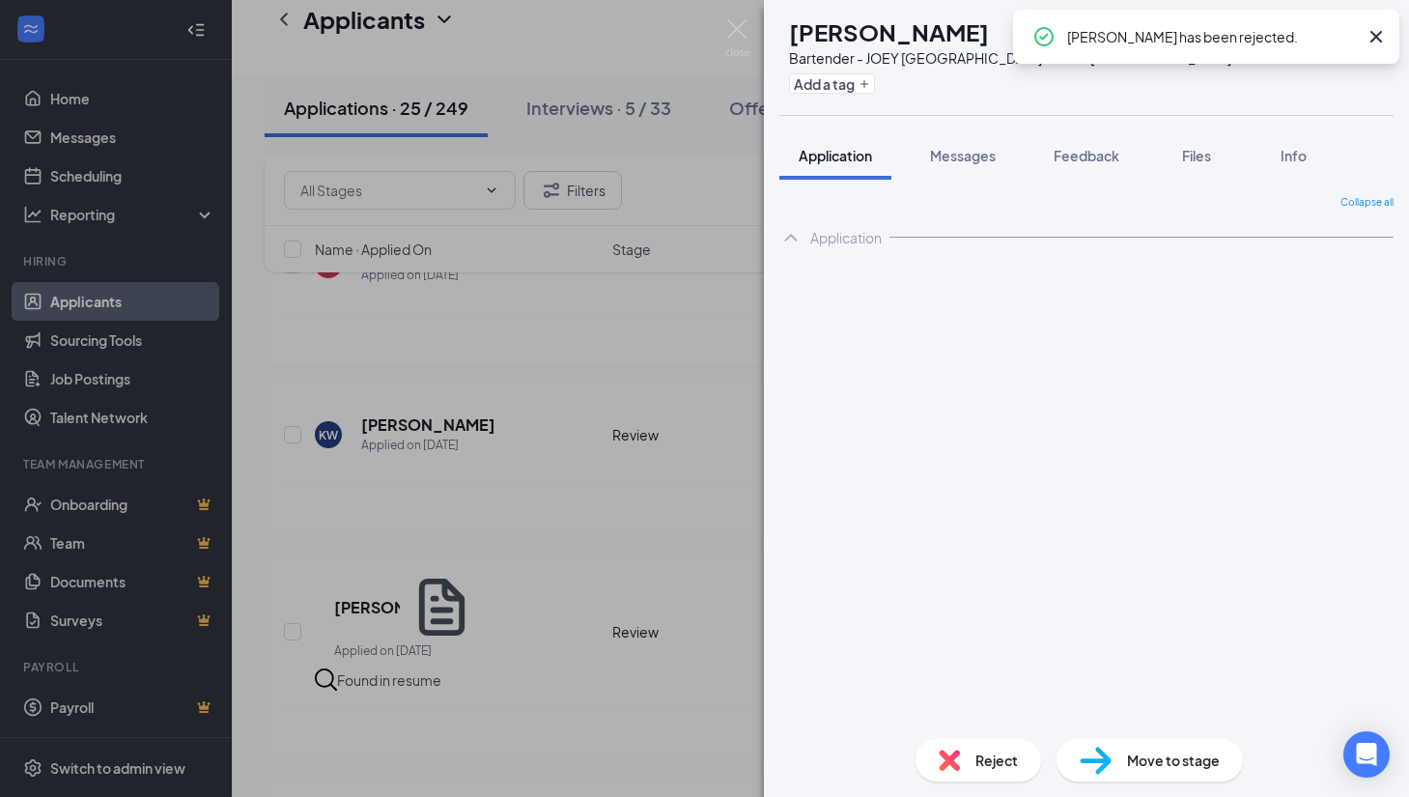
click at [258, 531] on div "HF [PERSON_NAME] - [PERSON_NAME] [GEOGRAPHIC_DATA] at JOEY [GEOGRAPHIC_DATA] Ad…" at bounding box center [704, 398] width 1409 height 797
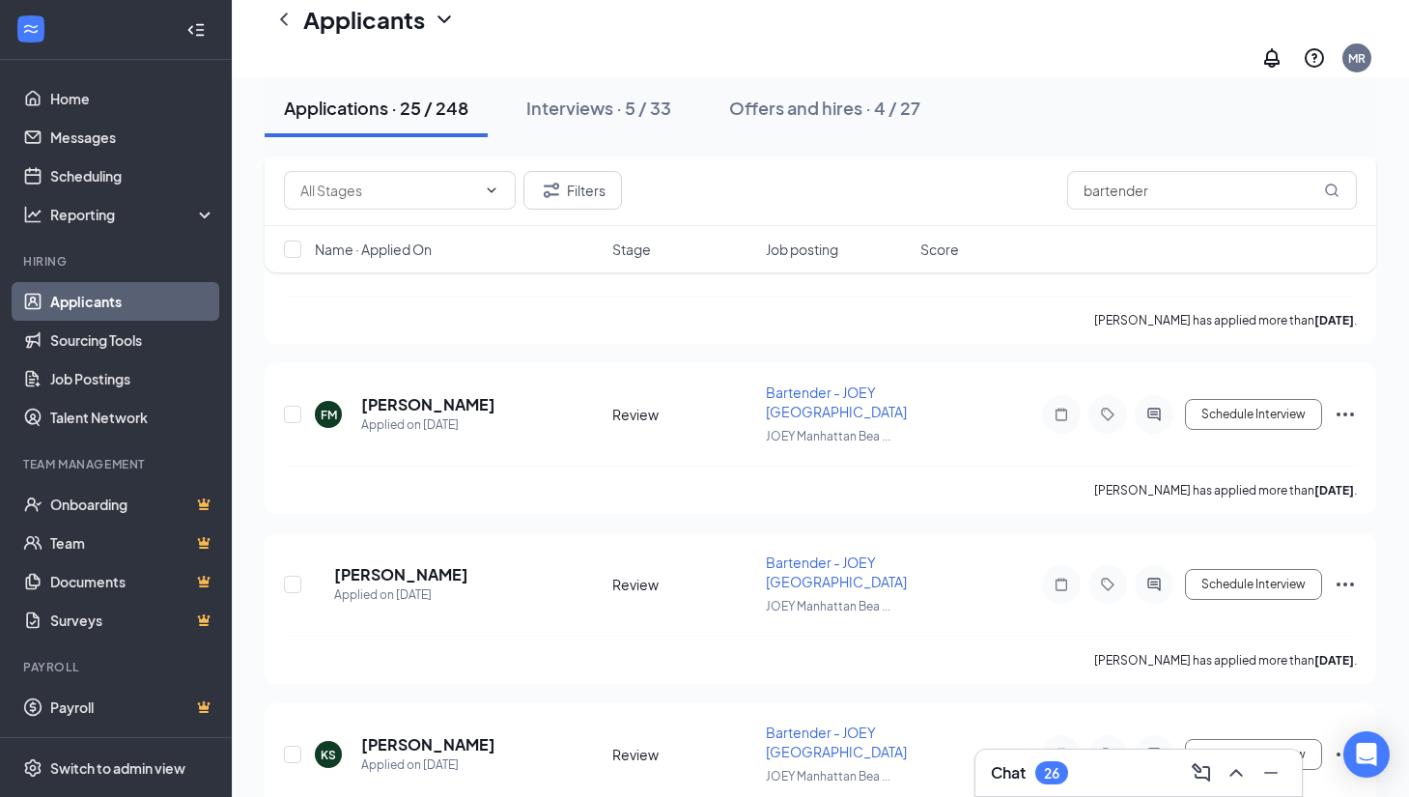
scroll to position [364, 0]
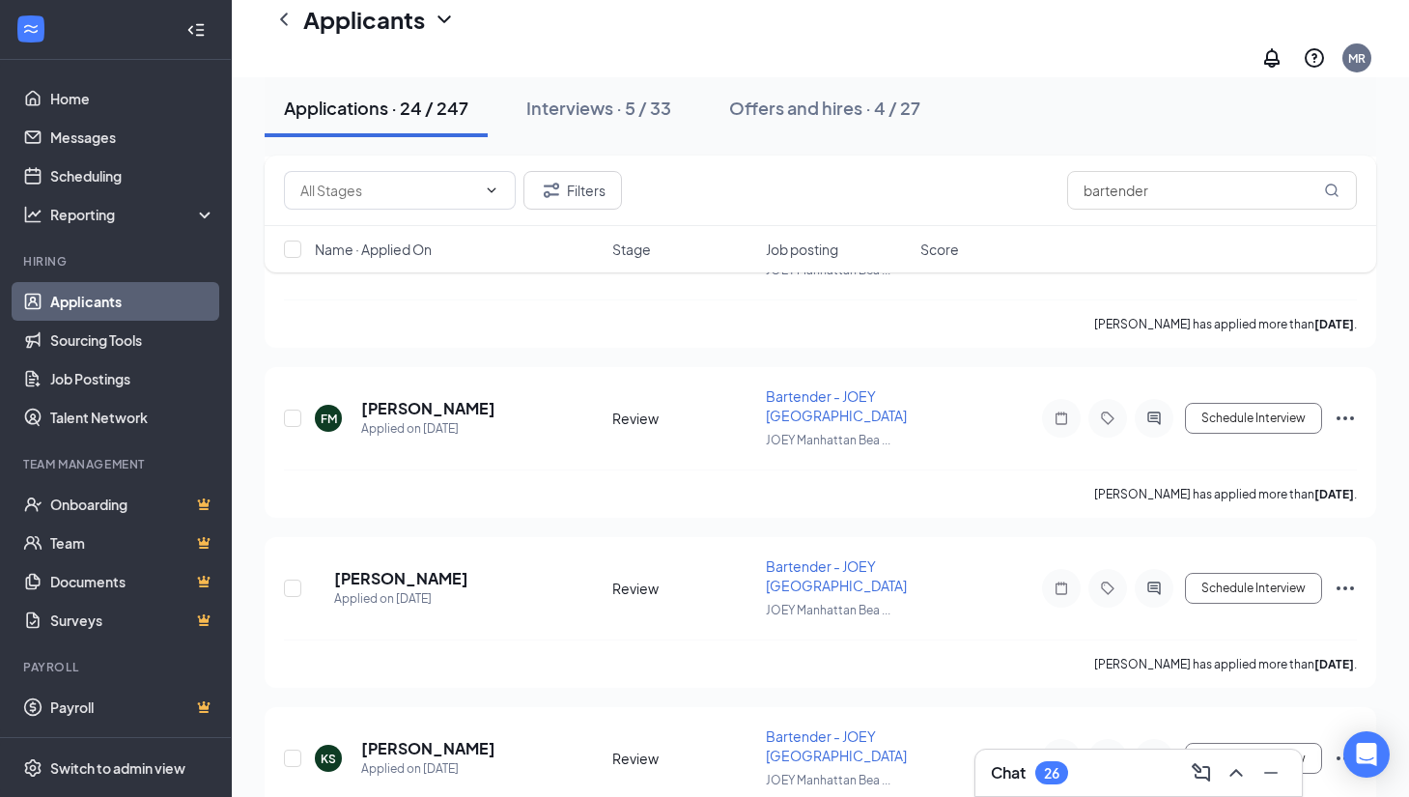
click at [1046, 777] on div "26" at bounding box center [1051, 773] width 15 height 16
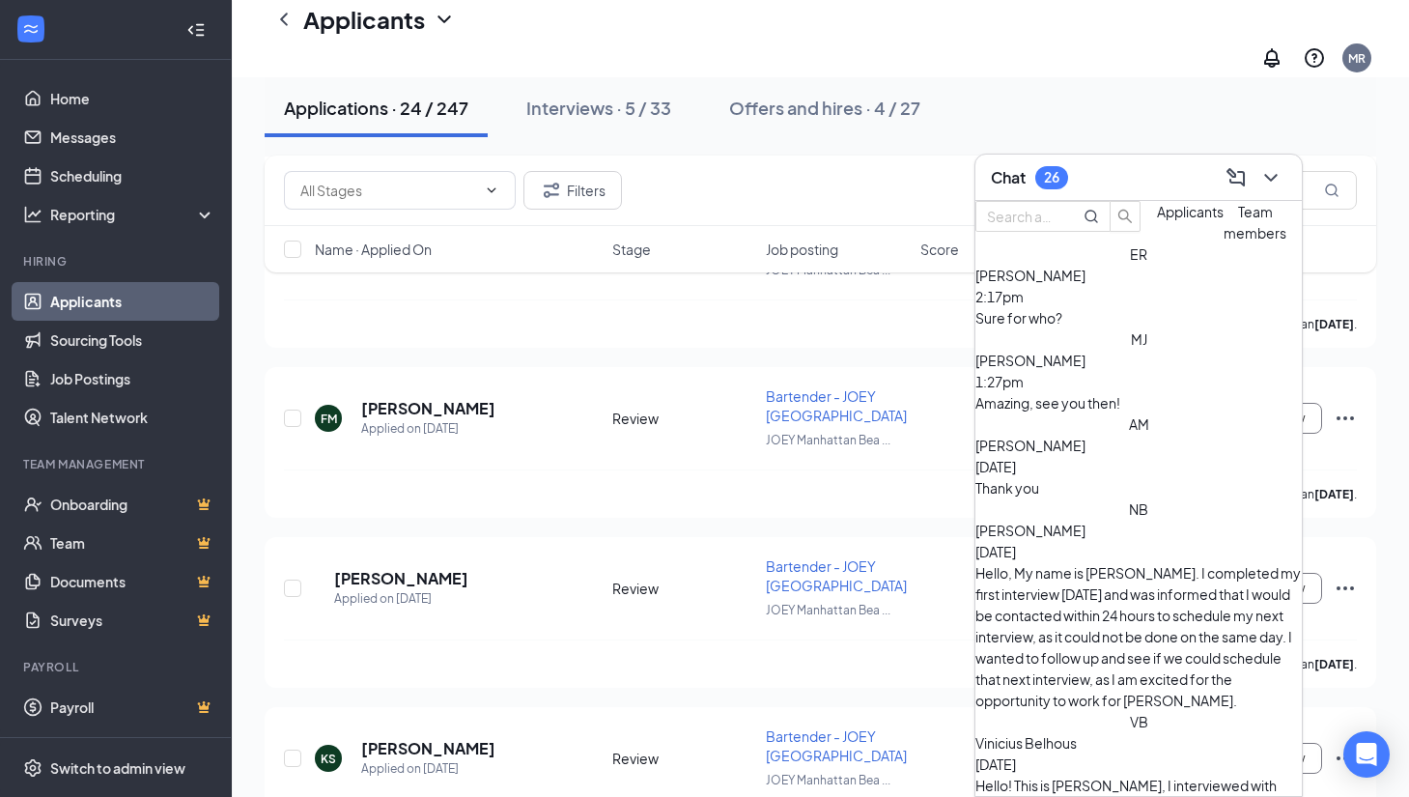
click at [1044, 328] on div "Sure for who?" at bounding box center [1138, 317] width 326 height 21
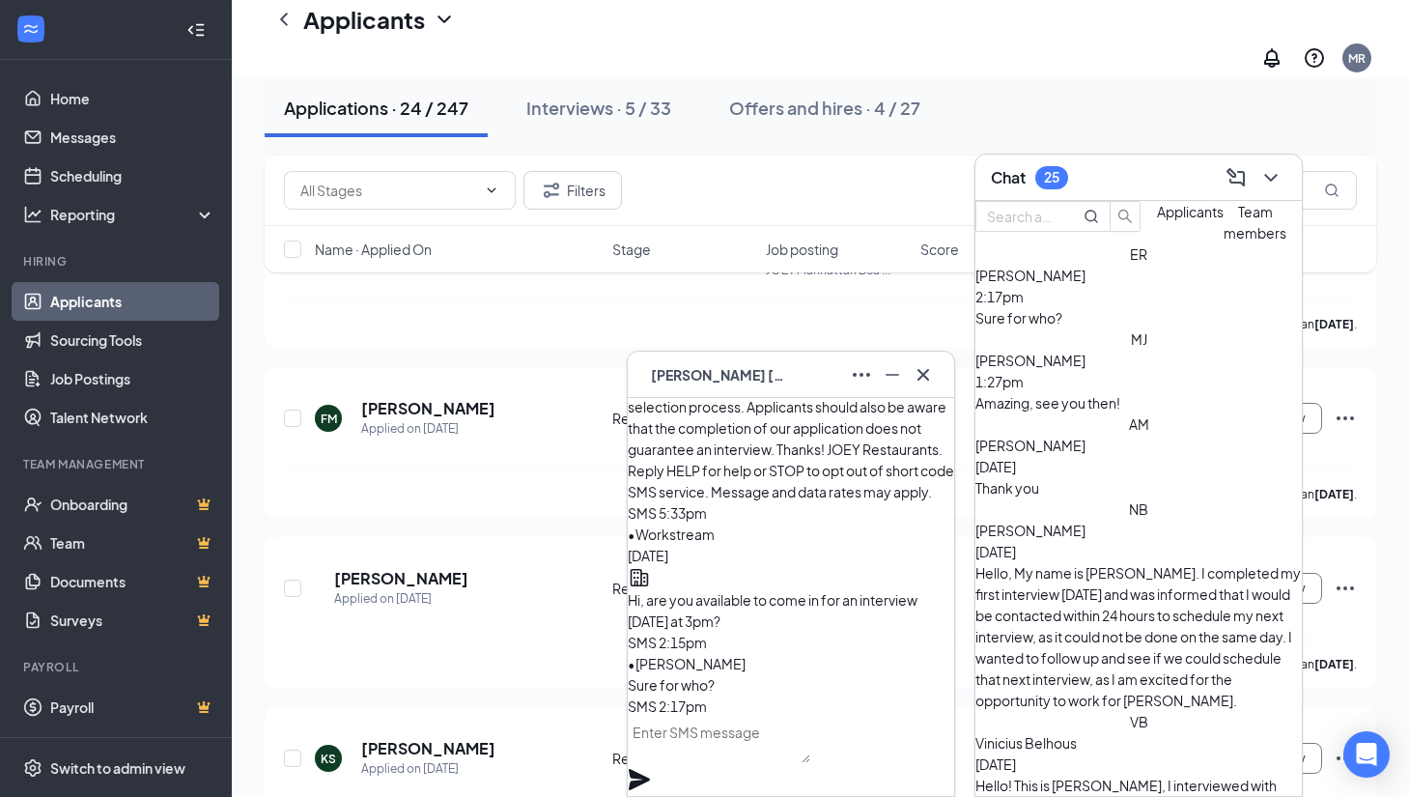
scroll to position [396, 0]
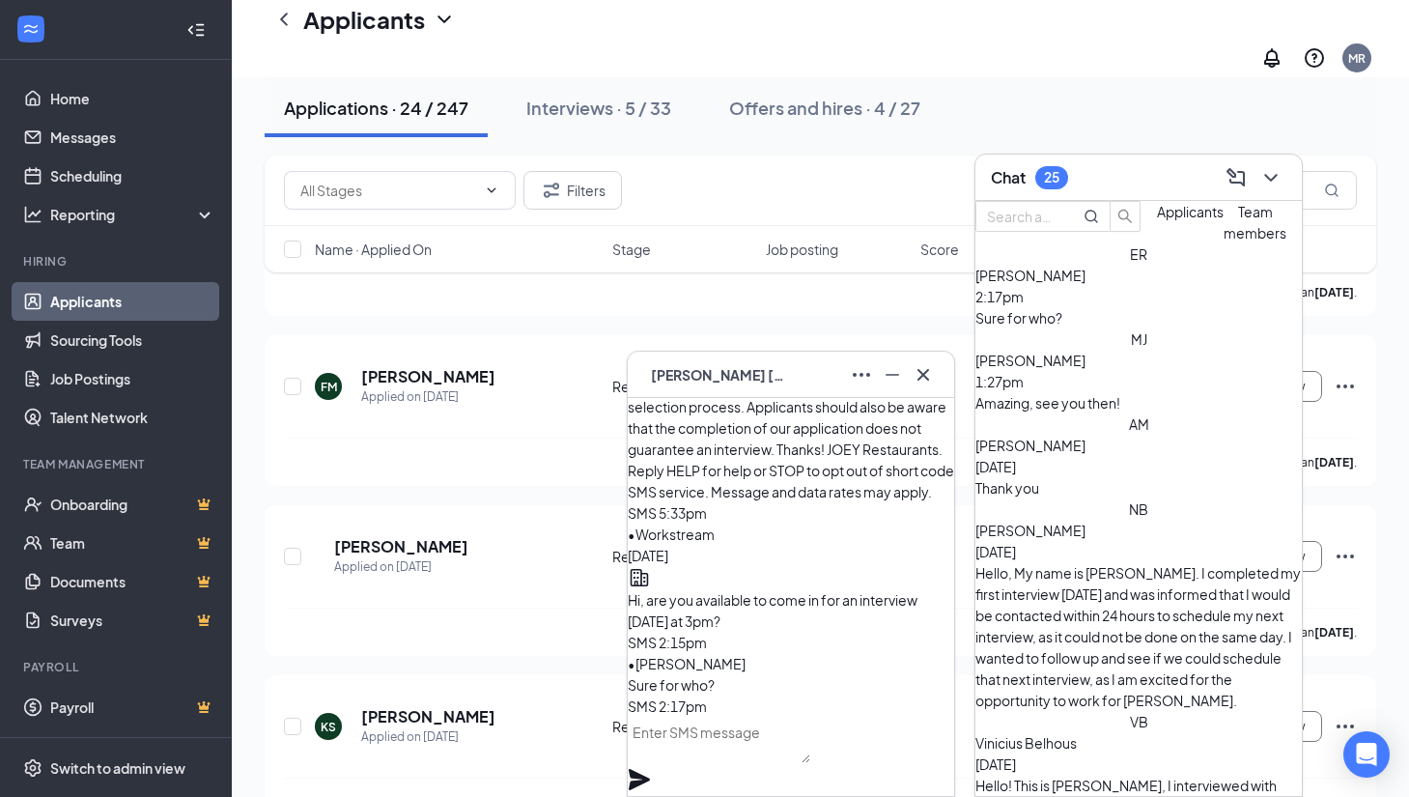
click at [729, 758] on textarea at bounding box center [719, 740] width 183 height 46
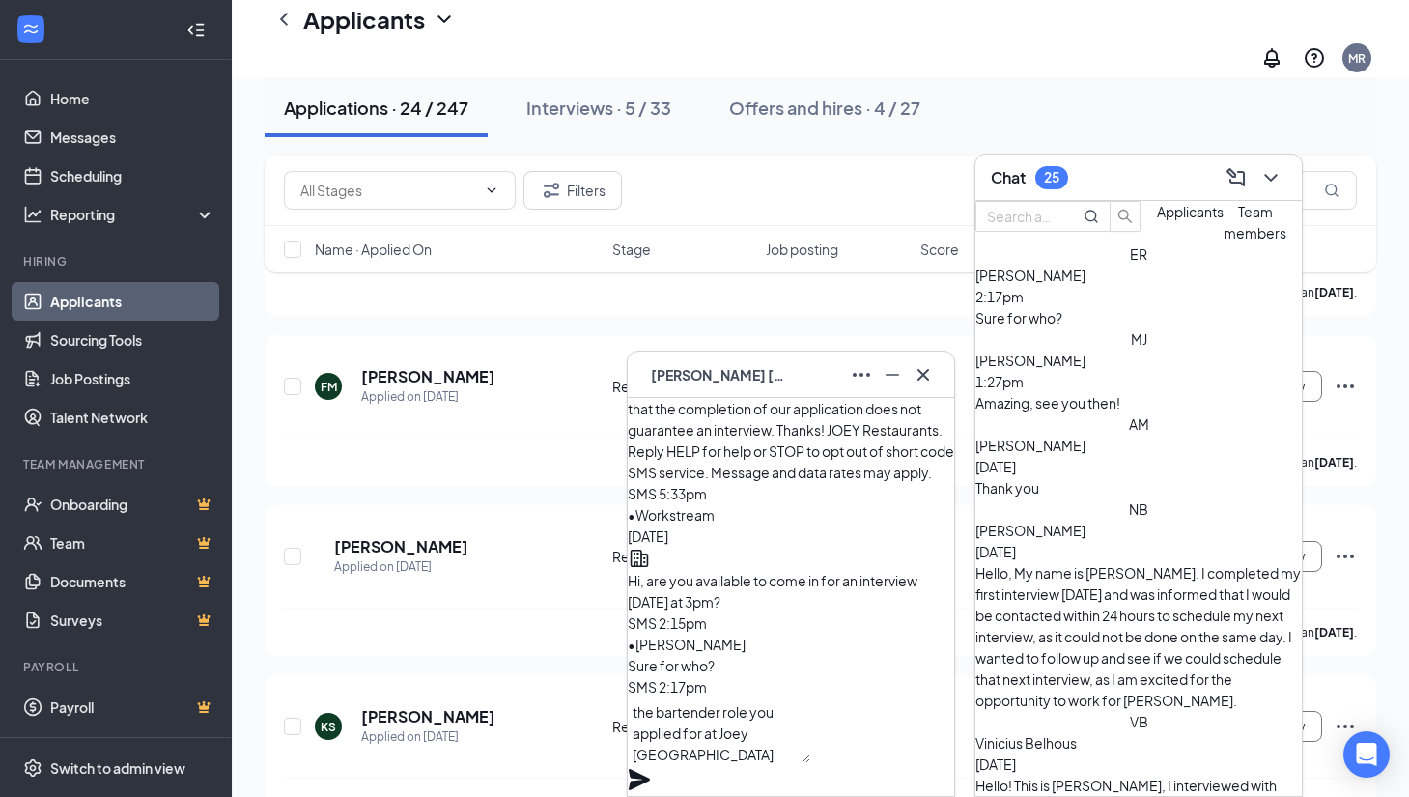
type textarea "the bartender role you applied for at Joey [GEOGRAPHIC_DATA]"
click at [650, 769] on icon "Plane" at bounding box center [639, 779] width 21 height 21
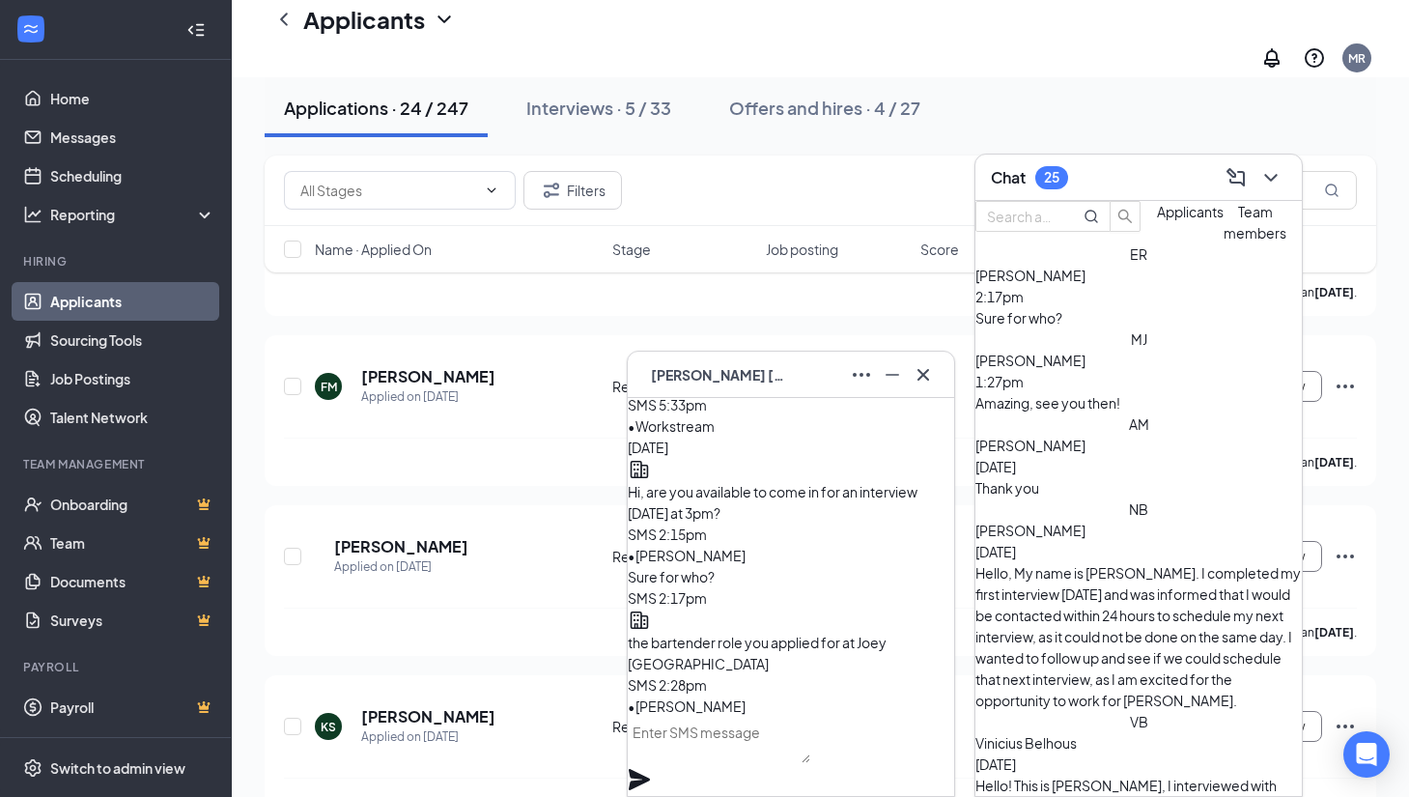
scroll to position [0, 0]
click at [1137, 175] on div "Chat 25" at bounding box center [1139, 177] width 296 height 30
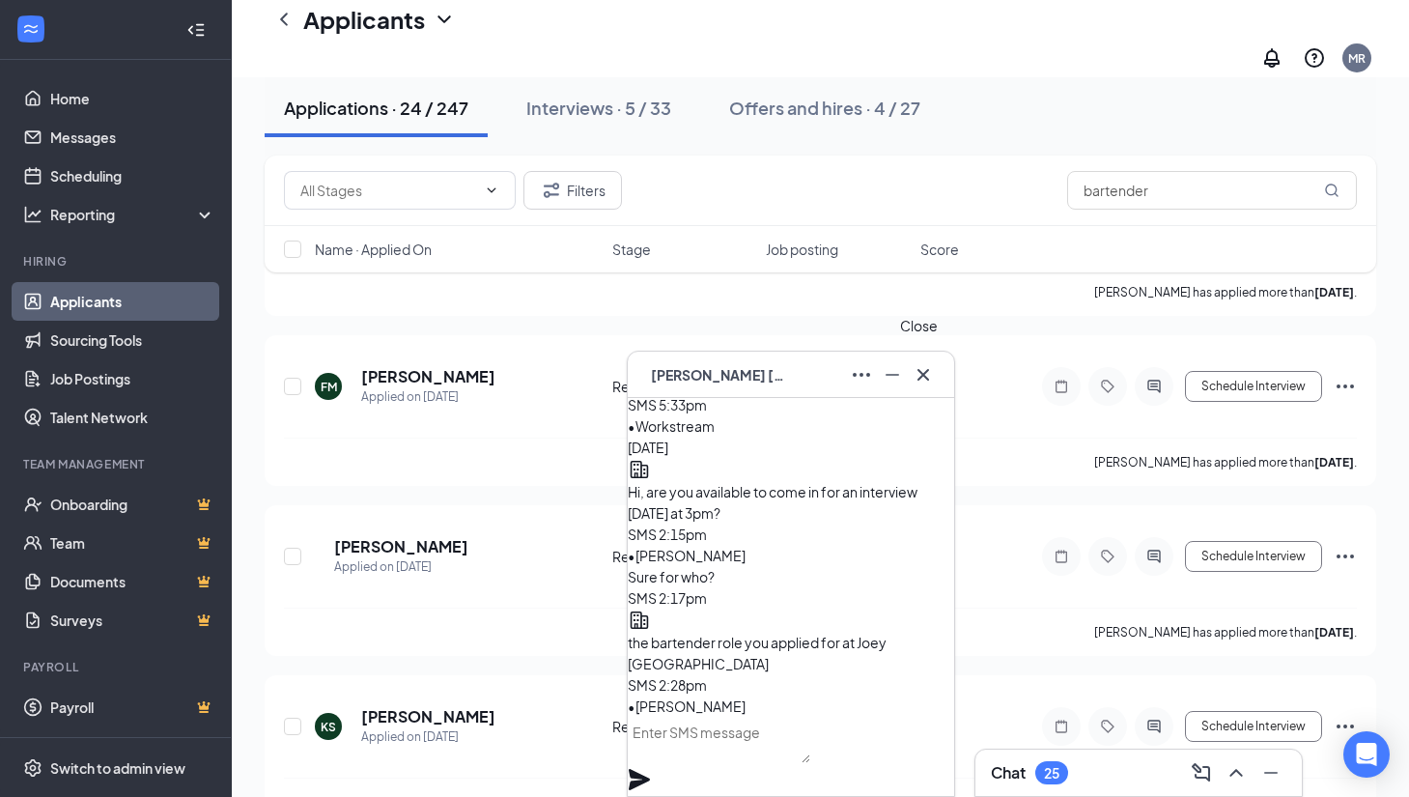
click at [927, 373] on icon "Cross" at bounding box center [923, 374] width 23 height 23
